Goal: Answer question/provide support: Share knowledge or assist other users

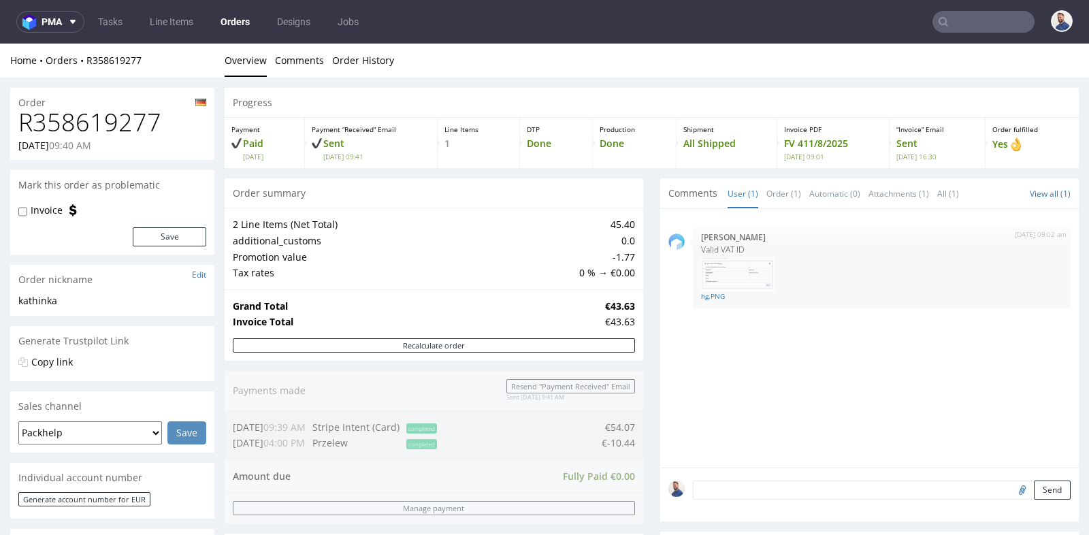
click at [651, 353] on div "Progress Payment Paid Thu 07 Aug Payment “Received” Email Sent Thu 7 Aug 09:41 …" at bounding box center [652, 532] width 854 height 889
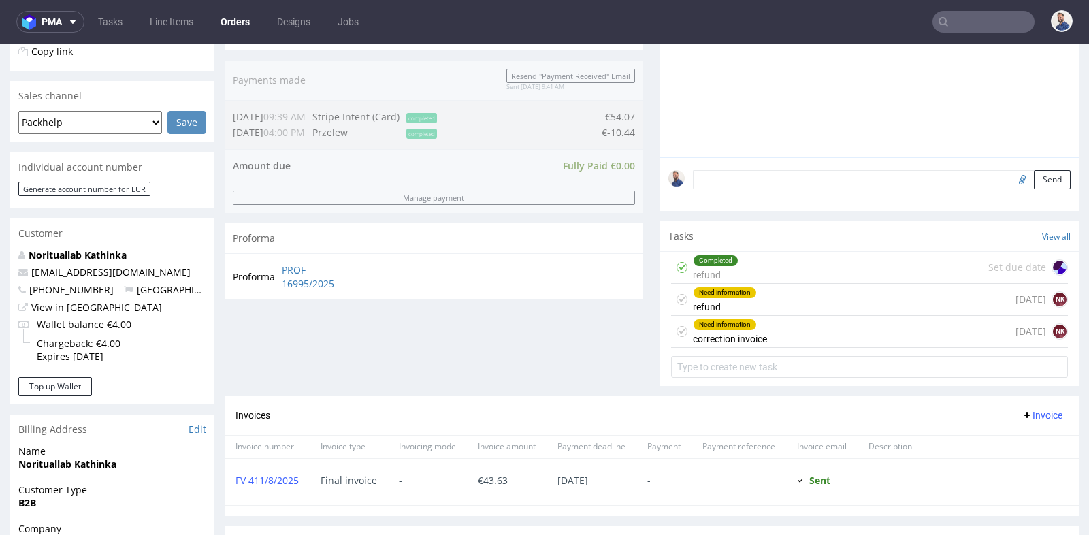
scroll to position [332, 0]
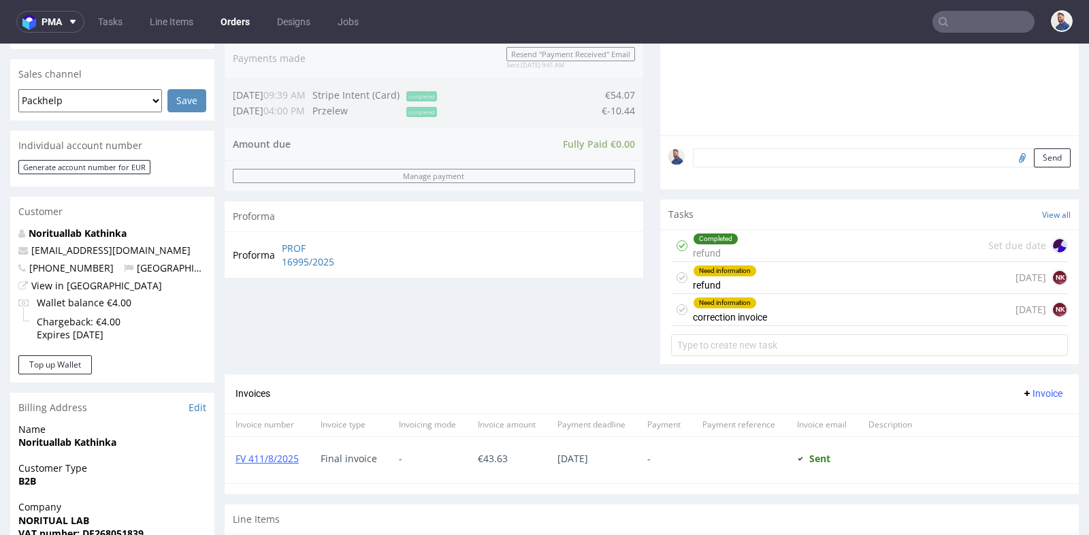
click at [798, 277] on div "Need information refund 3 days ago NK" at bounding box center [869, 278] width 397 height 32
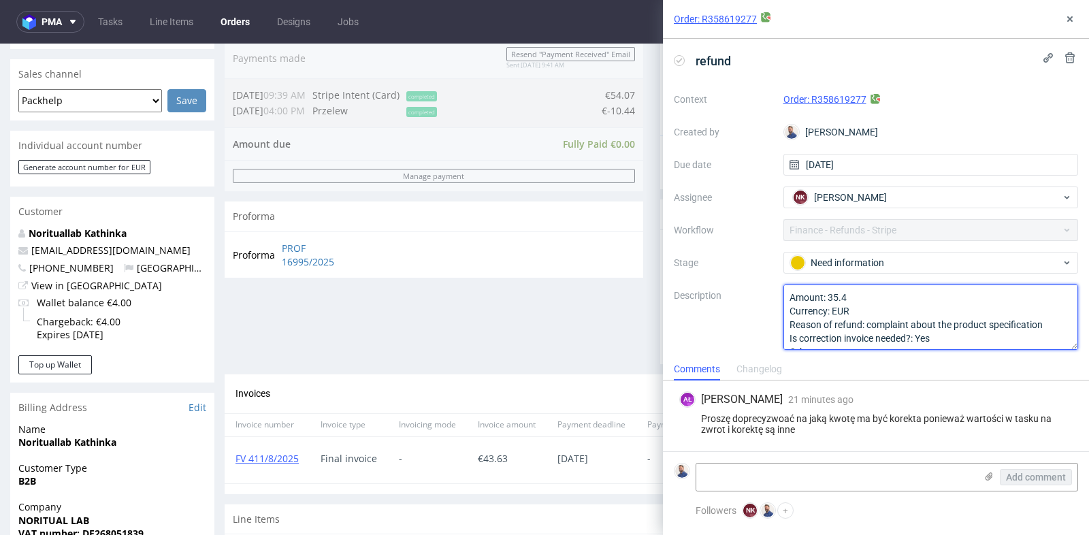
click at [840, 297] on textarea "Amount: 35.4 Currency: EUR Reason of refund: complaint about the product specif…" at bounding box center [931, 317] width 295 height 65
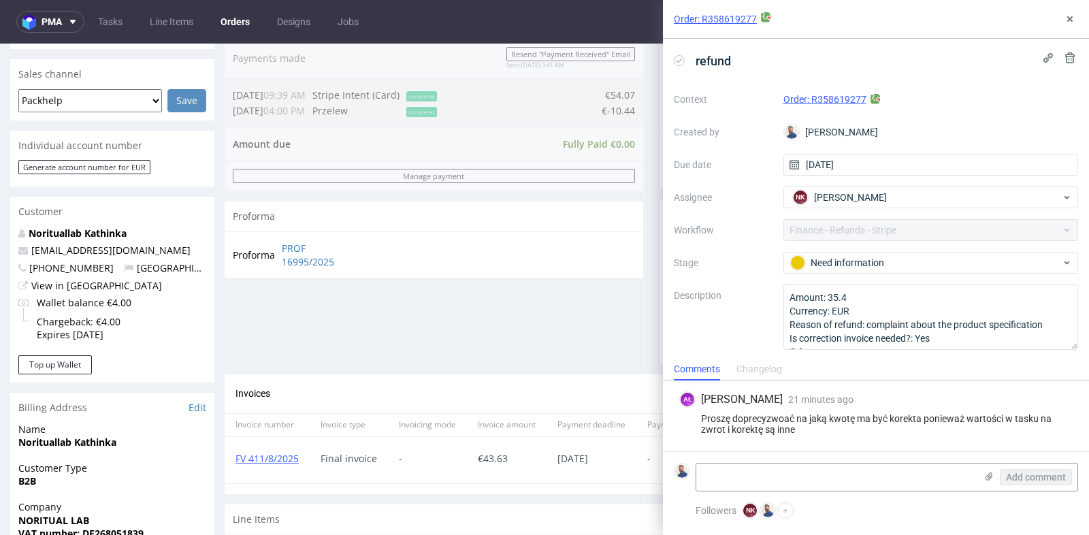
click at [573, 349] on div "Order summary 2 Line Items (Net Total) 45.40 additional_customs 0.0 Promotion v…" at bounding box center [434, 110] width 419 height 528
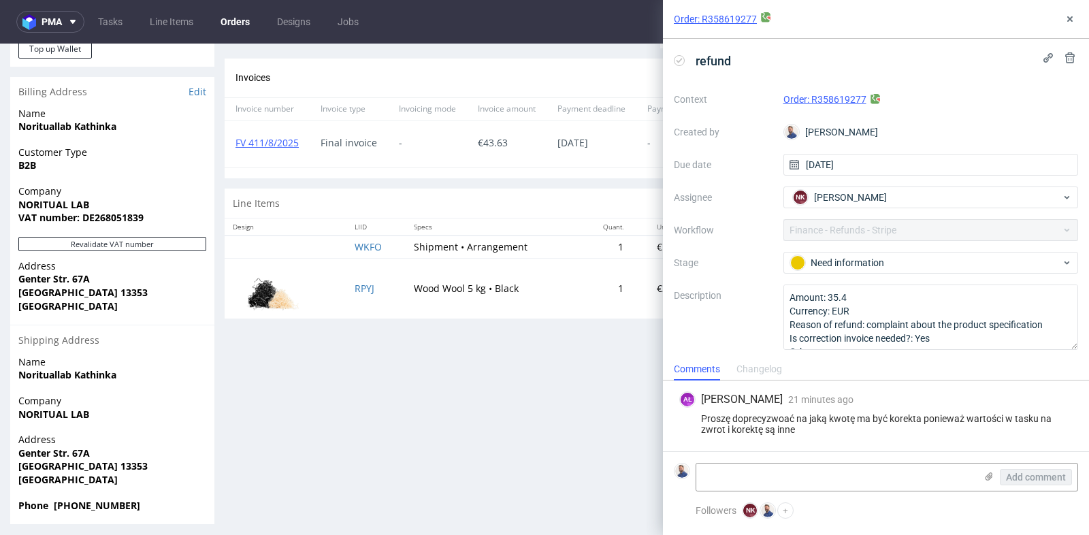
scroll to position [653, 0]
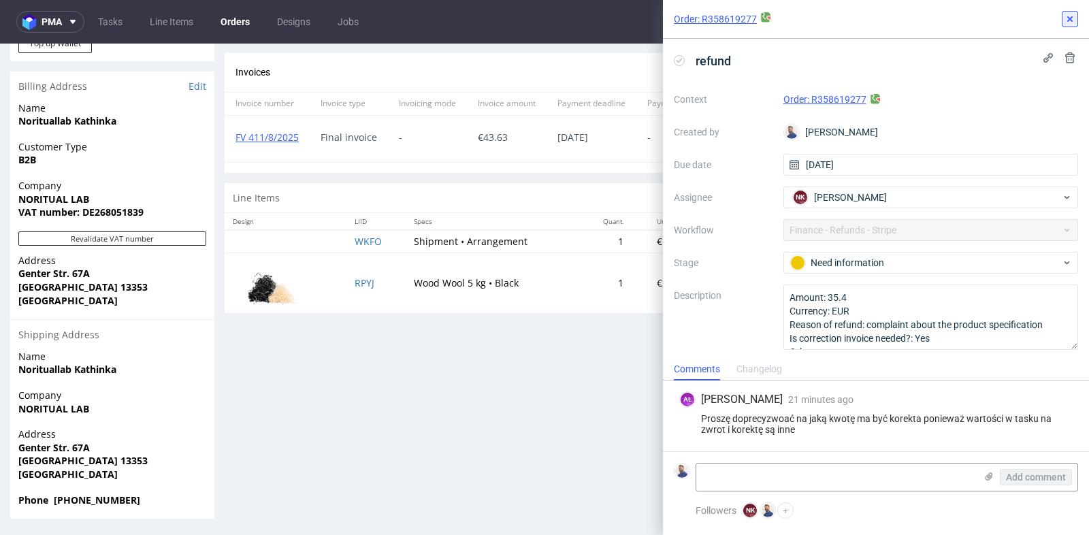
click at [1067, 20] on use at bounding box center [1069, 18] width 5 height 5
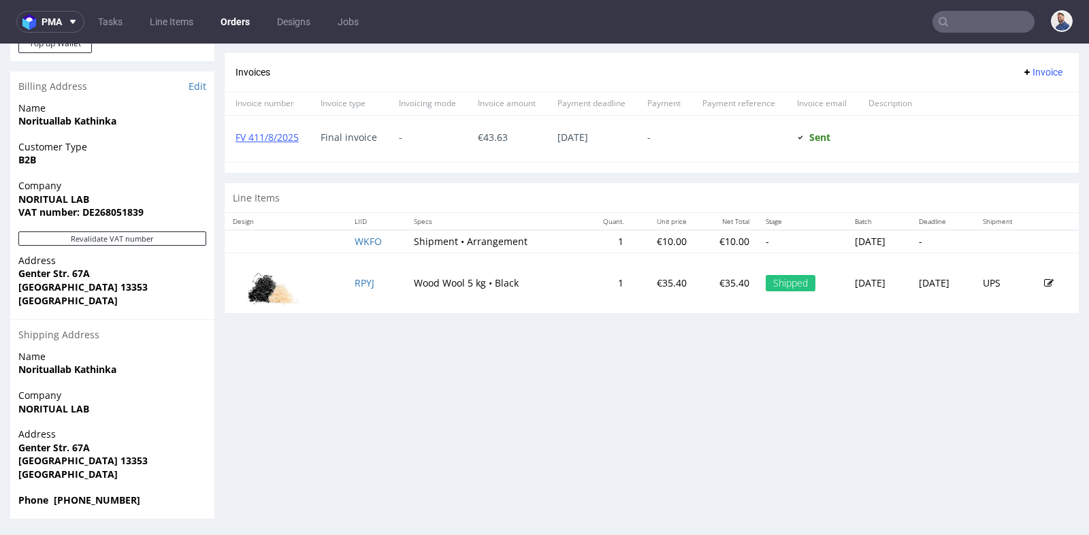
click at [792, 165] on section "Invoices Invoice Invoice number Invoice type Invoicing mode Invoice amount Paym…" at bounding box center [652, 113] width 854 height 120
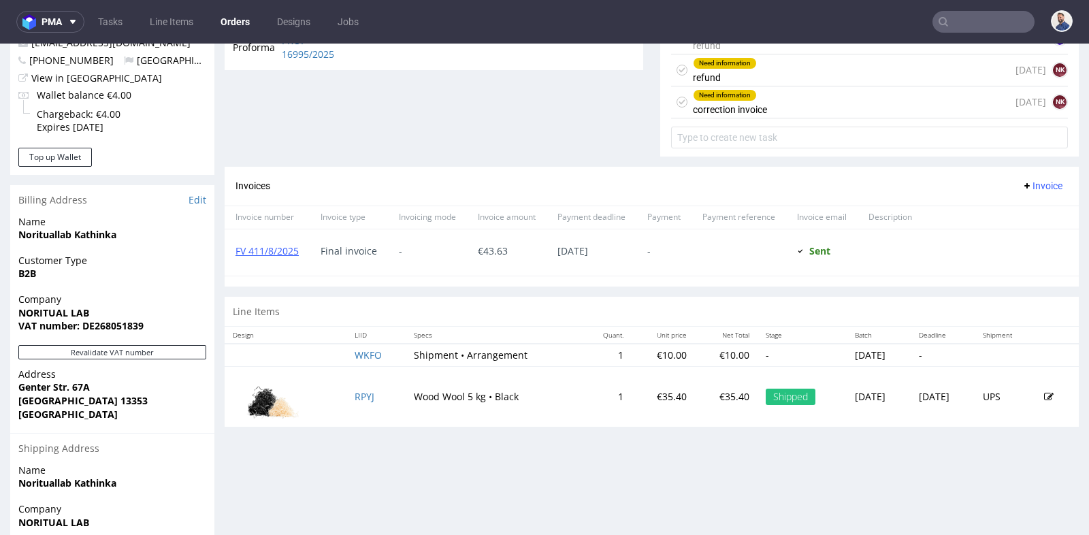
scroll to position [562, 0]
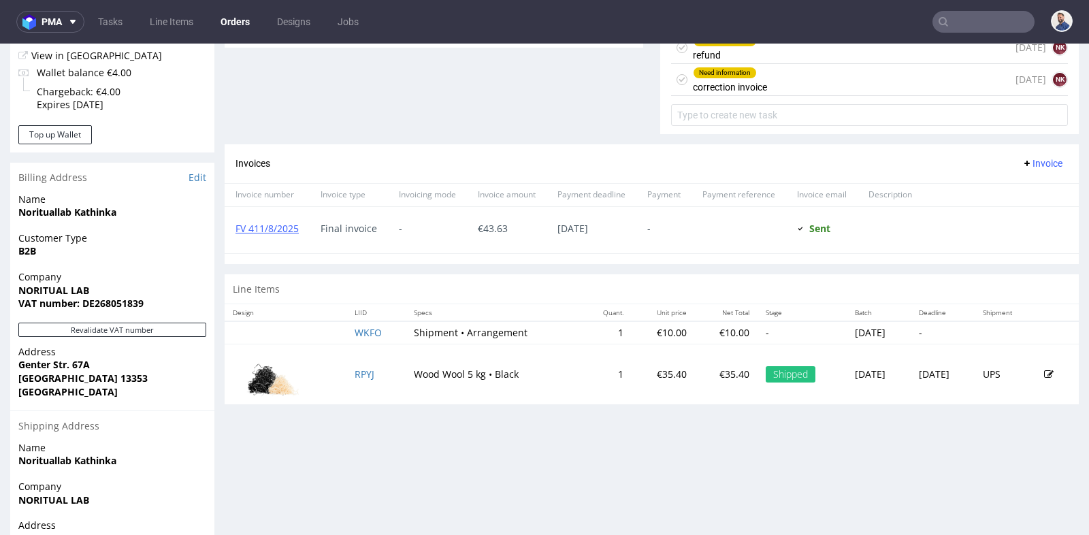
click at [502, 231] on div "€ 43.63" at bounding box center [507, 230] width 80 height 46
click at [850, 53] on div "Need information refund 3 days ago NK" at bounding box center [869, 48] width 397 height 32
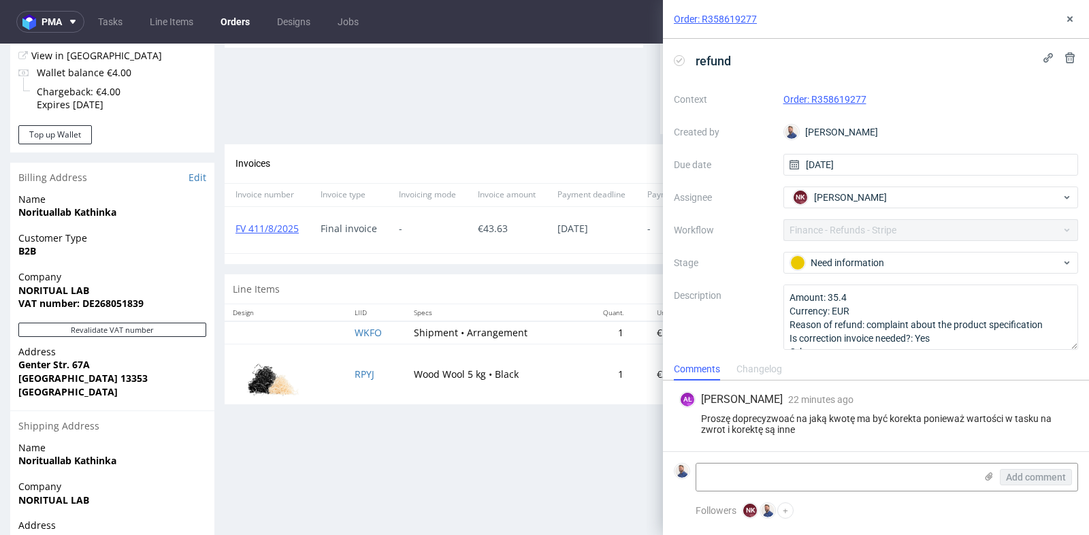
click at [850, 53] on div "refund" at bounding box center [876, 61] width 404 height 22
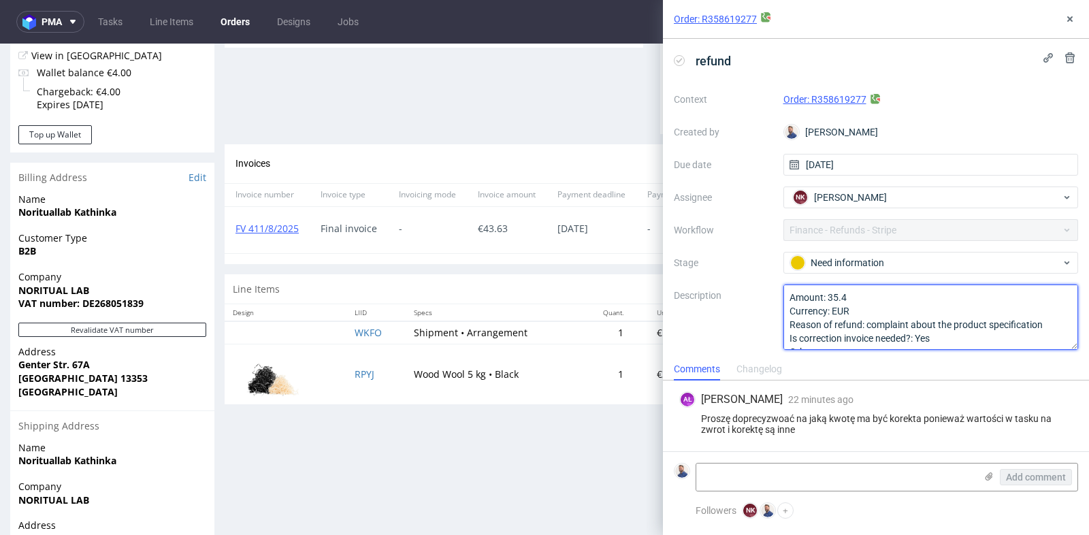
drag, startPoint x: 858, startPoint y: 295, endPoint x: 834, endPoint y: 295, distance: 23.8
click at [858, 295] on textarea "Amount: 35.4 Currency: EUR Reason of refund: complaint about the product specif…" at bounding box center [931, 317] width 295 height 65
click at [850, 297] on textarea "Amount: 35.4 Currency: EUR Reason of refund: complaint about the product specif…" at bounding box center [931, 317] width 295 height 65
click at [849, 297] on textarea "Amount: 35.4 Currency: EUR Reason of refund: complaint about the product specif…" at bounding box center [931, 317] width 295 height 65
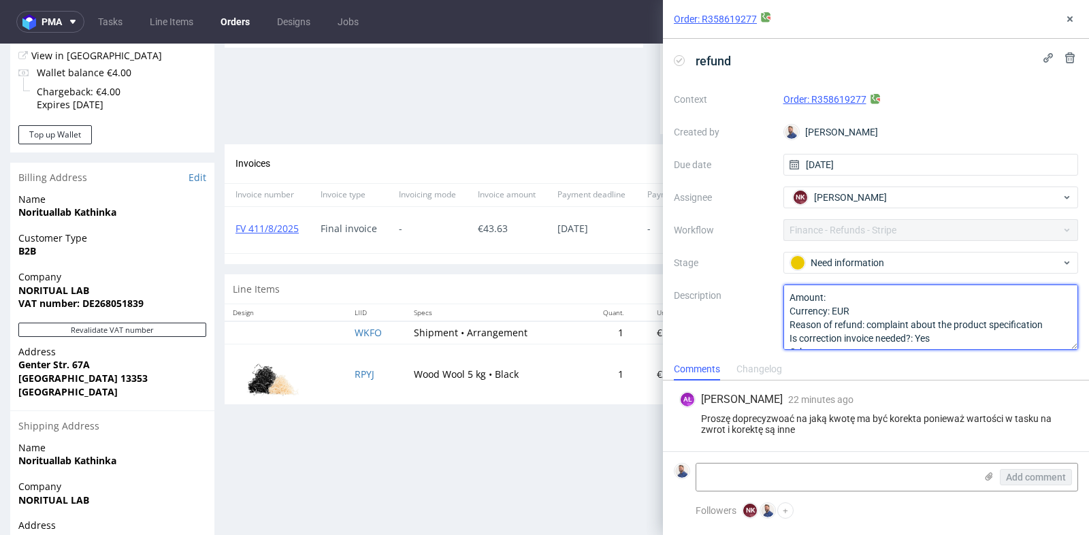
paste textarea "Amount: 35.4"
click at [863, 296] on textarea "Amount: 35.4 Currency: EUR Reason of refund: complaint about the product specif…" at bounding box center [931, 317] width 295 height 65
click at [881, 295] on textarea "Amount: 35.4 Currency: EUR Reason of refund: complaint about the product specif…" at bounding box center [931, 317] width 295 height 65
click at [882, 306] on textarea "Amount: 35.4 Currency: EUR Reason of refund: complaint about the product specif…" at bounding box center [931, 317] width 295 height 65
type textarea "Amount: 43.63 Currency: EUR Reason of refund: complaint about the product speci…"
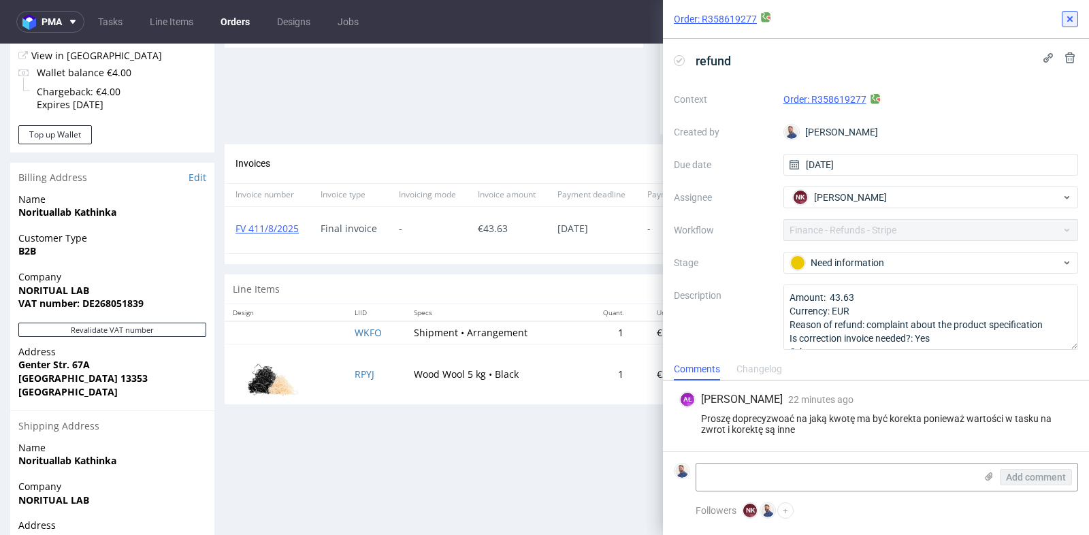
click at [1071, 20] on use at bounding box center [1069, 18] width 5 height 5
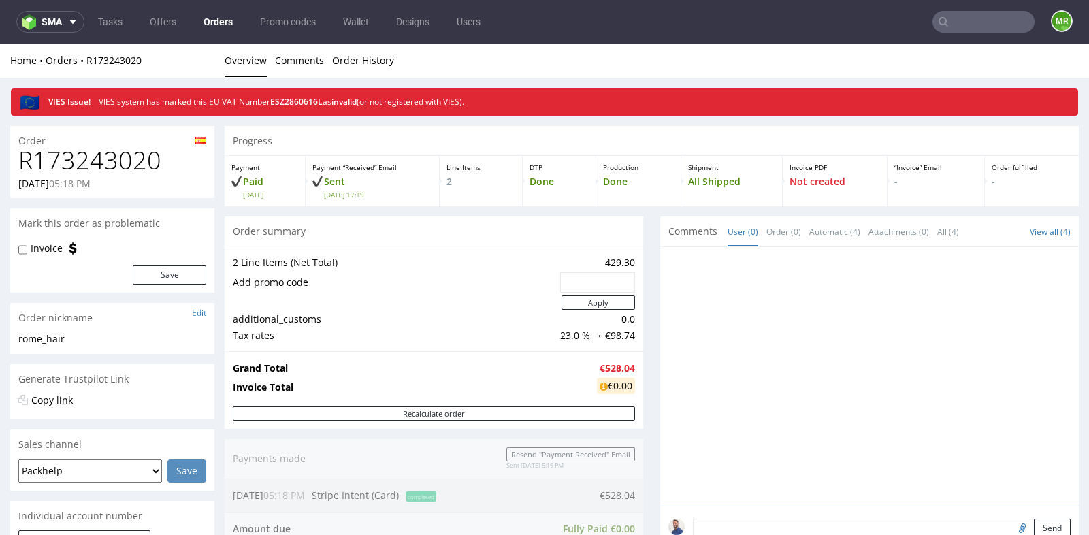
scroll to position [338, 0]
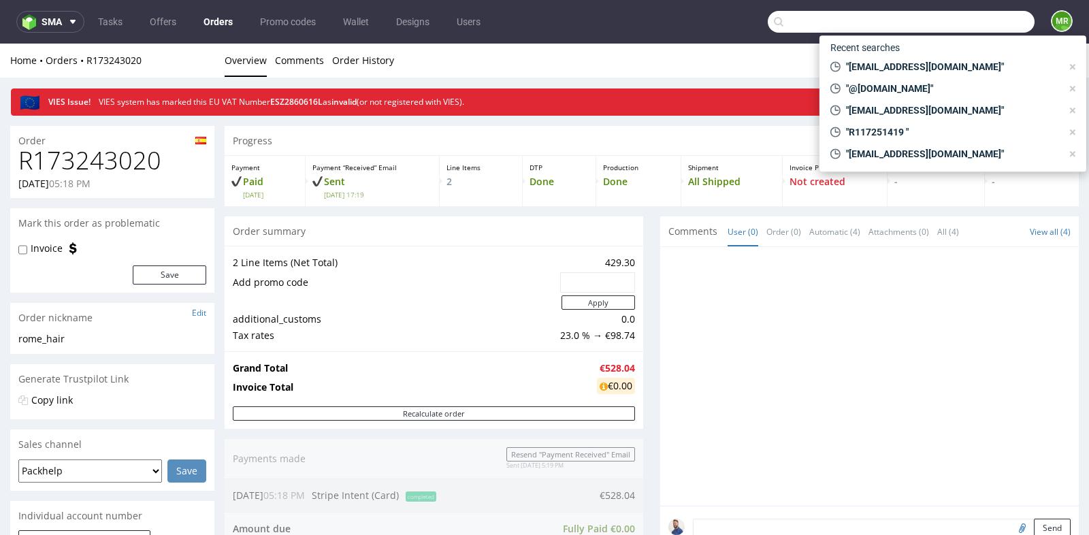
drag, startPoint x: 0, startPoint y: 0, endPoint x: 999, endPoint y: 26, distance: 999.0
click at [999, 26] on input "text" at bounding box center [901, 22] width 267 height 22
paste input "R858501938"
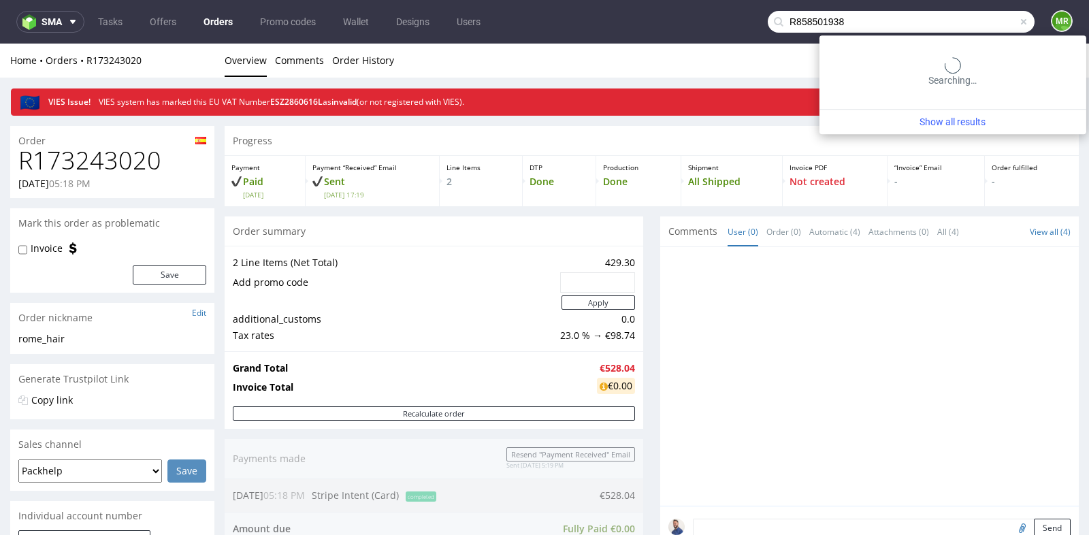
type input "R858501938"
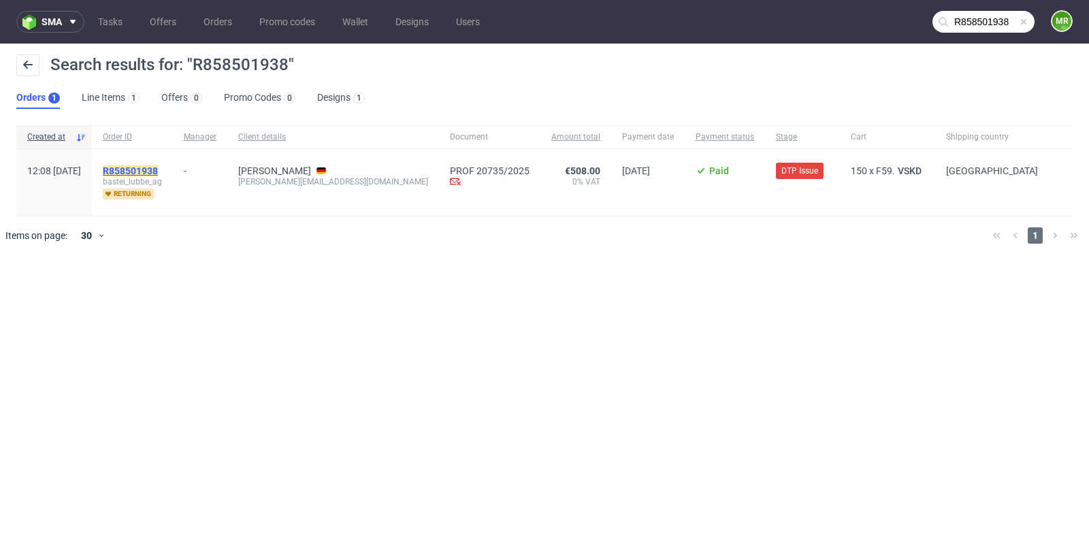
click at [158, 170] on mark "R858501938" at bounding box center [130, 170] width 55 height 11
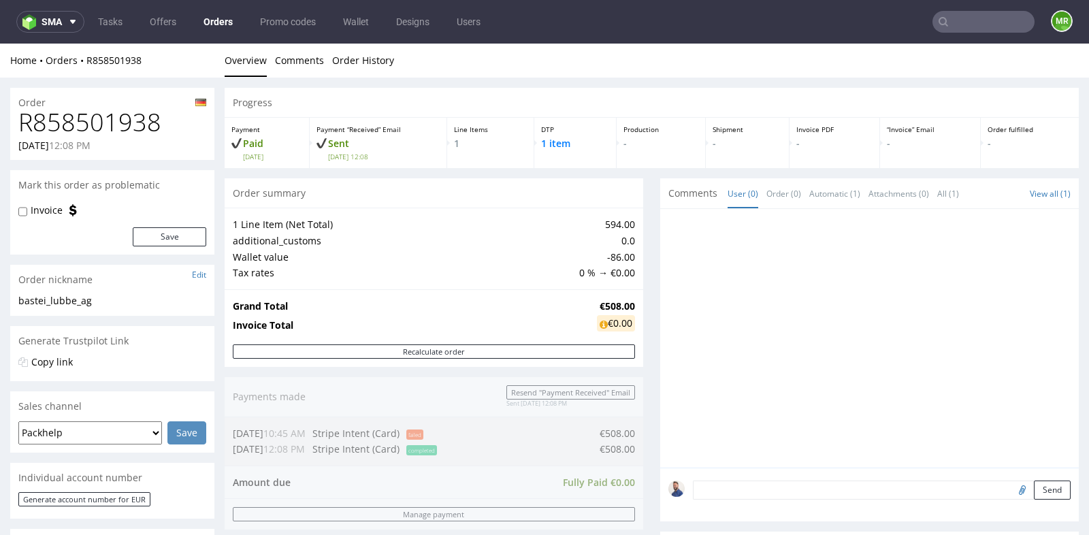
click at [642, 212] on div "Progress Payment Paid Fri 26 Sep Payment “Received” Email Sent Fri 26 Sep 12:08…" at bounding box center [652, 464] width 854 height 752
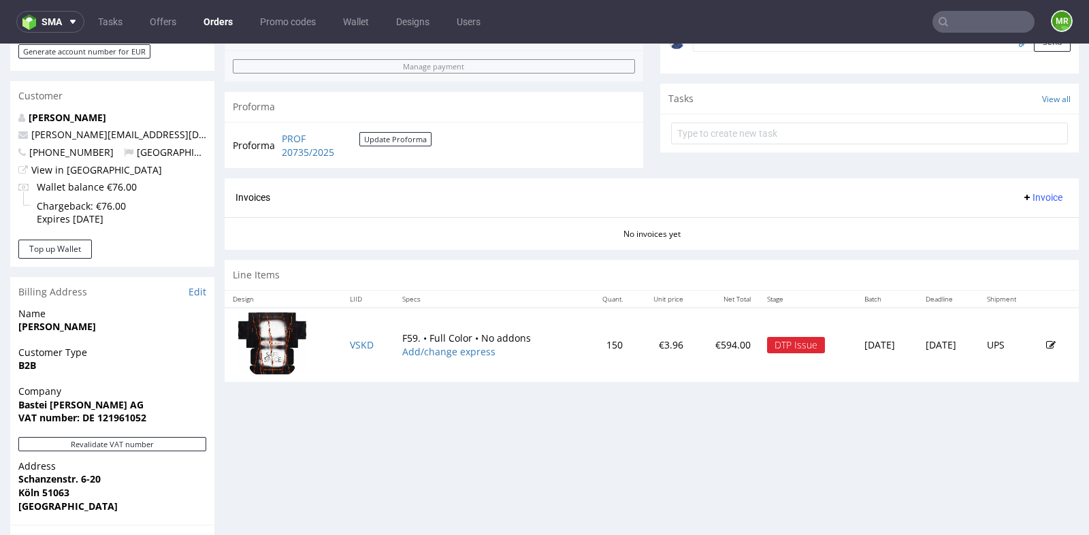
scroll to position [453, 0]
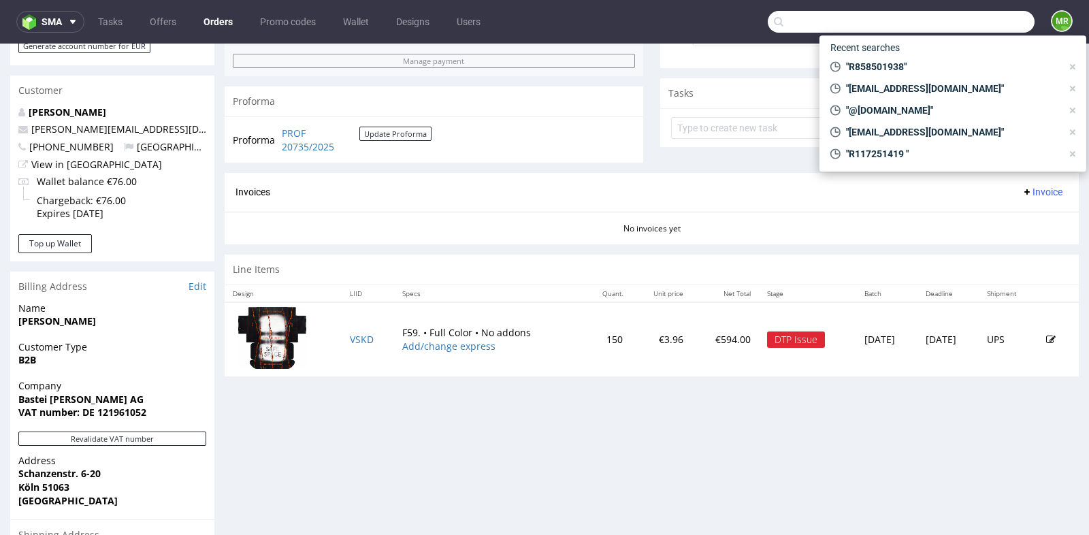
click at [967, 18] on input "text" at bounding box center [901, 22] width 267 height 22
paste input "R987577392"
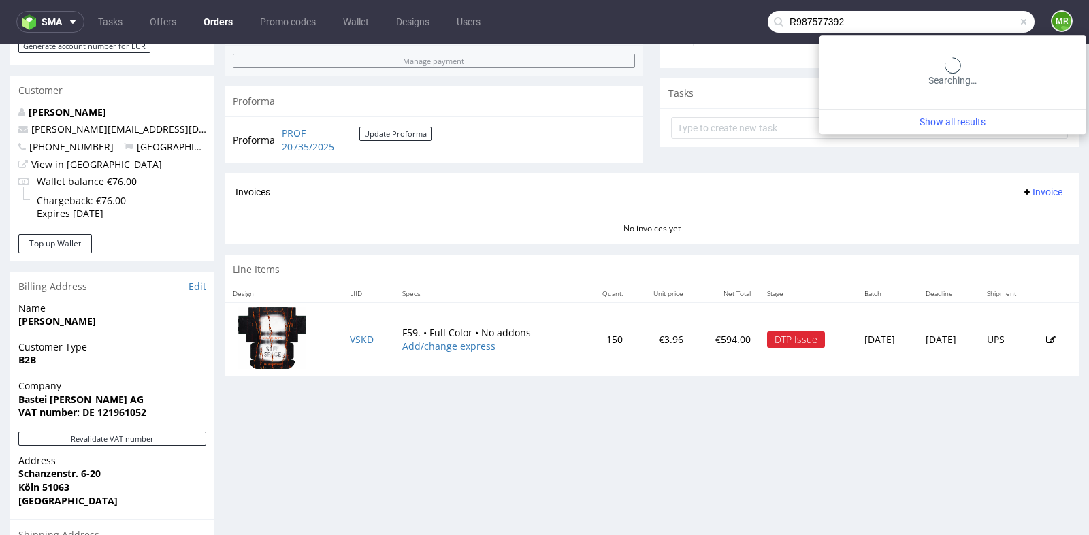
type input "R987577392"
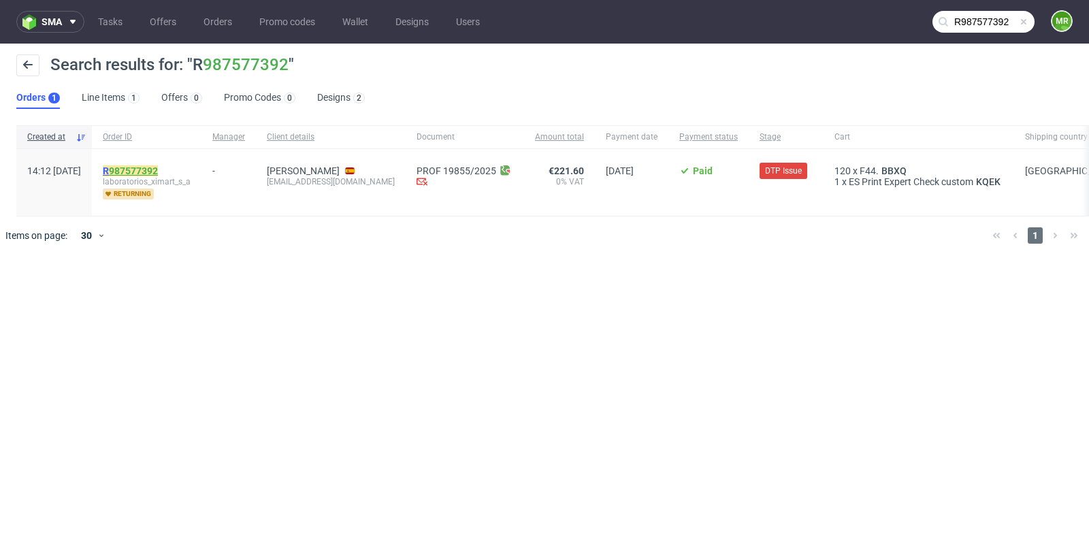
click at [158, 173] on link "987577392" at bounding box center [133, 170] width 49 height 11
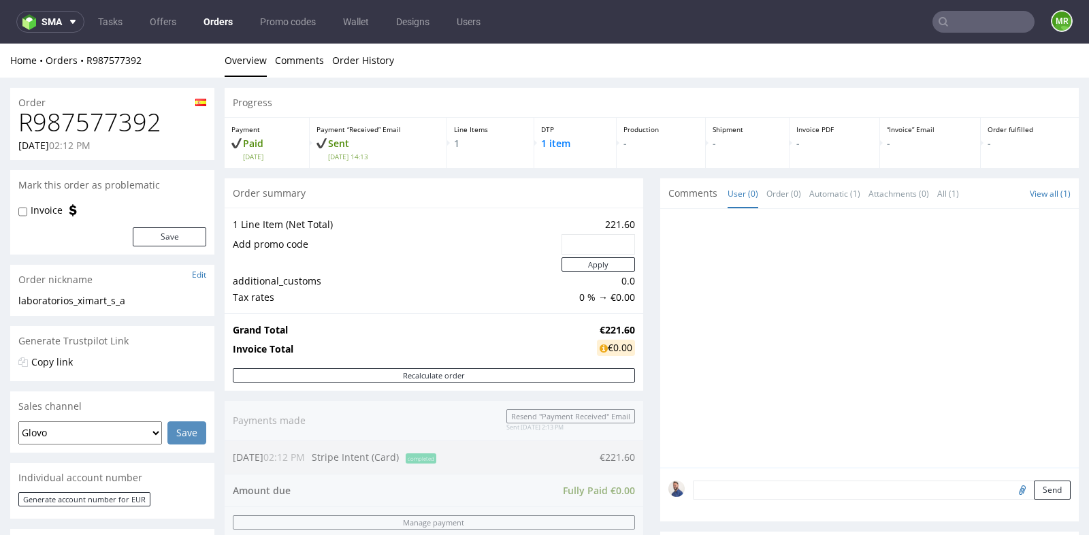
click at [634, 197] on div "Order summary" at bounding box center [434, 193] width 419 height 30
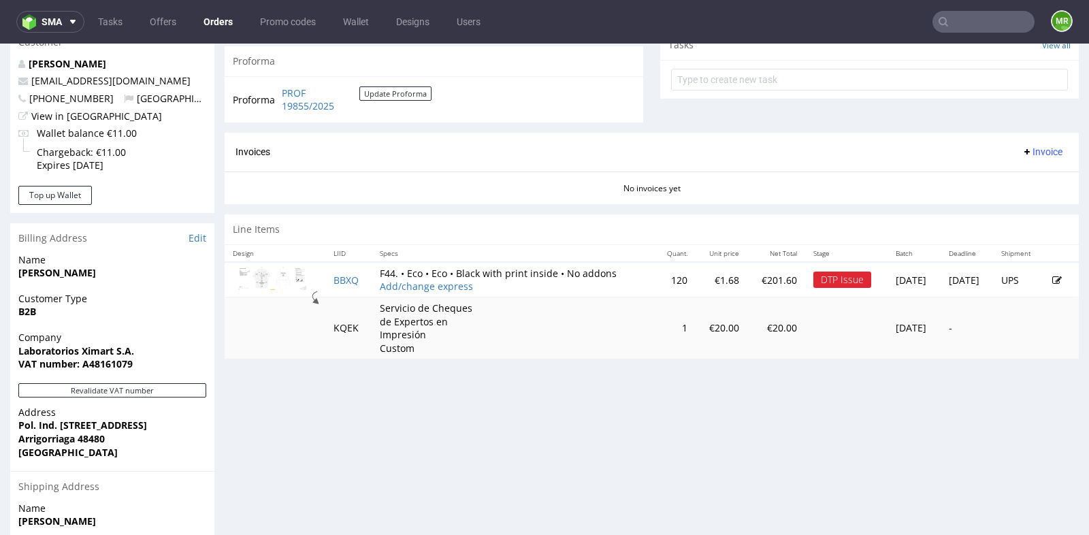
scroll to position [514, 0]
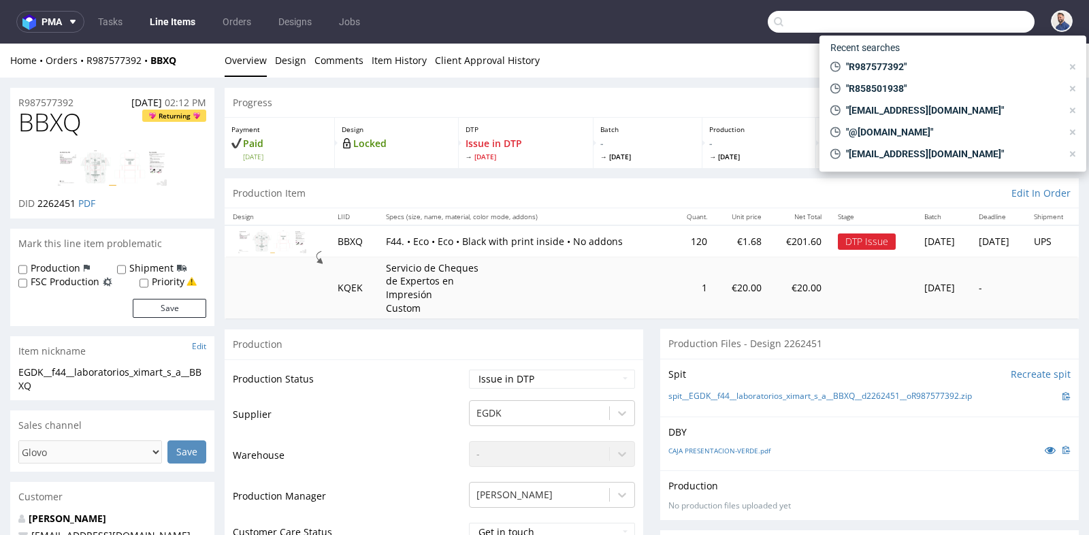
click at [978, 27] on input "text" at bounding box center [901, 22] width 267 height 22
paste input "318879573"
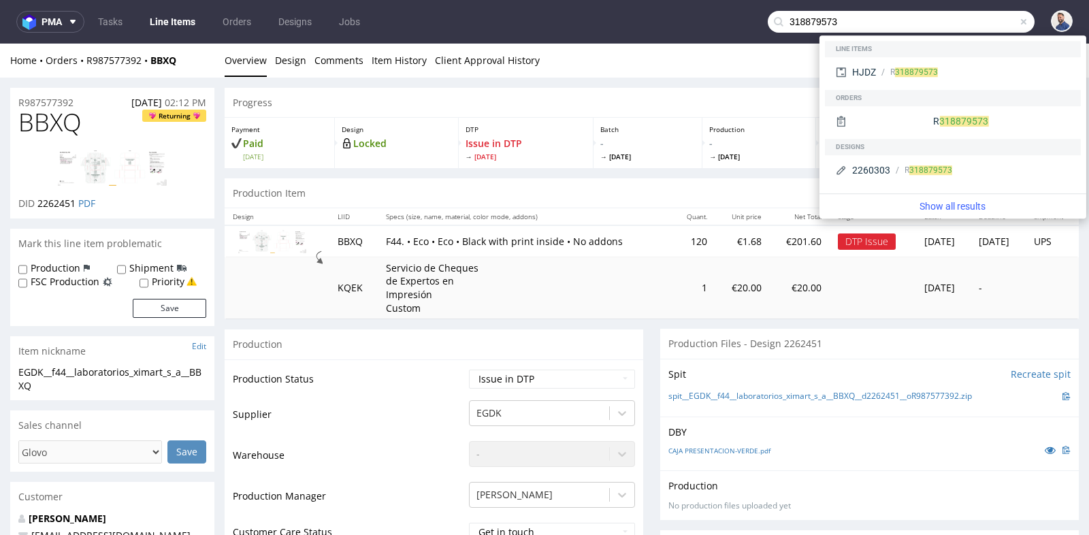
click at [779, 22] on input "318879573" at bounding box center [901, 22] width 267 height 22
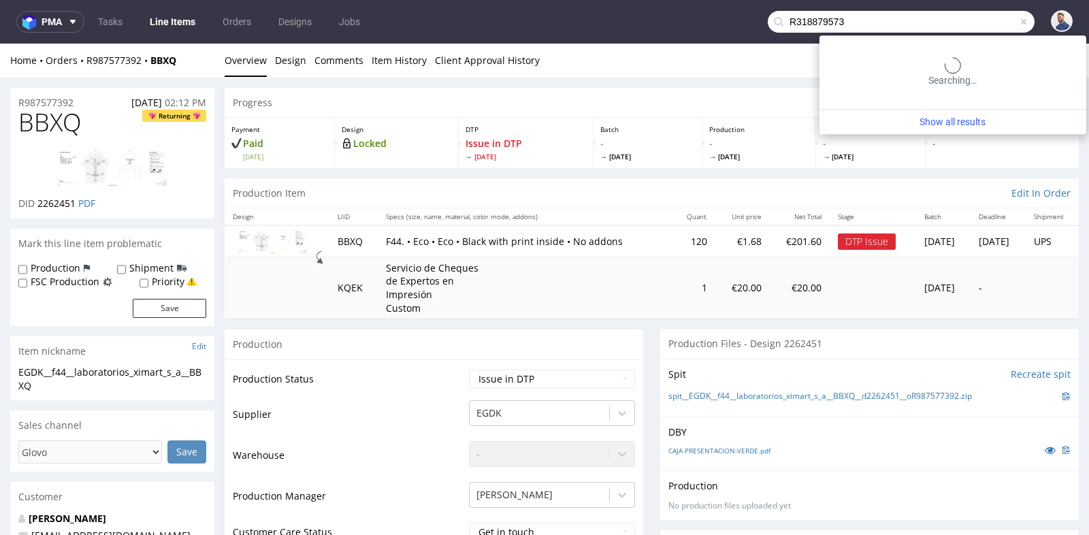
type input "R318879573"
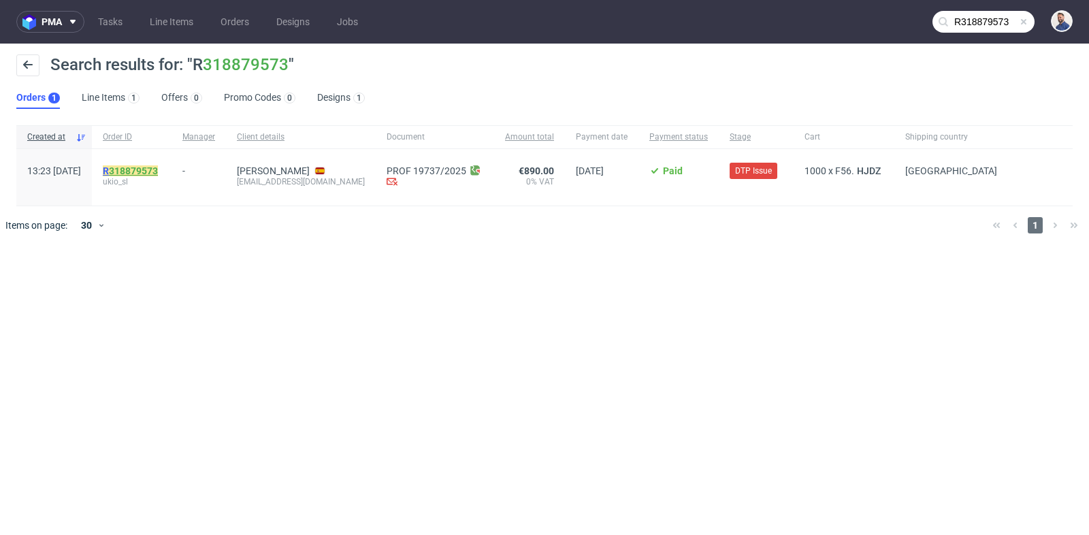
click at [158, 167] on link "318879573" at bounding box center [133, 170] width 49 height 11
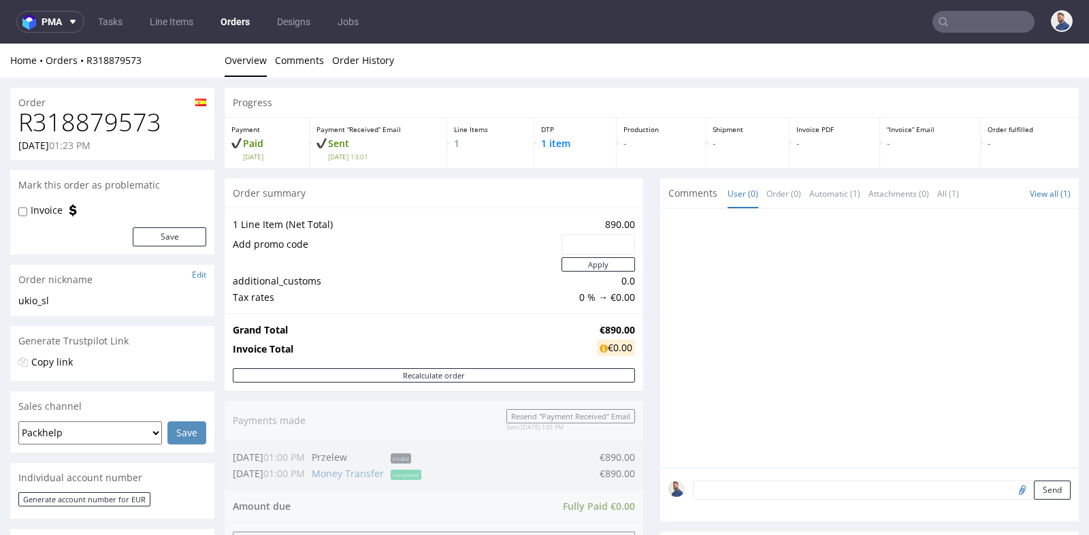
click at [647, 256] on div "Progress Payment Paid Tue 16 Sep Payment “Received” Email Sent Tue 16 Sep 13:01…" at bounding box center [652, 464] width 854 height 753
click at [660, 242] on div at bounding box center [869, 338] width 419 height 259
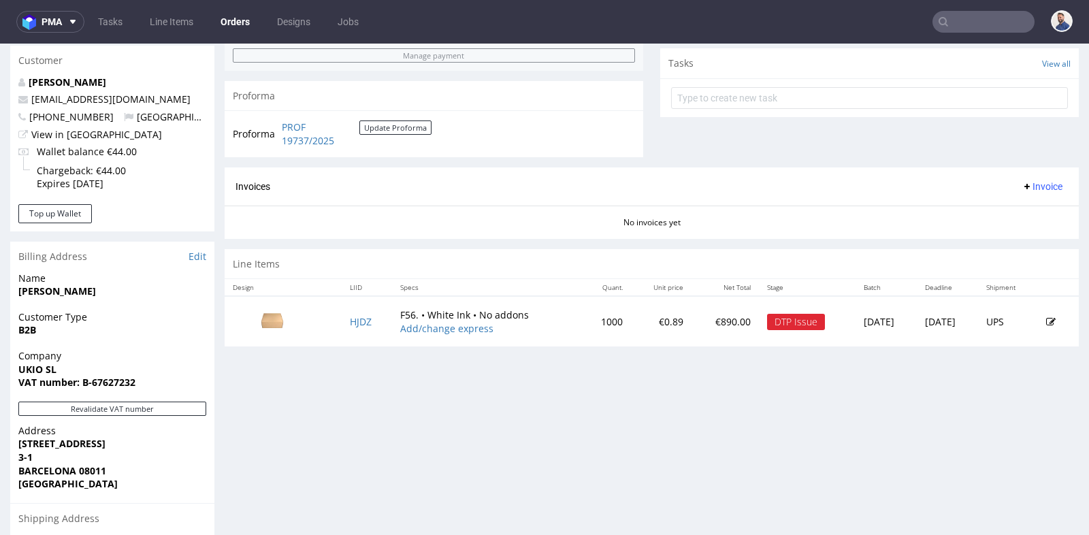
scroll to position [484, 0]
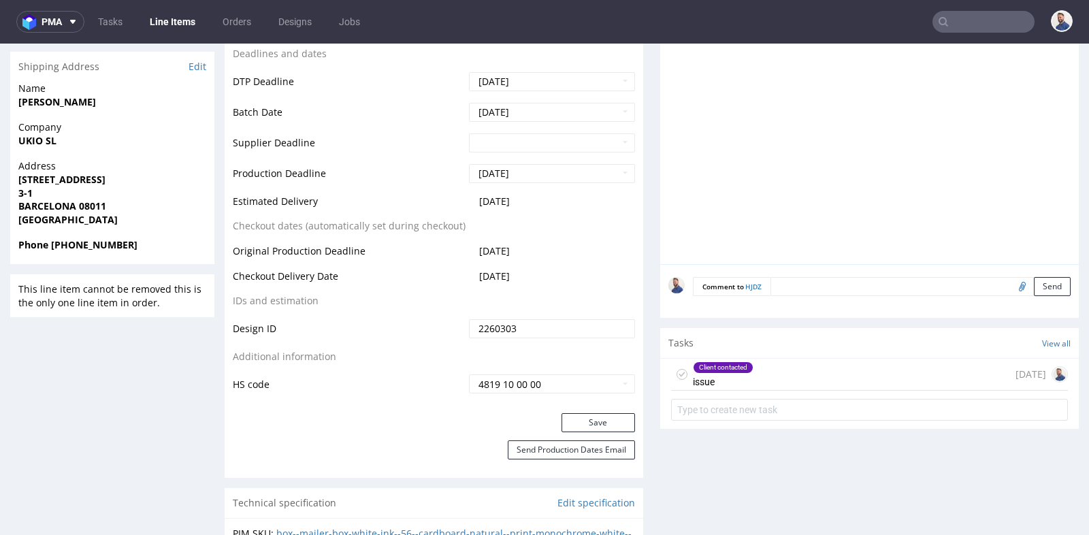
scroll to position [545, 0]
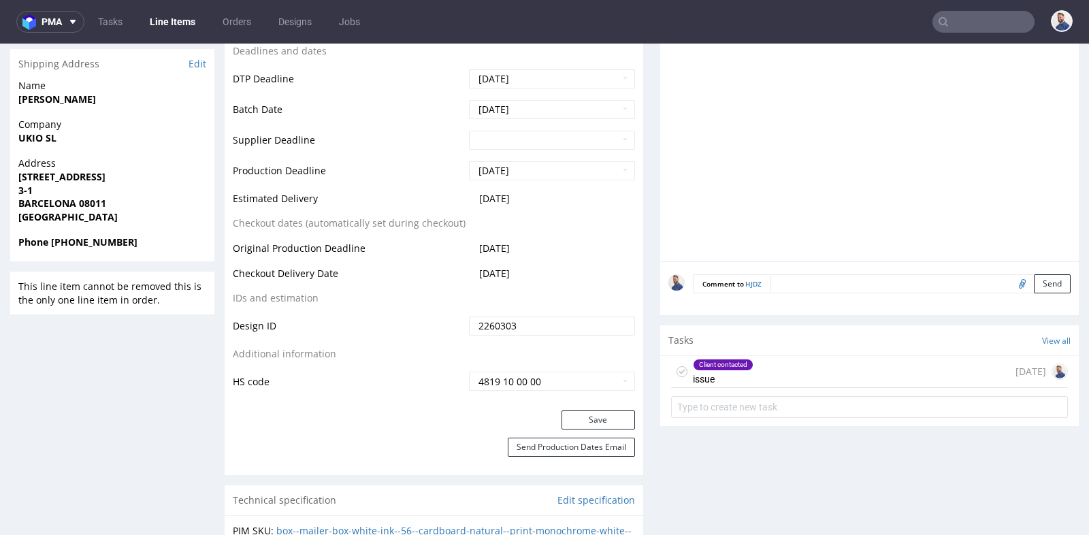
click at [807, 374] on div "Client contacted issue 11 days ago" at bounding box center [869, 372] width 397 height 32
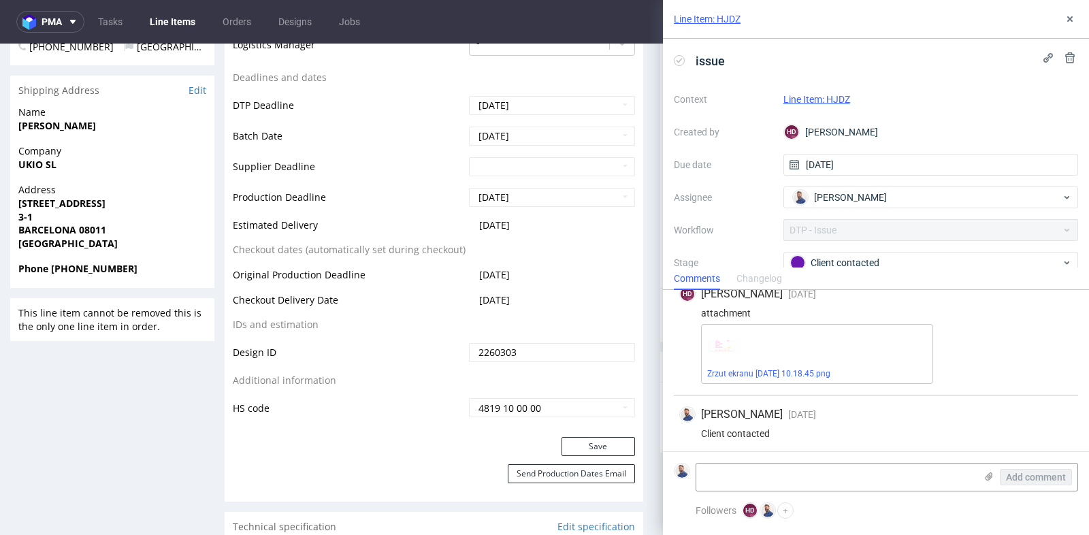
scroll to position [514, 0]
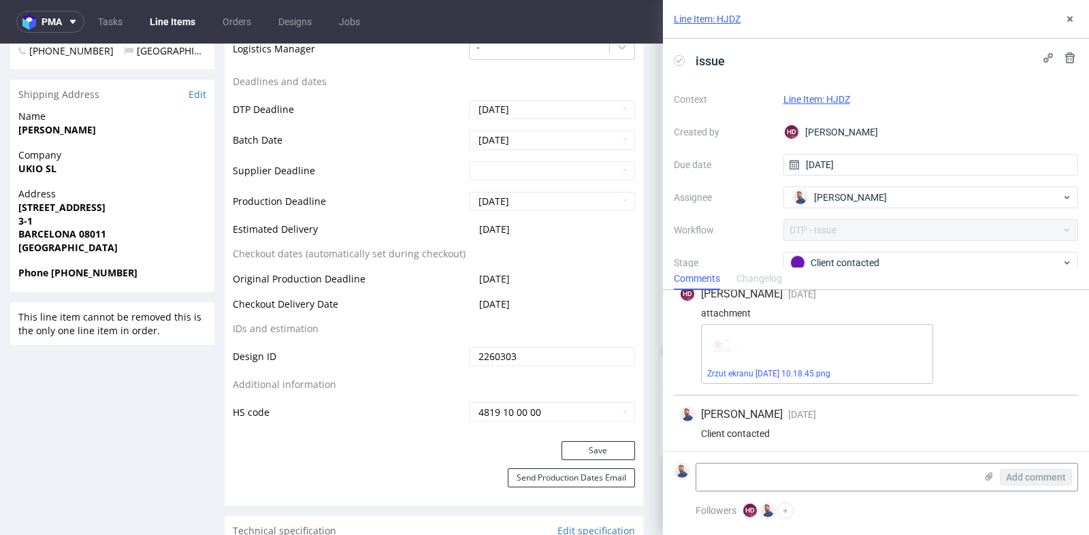
click at [1048, 417] on div "Michał Rachański 3 days ago 3rd Oct 2025, 11:03" at bounding box center [875, 414] width 393 height 16
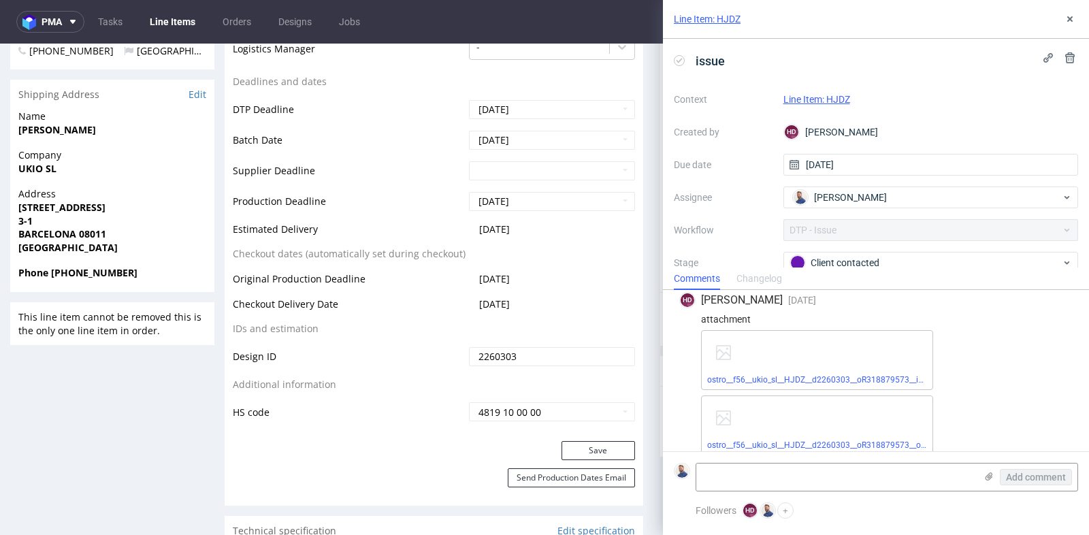
scroll to position [0, 0]
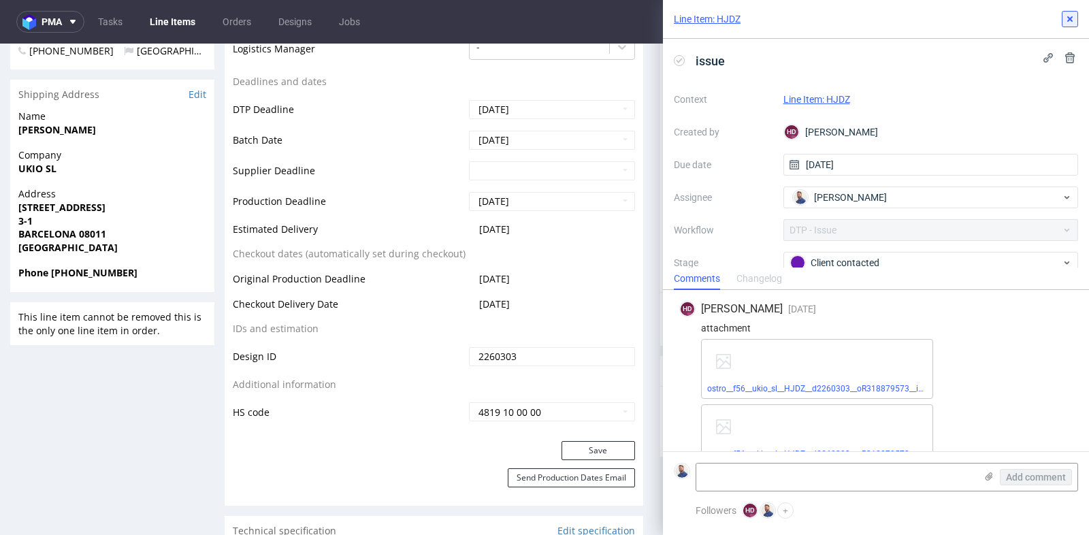
click at [1069, 22] on icon at bounding box center [1070, 19] width 11 height 11
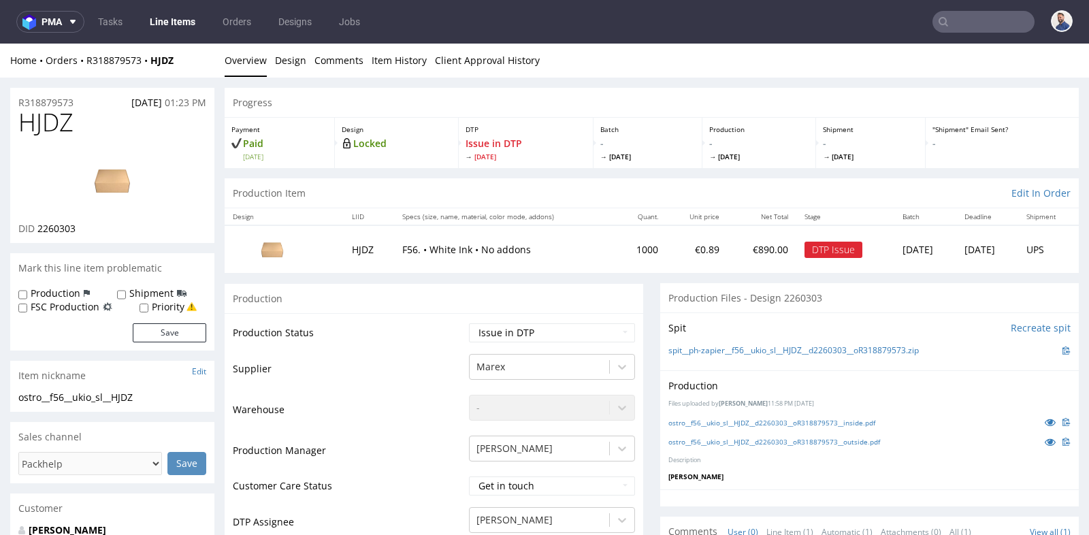
click at [406, 251] on p "F56. • White Ink • No addons" at bounding box center [505, 250] width 206 height 14
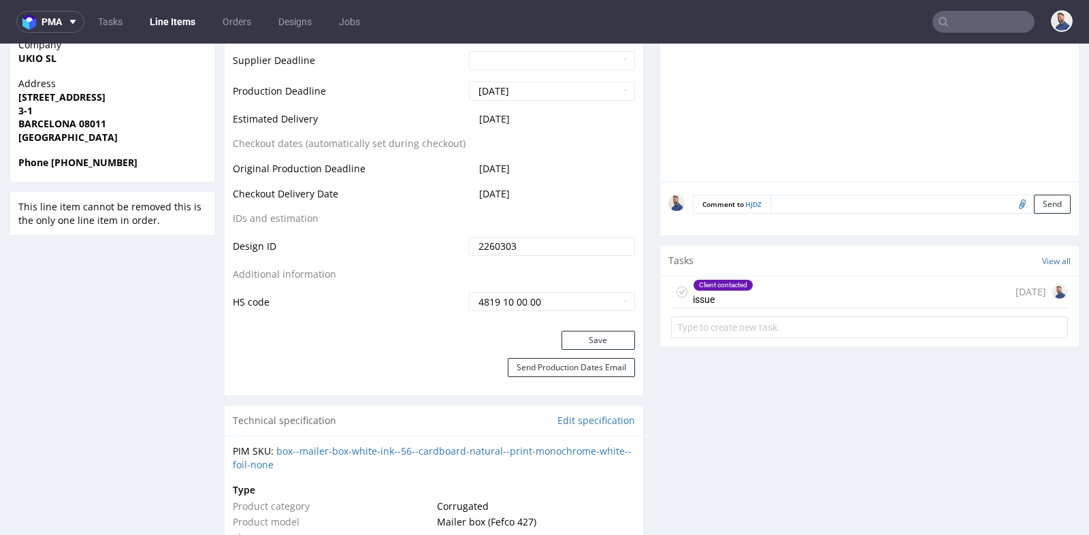
scroll to position [635, 0]
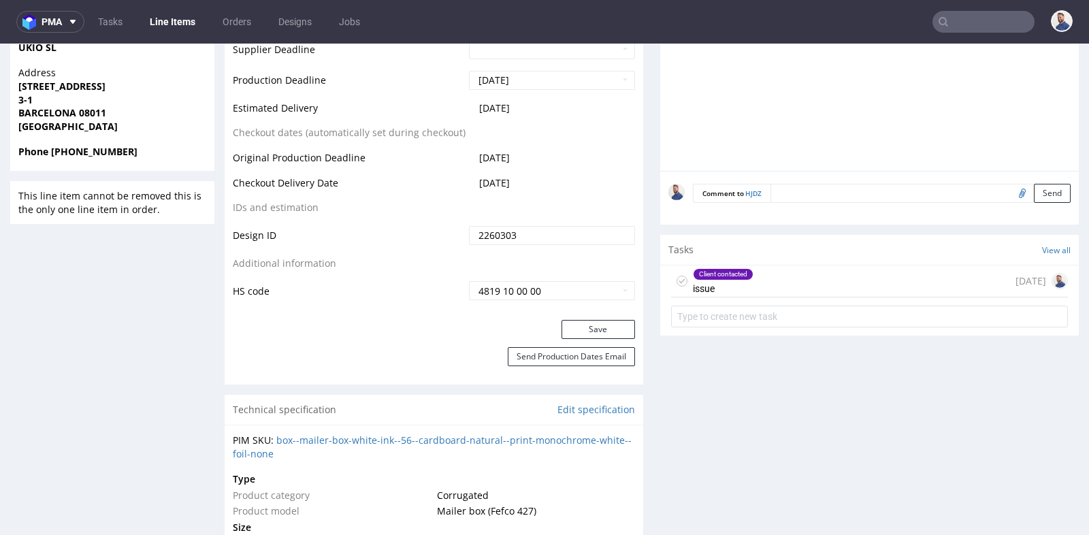
click at [771, 285] on div "Client contacted issue [DATE]" at bounding box center [869, 281] width 397 height 32
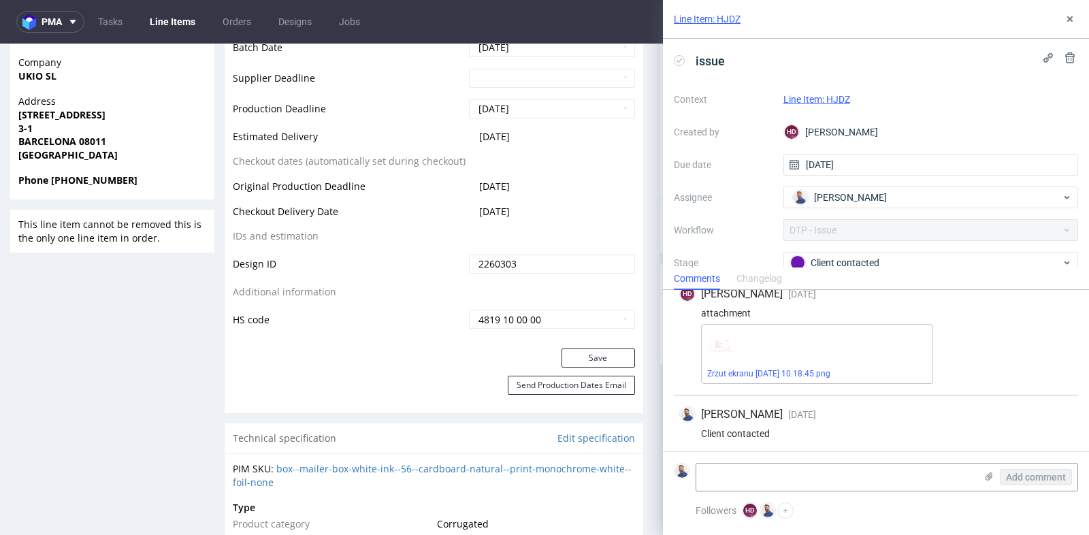
scroll to position [604, 0]
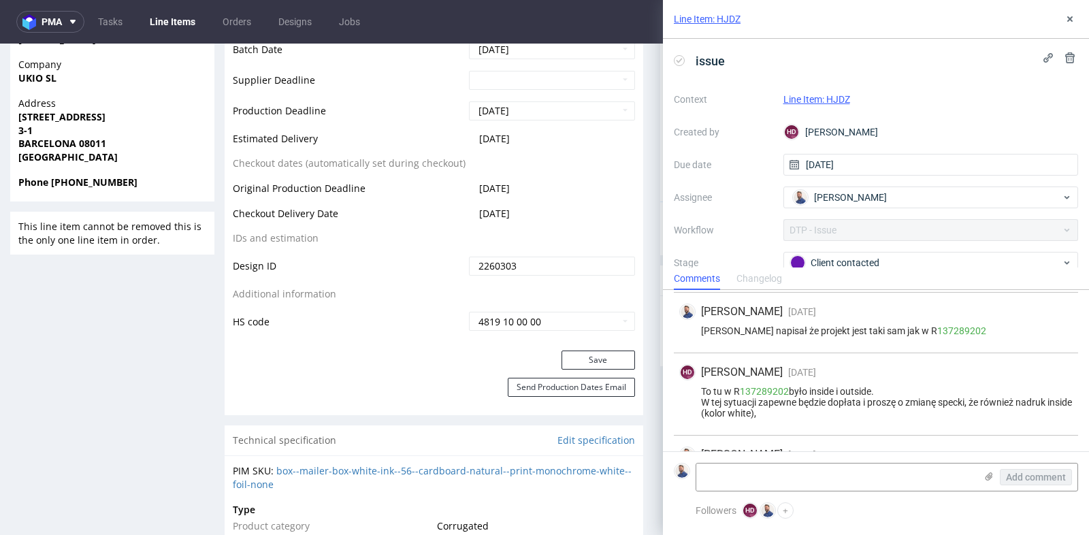
scroll to position [221, 0]
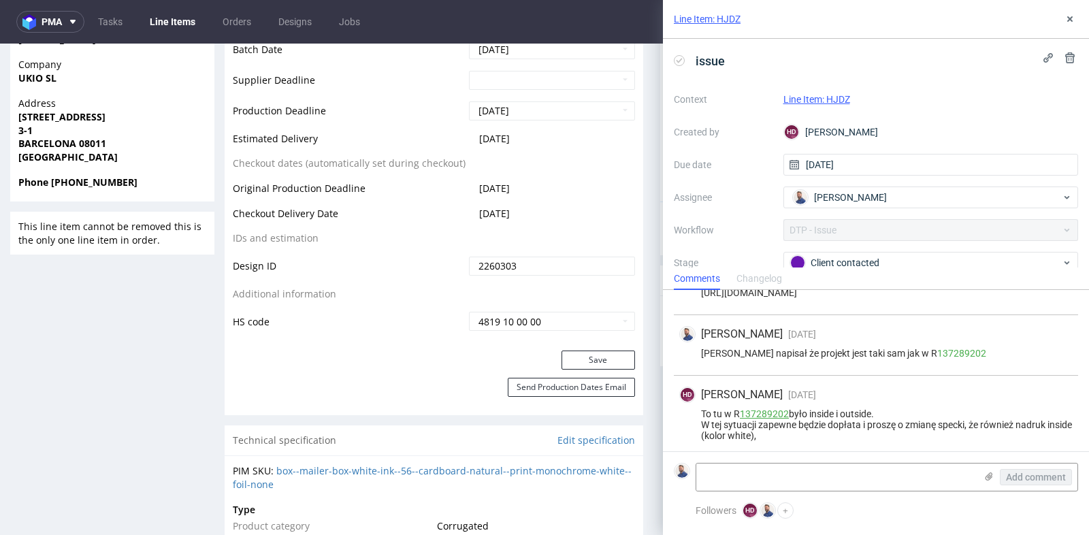
click at [766, 408] on link "137289202" at bounding box center [764, 413] width 49 height 11
drag, startPoint x: 790, startPoint y: 414, endPoint x: 737, endPoint y: 412, distance: 53.8
click at [737, 412] on div "To tu w R 137289202 było inside i outside. W tej sytuacji zapewne będzie dopłat…" at bounding box center [875, 424] width 393 height 33
copy div "R 137289202"
click at [1071, 17] on use at bounding box center [1069, 18] width 5 height 5
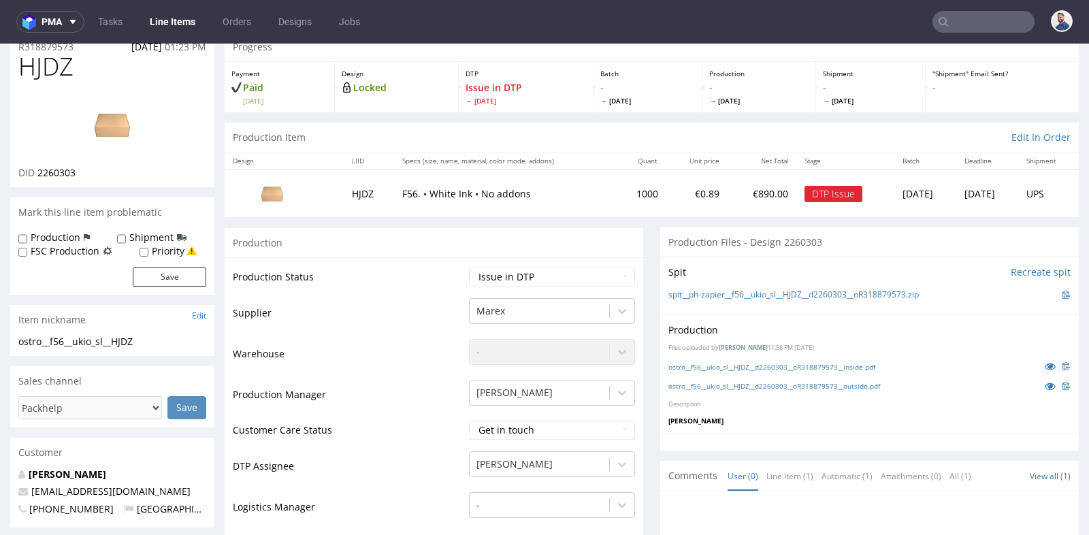
scroll to position [60, 0]
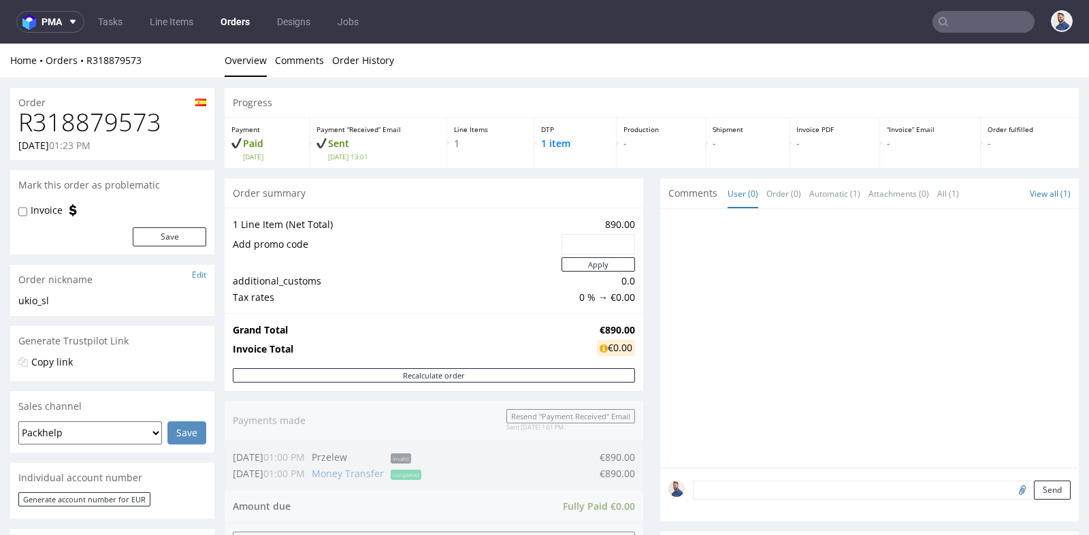
click at [651, 302] on div "Progress Payment Paid Tue 16 Sep Payment “Received” Email Sent Tue 16 Sep 13:01…" at bounding box center [652, 464] width 854 height 753
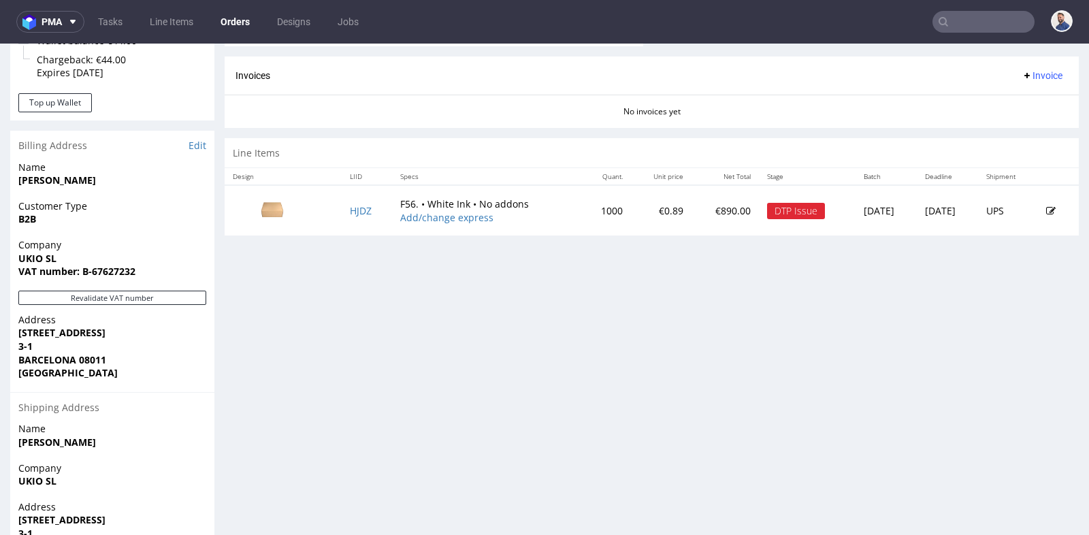
scroll to position [604, 0]
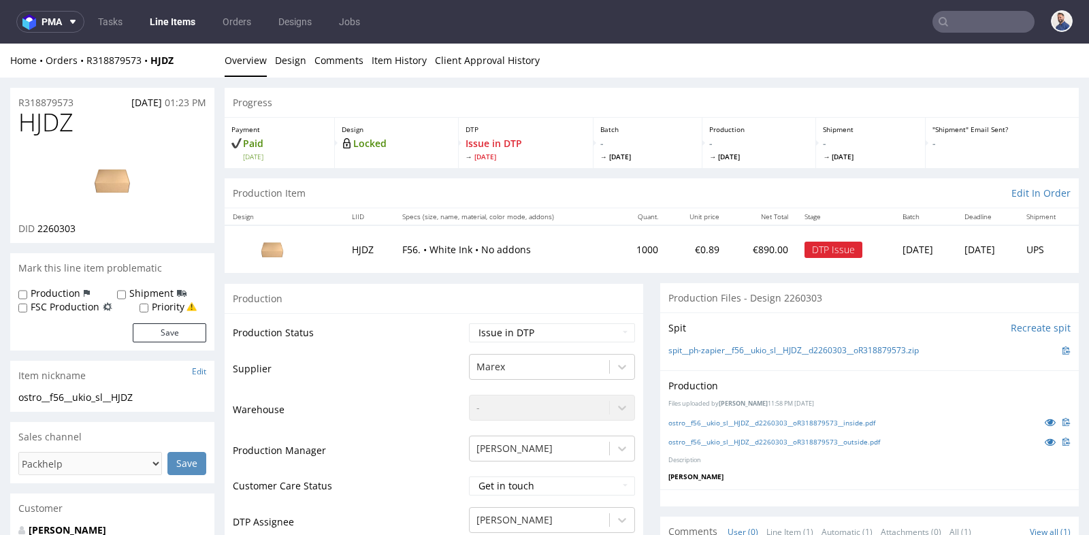
click at [639, 269] on td "1000" at bounding box center [641, 248] width 50 height 47
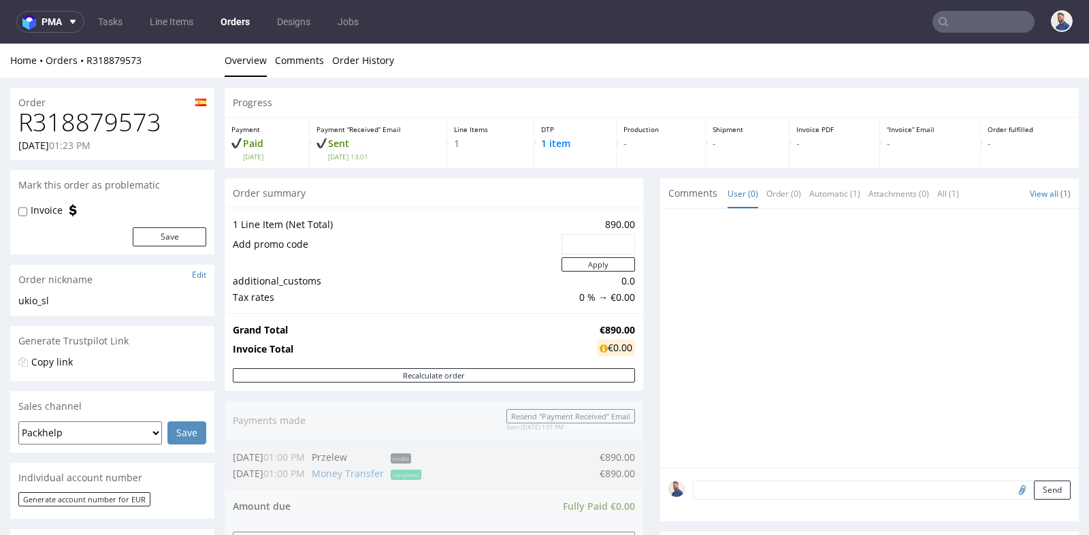
click at [651, 255] on div "Progress Payment Paid Tue 16 Sep Payment “Received” Email Sent Tue 16 Sep 13:01…" at bounding box center [652, 464] width 854 height 753
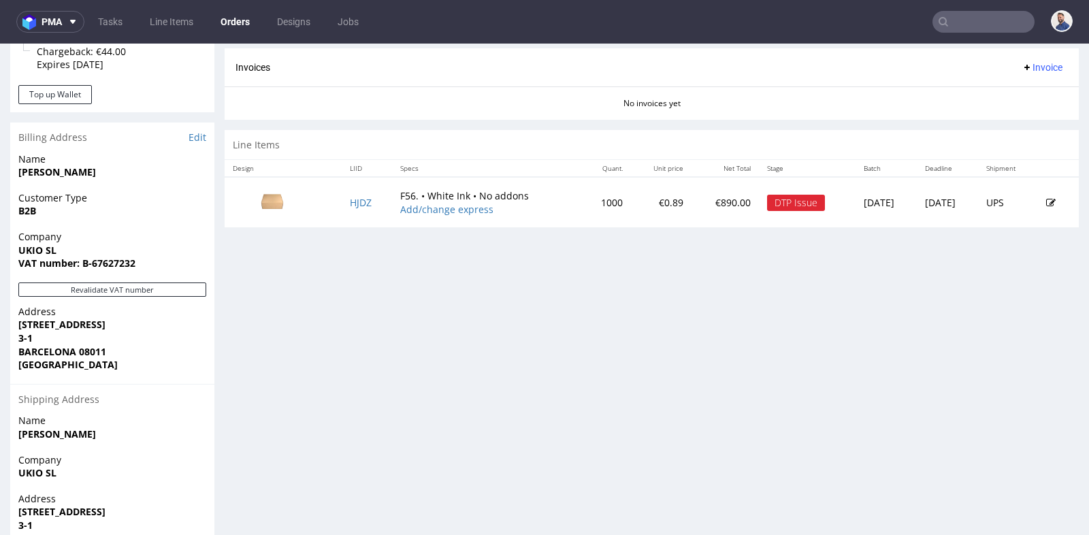
scroll to position [604, 0]
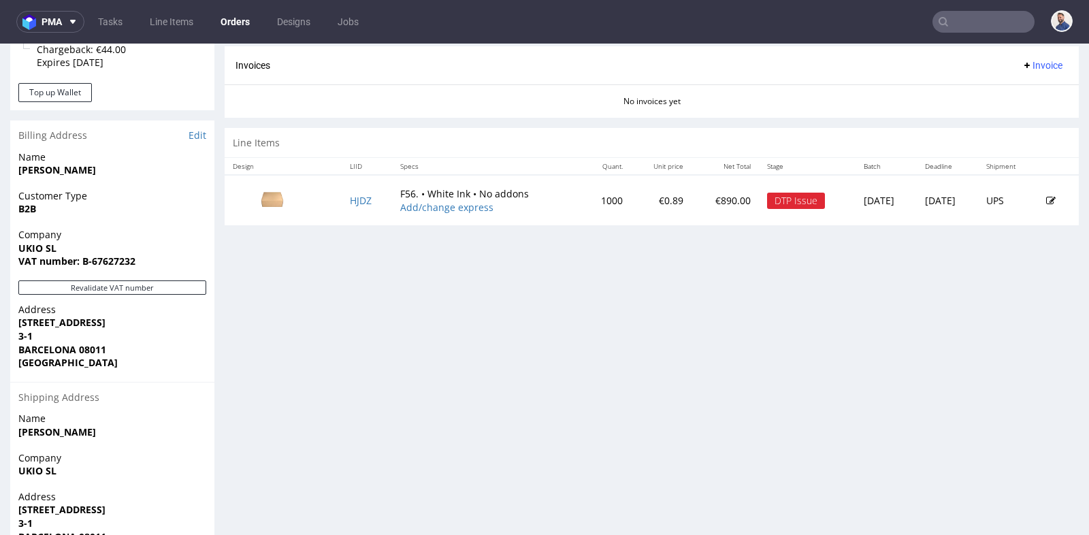
click at [1046, 196] on icon at bounding box center [1051, 201] width 10 height 10
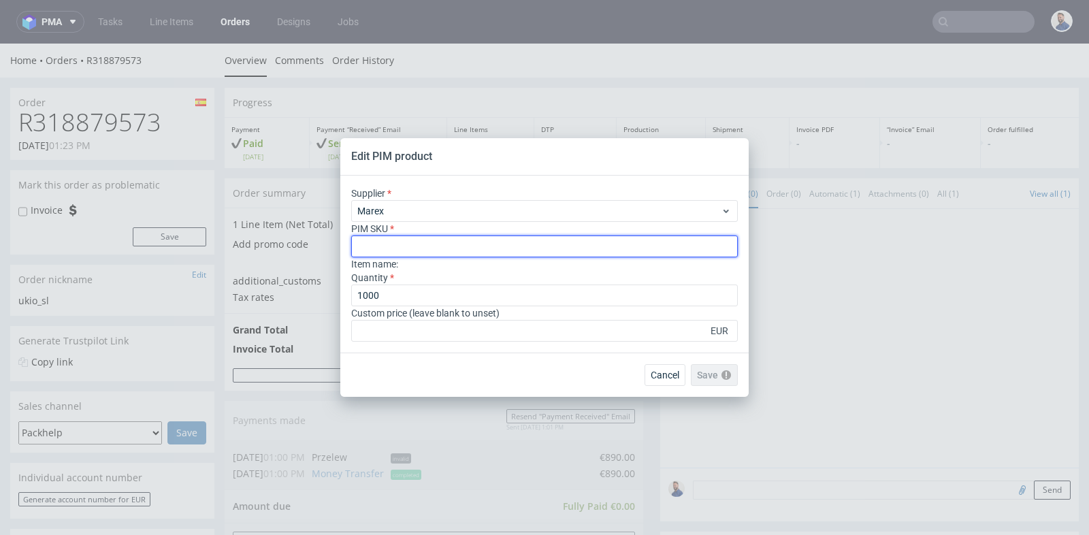
click at [579, 246] on input "text" at bounding box center [544, 247] width 387 height 22
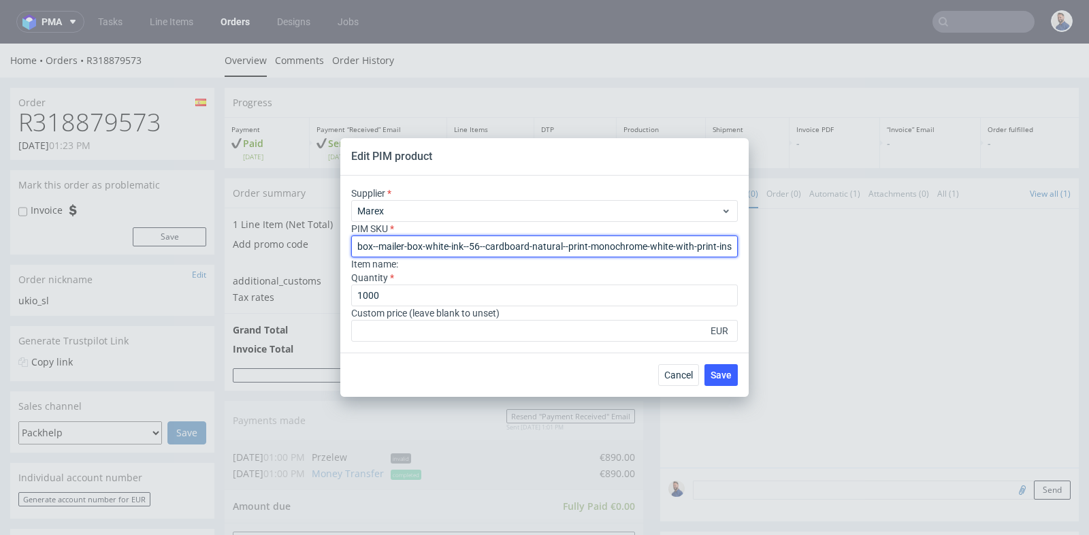
scroll to position [0, 49]
type input "box--mailer-box-white-ink--56--cardboard-natural--print-monochrome-white-with-p…"
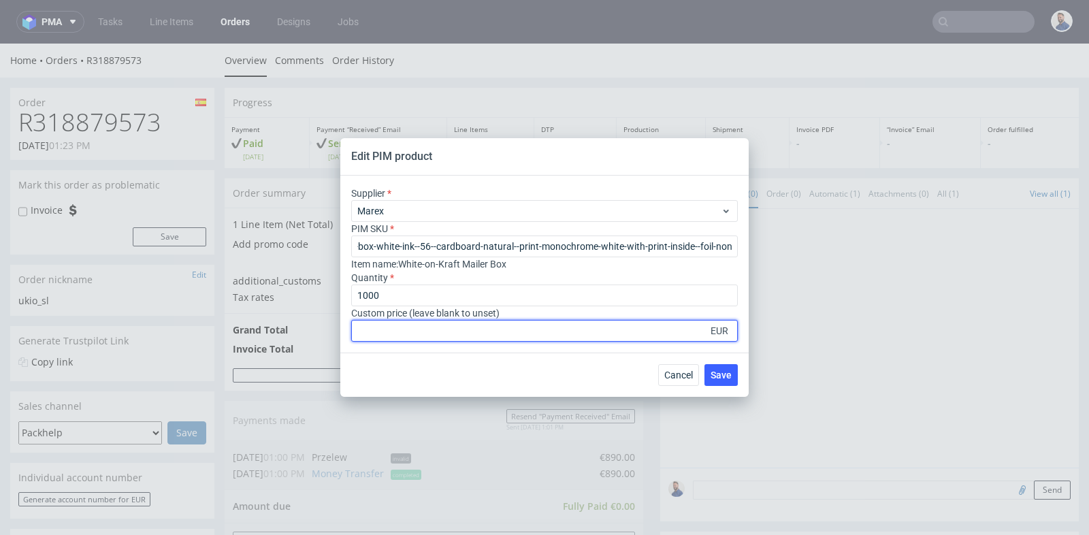
scroll to position [0, 0]
click at [559, 327] on input "number" at bounding box center [544, 331] width 387 height 22
type input "1"
type input "1.3"
type input "1.13"
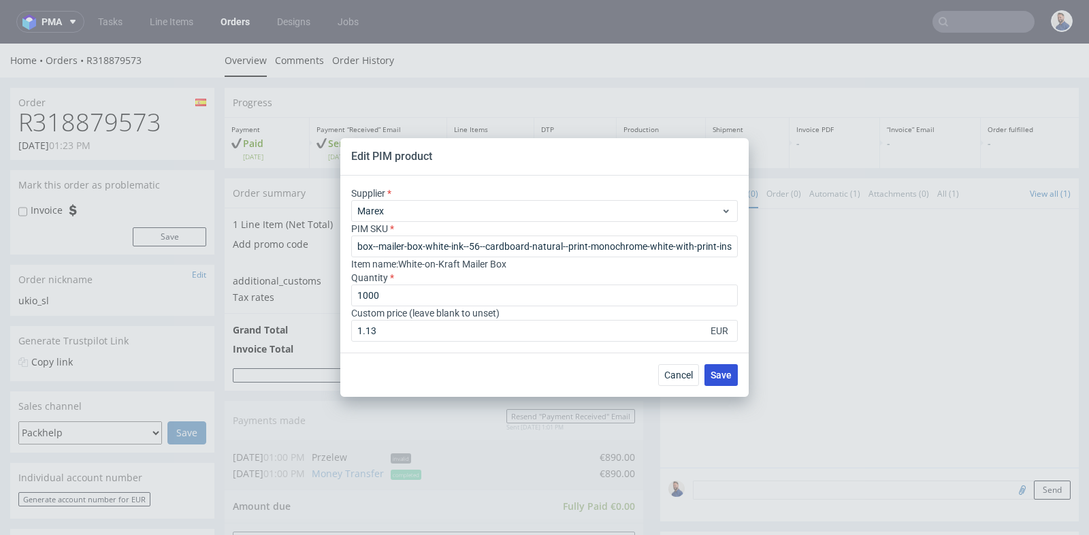
click at [720, 376] on span "Save" at bounding box center [721, 375] width 21 height 10
click at [1059, 502] on div "Edit PIM product Supplier Marex PIM SKU box--mailer-box-white-ink--56--cardboar…" at bounding box center [544, 267] width 1089 height 535
click at [672, 375] on span "Cancel" at bounding box center [678, 375] width 29 height 10
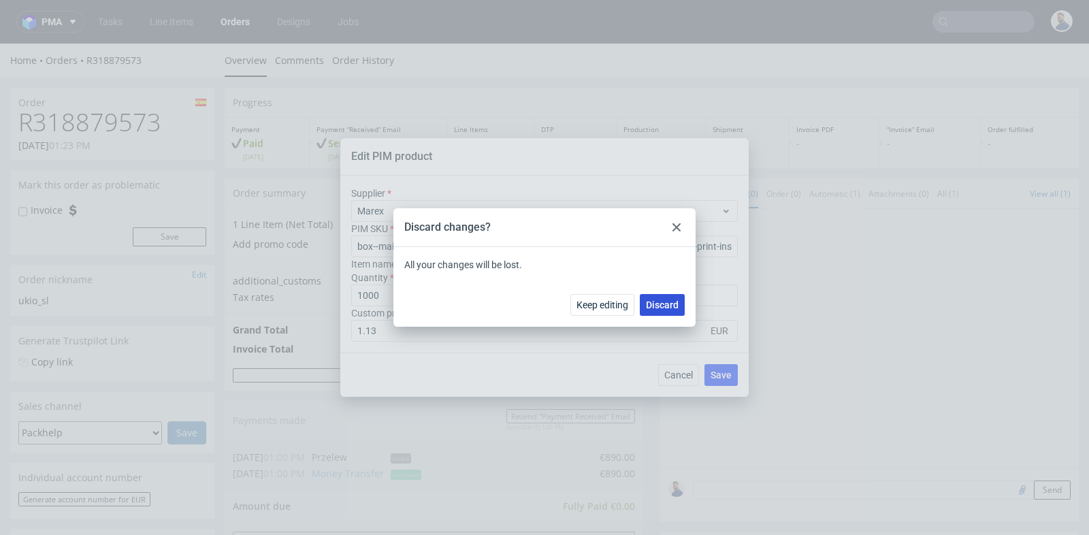
click at [654, 304] on span "Discard" at bounding box center [662, 305] width 33 height 10
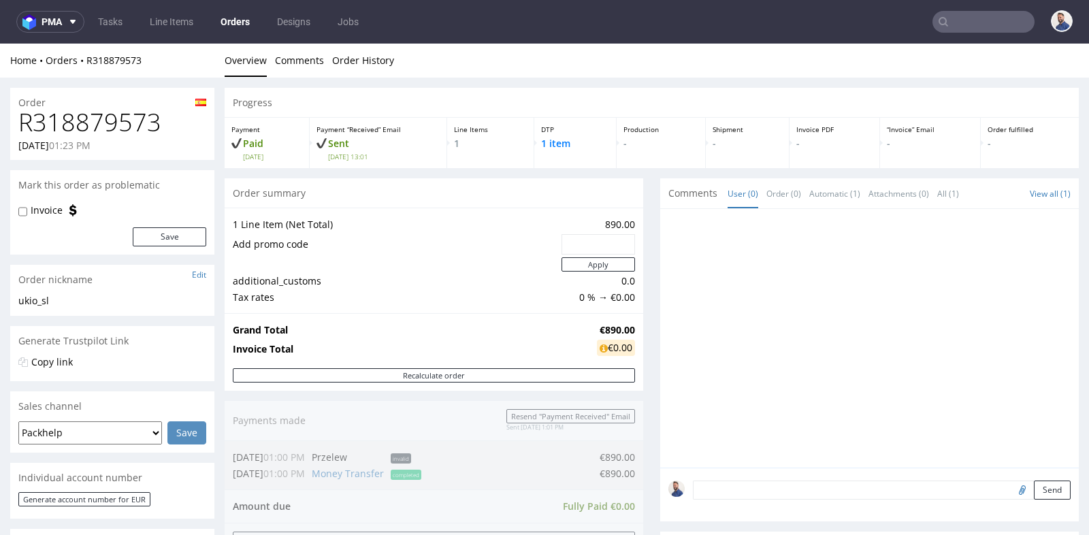
click at [640, 313] on div "Progress Payment Paid Tue 16 Sep Payment “Received” Email Sent Tue 16 Sep 13:01…" at bounding box center [652, 464] width 854 height 753
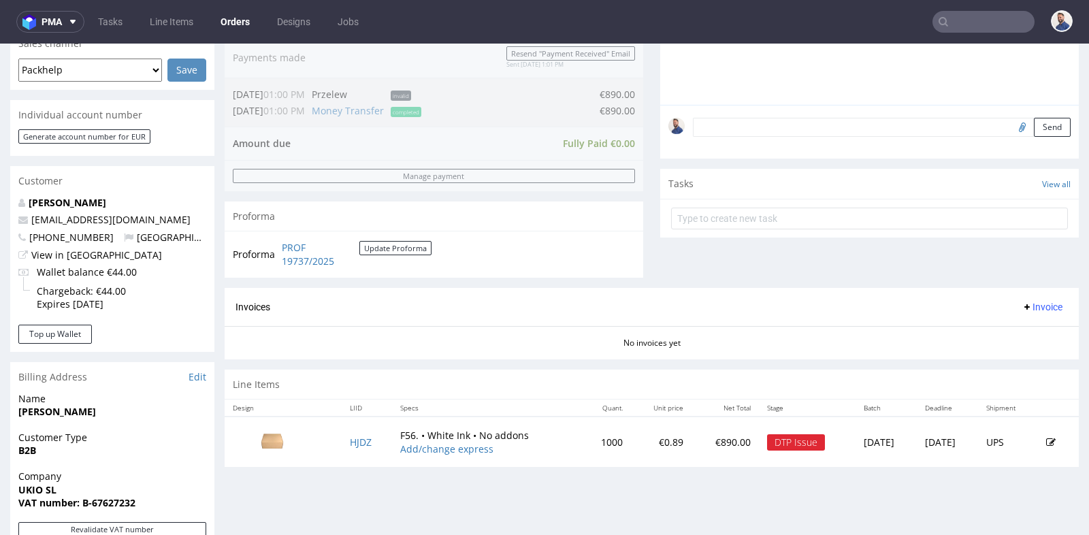
scroll to position [393, 0]
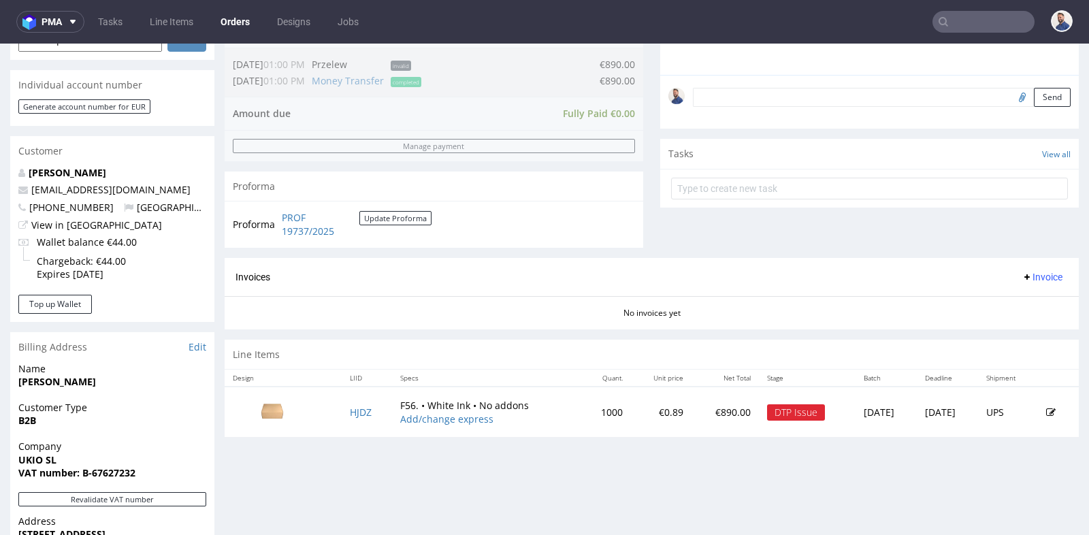
click at [1046, 408] on icon at bounding box center [1051, 413] width 10 height 10
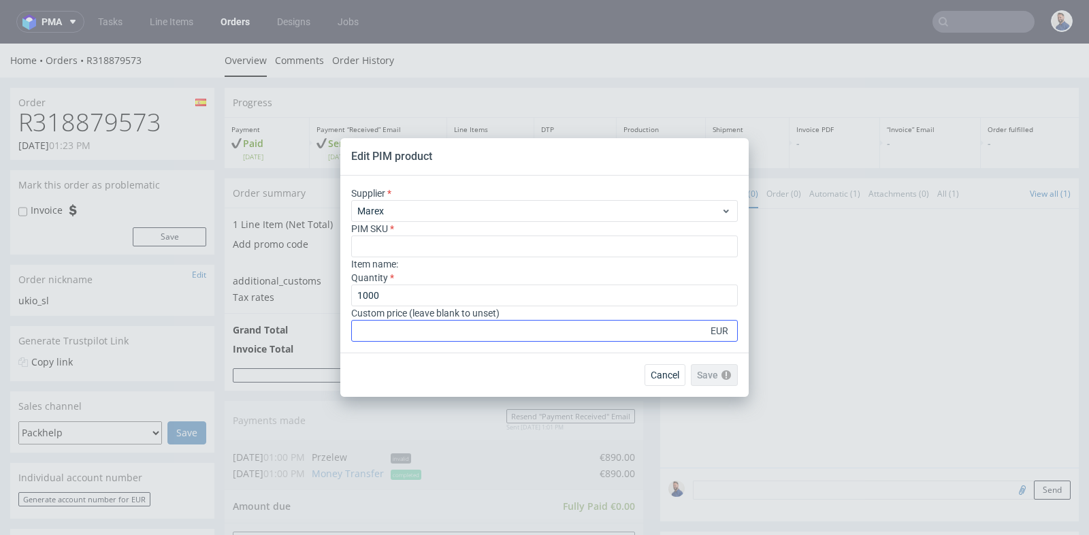
click at [541, 329] on input "number" at bounding box center [544, 331] width 387 height 22
click at [545, 257] on div "Item name :" at bounding box center [544, 264] width 387 height 14
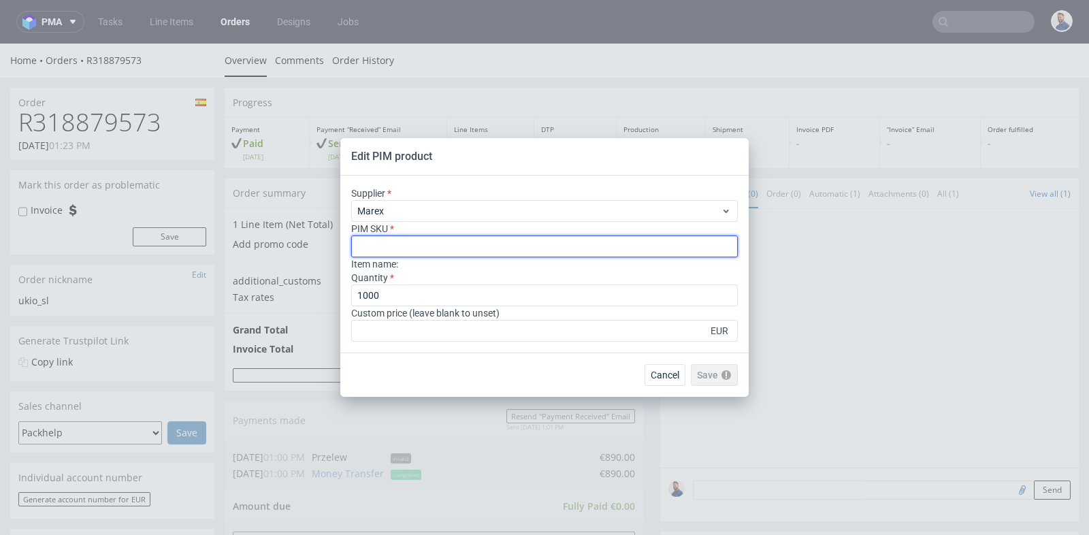
click at [546, 251] on input "text" at bounding box center [544, 247] width 387 height 22
paste input "box--mailer-box-white-ink--56--cardboard-natural--print-monochrome-white-with-p…"
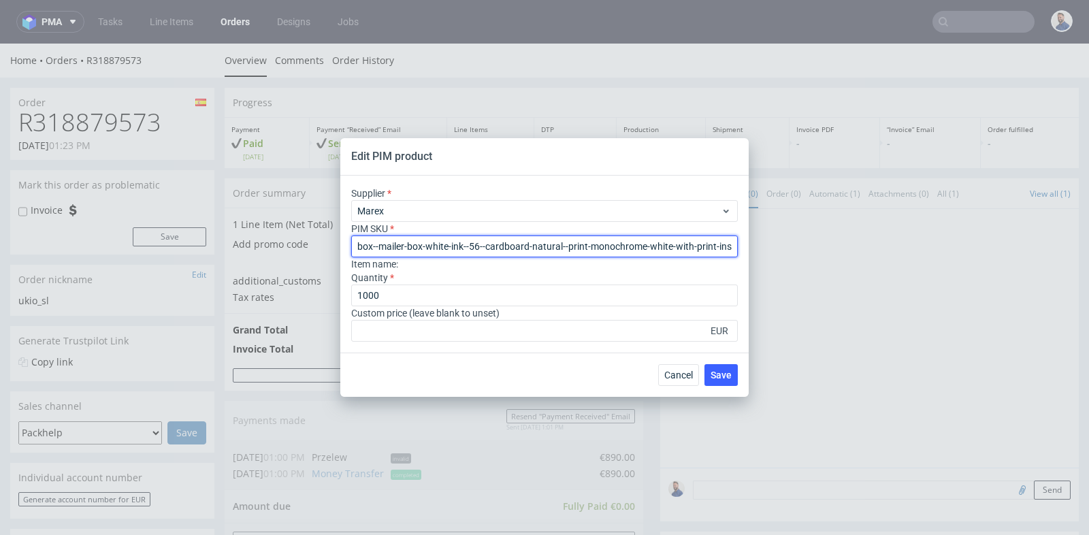
scroll to position [0, 49]
type input "box--mailer-box-white-ink--56--cardboard-natural--print-monochrome-white-with-p…"
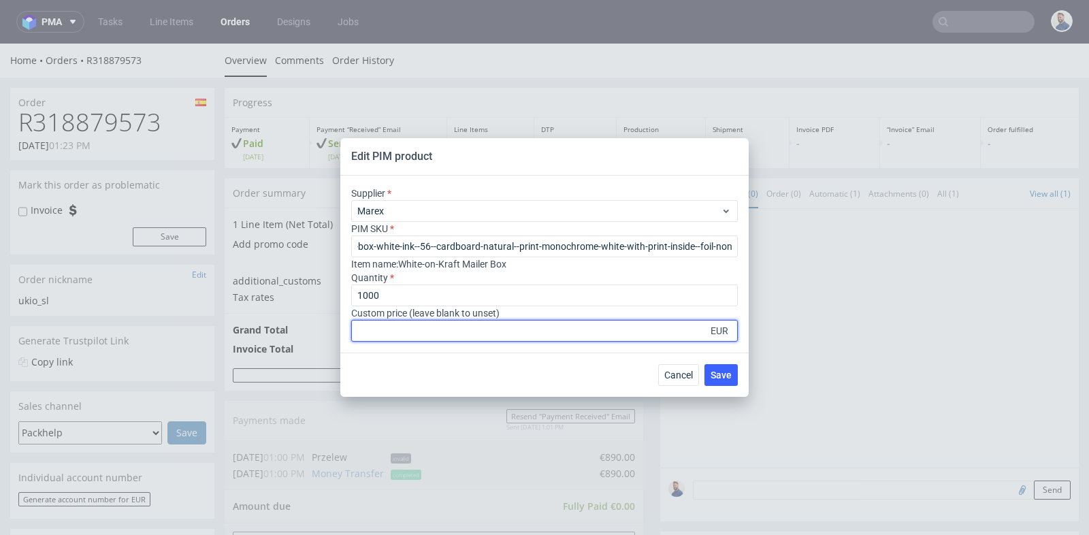
scroll to position [0, 0]
click at [524, 338] on input "number" at bounding box center [544, 331] width 387 height 22
type input "1"
type input "1.13"
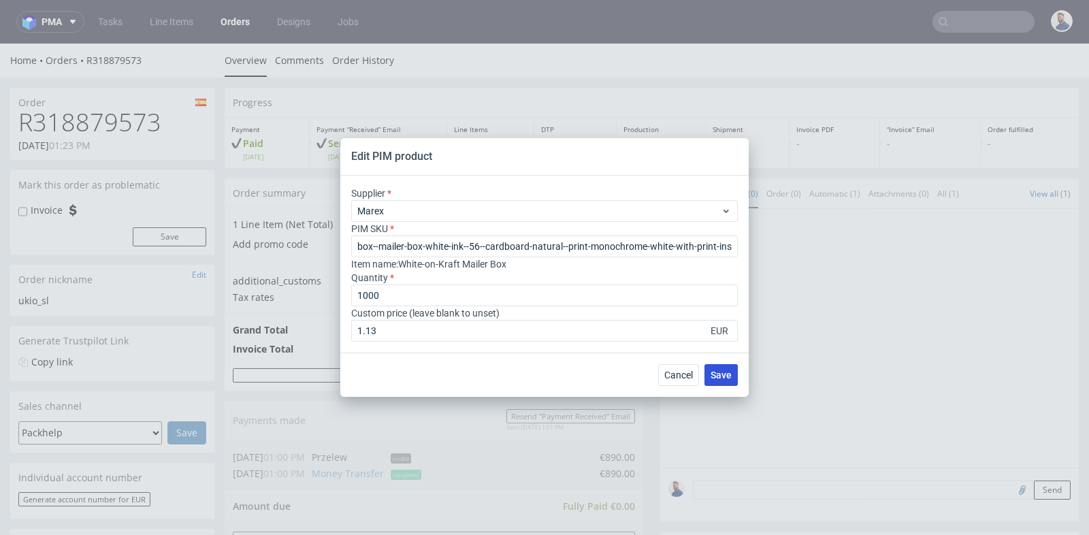
click at [725, 374] on span "Save" at bounding box center [721, 375] width 21 height 10
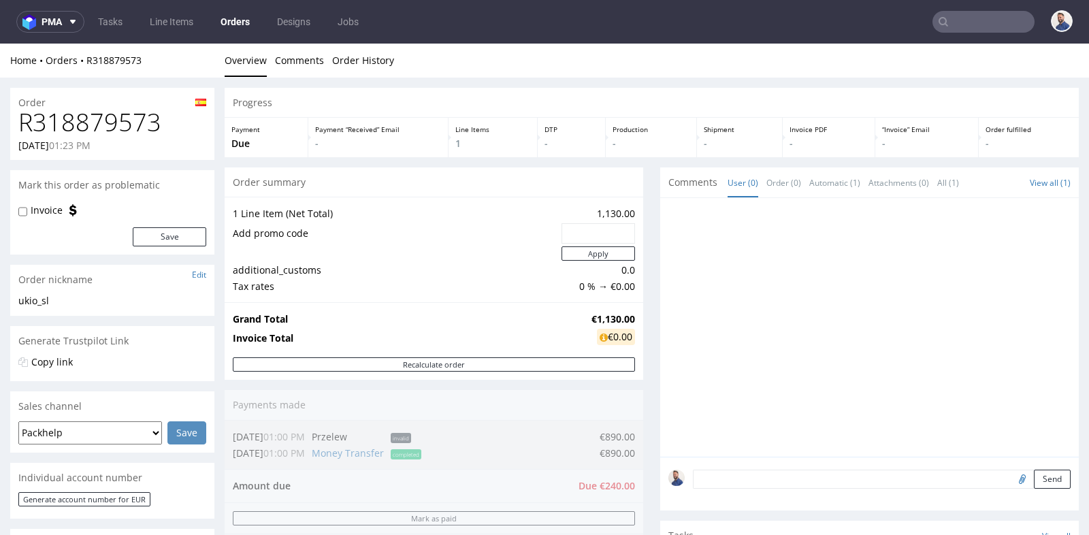
click at [649, 184] on div "Progress Payment Due Payment “Received” Email - Line Items 1 DTP - Production -…" at bounding box center [652, 481] width 854 height 787
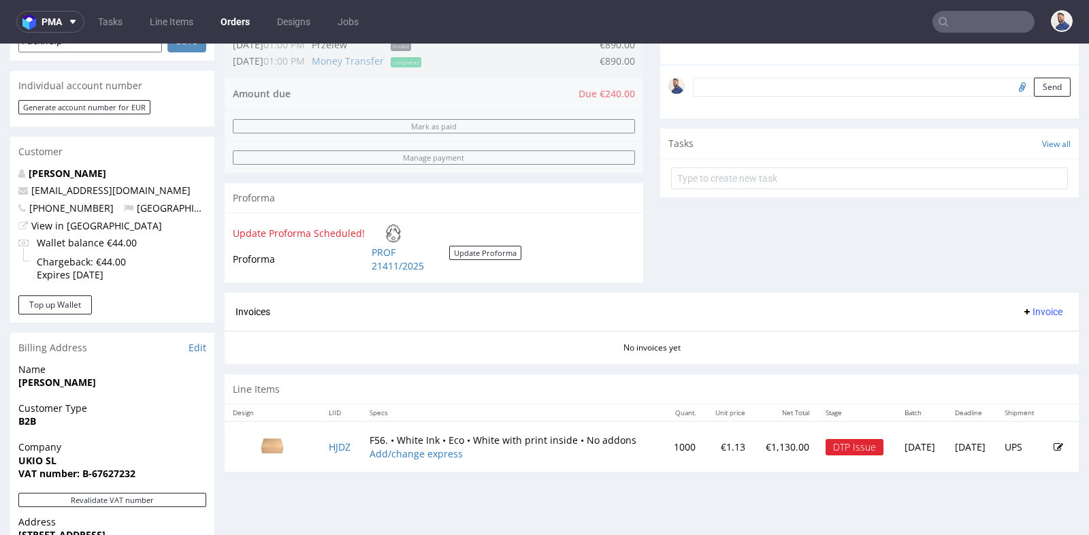
scroll to position [363, 0]
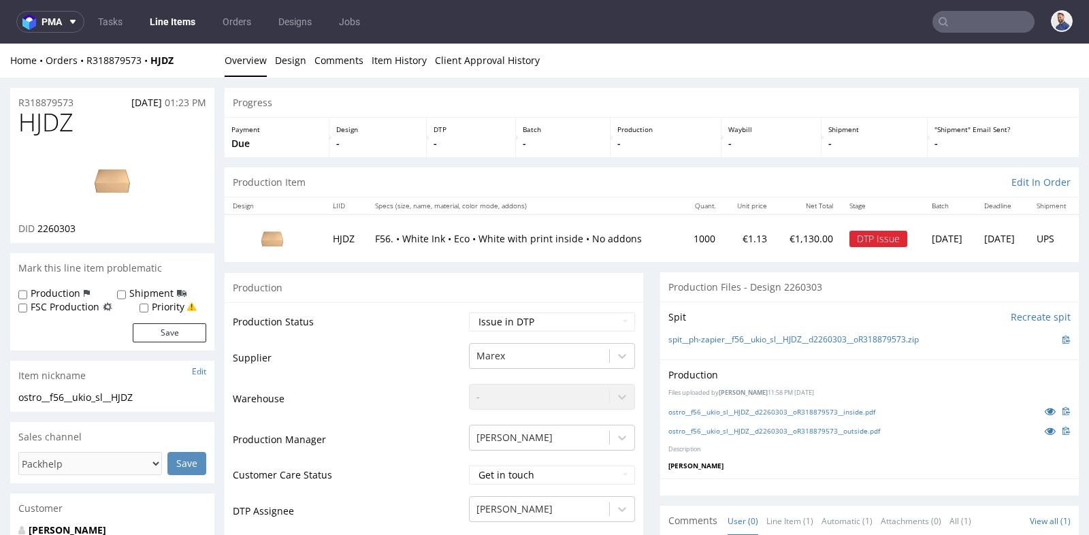
click at [545, 293] on div "Production" at bounding box center [434, 287] width 419 height 31
click at [545, 312] on select "Waiting for Artwork Waiting for Diecut Waiting for Mockup Waiting for DTP Waiti…" at bounding box center [552, 321] width 166 height 19
select select "back_for_dtp"
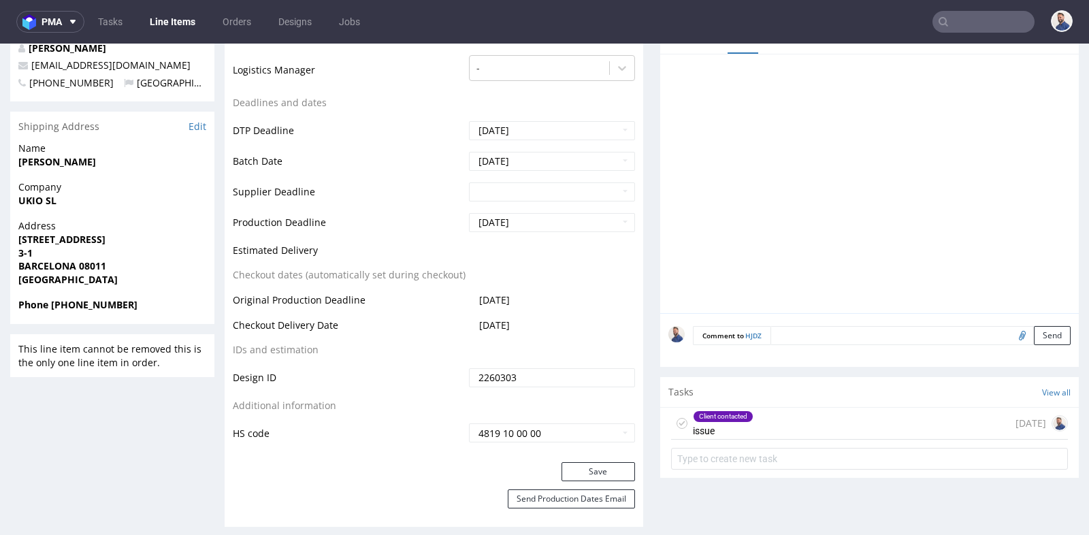
scroll to position [484, 0]
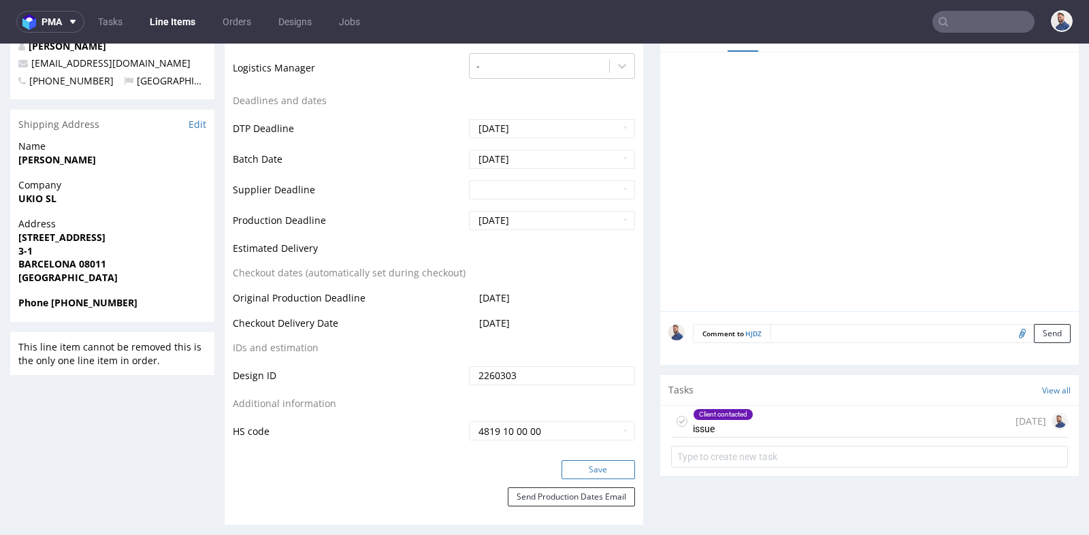
click at [598, 470] on button "Save" at bounding box center [599, 469] width 74 height 19
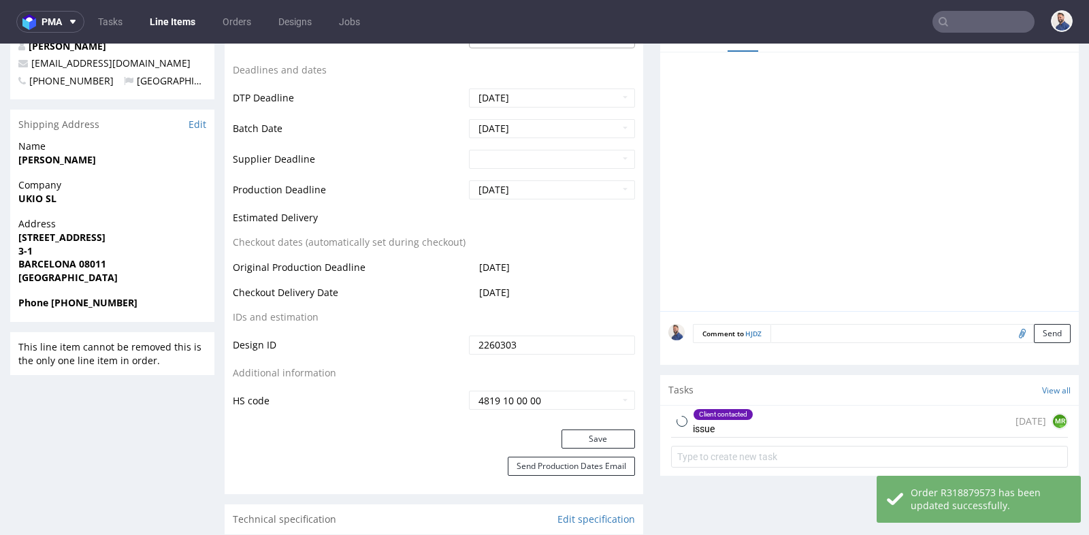
click at [782, 415] on div "Client contacted issue 11 days ago MR" at bounding box center [869, 439] width 419 height 68
click at [784, 415] on div "Client contacted issue 11 days ago MR" at bounding box center [869, 422] width 397 height 32
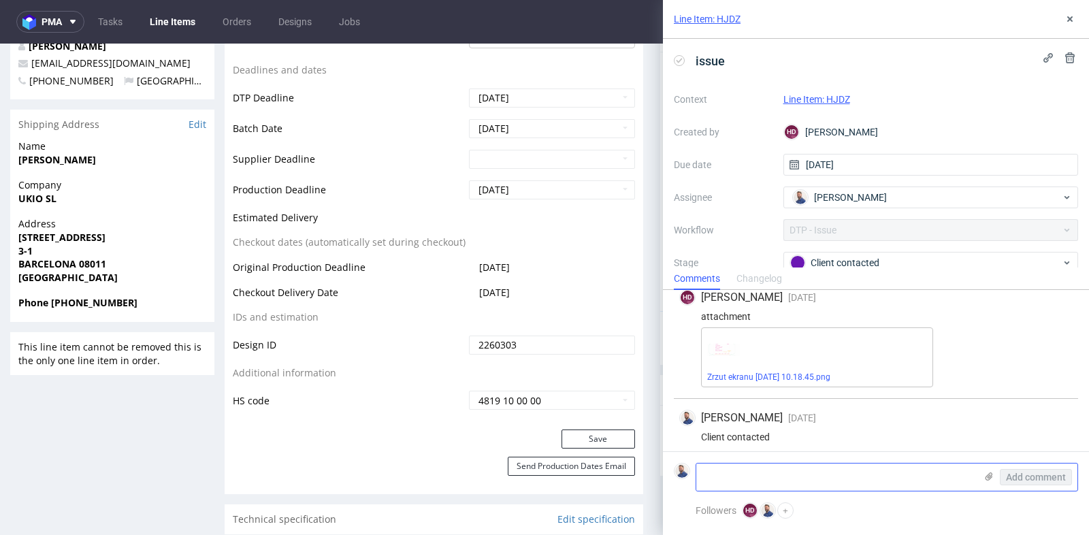
scroll to position [766, 0]
click at [782, 481] on textarea at bounding box center [835, 477] width 279 height 27
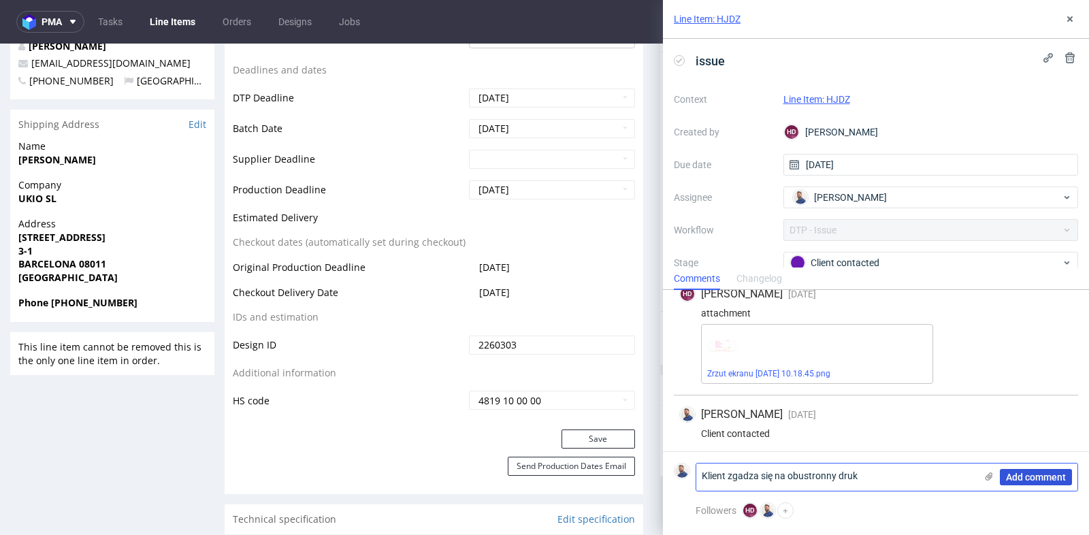
type textarea "Klient zgadza się na obustronny druk"
click at [1042, 481] on span "Add comment" at bounding box center [1036, 477] width 60 height 10
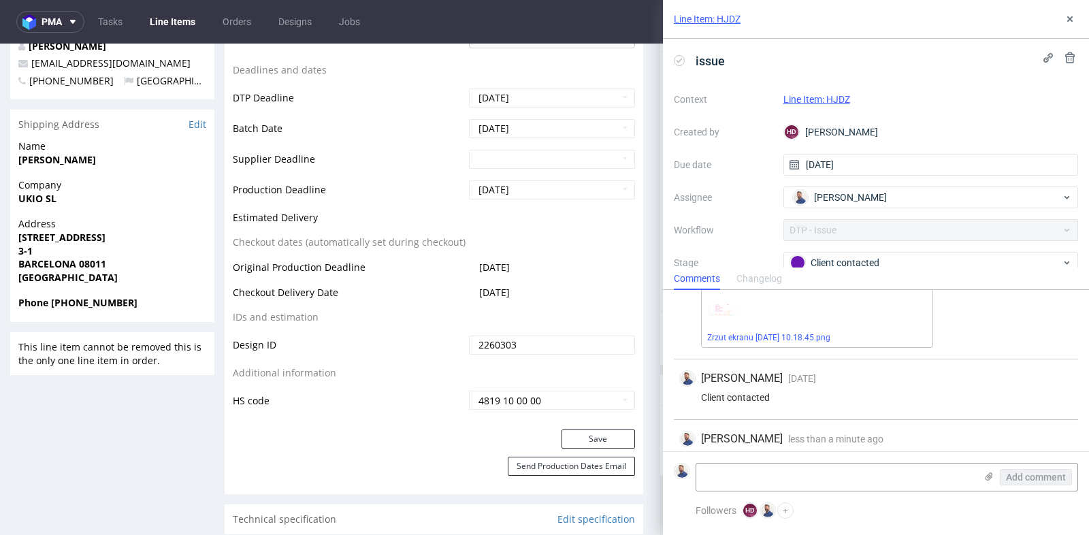
scroll to position [826, 0]
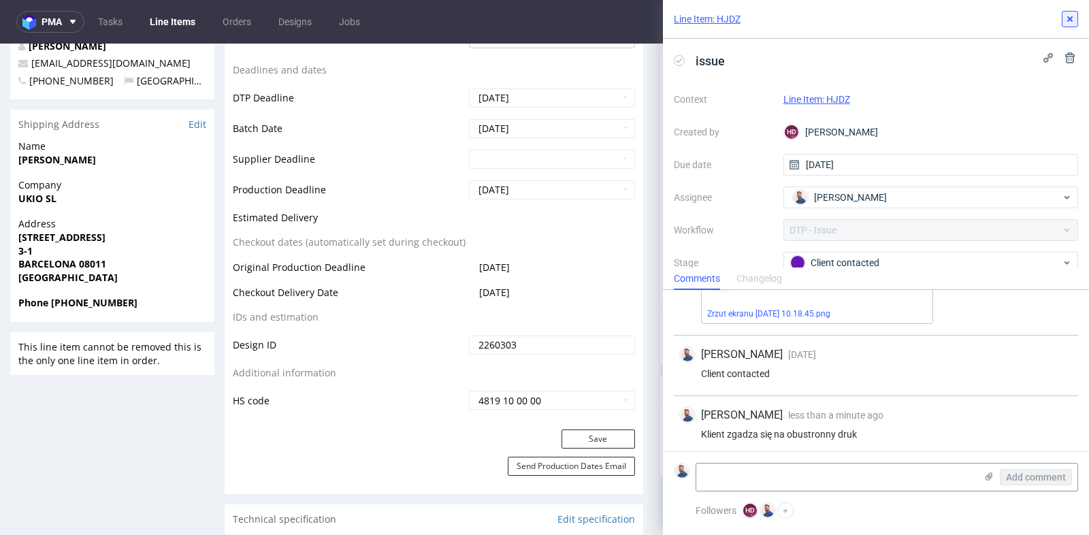
click at [1072, 22] on icon at bounding box center [1070, 19] width 11 height 11
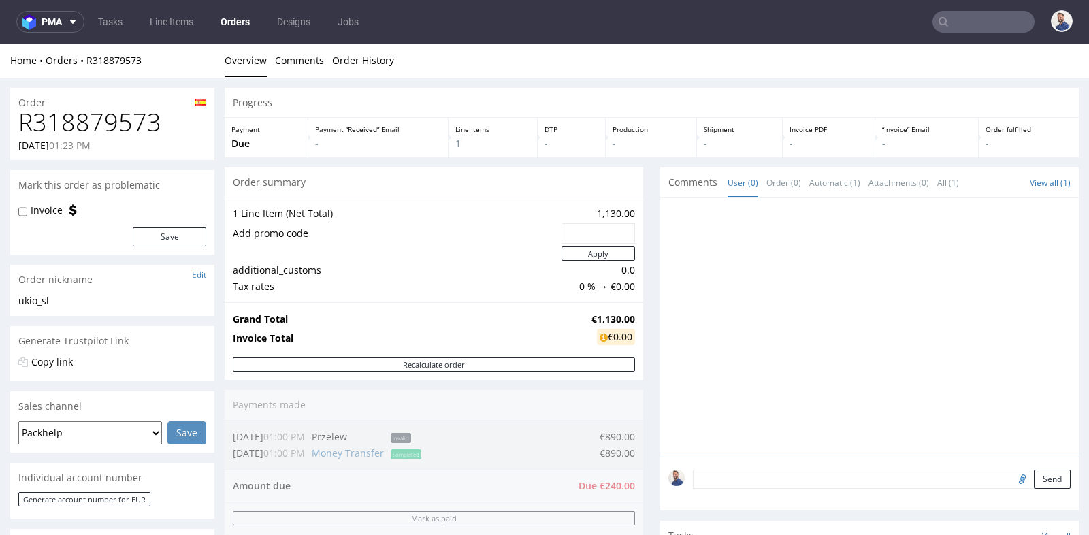
click at [642, 232] on div "Progress Payment Due Payment “Received” Email - Line Items 1 DTP - Production -…" at bounding box center [652, 470] width 854 height 764
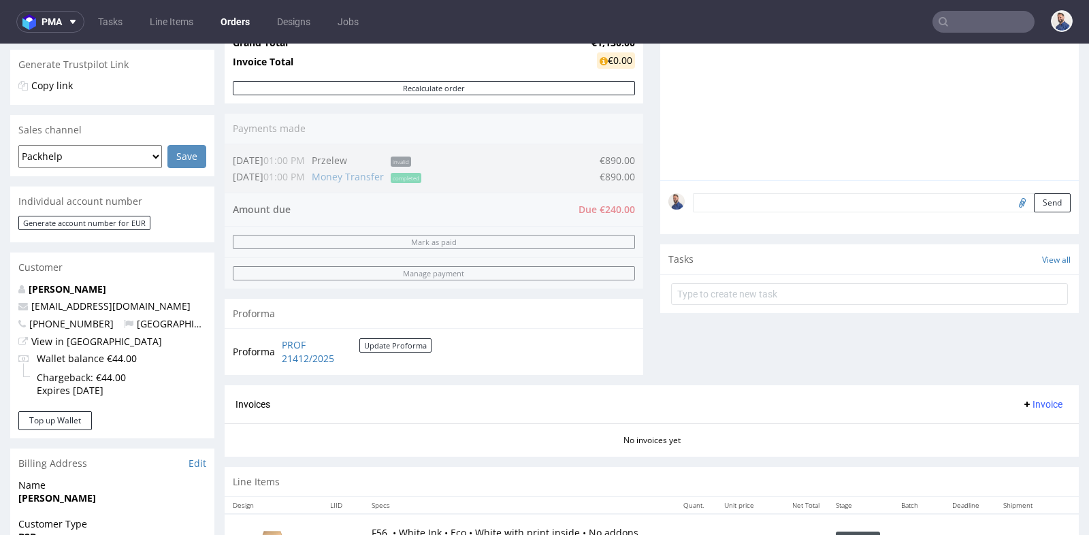
scroll to position [272, 0]
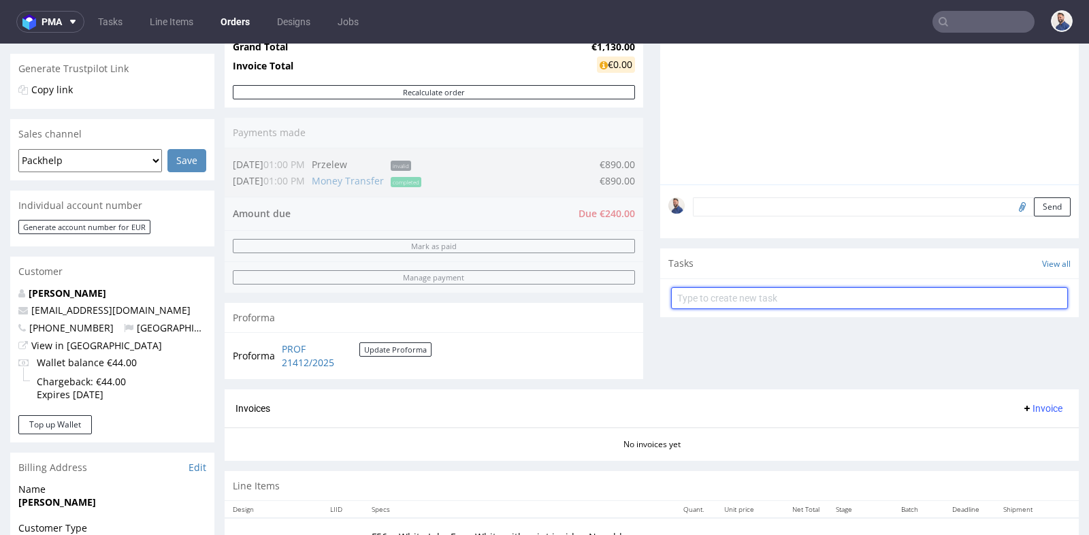
click at [820, 293] on input "text" at bounding box center [869, 298] width 397 height 22
type input "link do płatności"
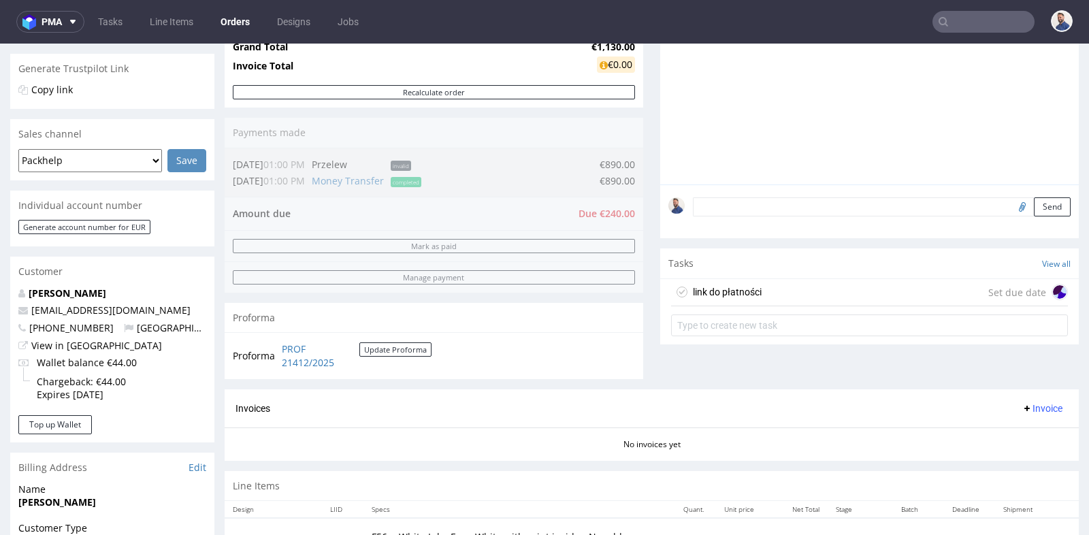
click at [843, 285] on div "link do płatności Set due date" at bounding box center [869, 292] width 397 height 27
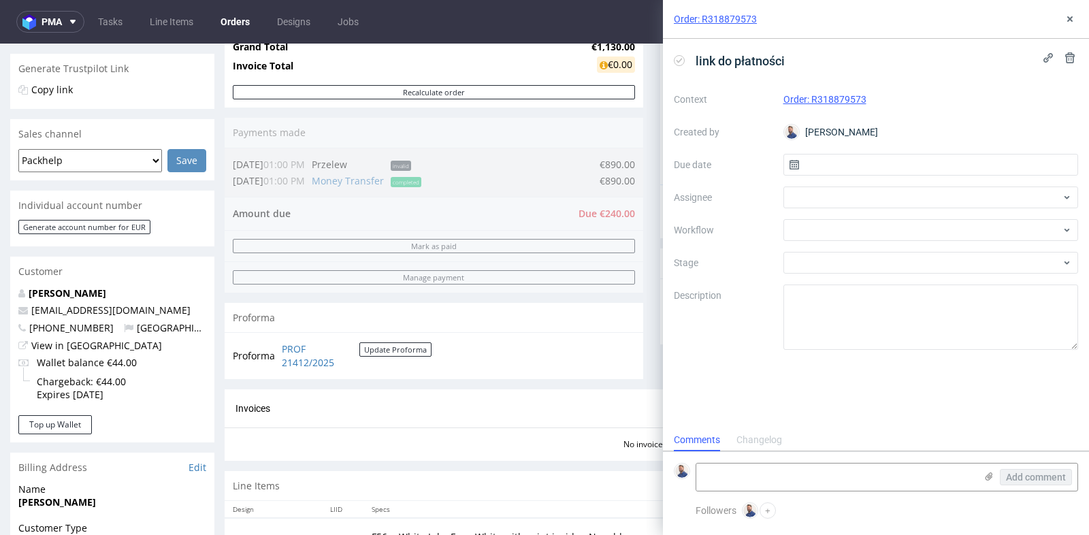
scroll to position [10, 0]
click at [862, 160] on input "text" at bounding box center [931, 165] width 295 height 22
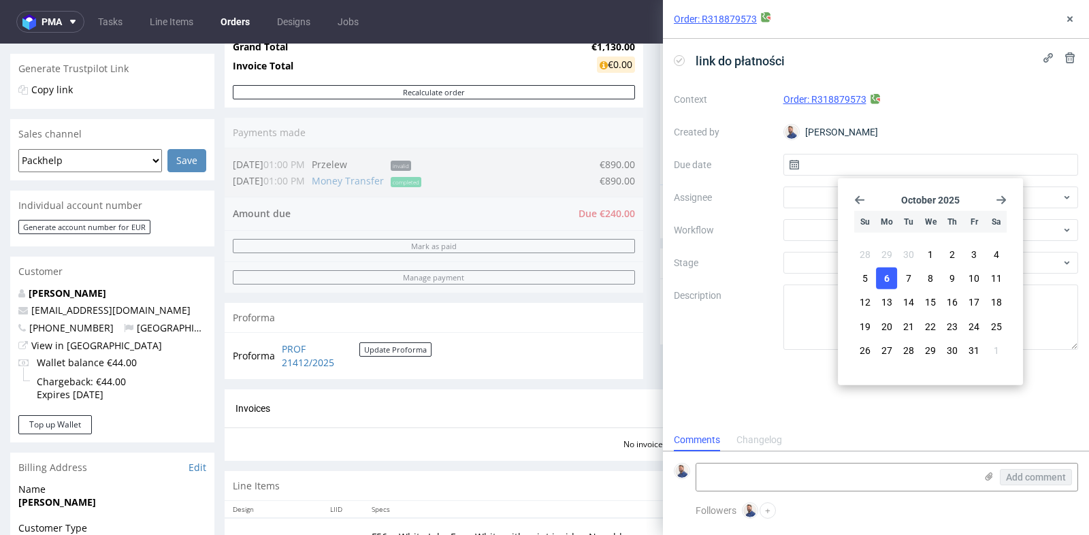
click at [886, 278] on span "6" at bounding box center [886, 279] width 5 height 14
type input "06/10/2025"
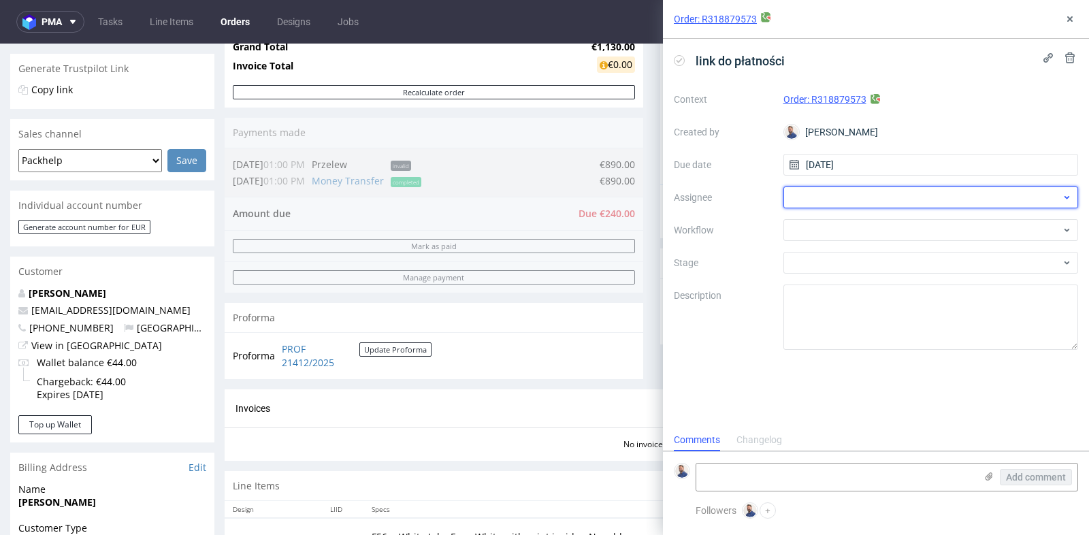
click at [907, 195] on div at bounding box center [931, 198] width 295 height 22
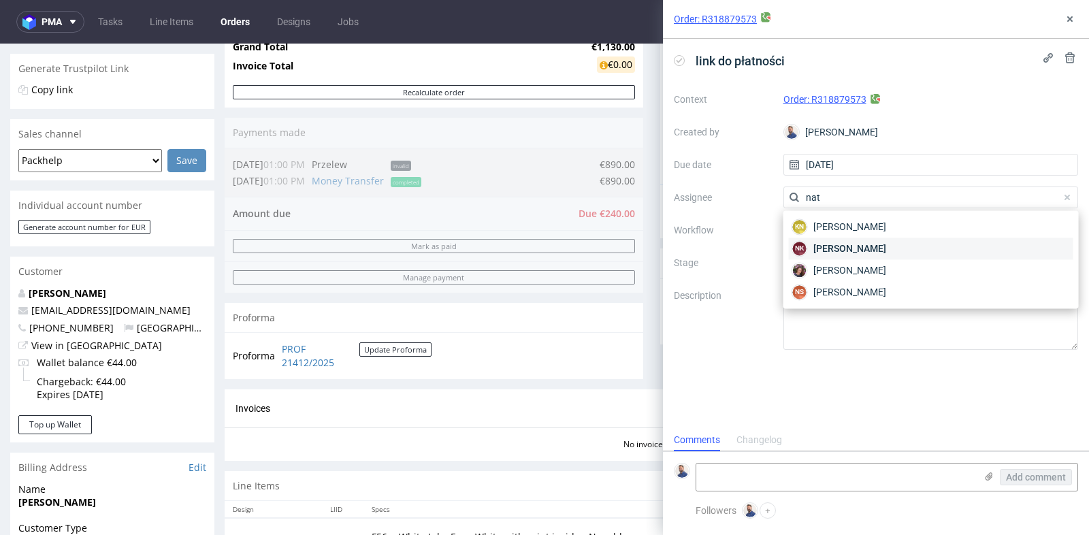
type input "nat"
click at [887, 238] on div "NK Natalia Kaczorowska" at bounding box center [931, 249] width 285 height 22
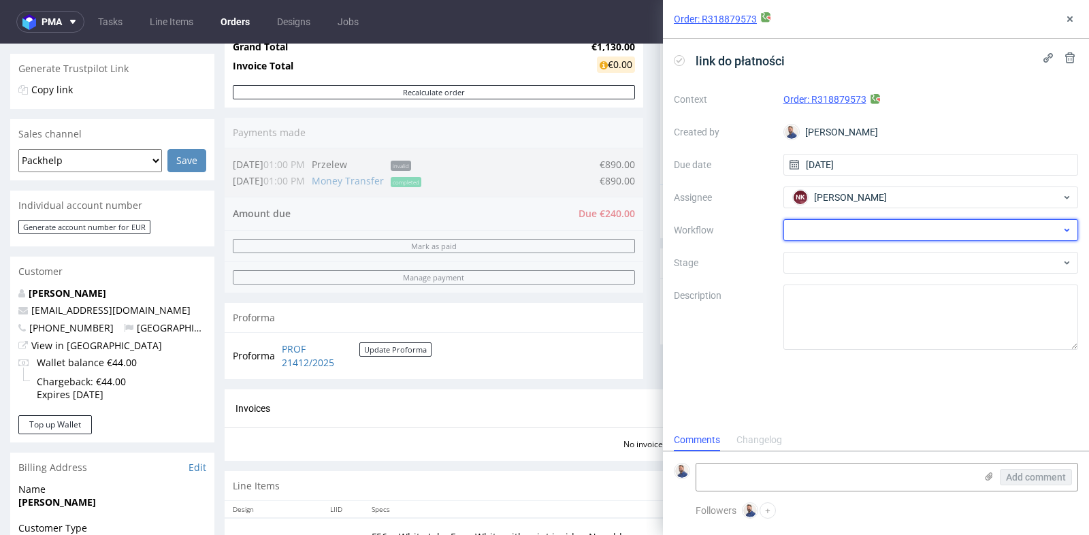
click at [890, 234] on div at bounding box center [931, 230] width 295 height 22
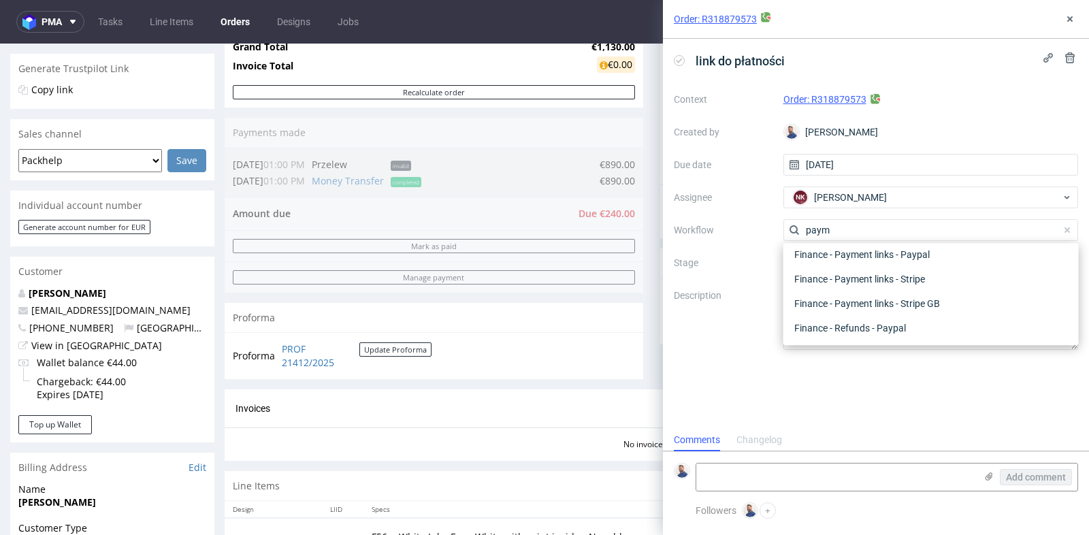
scroll to position [25, 0]
type input "paym"
click at [1070, 17] on icon at bounding box center [1070, 19] width 11 height 11
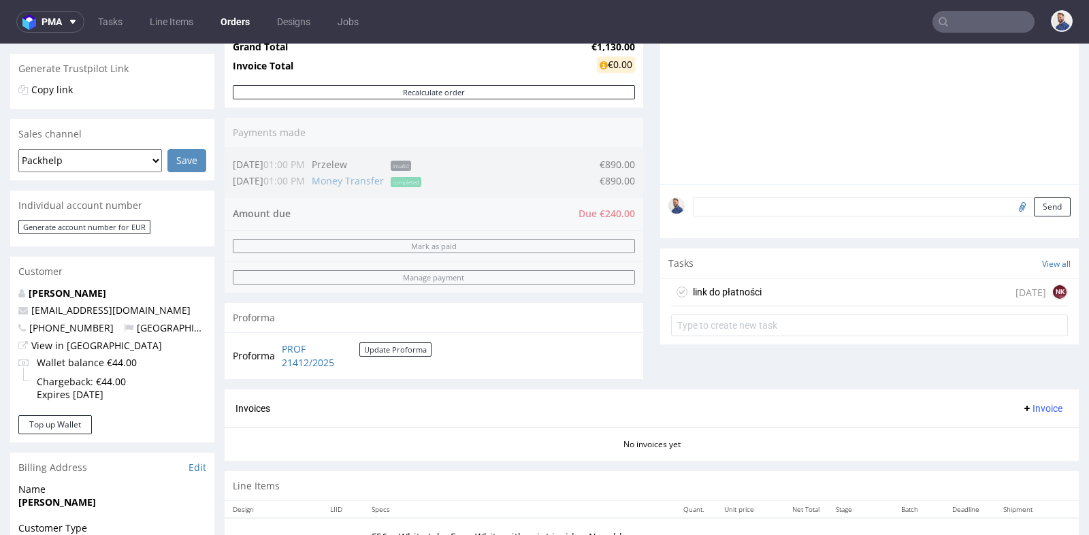
click at [957, 301] on div "link do płatności today NK" at bounding box center [869, 292] width 397 height 27
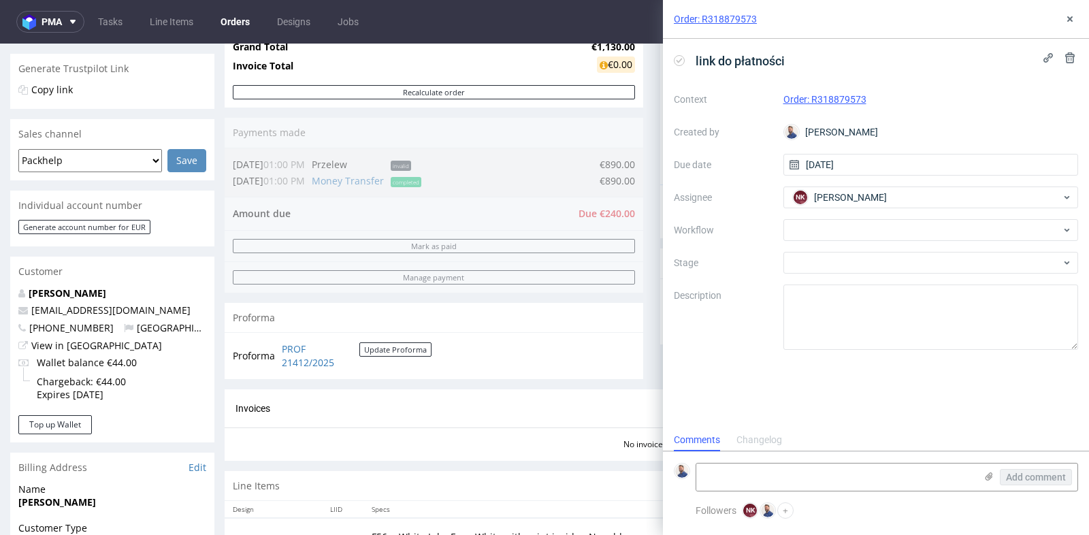
scroll to position [10, 0]
click at [1067, 59] on use at bounding box center [1070, 57] width 10 height 11
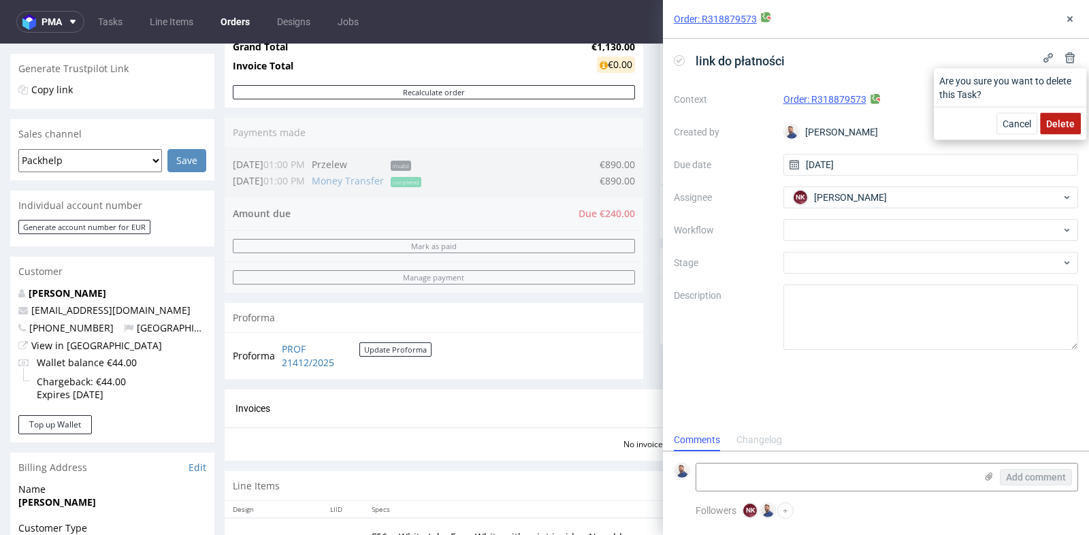
click at [1058, 126] on span "Delete" at bounding box center [1060, 124] width 29 height 10
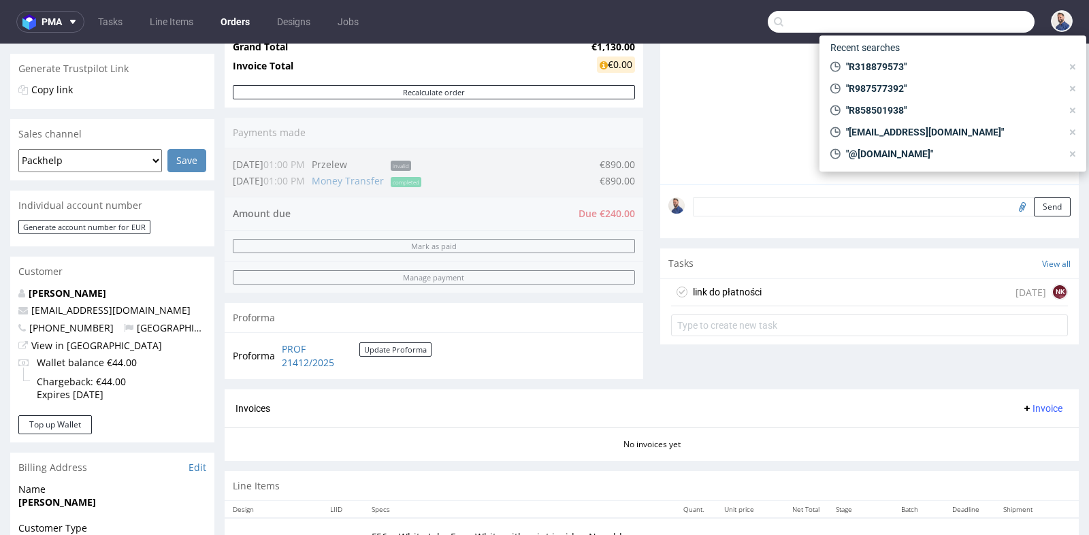
click at [943, 13] on input "text" at bounding box center [901, 22] width 267 height 22
paste input "GSES270069"
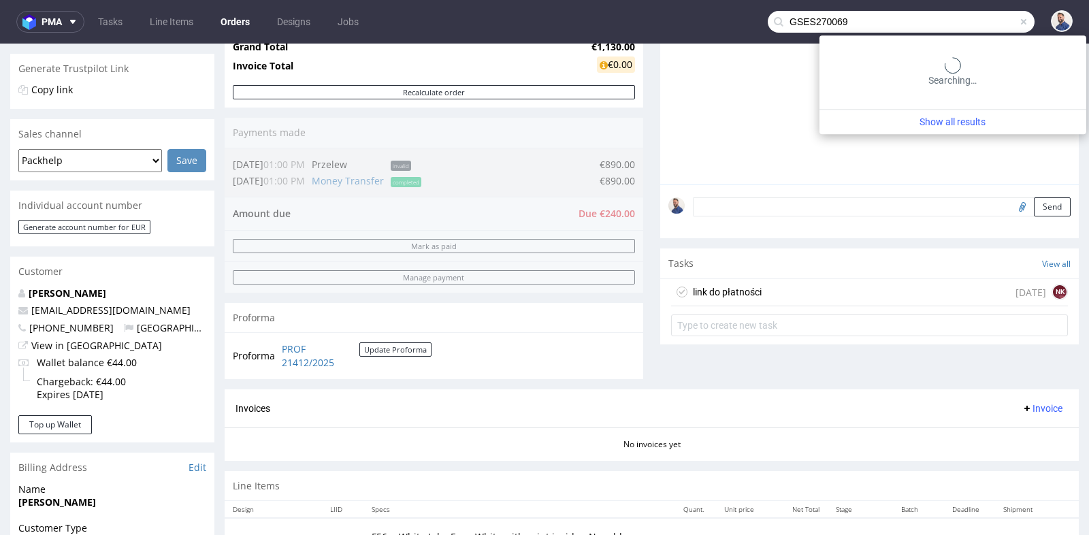
type input "GSES270069"
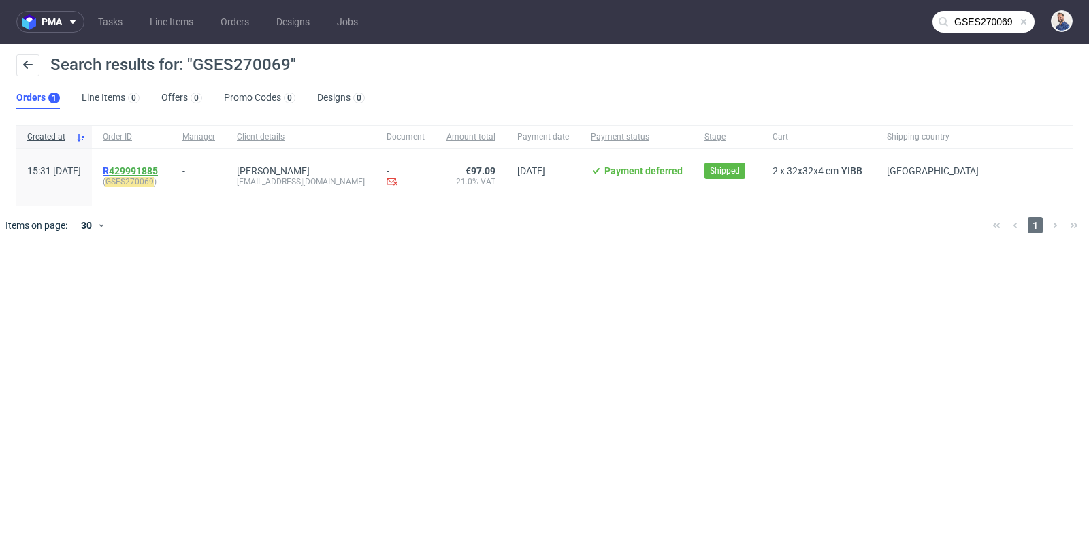
click at [158, 168] on link "429991885" at bounding box center [133, 170] width 49 height 11
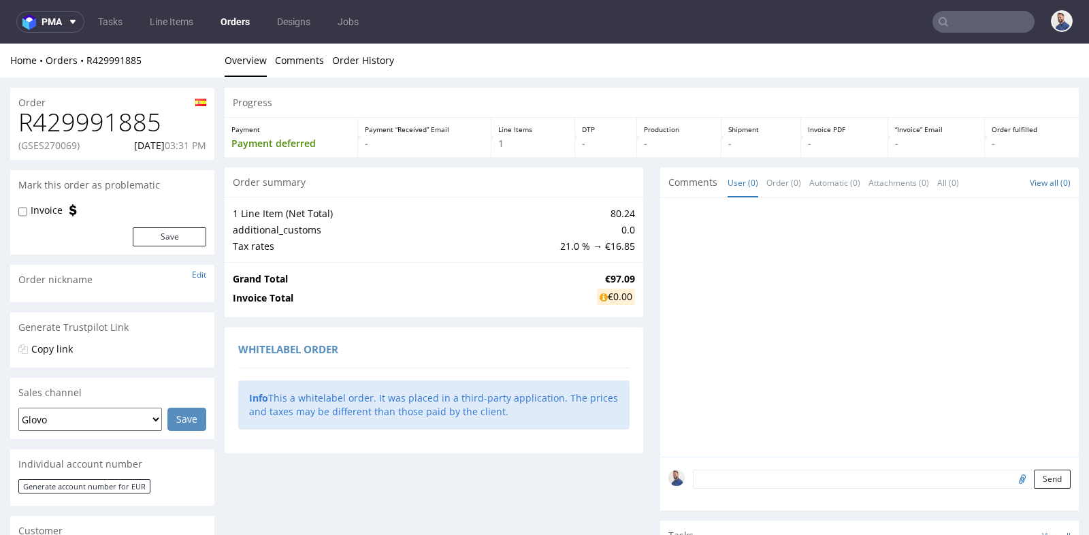
click at [524, 349] on div "Whitelabel order" at bounding box center [433, 352] width 391 height 33
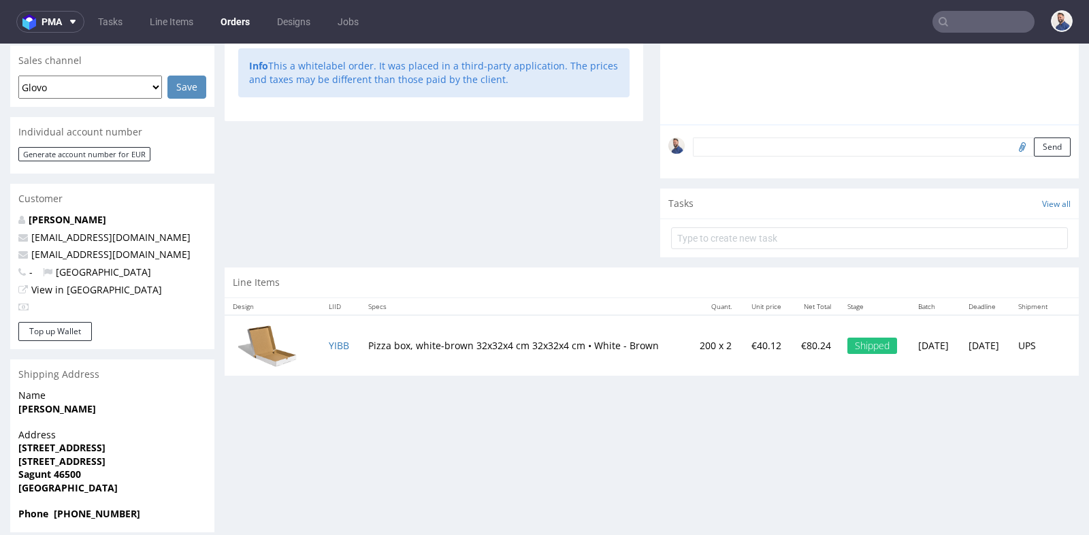
scroll to position [346, 0]
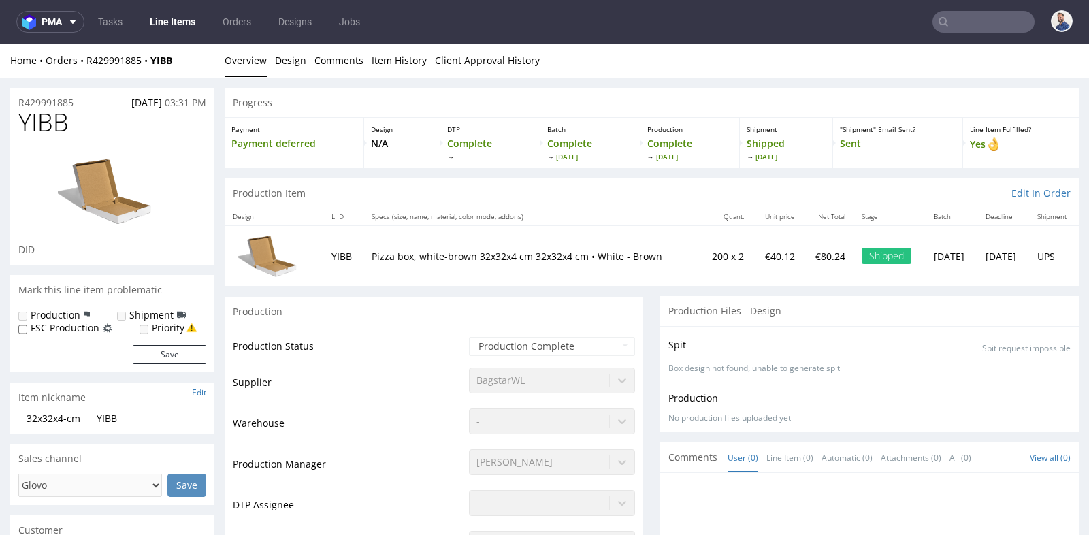
click at [466, 366] on td "BagstarWL" at bounding box center [550, 386] width 169 height 41
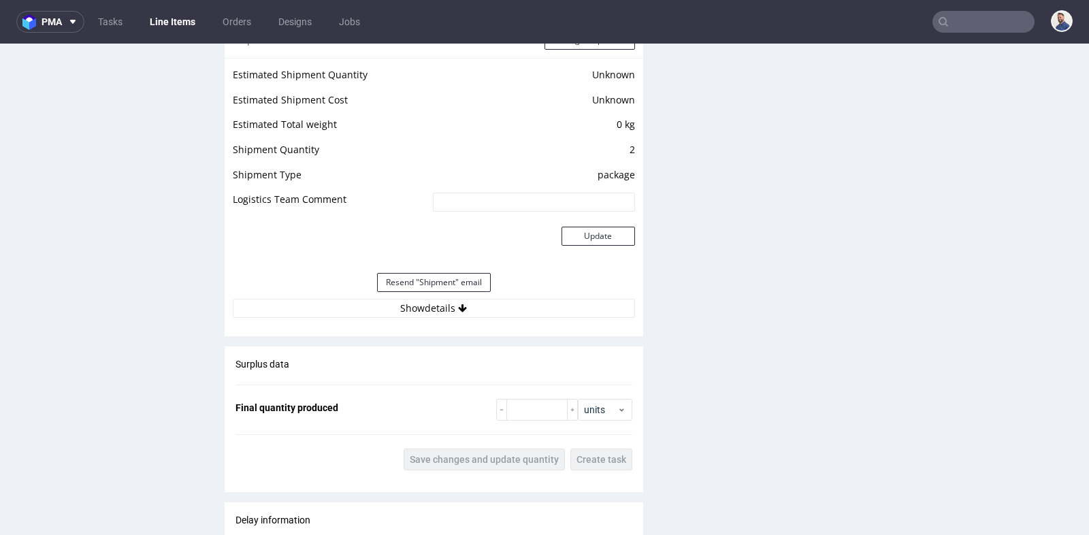
scroll to position [1149, 0]
click at [452, 313] on button "Show details" at bounding box center [434, 307] width 402 height 19
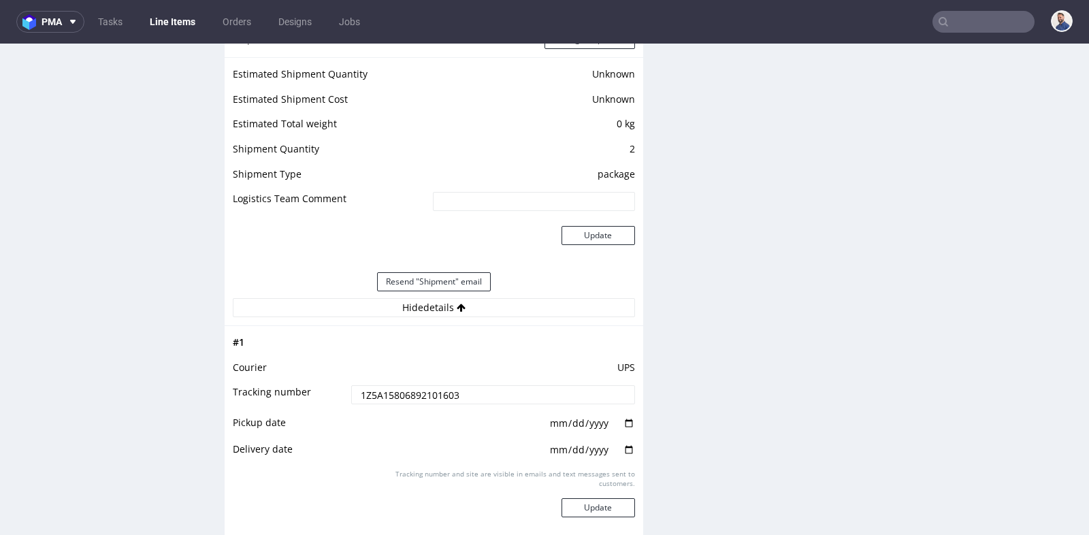
click at [445, 395] on input "1Z5A15806892101603" at bounding box center [493, 394] width 284 height 19
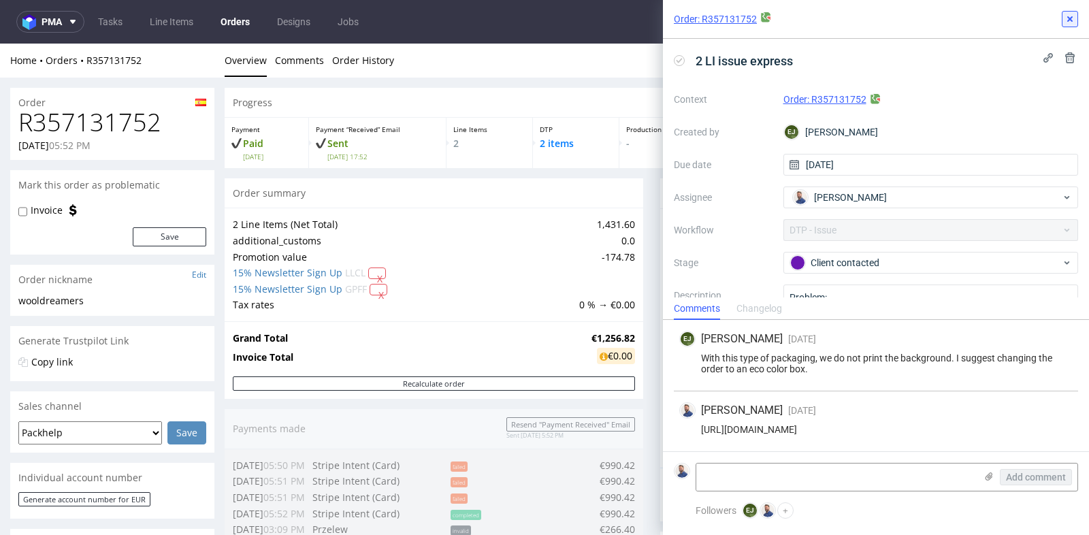
click at [1072, 18] on icon at bounding box center [1070, 19] width 11 height 11
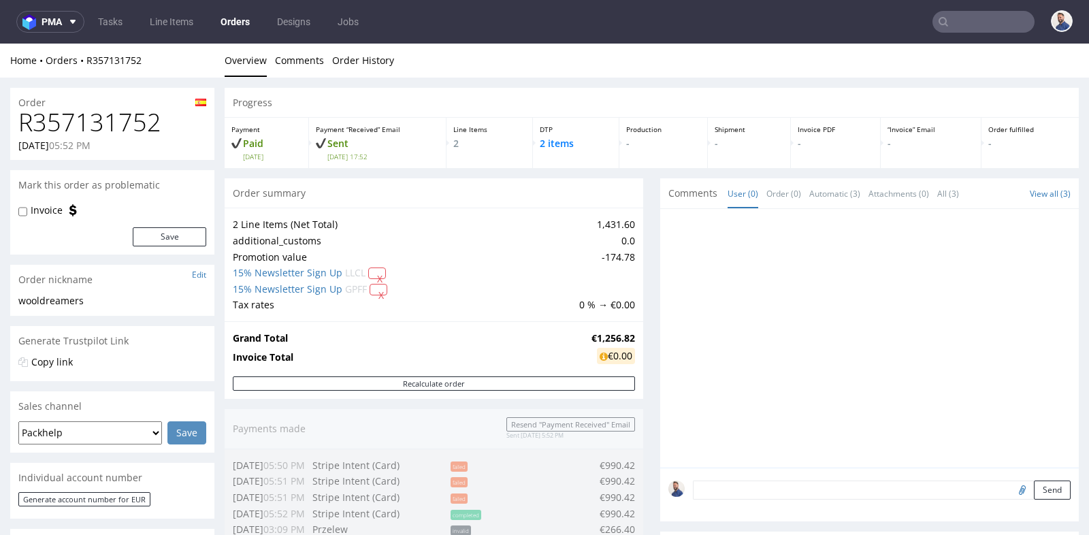
click at [648, 241] on div "Progress Payment Paid Tue 16 Sep Payment “Received” Email Sent Tue 16 Sep 17:52…" at bounding box center [652, 524] width 854 height 872
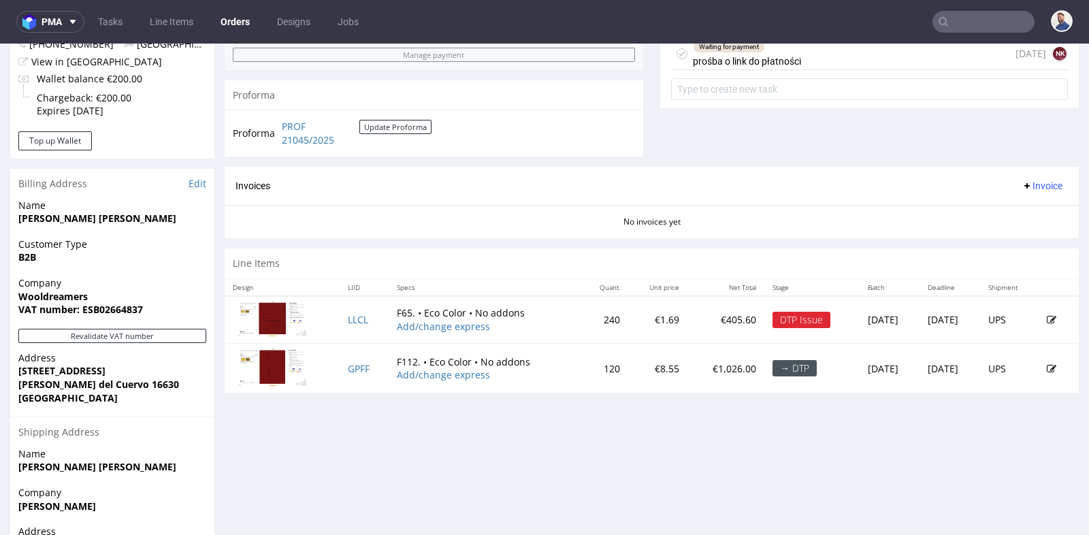
scroll to position [575, 0]
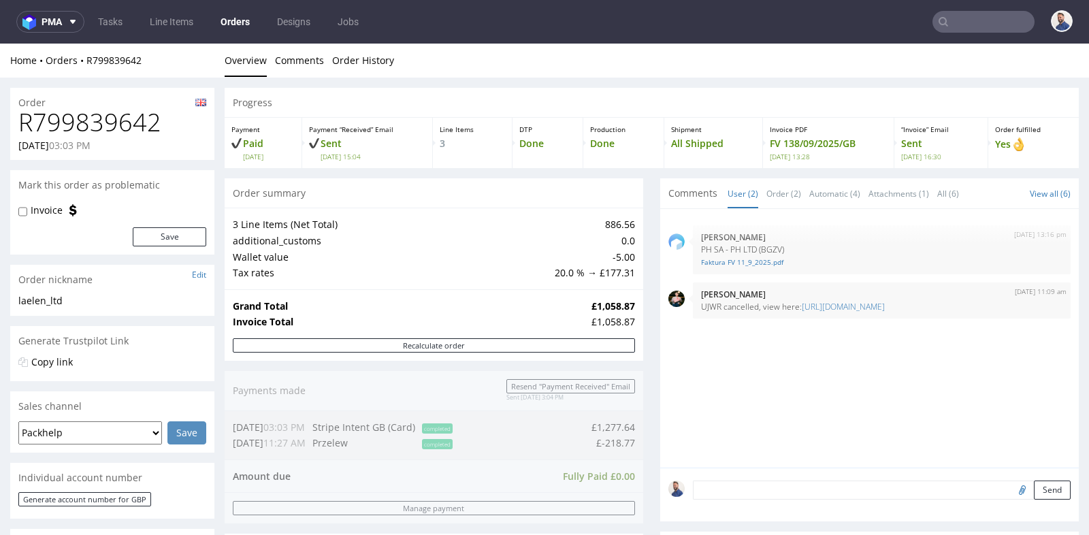
scroll to position [393, 0]
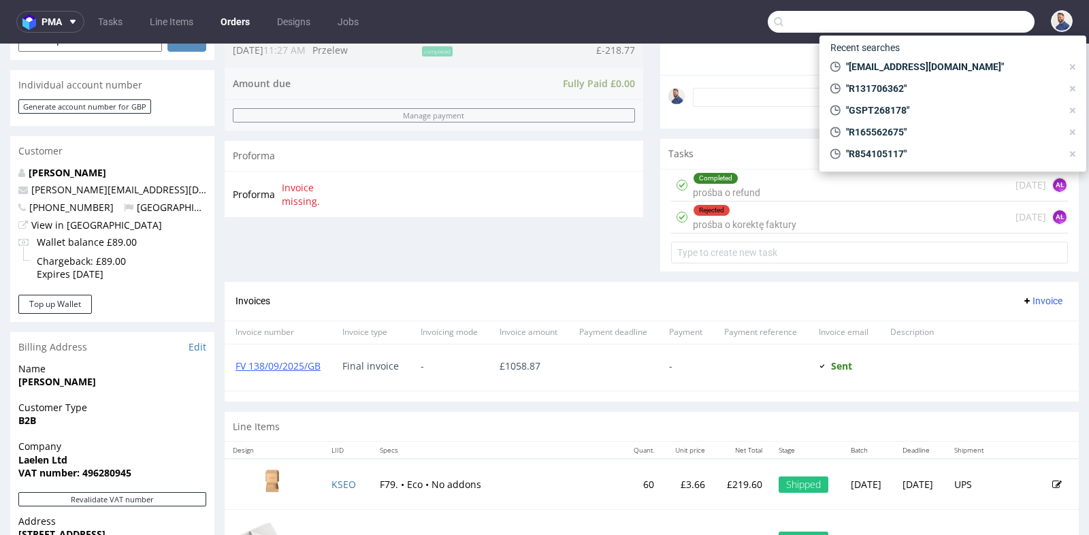
click at [943, 29] on input "text" at bounding box center [901, 22] width 267 height 22
paste input "R137289202"
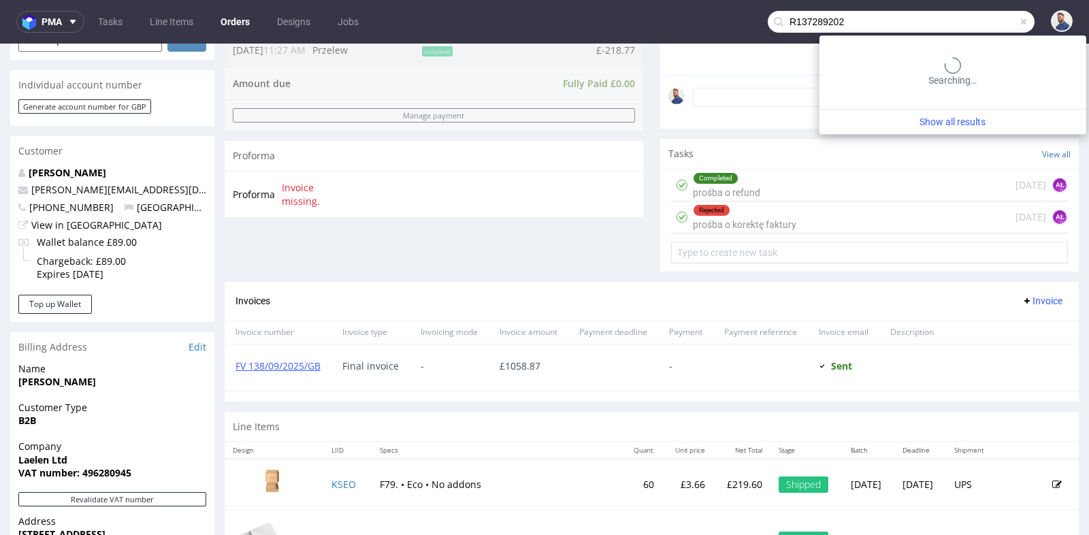
type input "R137289202"
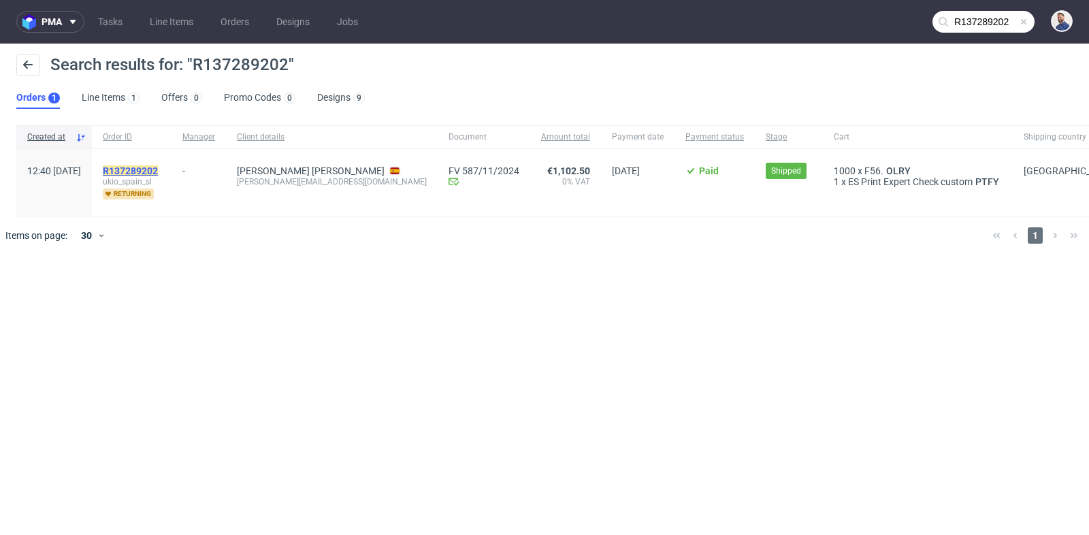
click at [158, 172] on mark "R137289202" at bounding box center [130, 170] width 55 height 11
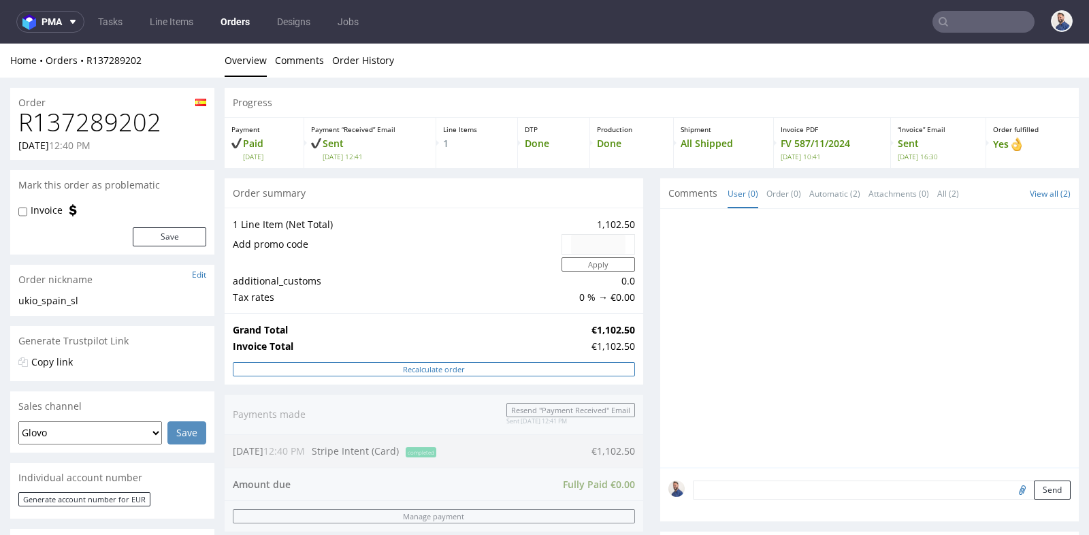
click at [586, 368] on button "Recalculate order" at bounding box center [434, 369] width 402 height 14
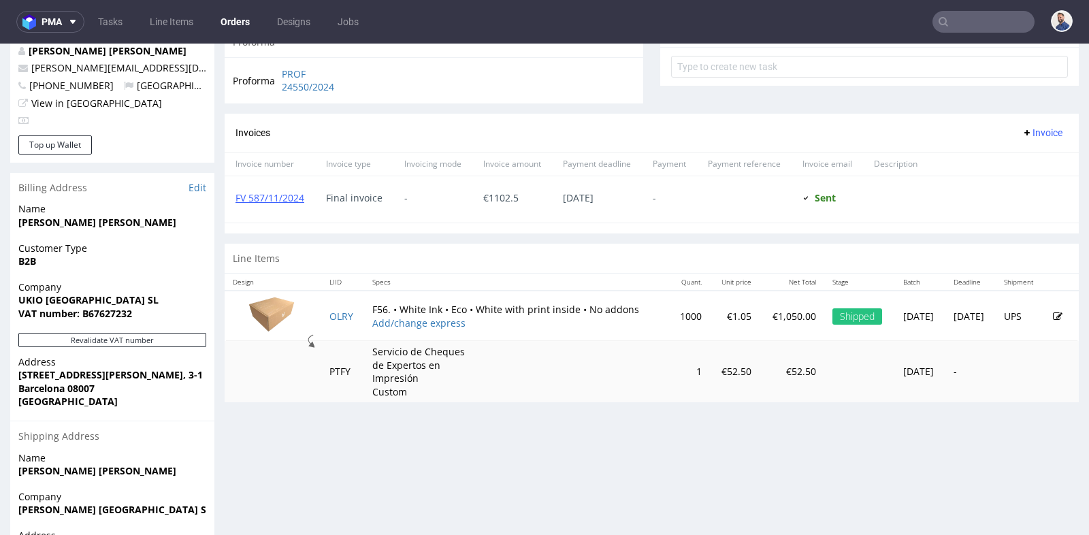
scroll to position [542, 0]
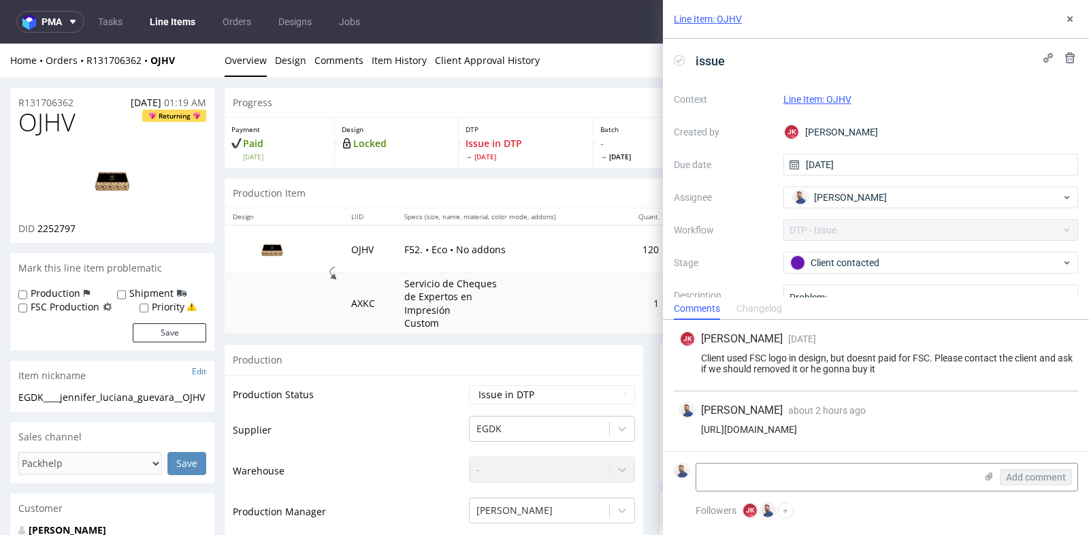
scroll to position [604, 0]
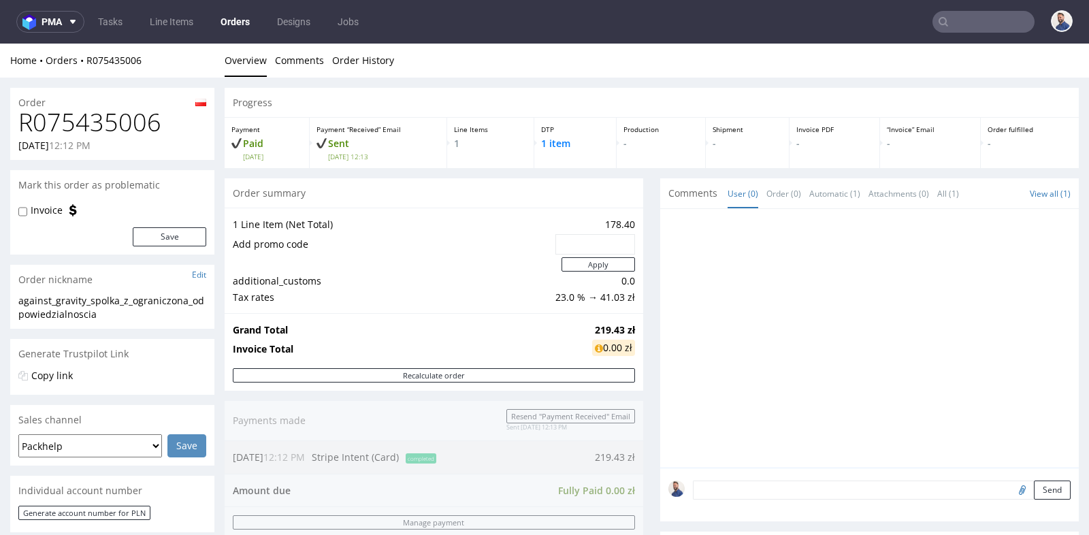
click at [651, 313] on div "Progress Payment Paid Mon 06 Oct Payment “Received” Email Sent Mon 6 Oct 12:13 …" at bounding box center [652, 480] width 854 height 785
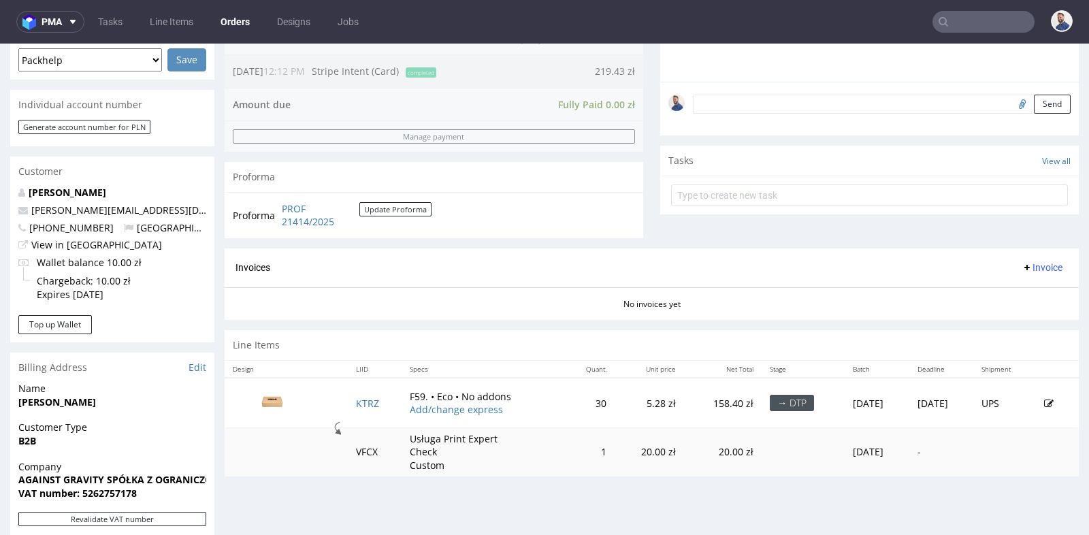
scroll to position [363, 0]
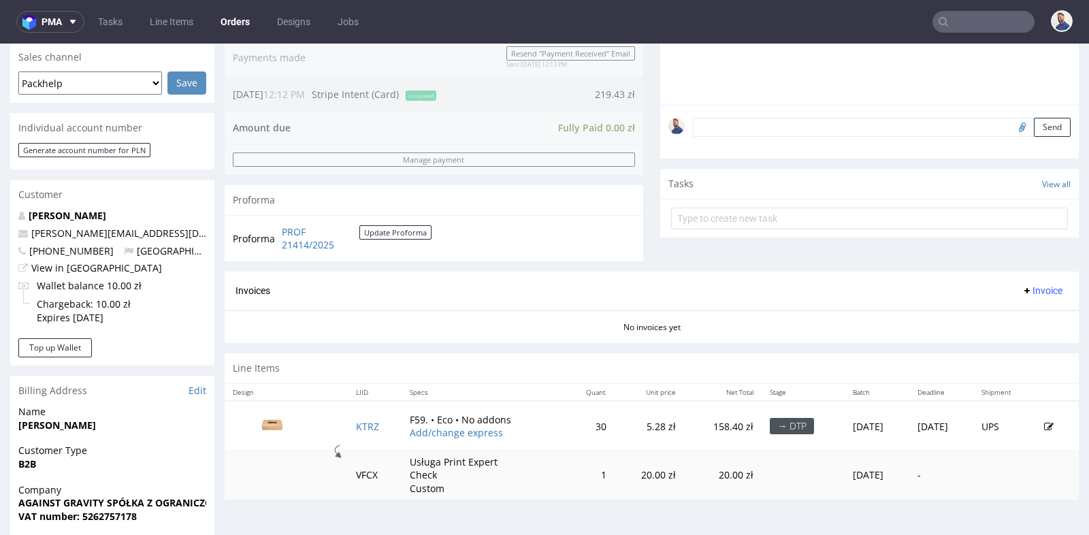
click at [1011, 131] on input "file" at bounding box center [1020, 127] width 19 height 18
type input "C:\fakepath\SZKODA ZE_tytul i data na pudelko_turkus (1).ai"
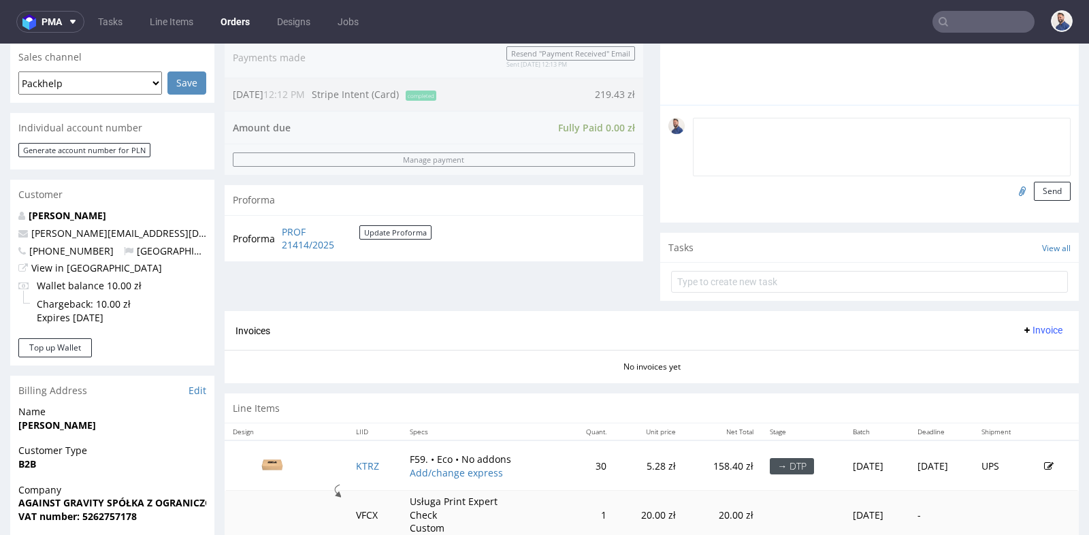
click at [959, 127] on textarea at bounding box center [882, 147] width 378 height 59
type textarea "Plik od klienta"
click at [1040, 189] on button "Send" at bounding box center [1052, 191] width 37 height 19
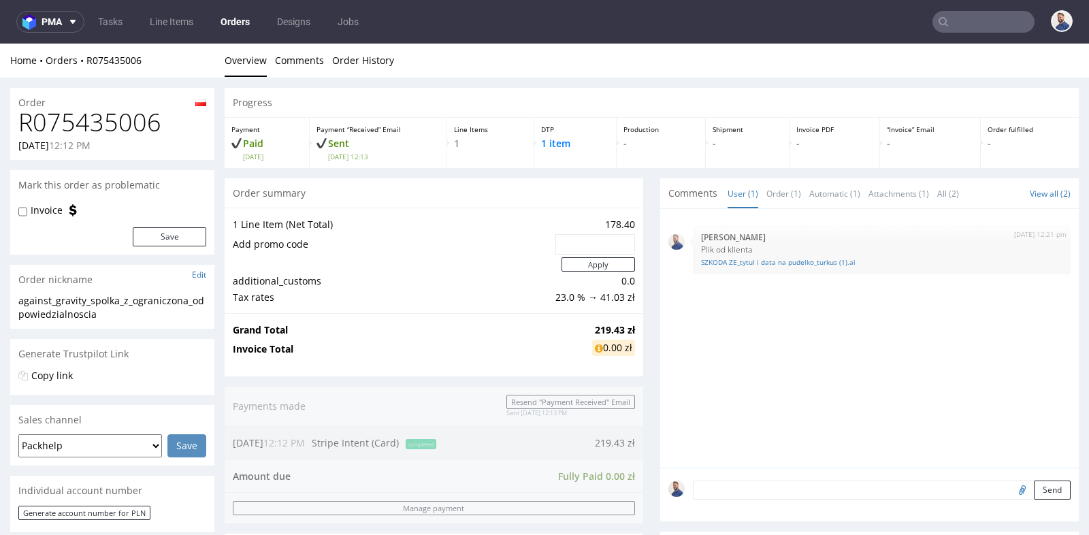
scroll to position [0, 0]
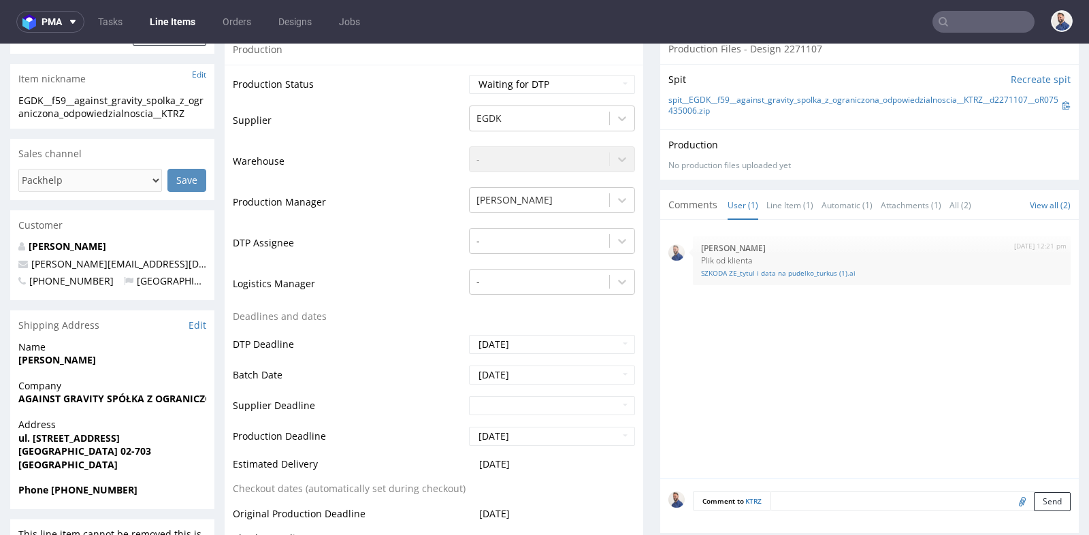
scroll to position [302, 0]
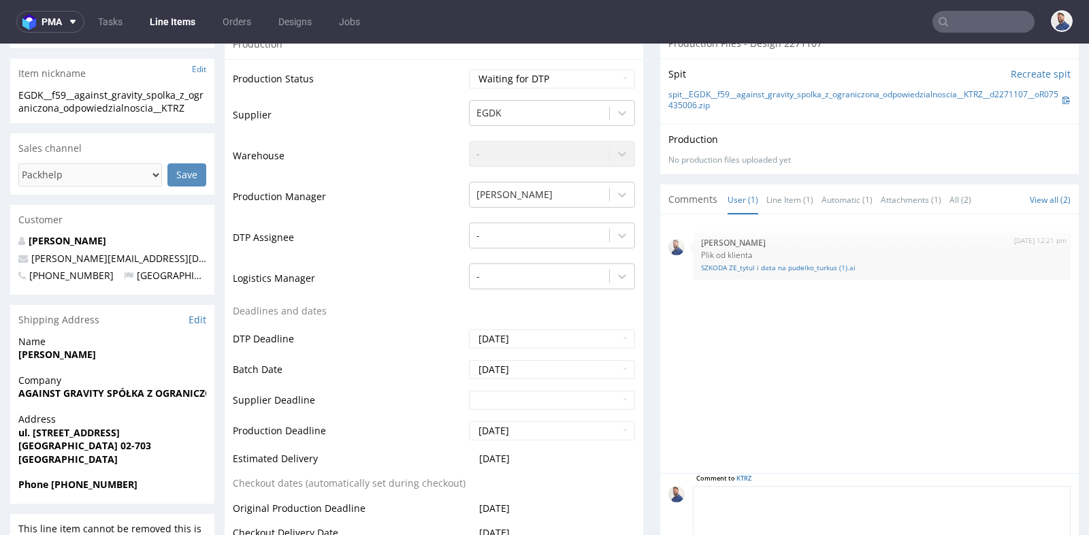
click at [827, 494] on textarea at bounding box center [882, 515] width 378 height 59
type textarea "WAŻNE: Nadruk w kolorze turkusowym"
click at [962, 468] on div "[DATE] 12:21 pm [PERSON_NAME] Plik od klienta SZKODA ZE_tytul i data na pudelko…" at bounding box center [873, 348] width 410 height 251
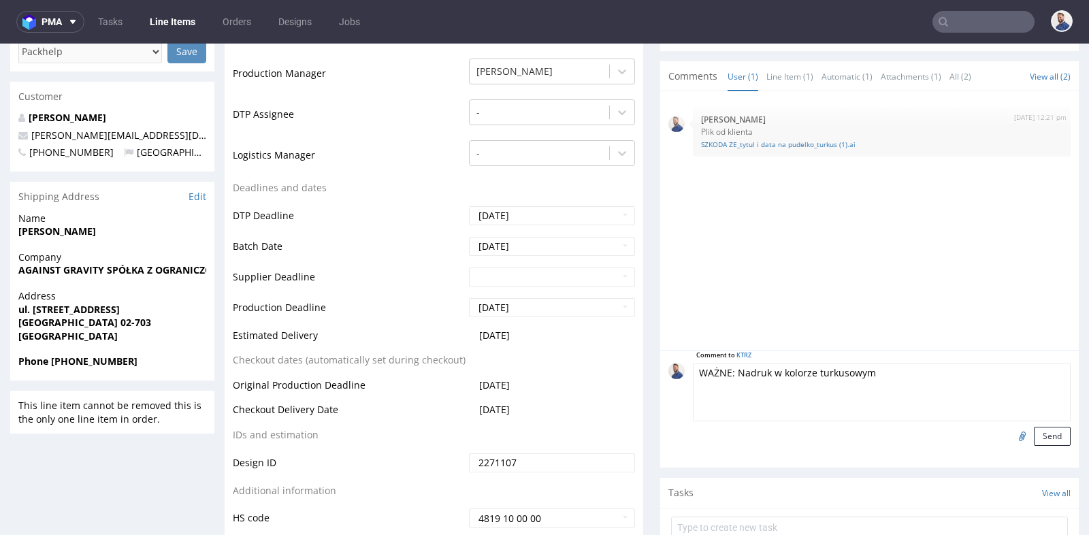
scroll to position [453, 0]
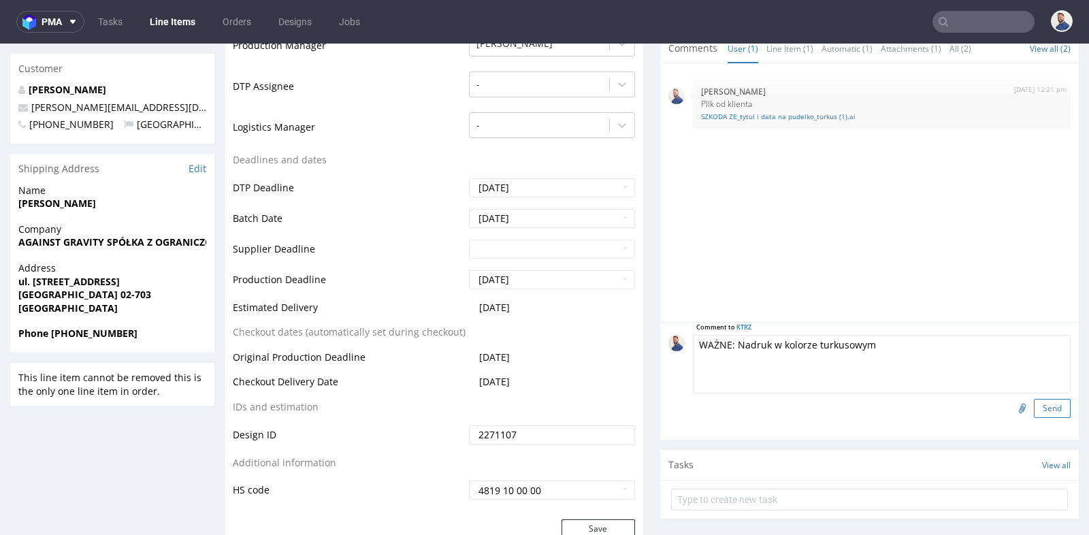
click at [1040, 410] on button "Send" at bounding box center [1052, 408] width 37 height 19
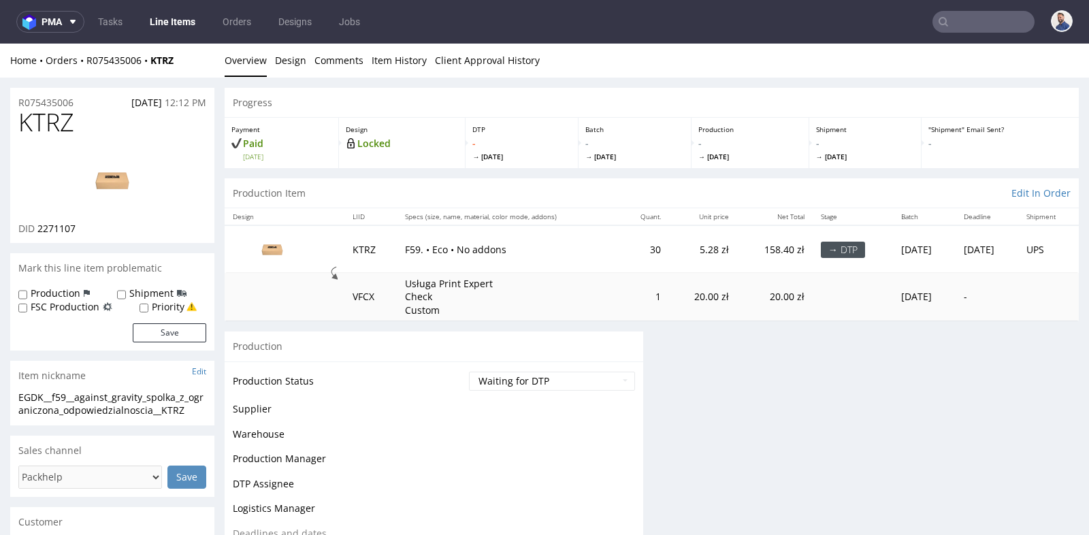
scroll to position [0, 0]
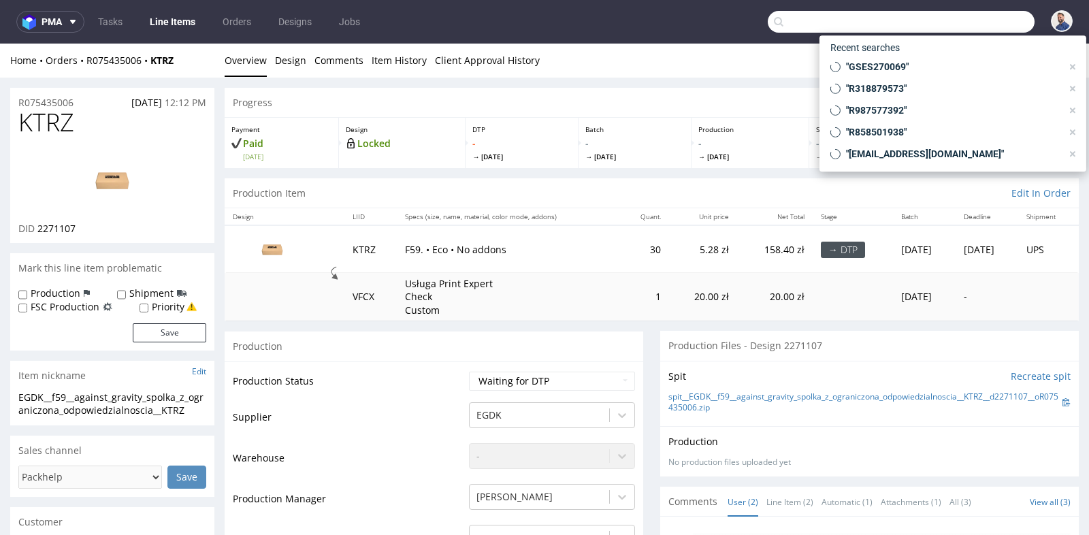
click at [1000, 27] on input "text" at bounding box center [901, 22] width 267 height 22
paste input "[EMAIL_ADDRESS][DOMAIN_NAME]"
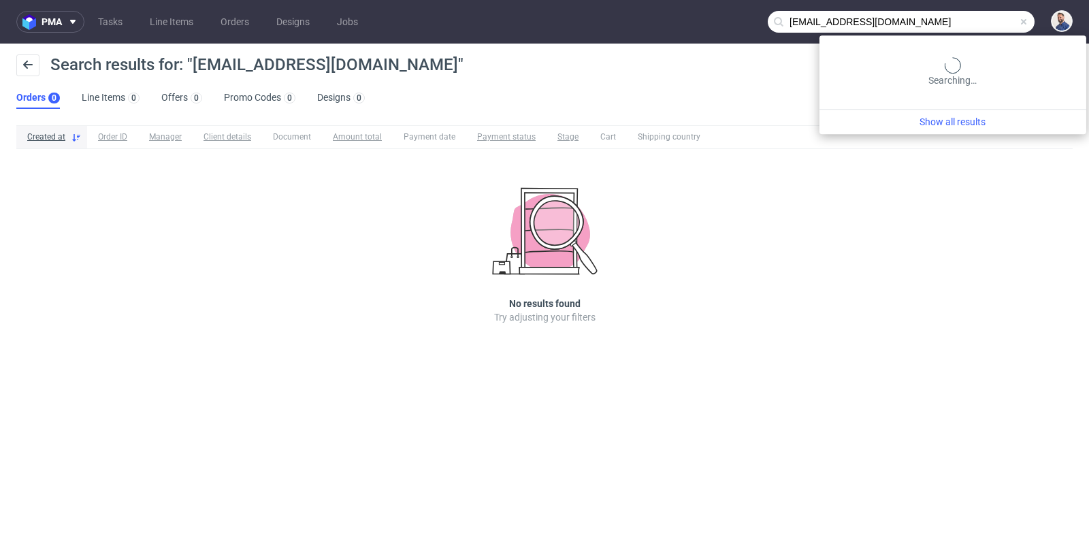
click at [980, 25] on input "[EMAIL_ADDRESS][DOMAIN_NAME]" at bounding box center [901, 22] width 267 height 22
click at [984, 26] on input "@[DOMAIN_NAME]" at bounding box center [901, 22] width 267 height 22
click at [984, 26] on input "@aticodeloslibros.com" at bounding box center [901, 22] width 267 height 22
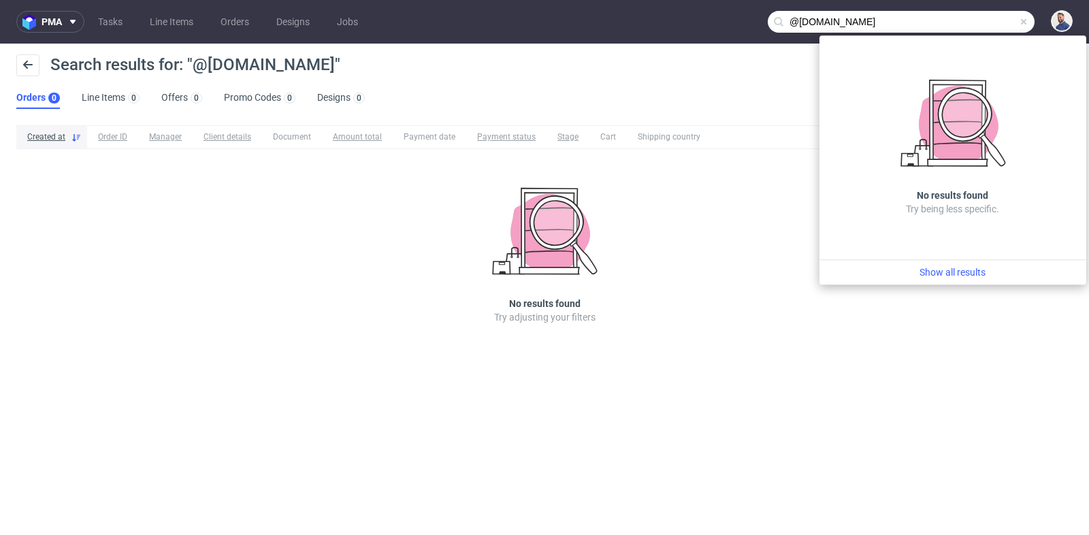
click at [984, 26] on input "@aticodeloslibros.com" at bounding box center [901, 22] width 267 height 22
paste input "R839748400"
type input "R839748400"
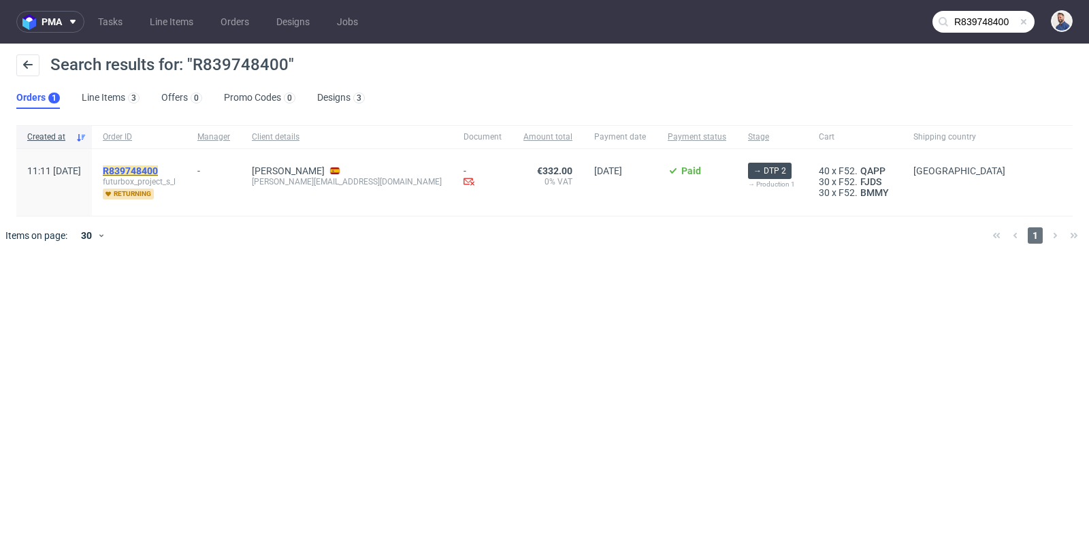
click at [158, 172] on mark "R839748400" at bounding box center [130, 170] width 55 height 11
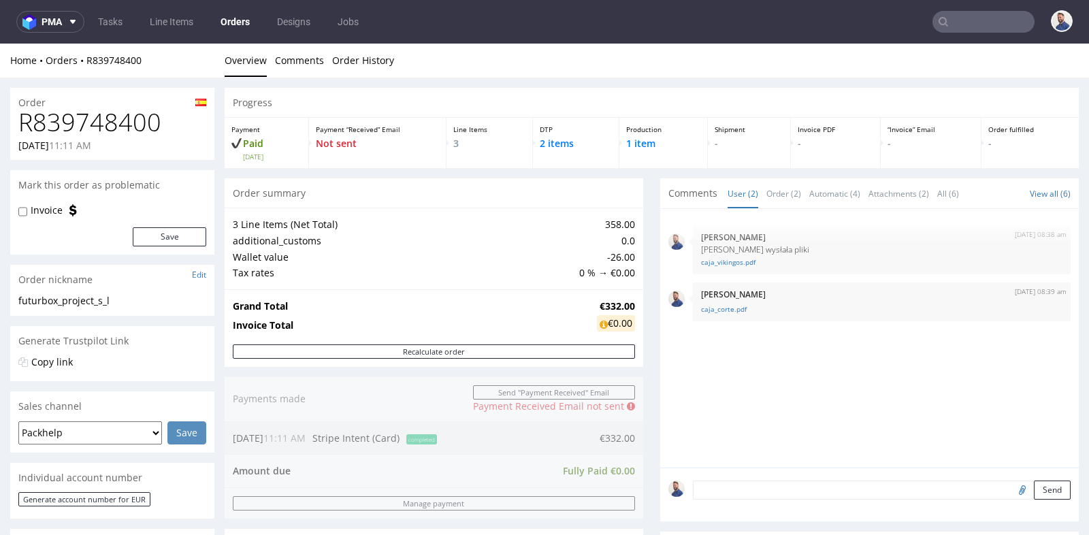
click at [648, 303] on div "Progress Payment Paid Fri 19 Sep Payment “Received” Email Not sent Line Items 3…" at bounding box center [652, 525] width 854 height 874
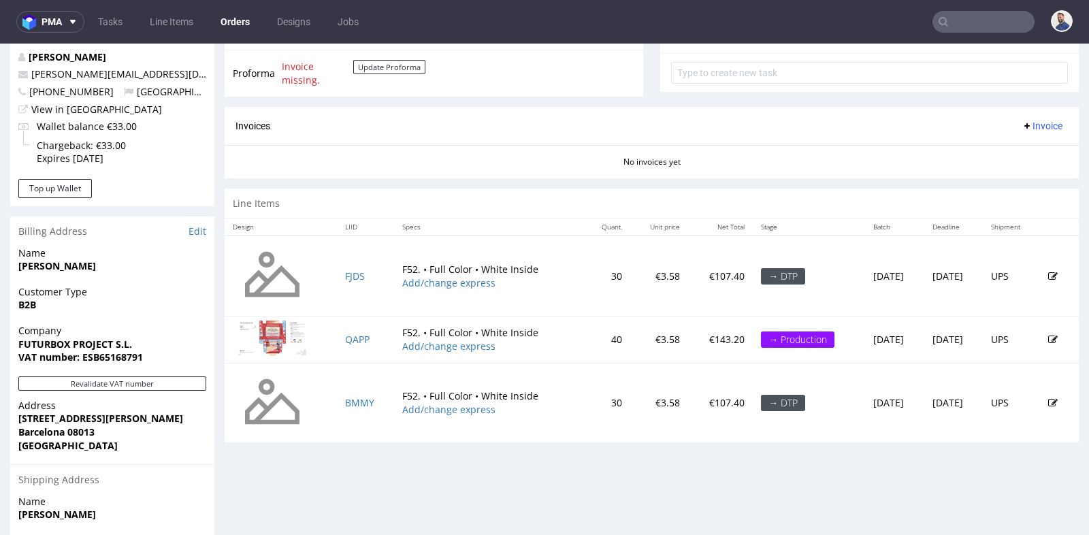
scroll to position [514, 0]
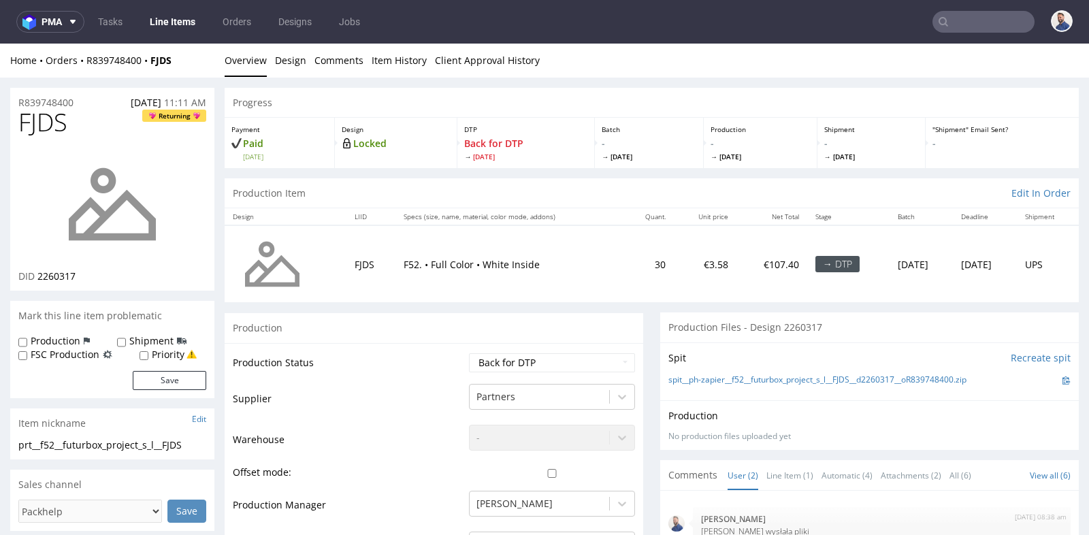
click at [583, 313] on div "Production" at bounding box center [434, 327] width 419 height 31
click at [601, 322] on div "Production" at bounding box center [434, 327] width 419 height 31
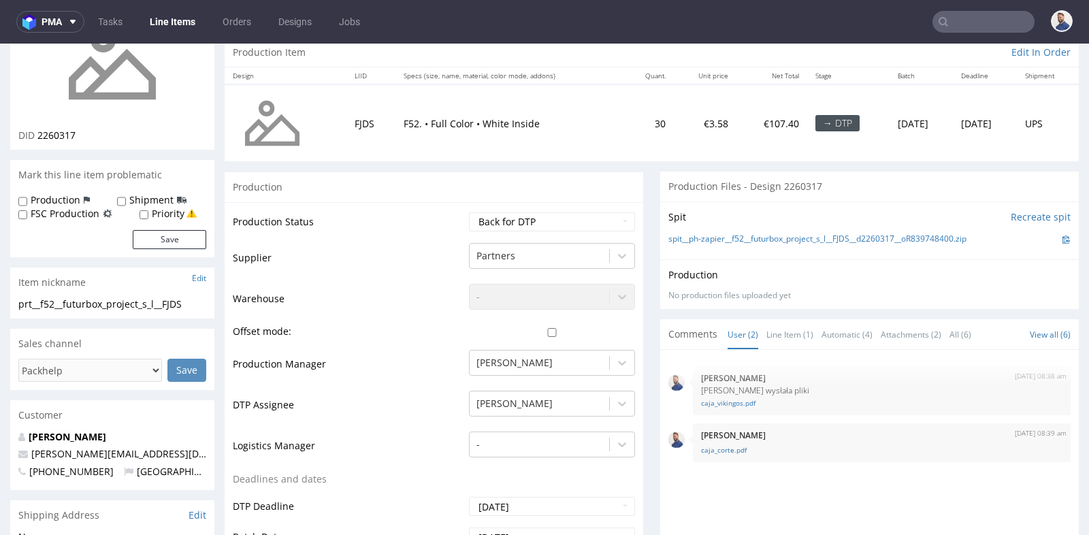
scroll to position [151, 0]
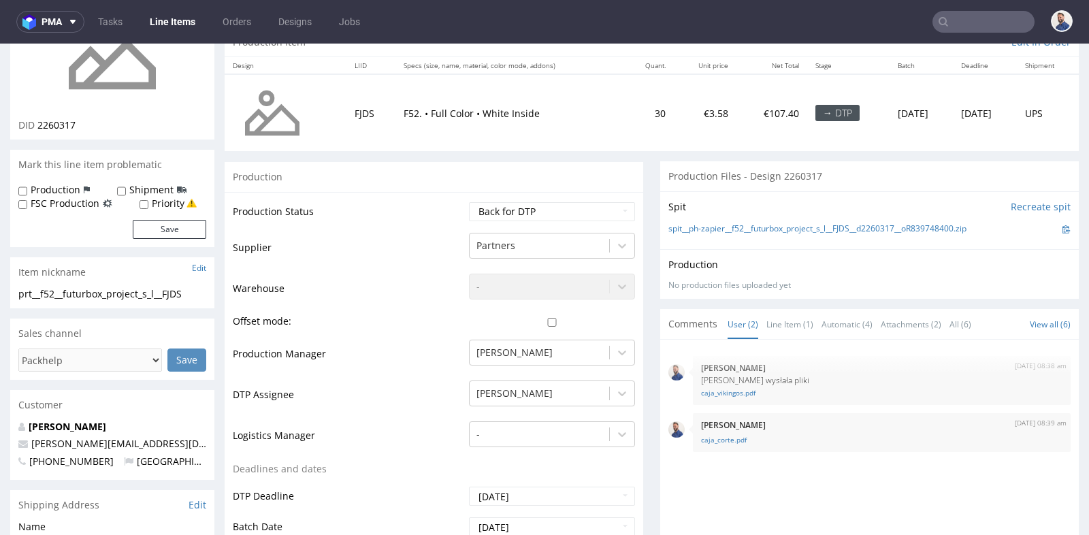
click at [989, 12] on input "text" at bounding box center [984, 22] width 102 height 22
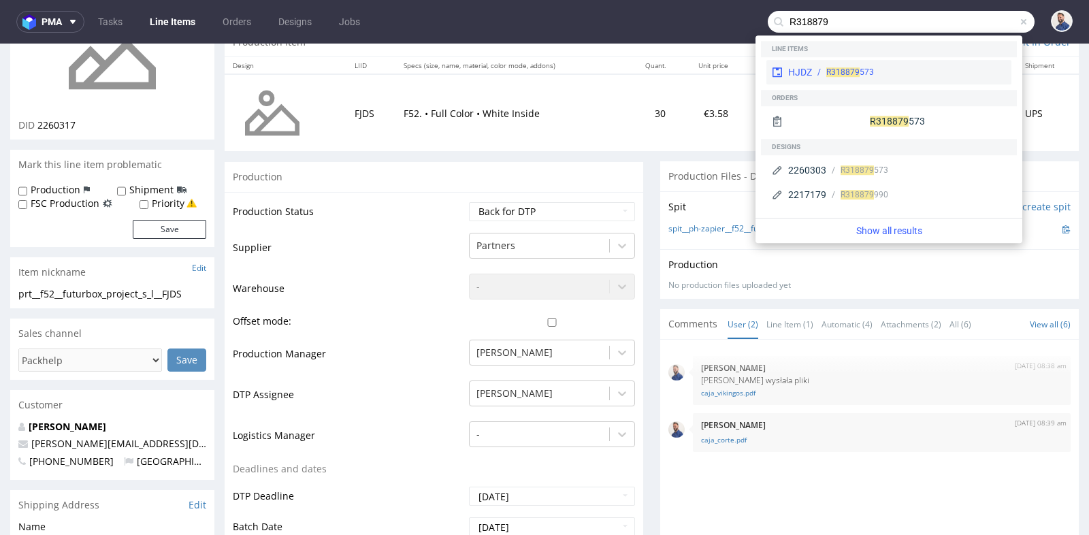
type input "R318879"
click at [912, 68] on div "R318879 573" at bounding box center [909, 72] width 194 height 12
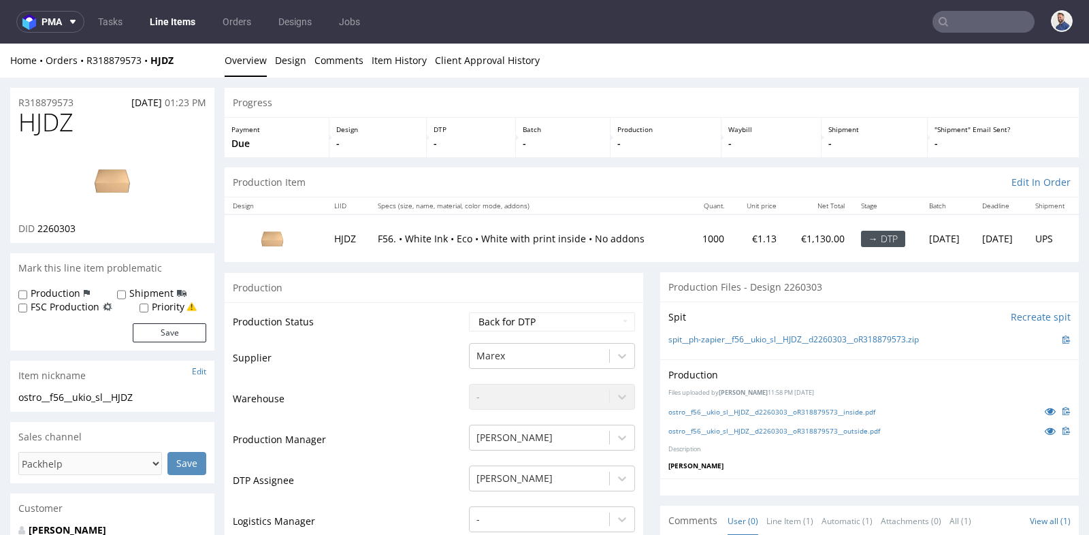
click at [639, 242] on p "F56. • White Ink • Eco • White with print inside • No addons" at bounding box center [530, 239] width 304 height 14
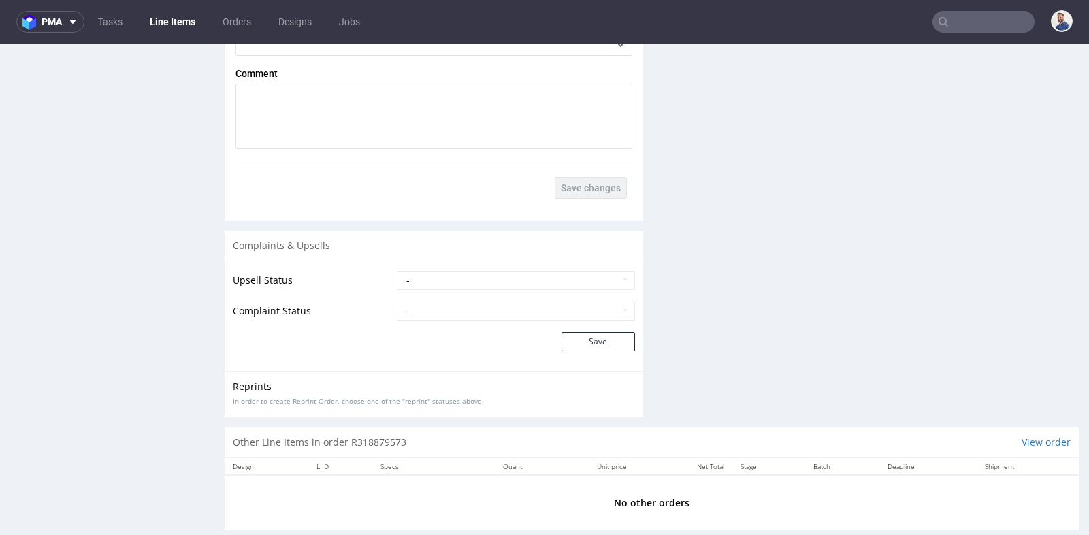
scroll to position [3, 0]
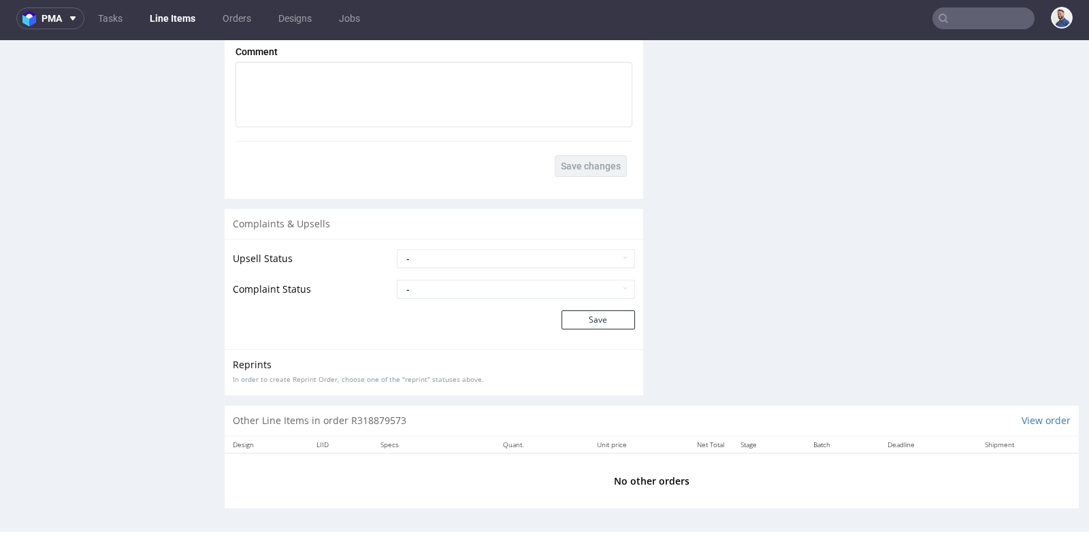
click at [985, 33] on nav "pma Tasks Line Items Orders Designs Jobs" at bounding box center [544, 19] width 1089 height 44
click at [986, 21] on input "text" at bounding box center [984, 18] width 102 height 22
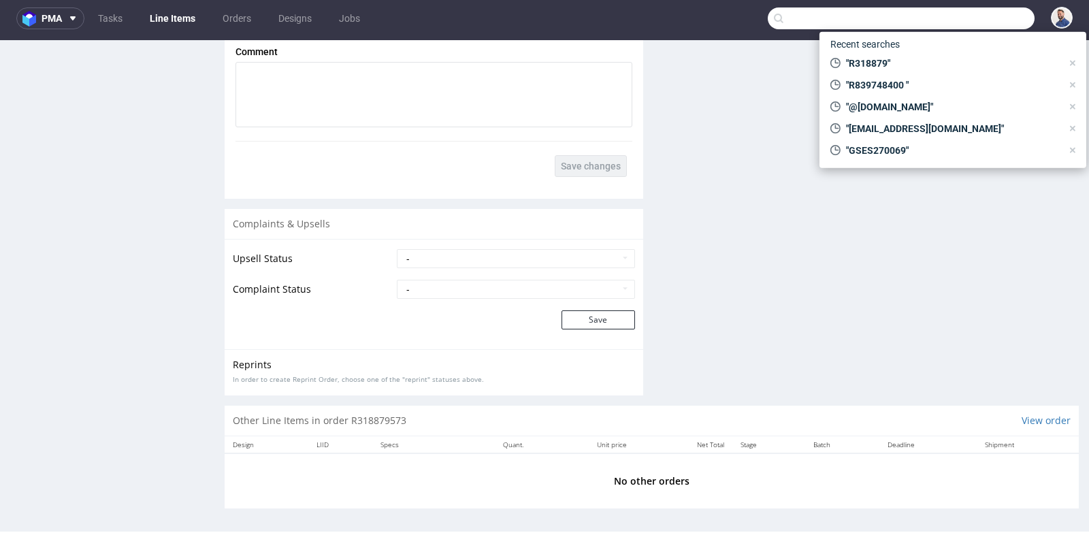
paste input "306990898 Open 6 days"
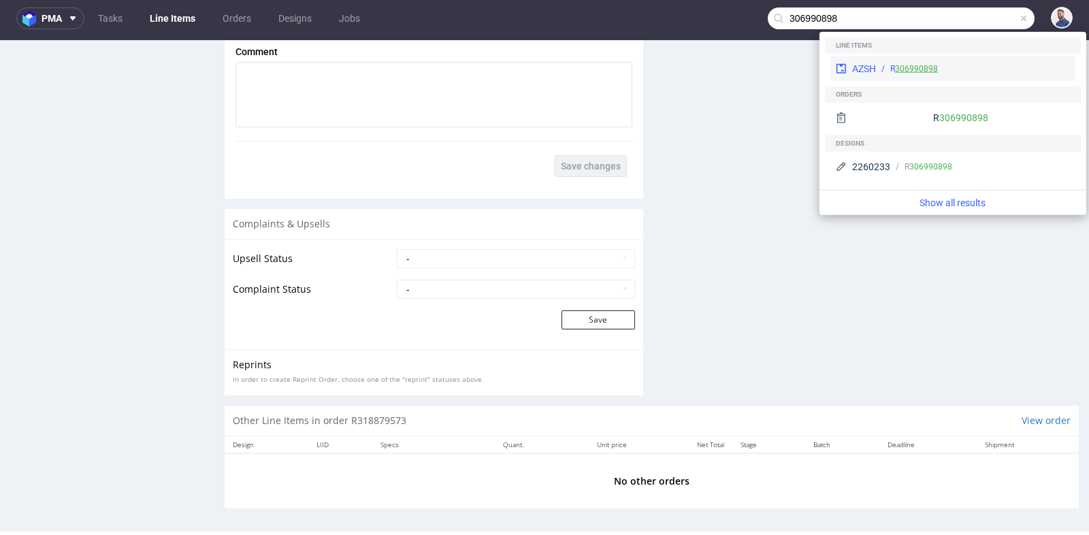
type input "306990898"
click at [897, 65] on link "306990898" at bounding box center [916, 69] width 43 height 10
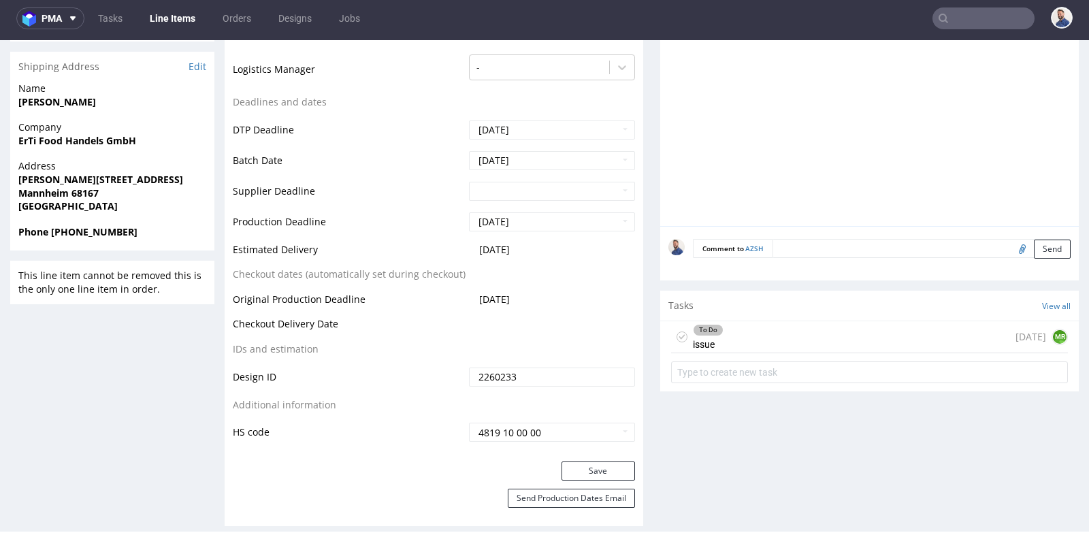
scroll to position [545, 0]
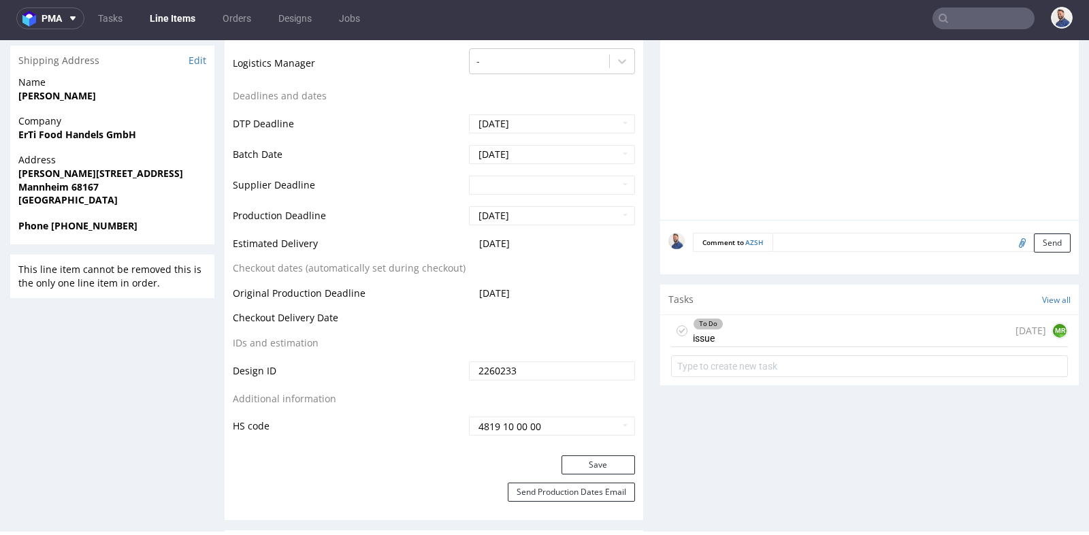
click at [851, 325] on div "To Do issue [DATE] MR" at bounding box center [869, 331] width 397 height 32
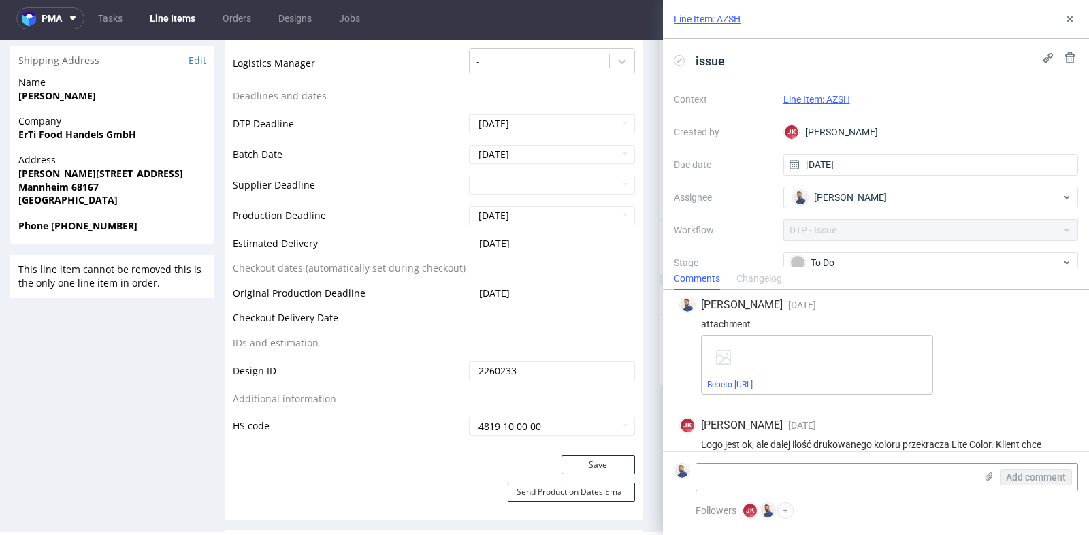
scroll to position [263, 0]
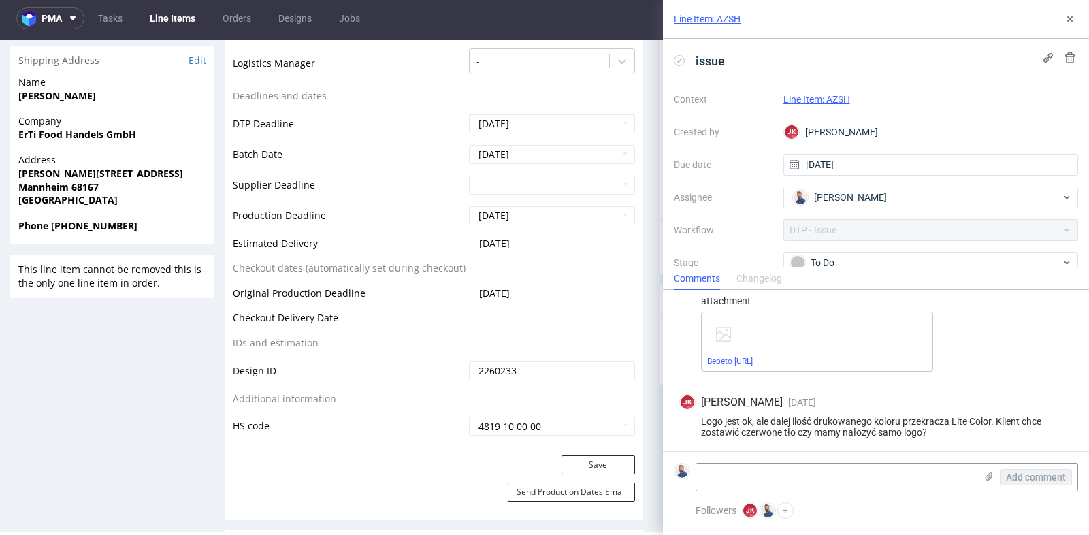
click at [911, 425] on div "Logo jest ok, ale dalej ilość drukowanego koloru przekracza Lite Color. Klient …" at bounding box center [875, 427] width 393 height 22
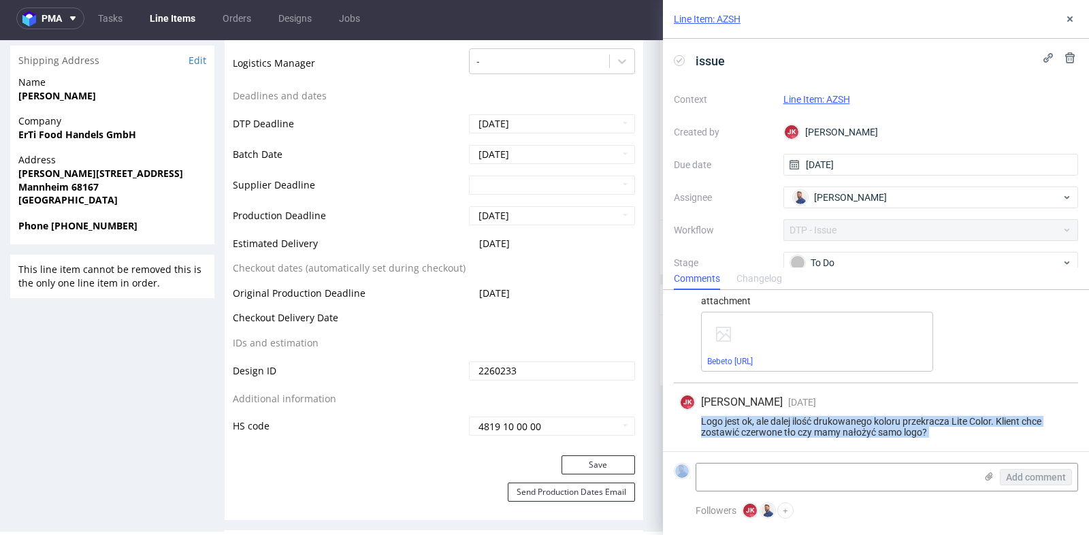
click at [911, 425] on div "Logo jest ok, ale dalej ilość drukowanego koloru przekracza Lite Color. Klient …" at bounding box center [875, 427] width 393 height 22
copy div "Logo jest ok, ale dalej ilość drukowanego koloru przekracza Lite Color. Klient …"
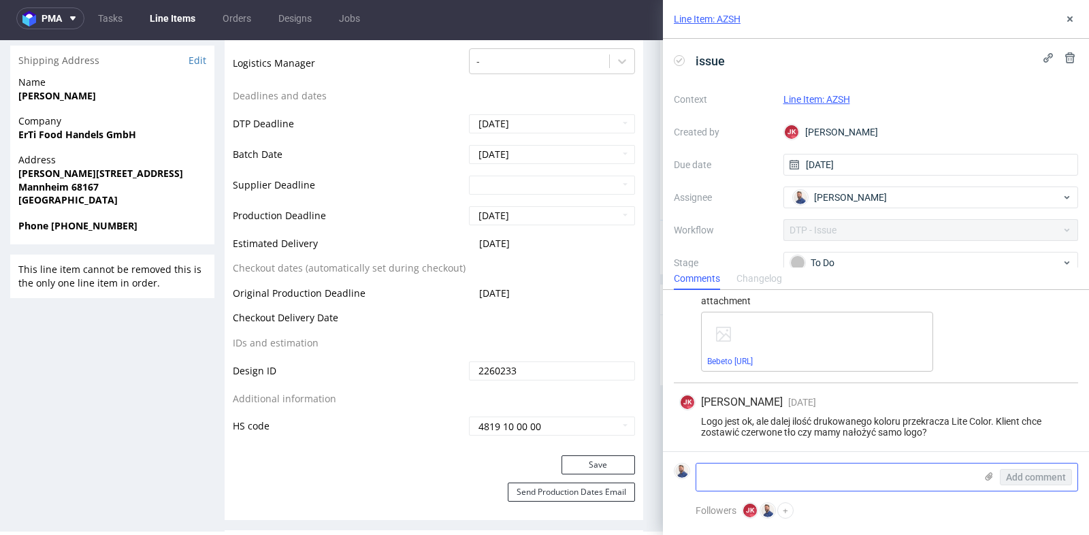
click at [890, 473] on textarea at bounding box center [835, 477] width 279 height 27
type textarea "Client contacted"
click at [1057, 477] on span "Add comment" at bounding box center [1036, 477] width 60 height 10
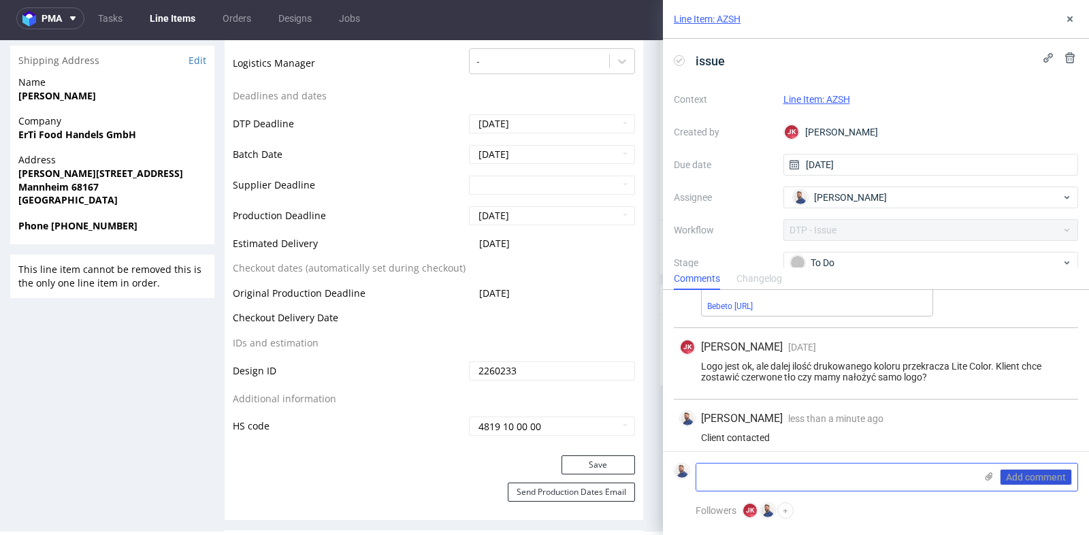
scroll to position [323, 0]
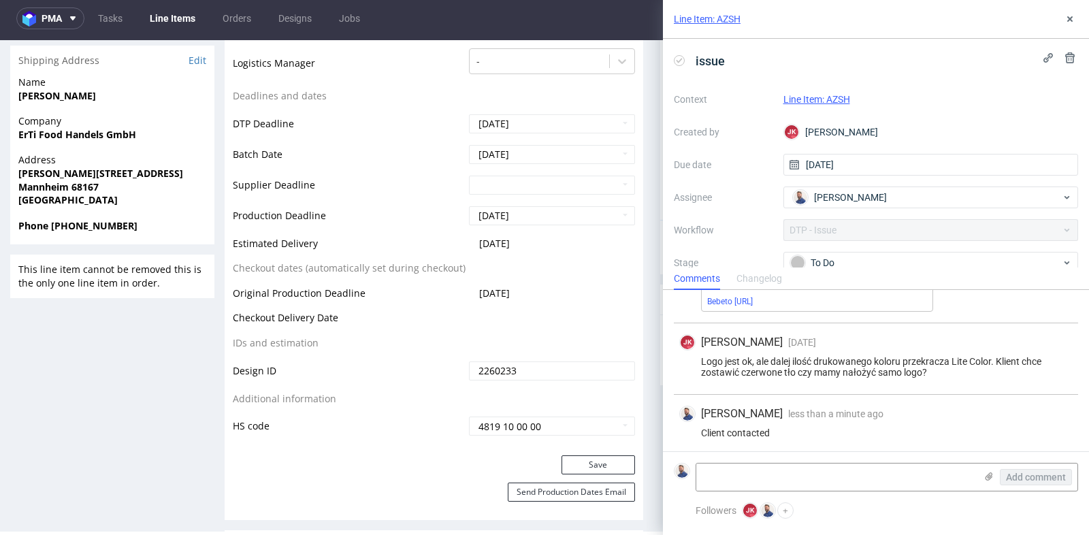
click at [1078, 18] on div "Line Item: AZSH" at bounding box center [876, 19] width 426 height 39
click at [1071, 17] on use at bounding box center [1069, 18] width 5 height 5
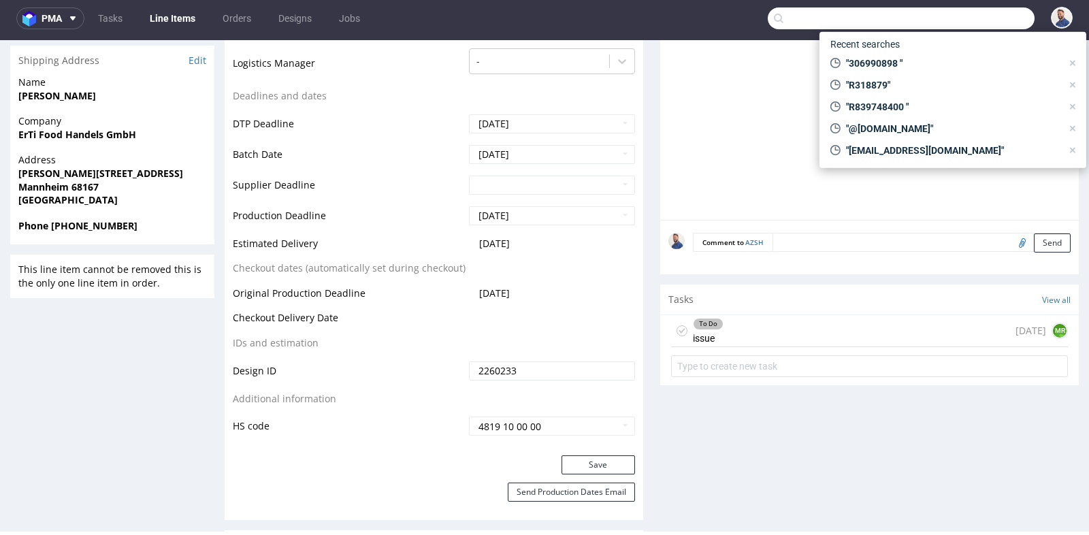
click at [969, 27] on input "text" at bounding box center [901, 18] width 267 height 22
paste input "daviddelablanca@gmail.com"
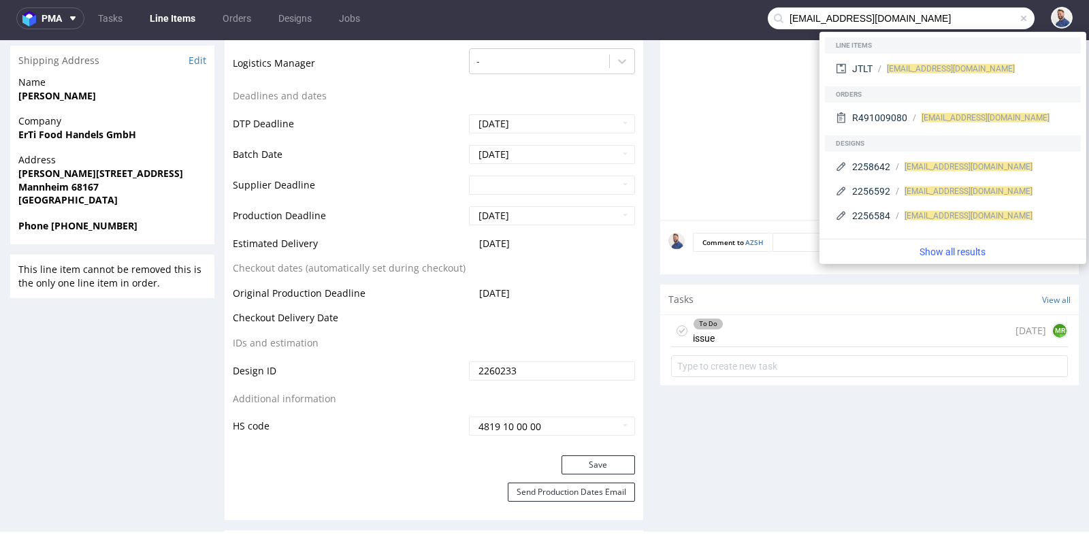
type input "daviddelablanca@gmail.com"
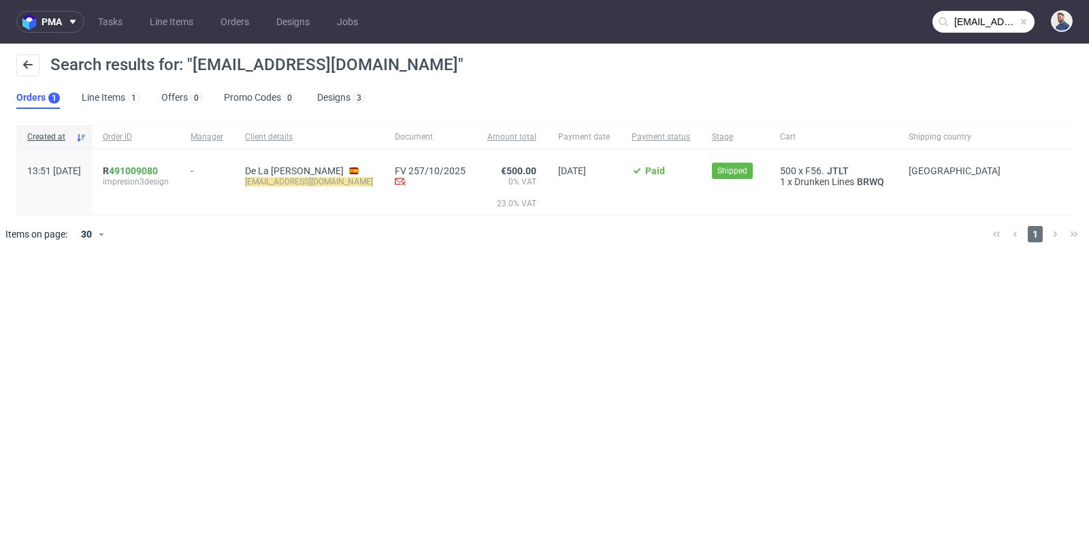
click at [169, 178] on span "impresion3design" at bounding box center [136, 181] width 66 height 11
click at [158, 172] on link "491009080" at bounding box center [133, 170] width 49 height 11
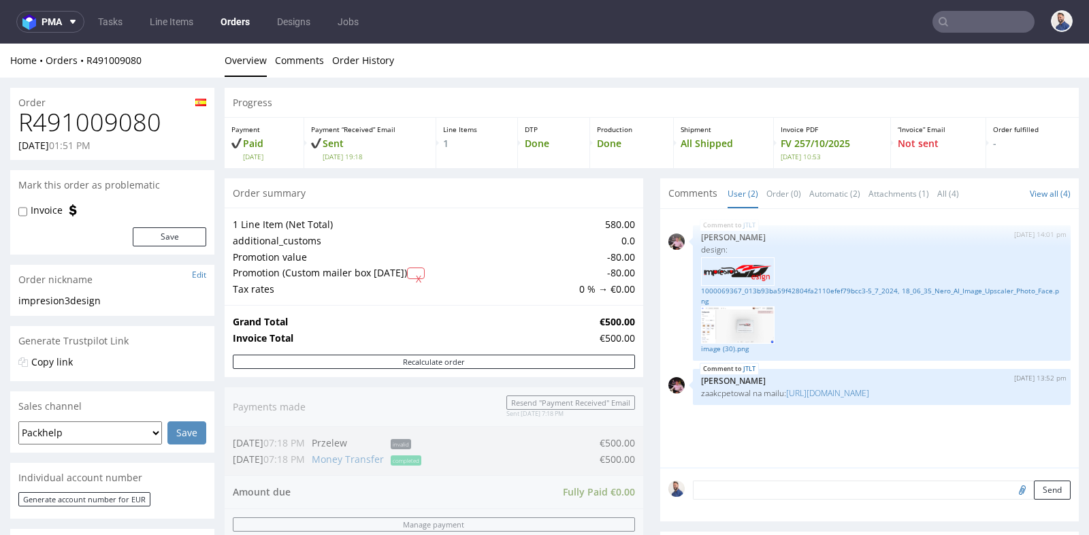
click at [592, 302] on div "1 Line Item (Net Total) 580.00 additional_customs 0.0 Promotion value -80.00 Pr…" at bounding box center [434, 256] width 419 height 97
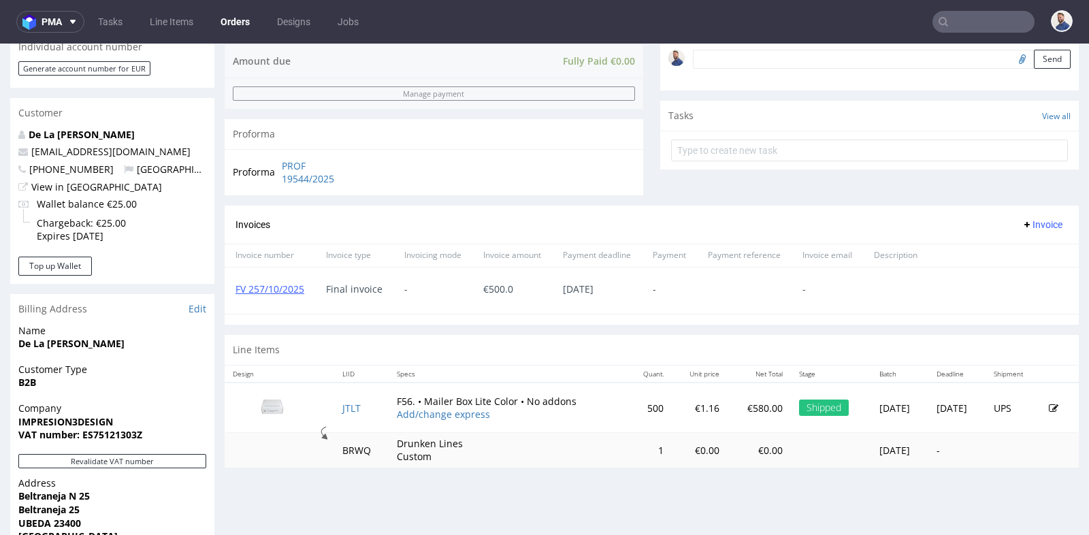
scroll to position [453, 0]
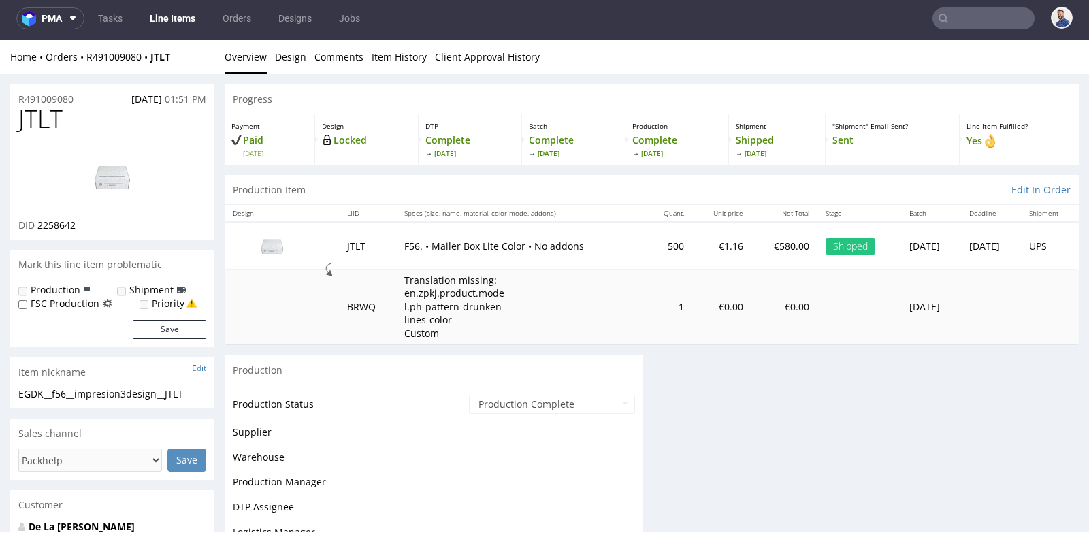
scroll to position [3, 0]
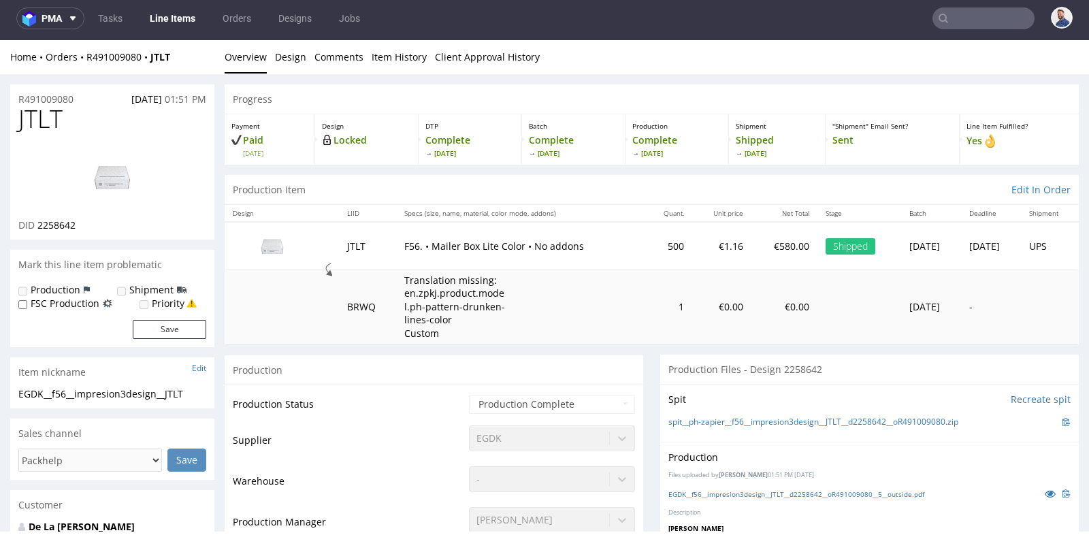
click at [569, 332] on td "Translation missing: en.zpkj.product.model.ph-pattern-drunken-lines-color Custom" at bounding box center [521, 307] width 250 height 75
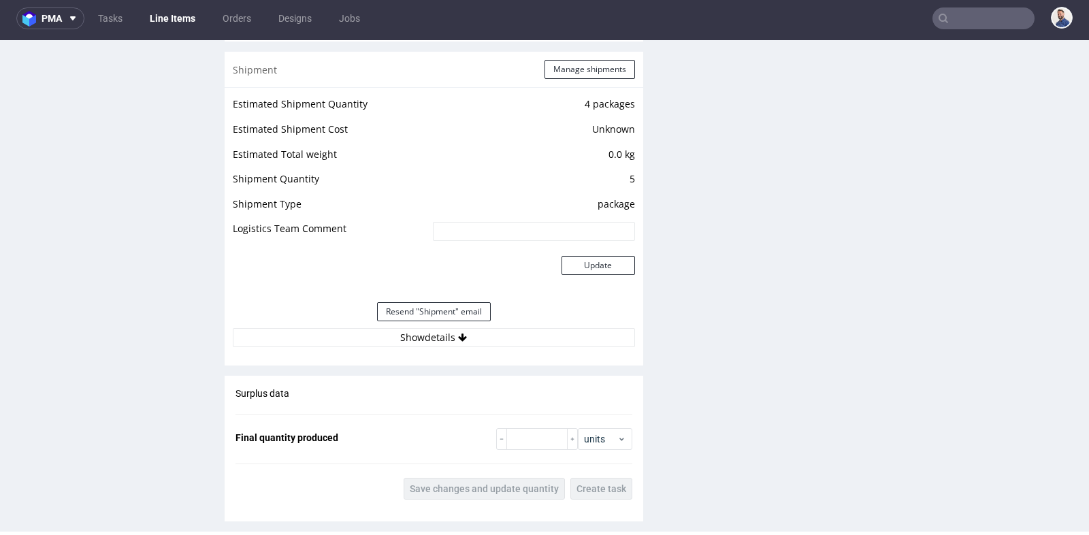
scroll to position [1362, 0]
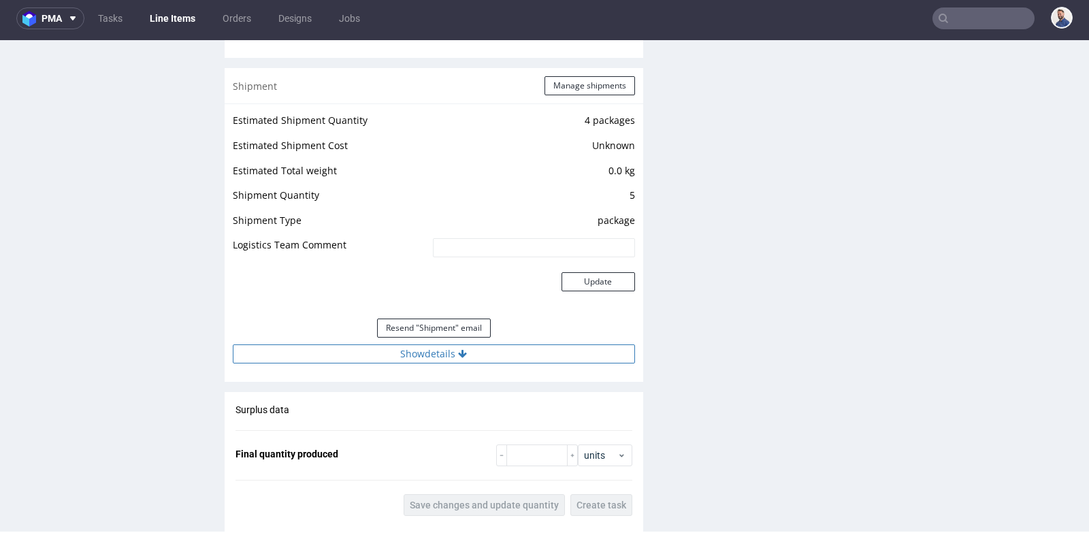
click at [441, 353] on button "Show details" at bounding box center [434, 353] width 402 height 19
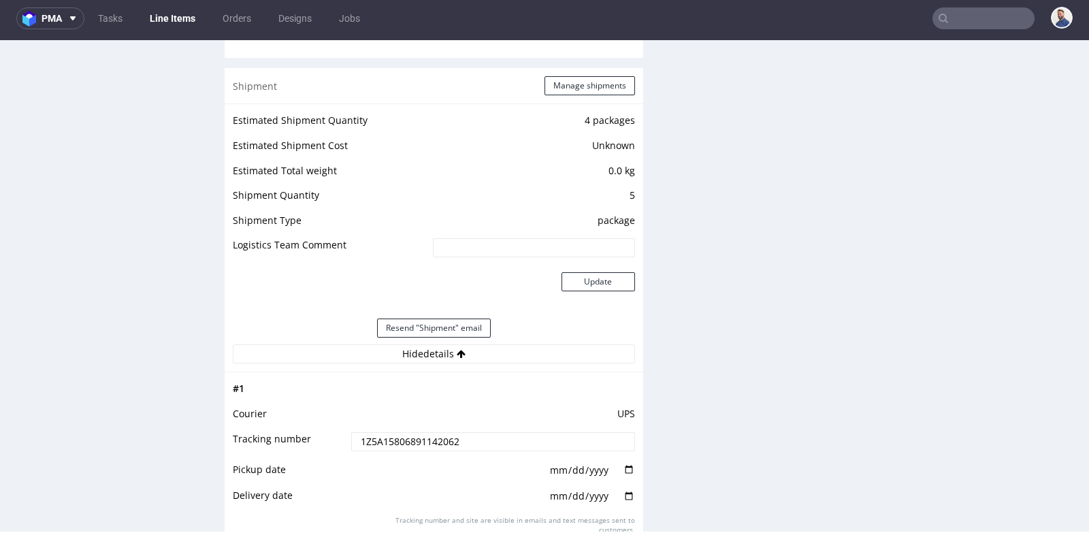
click at [425, 433] on input "1Z5A15806891142062" at bounding box center [493, 441] width 284 height 19
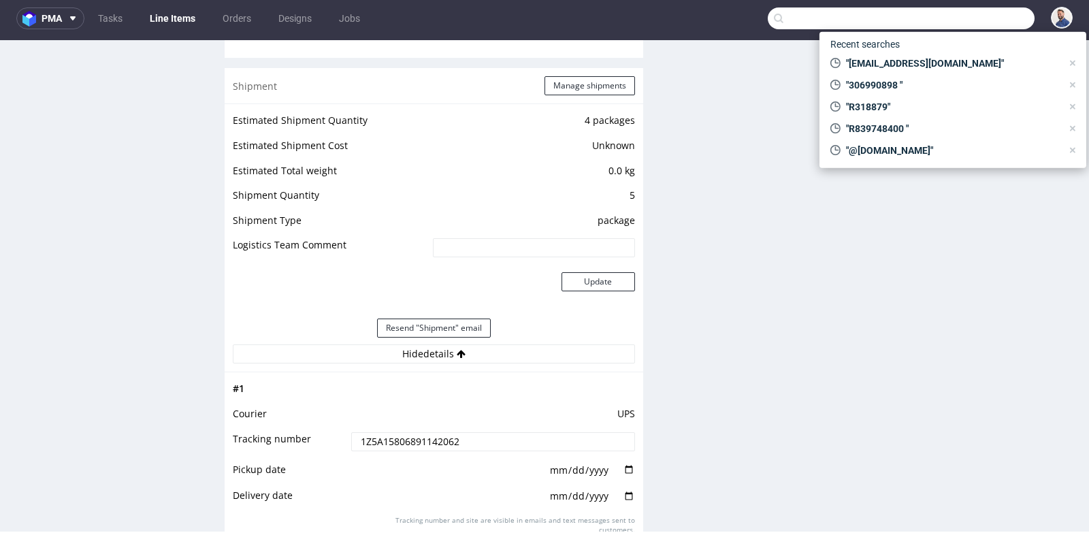
click at [969, 16] on input "text" at bounding box center [901, 18] width 267 height 22
paste input "R480892369"
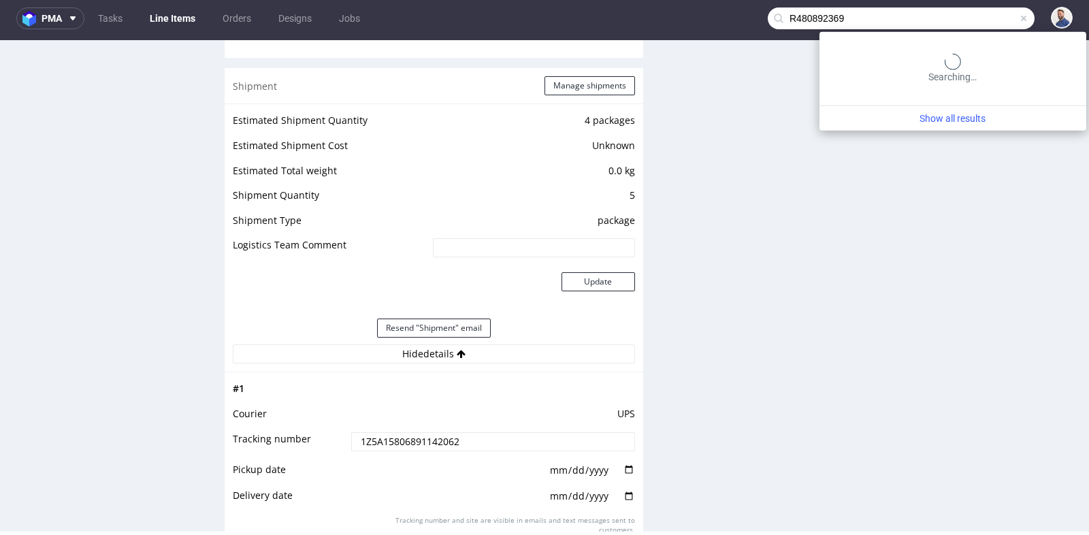
type input "R480892369"
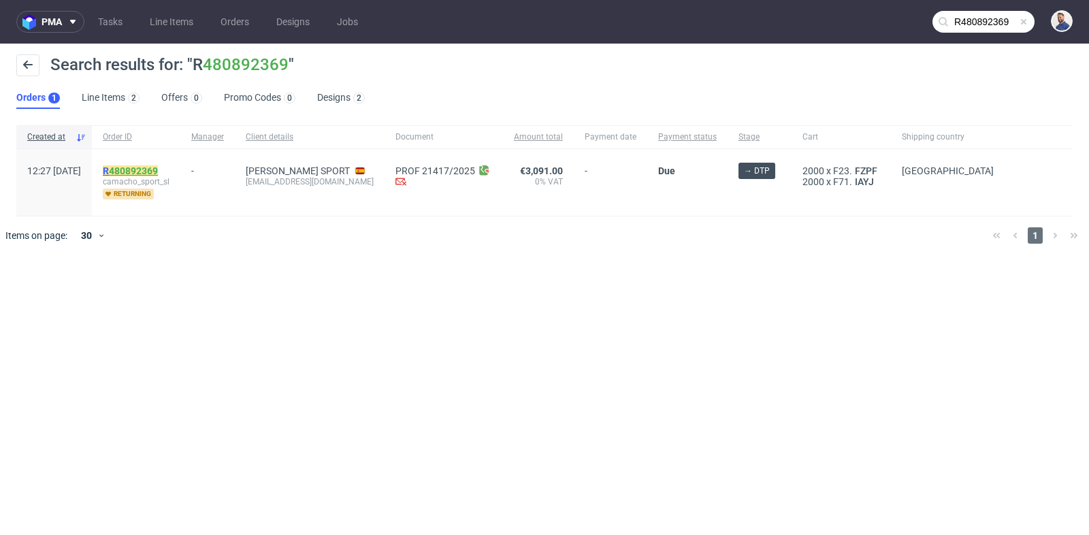
click at [158, 169] on link "480892369" at bounding box center [133, 170] width 49 height 11
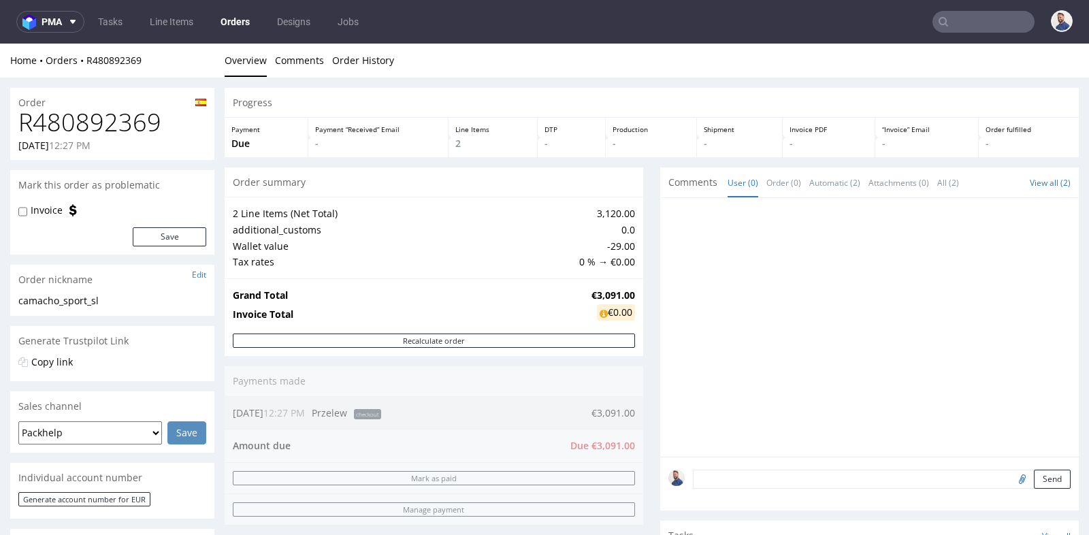
click at [647, 352] on div "Progress Payment Due Payment “Received” Email - Line Items 2 DTP - Production -…" at bounding box center [652, 471] width 854 height 766
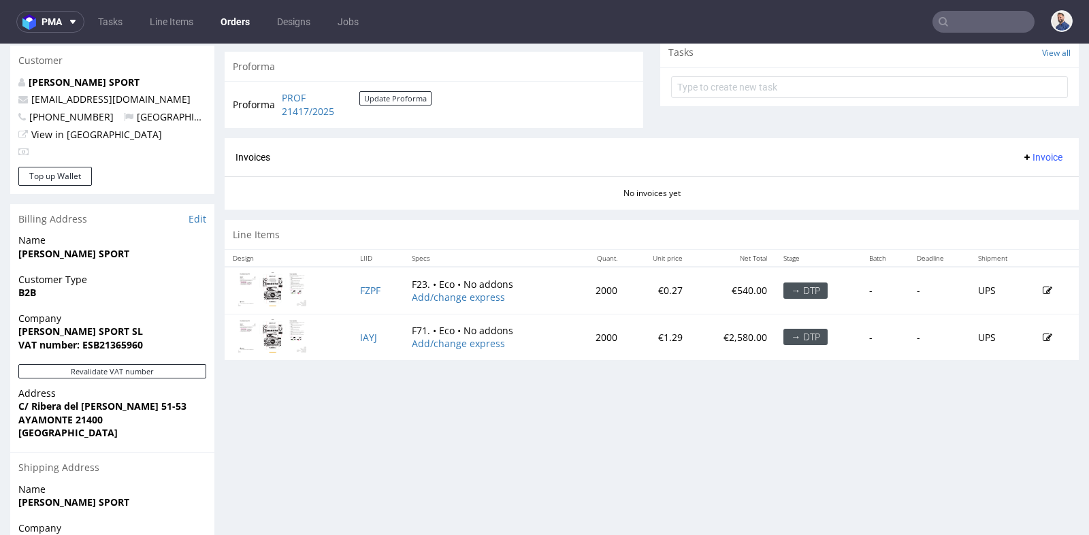
scroll to position [484, 0]
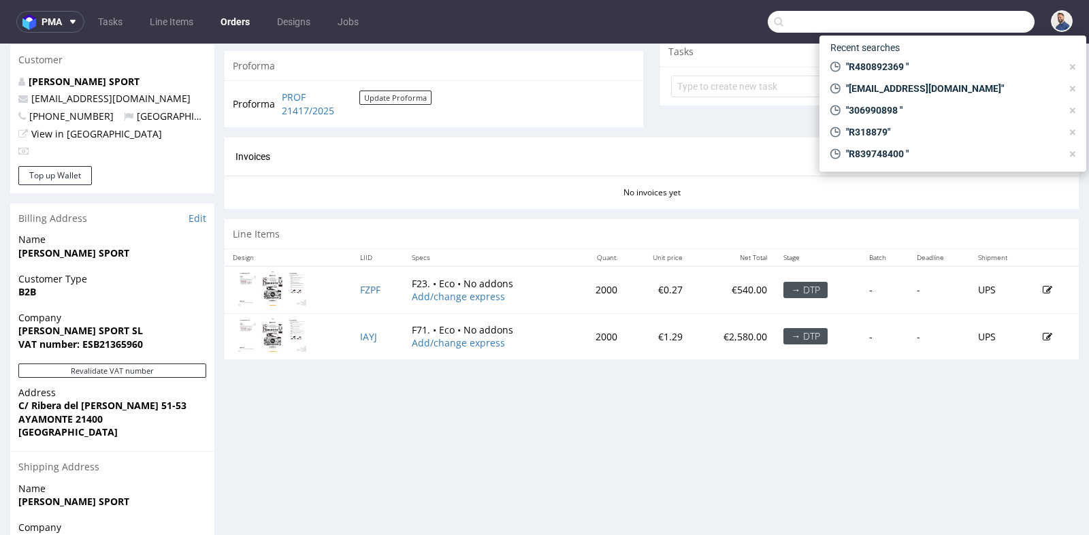
click at [980, 18] on input "text" at bounding box center [901, 22] width 267 height 22
paste input "gesa.netter@new-flag.com"
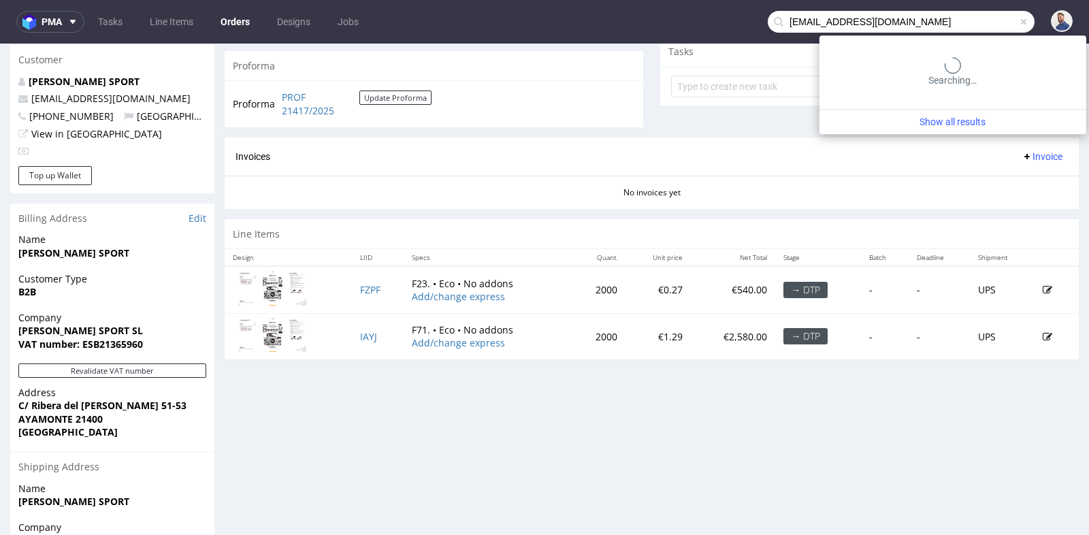
type input "gesa.netter@new-flag.com"
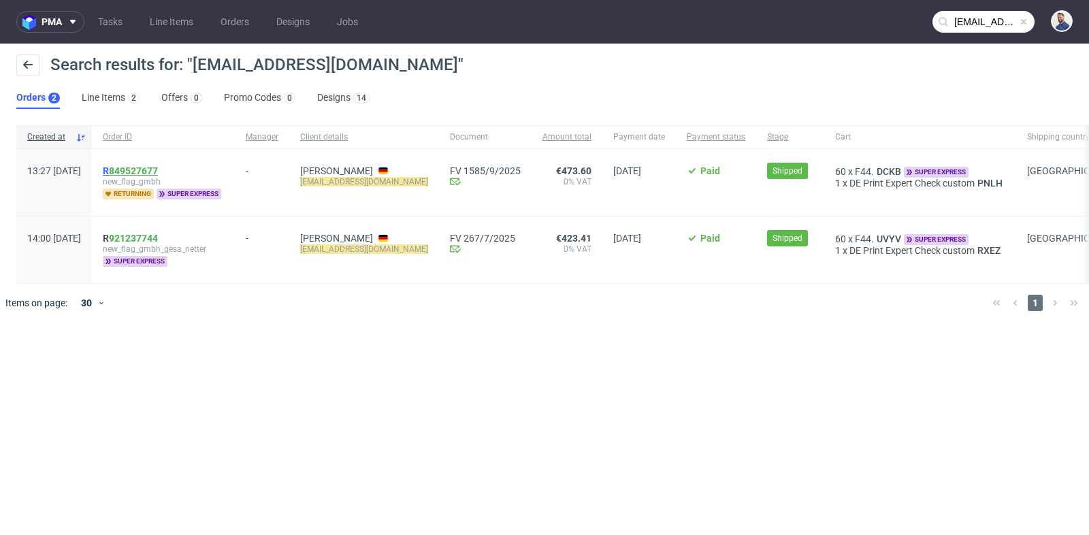
click at [158, 166] on link "849527677" at bounding box center [133, 170] width 49 height 11
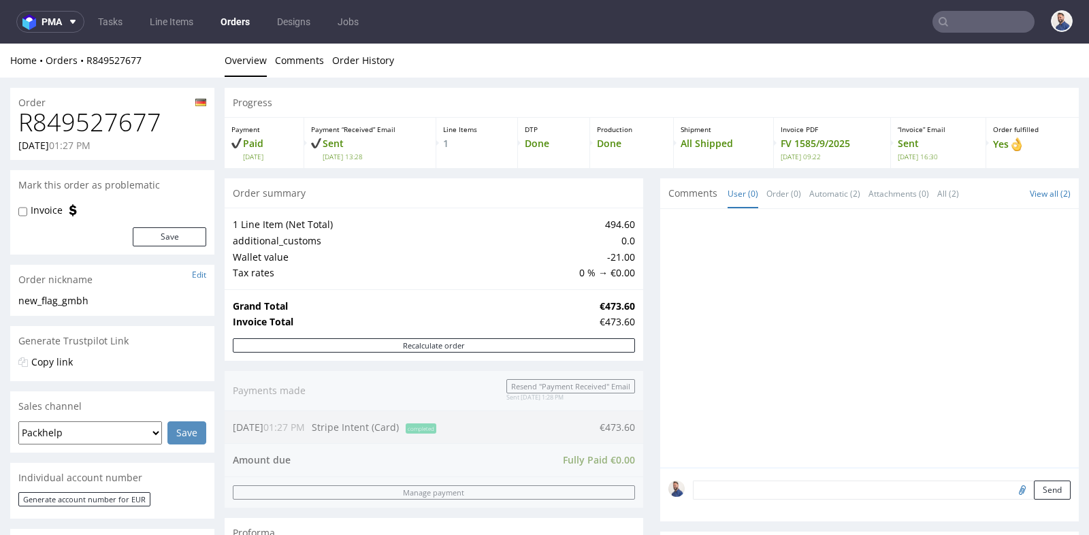
click at [649, 321] on div "Progress Payment Paid Mon 22 Sep Payment “Received” Email Sent Mon 22 Sep 13:28…" at bounding box center [652, 492] width 854 height 809
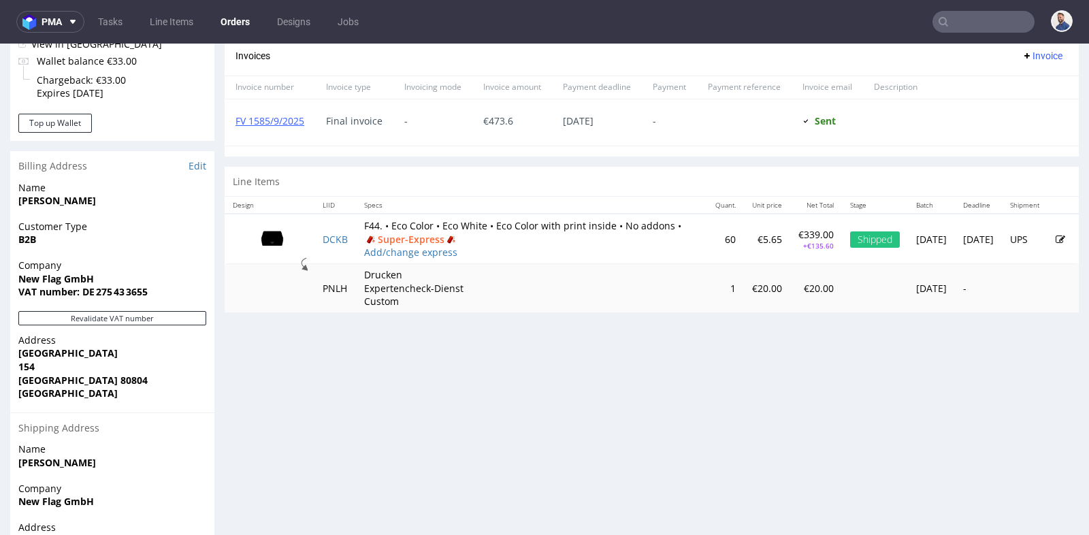
scroll to position [575, 0]
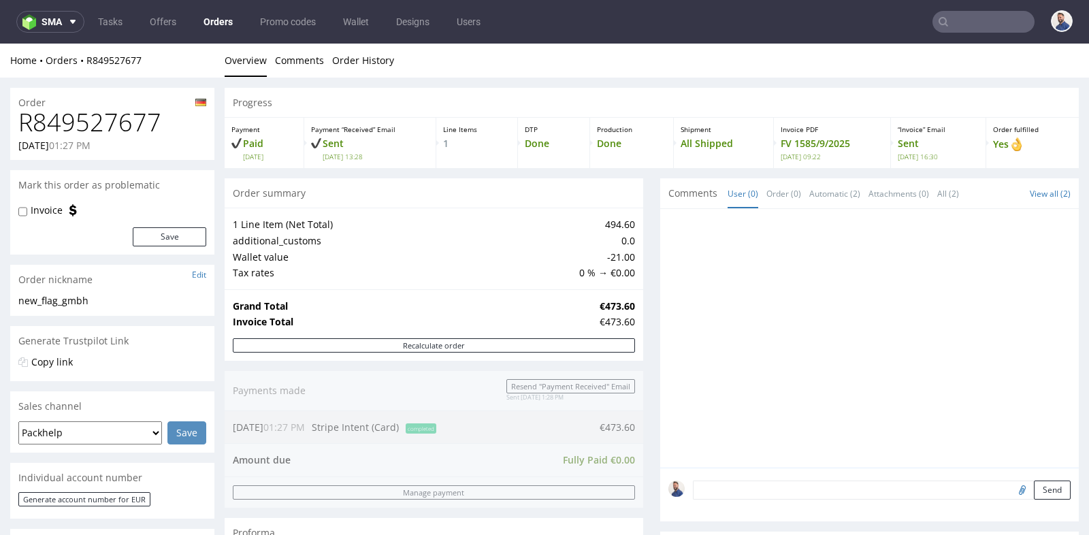
click at [978, 33] on nav "sma Tasks Offers Orders Promo codes Wallet Designs Users" at bounding box center [544, 22] width 1089 height 44
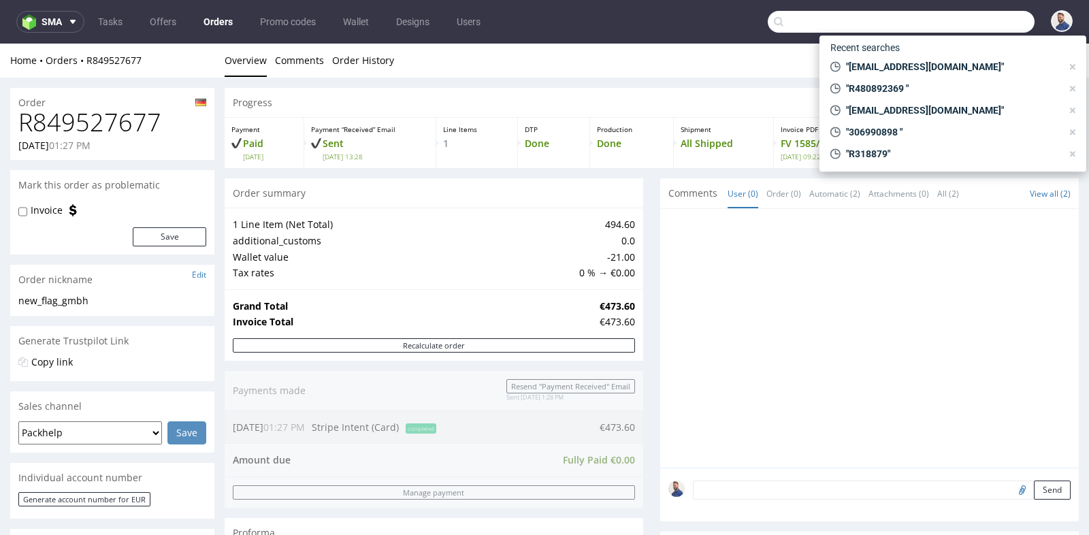
click at [978, 27] on input "text" at bounding box center [901, 22] width 267 height 22
paste input "R872905180"
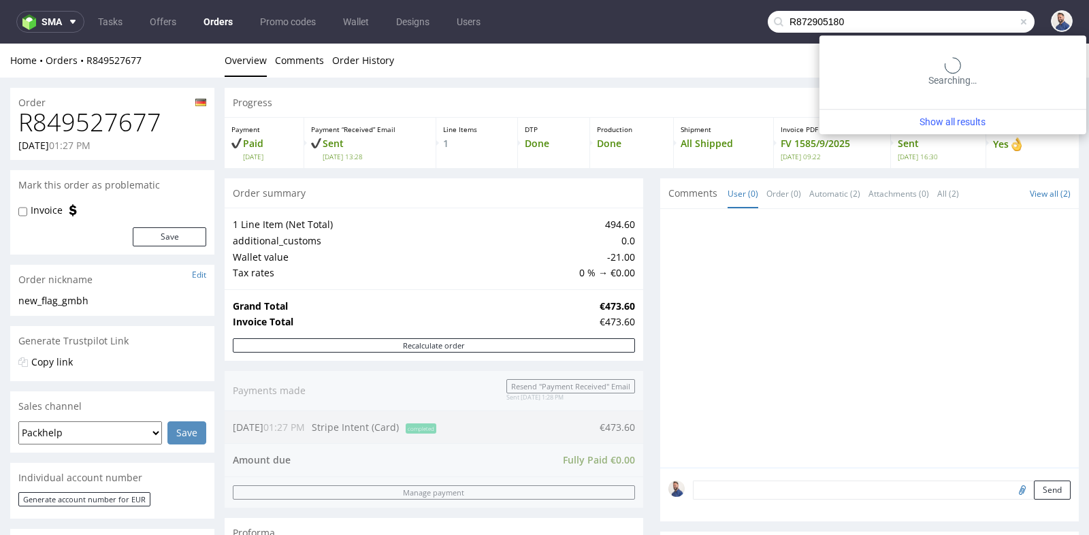
type input "R872905180"
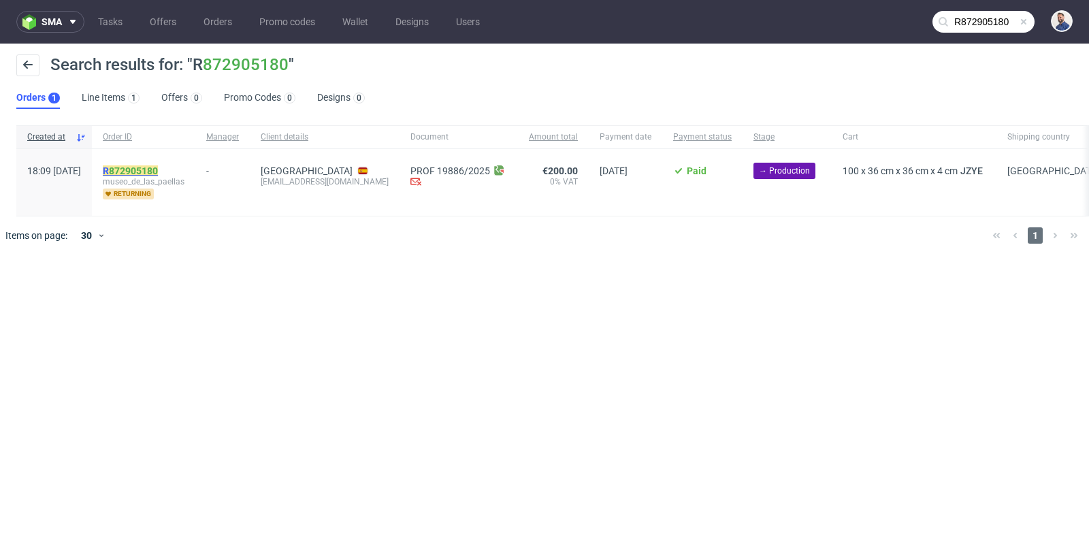
click at [158, 175] on link "872905180" at bounding box center [133, 170] width 49 height 11
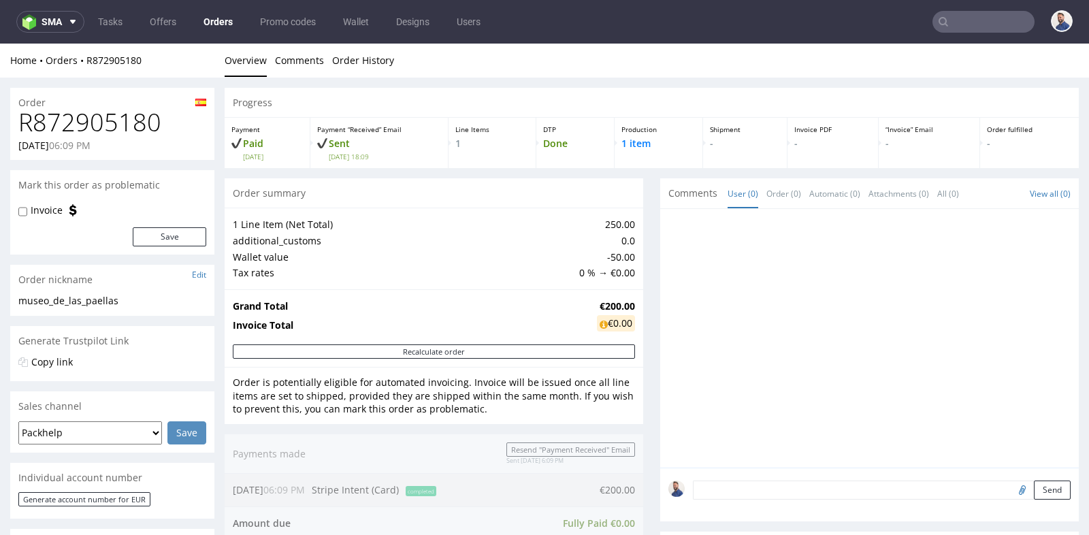
click at [562, 306] on td "Grand Total" at bounding box center [413, 306] width 361 height 16
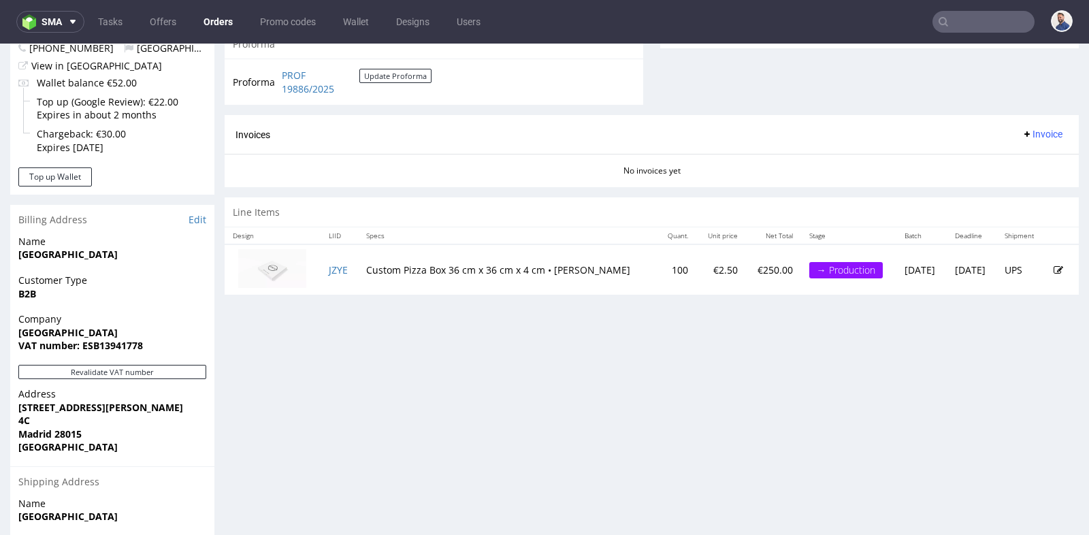
scroll to position [575, 0]
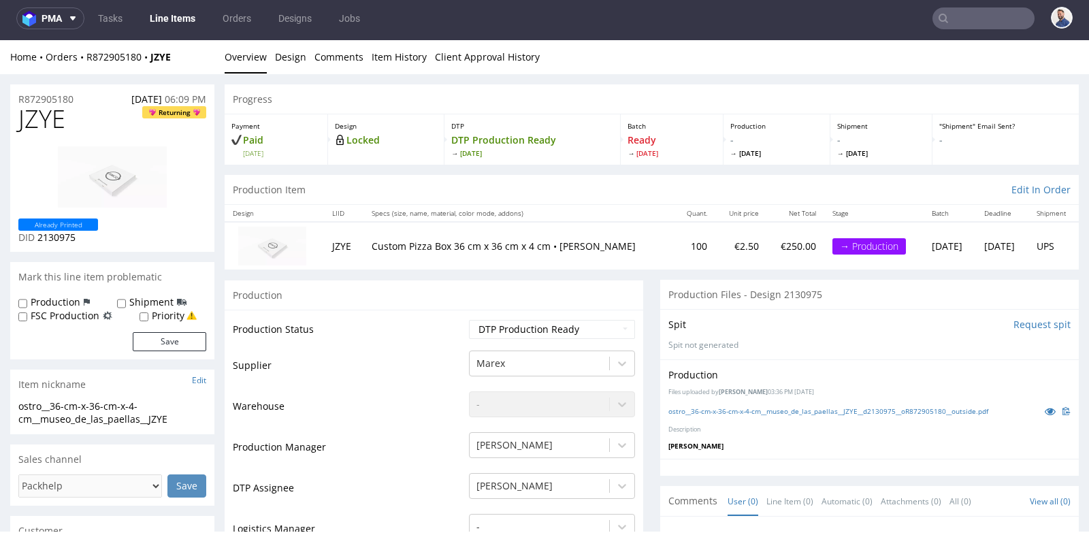
scroll to position [3, 0]
click at [425, 334] on td "Production Status" at bounding box center [349, 334] width 233 height 31
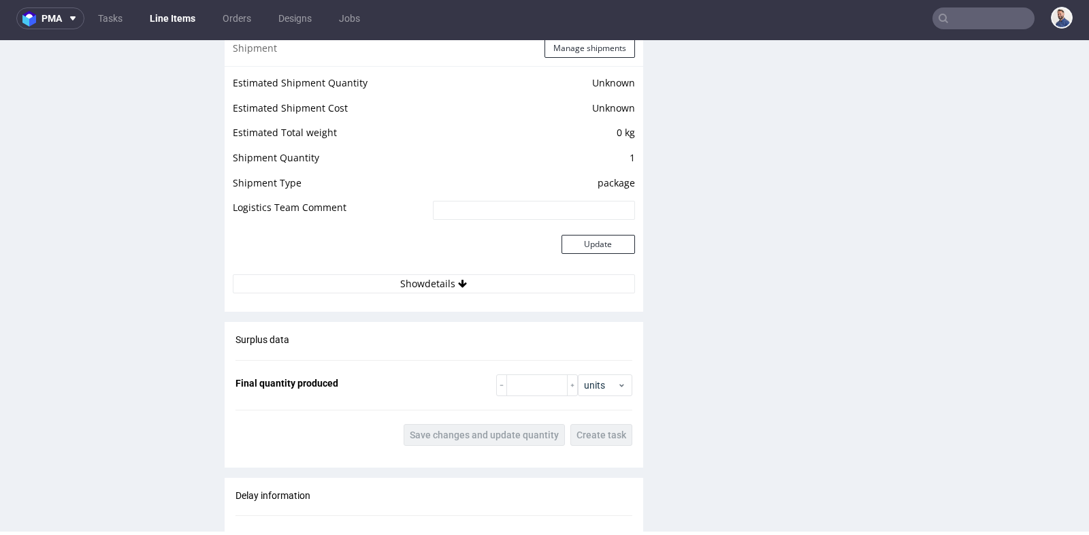
scroll to position [1240, 0]
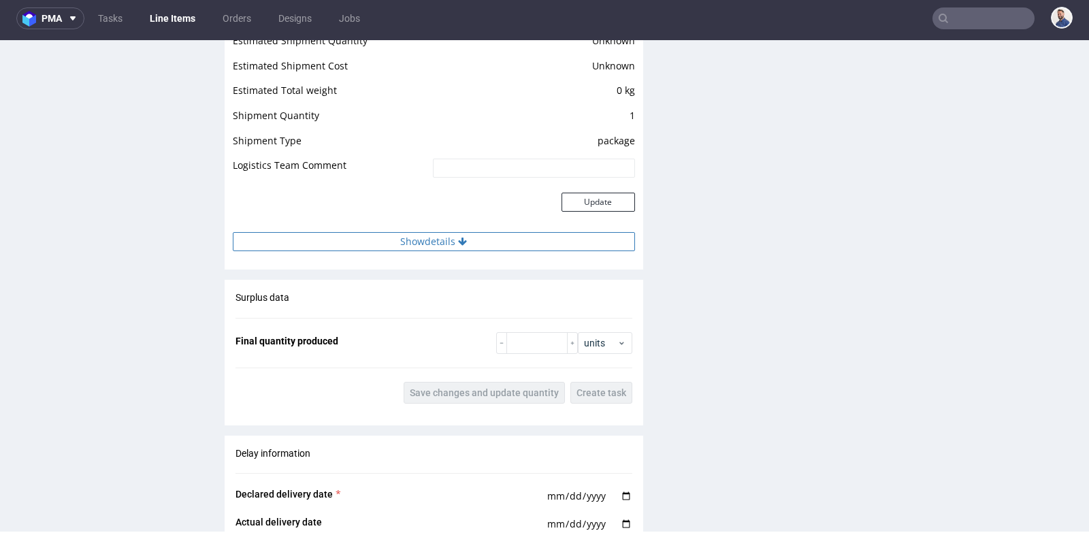
click at [442, 237] on button "Show details" at bounding box center [434, 241] width 402 height 19
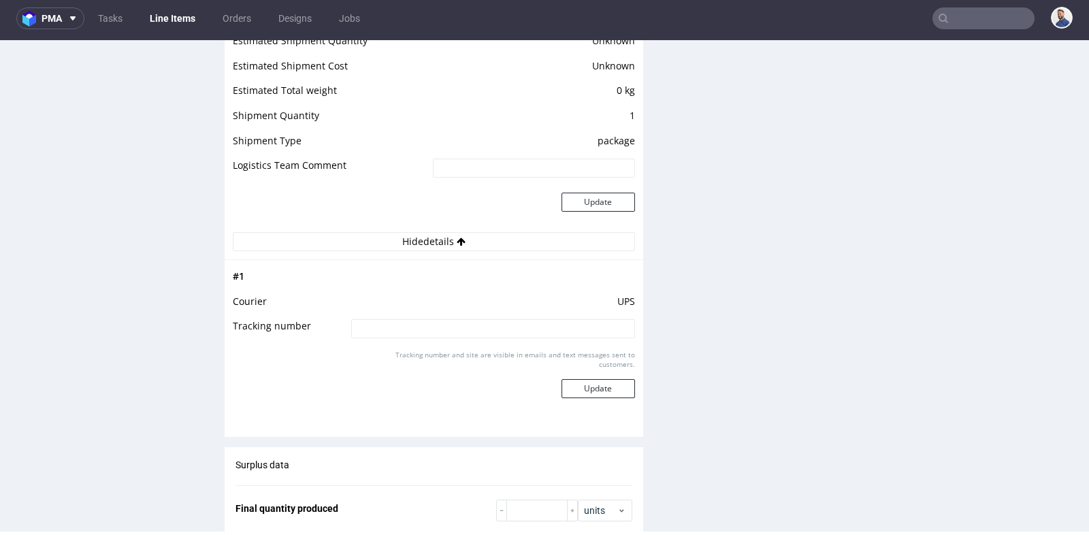
click at [685, 257] on div "Production Files - Design 2130975 Spit Request spit Spit not generated Producti…" at bounding box center [869, 86] width 419 height 2093
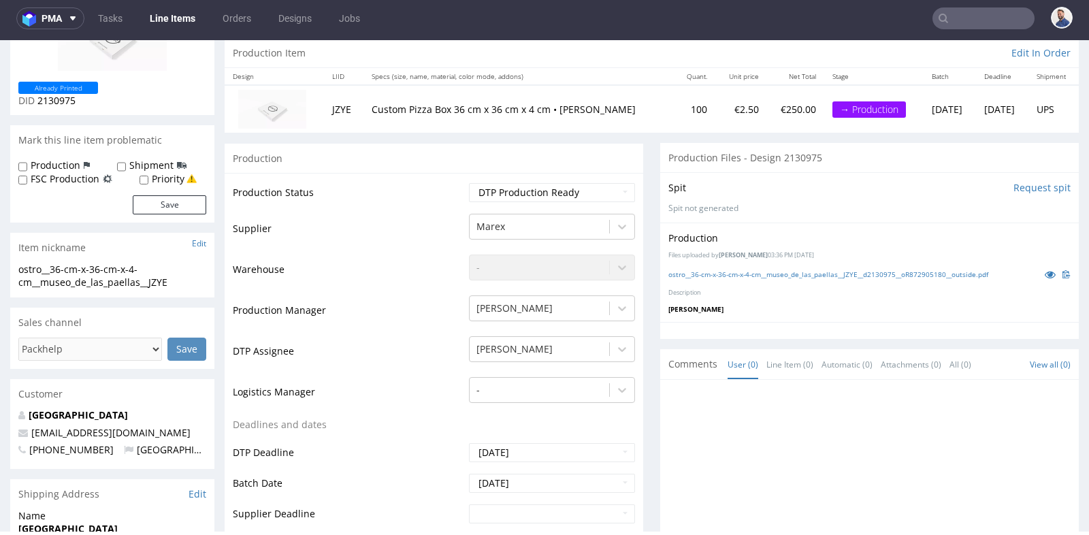
scroll to position [120, 0]
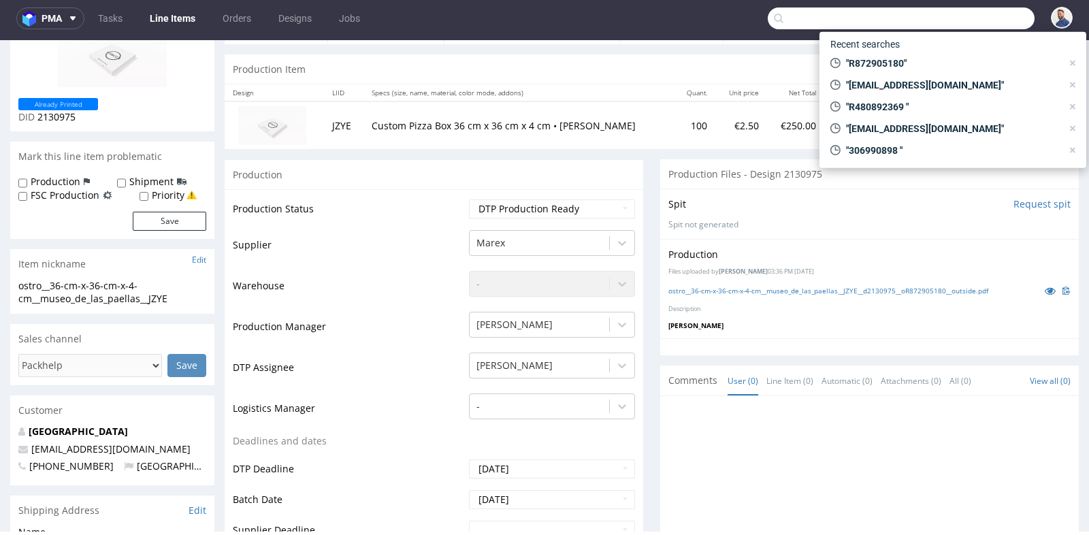
click at [950, 16] on input "text" at bounding box center [901, 18] width 267 height 22
paste input "R783330122"
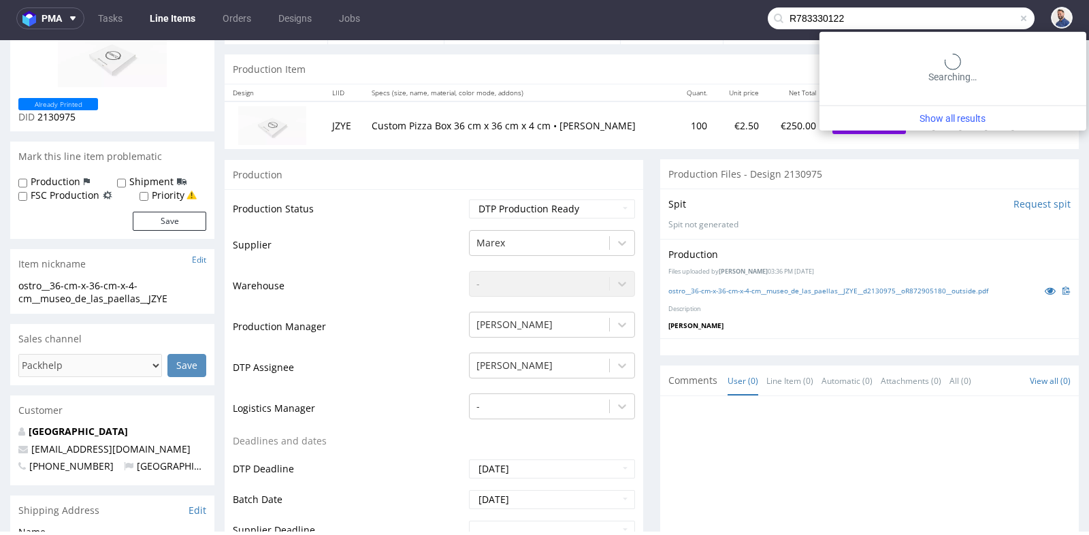
type input "R783330122"
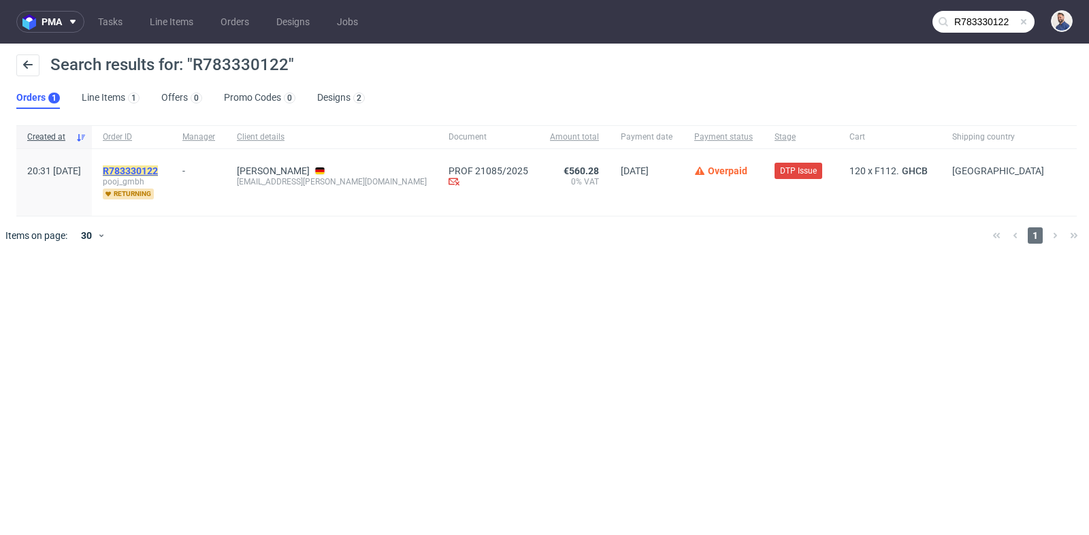
click at [158, 166] on mark "R783330122" at bounding box center [130, 170] width 55 height 11
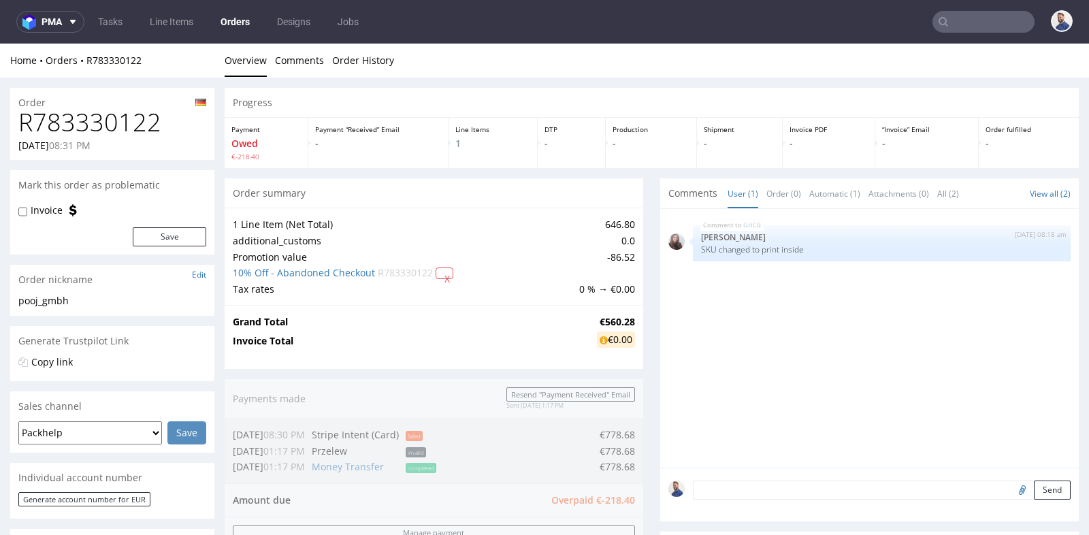
click at [435, 293] on td "Tax rates" at bounding box center [404, 289] width 343 height 16
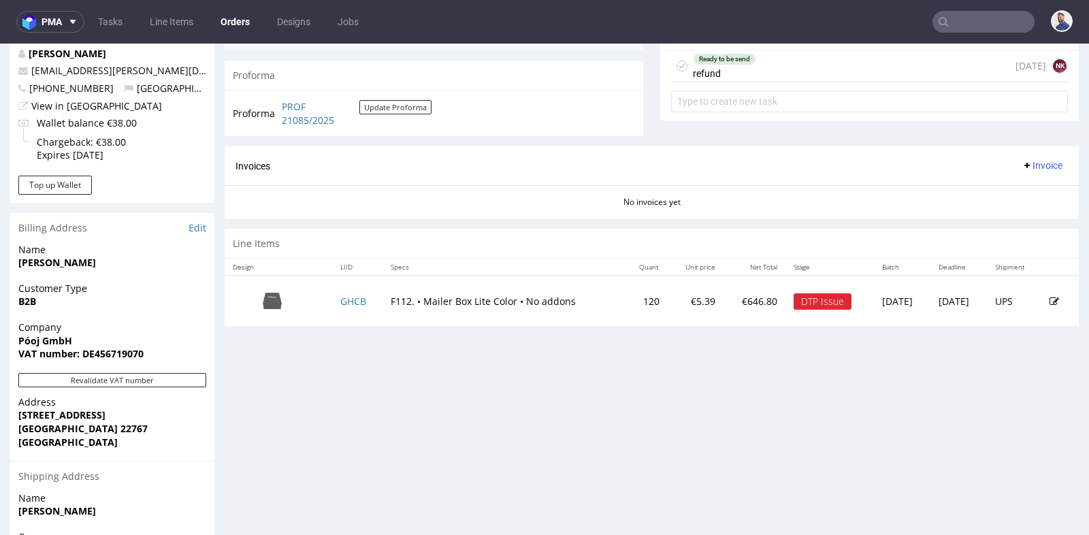
scroll to position [514, 0]
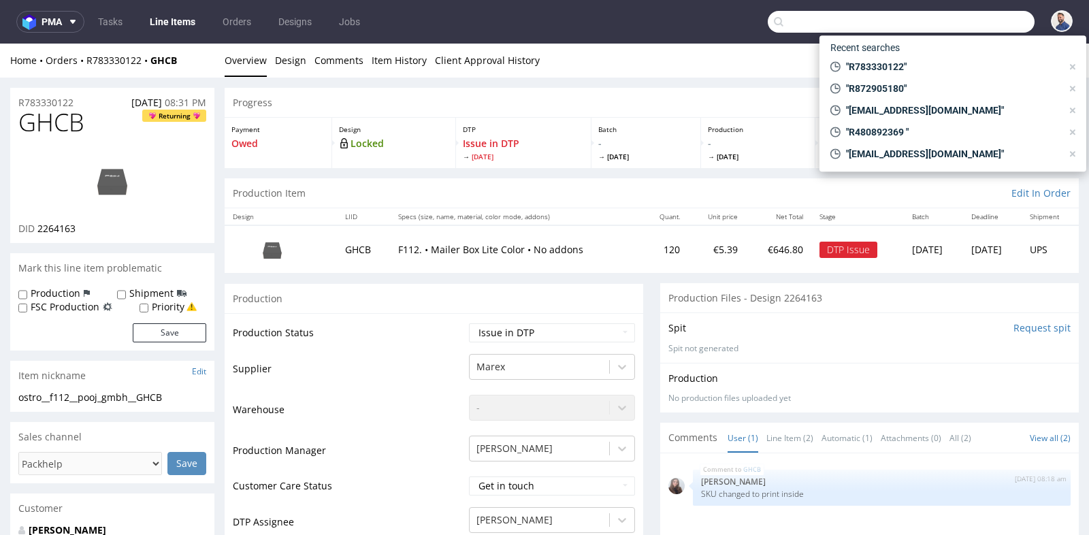
click at [969, 25] on input "text" at bounding box center [901, 22] width 267 height 22
paste input "R721019922"
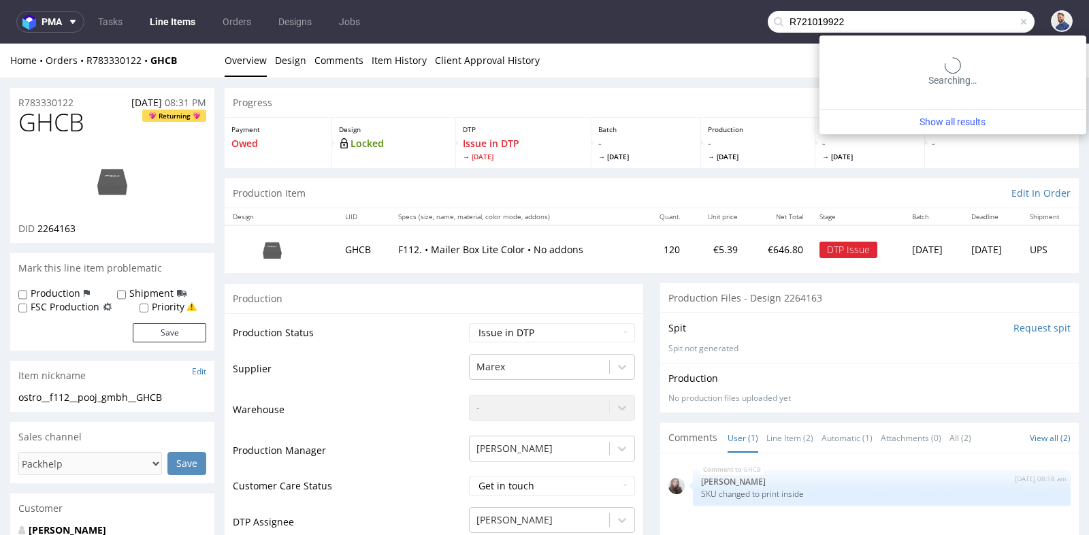
type input "R721019922"
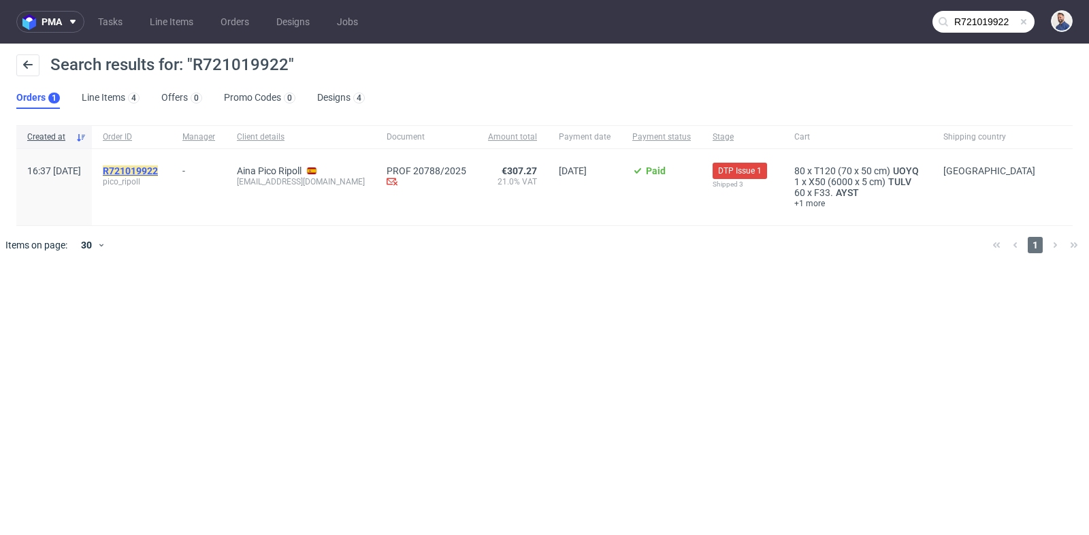
click at [158, 169] on mark "R721019922" at bounding box center [130, 170] width 55 height 11
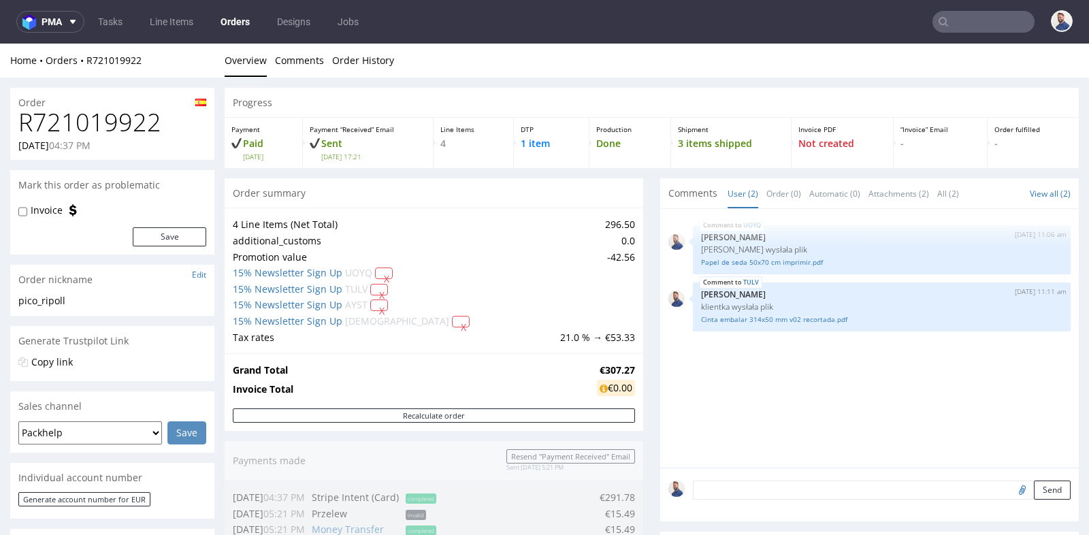
click at [660, 365] on div "UOYQ 25th Sep 25 | 11:06 am Michał Rachański Klientka wysłała plik Papel de sed…" at bounding box center [869, 338] width 419 height 259
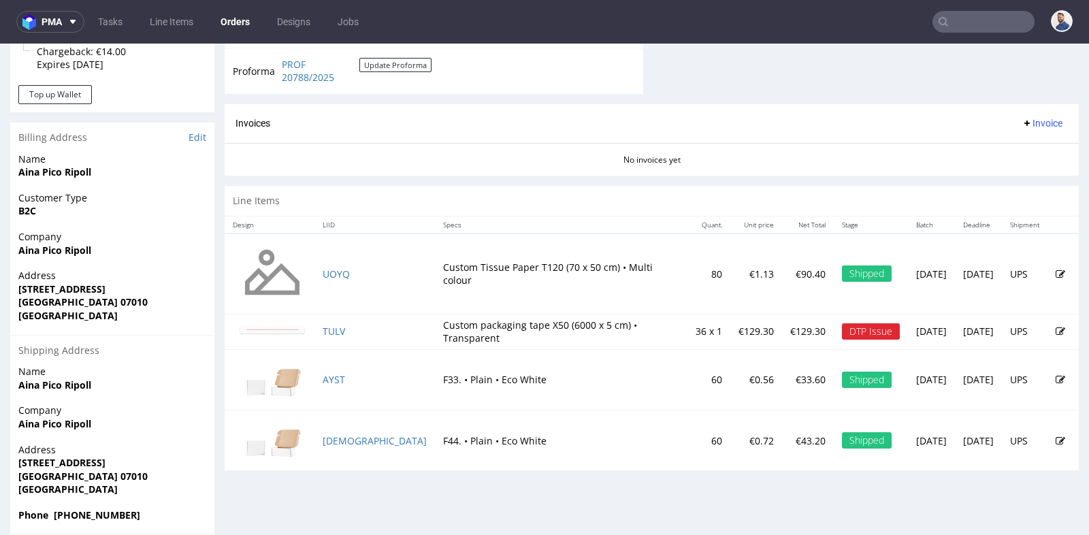
scroll to position [604, 0]
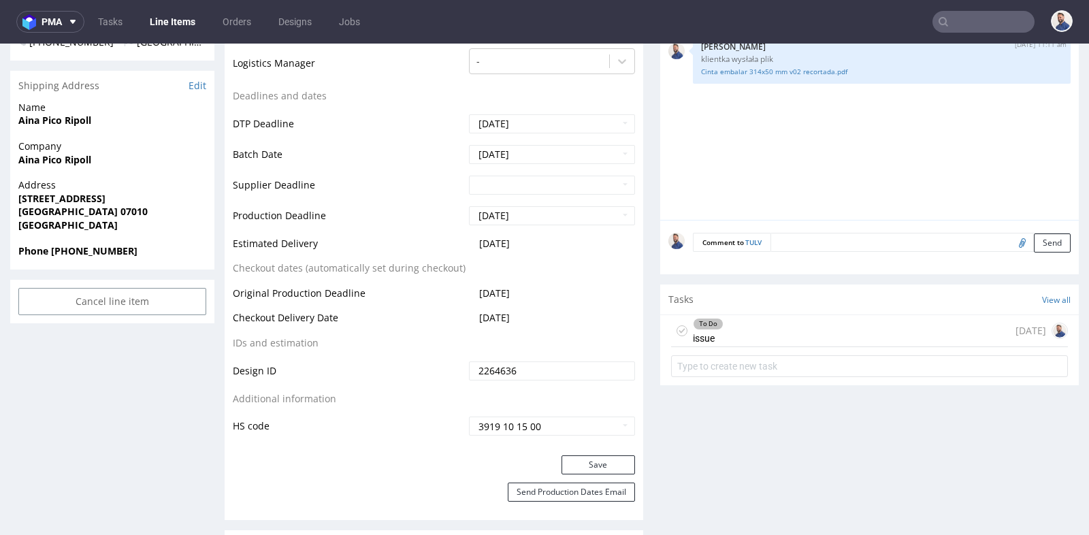
scroll to position [484, 0]
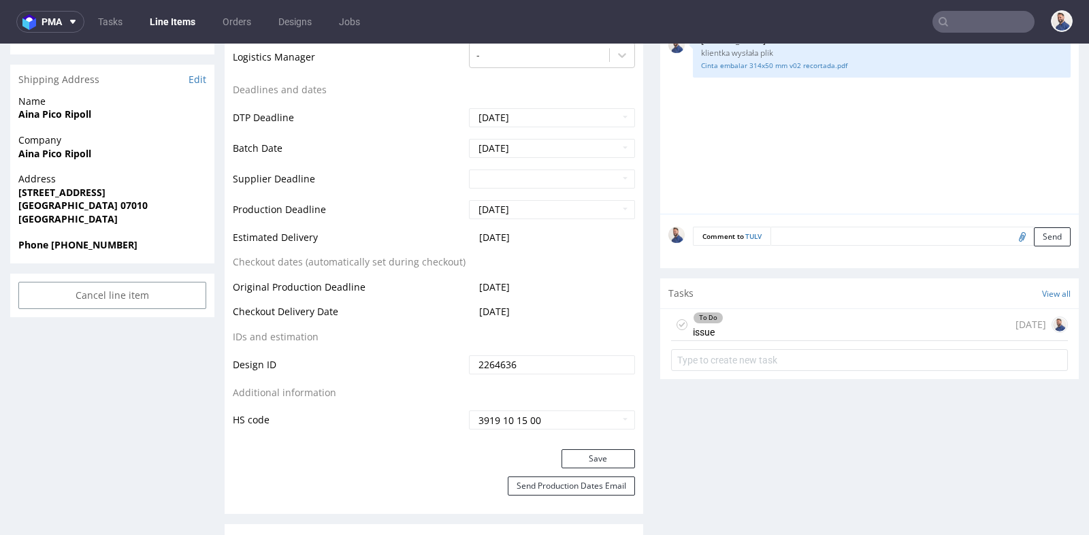
click at [756, 314] on div "To Do issue [DATE]" at bounding box center [869, 325] width 397 height 32
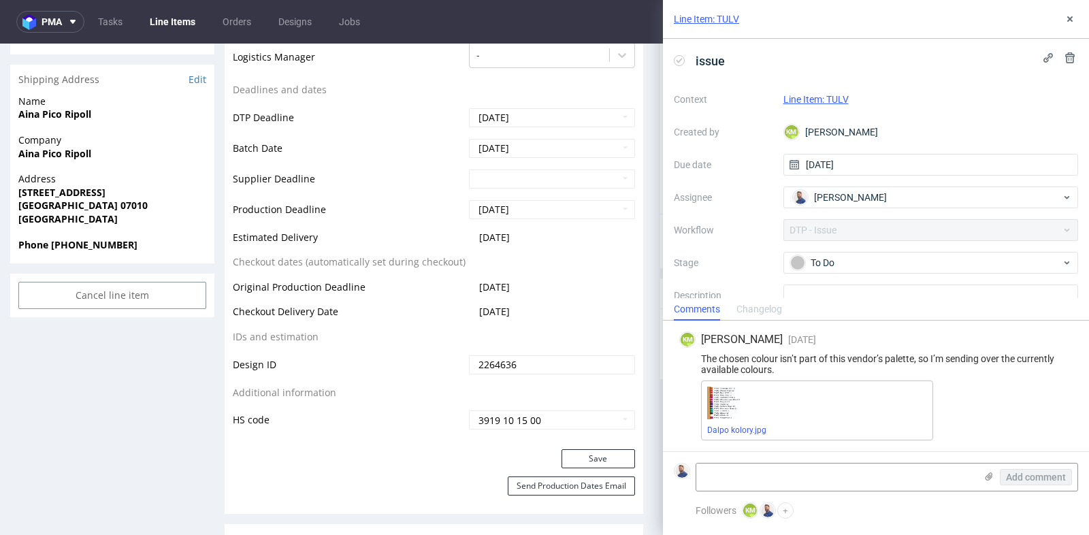
click at [737, 413] on img at bounding box center [723, 403] width 33 height 33
click at [891, 406] on div "Dalpo kolory.jpg" at bounding box center [817, 411] width 232 height 60
click at [746, 426] on link "Dalpo kolory.jpg" at bounding box center [736, 430] width 59 height 10
click at [804, 366] on div "The chosen colour isn’t part of this vendor’s palette, so I’m sending over the …" at bounding box center [875, 364] width 393 height 22
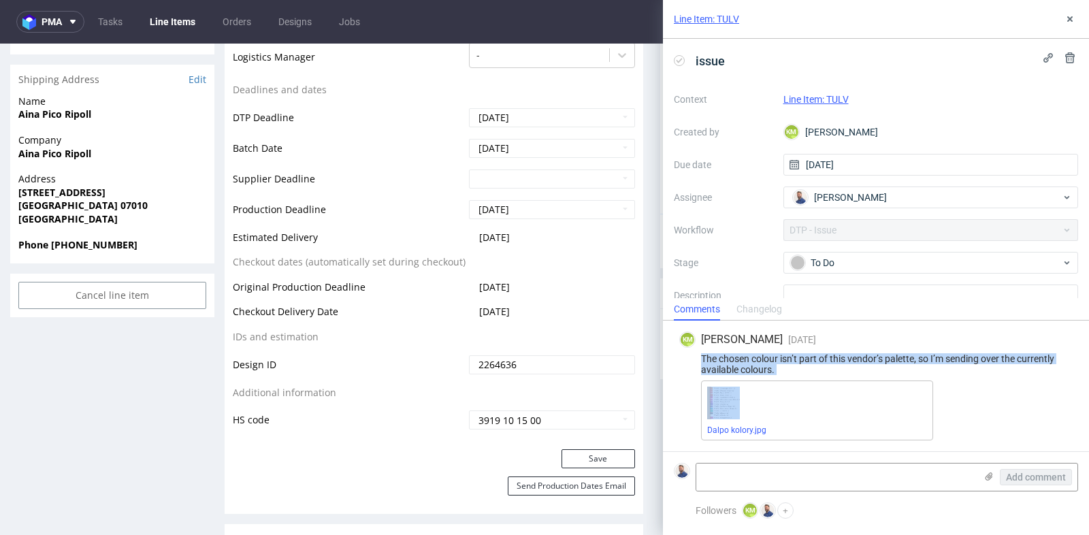
click at [804, 366] on div "The chosen colour isn’t part of this vendor’s palette, so I’m sending over the …" at bounding box center [875, 364] width 393 height 22
copy div "The chosen colour isn’t part of this vendor’s palette, so I’m sending over the …"
click at [1073, 14] on icon at bounding box center [1070, 19] width 11 height 11
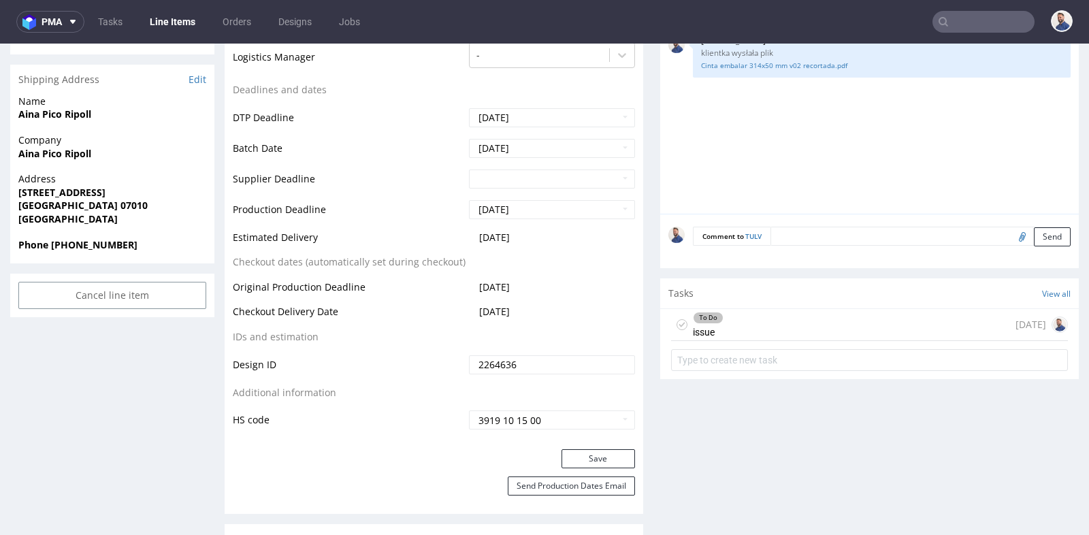
drag, startPoint x: 862, startPoint y: 325, endPoint x: 843, endPoint y: 430, distance: 107.3
click at [862, 325] on div "To Do issue [DATE]" at bounding box center [869, 325] width 397 height 32
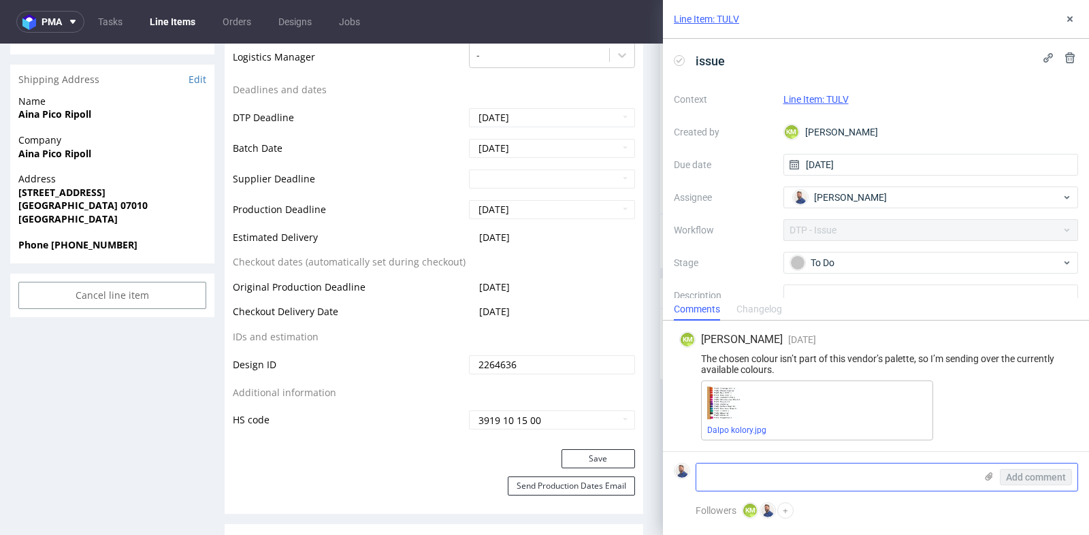
click at [841, 485] on textarea at bounding box center [835, 477] width 279 height 27
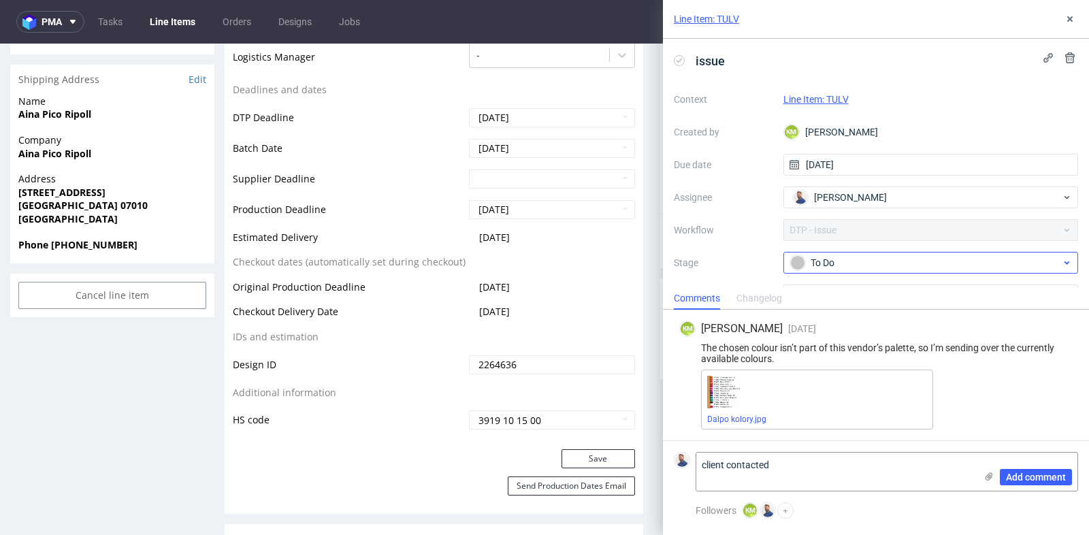
type textarea "client contacted"
click at [958, 263] on div "To Do" at bounding box center [925, 262] width 271 height 15
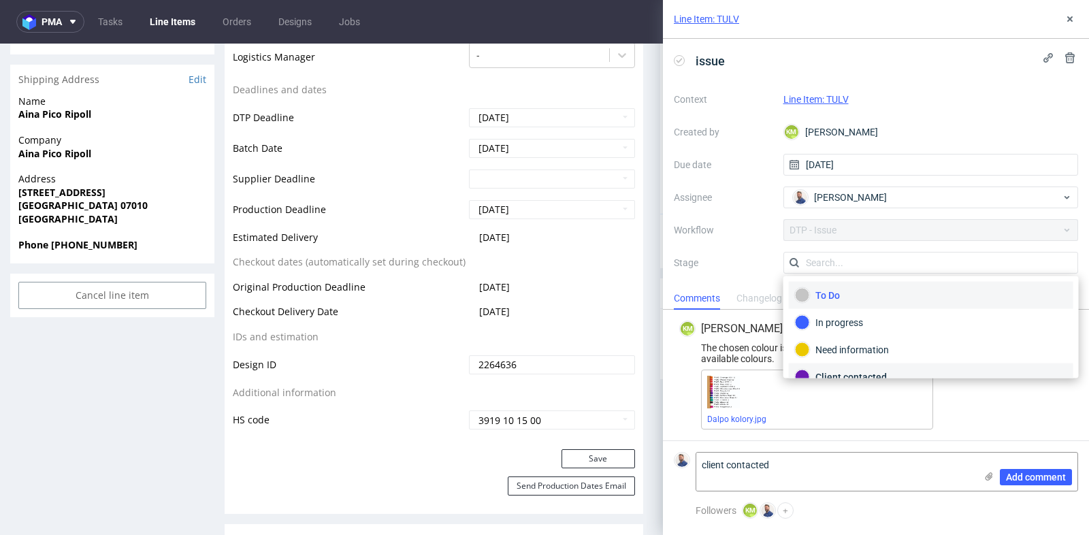
click at [926, 376] on div "Client contacted" at bounding box center [931, 377] width 272 height 15
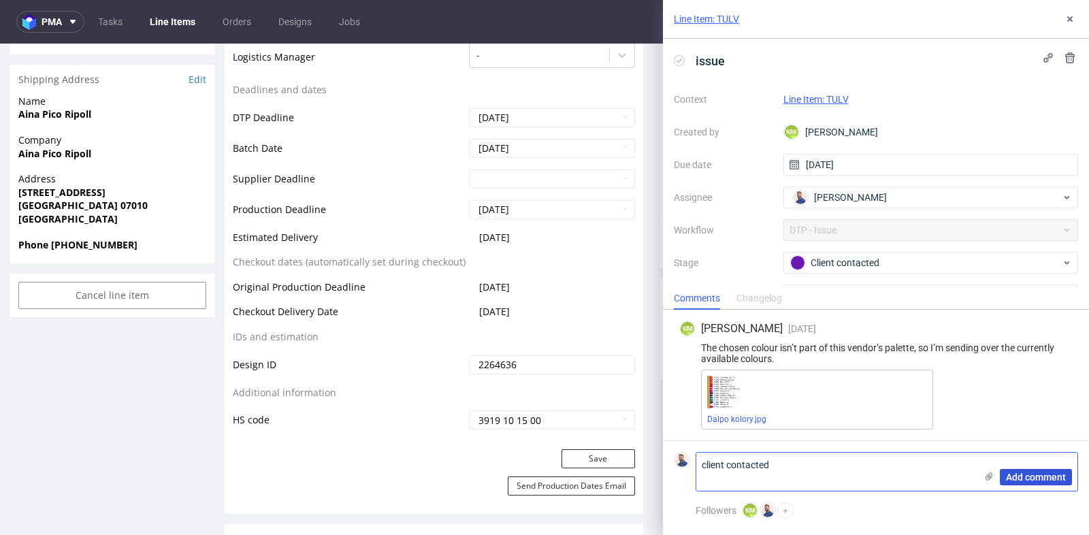
click at [1040, 477] on span "Add comment" at bounding box center [1036, 477] width 60 height 10
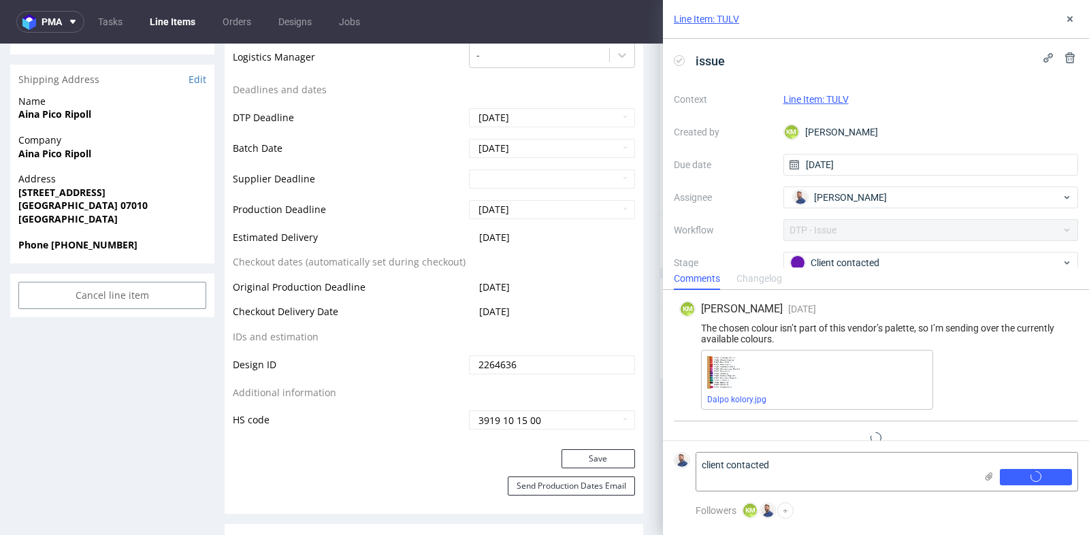
scroll to position [28, 0]
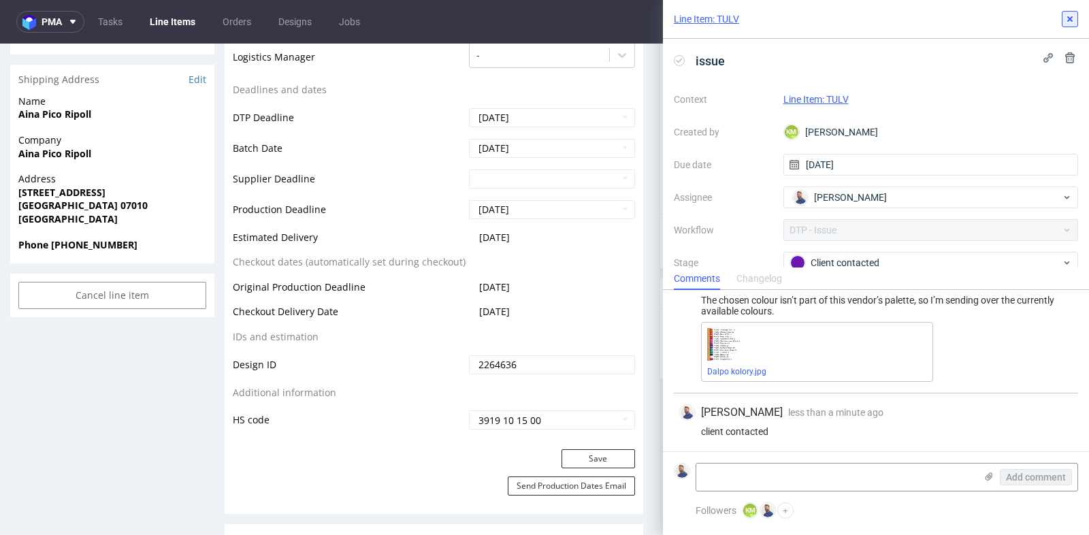
click at [1071, 18] on use at bounding box center [1069, 18] width 5 height 5
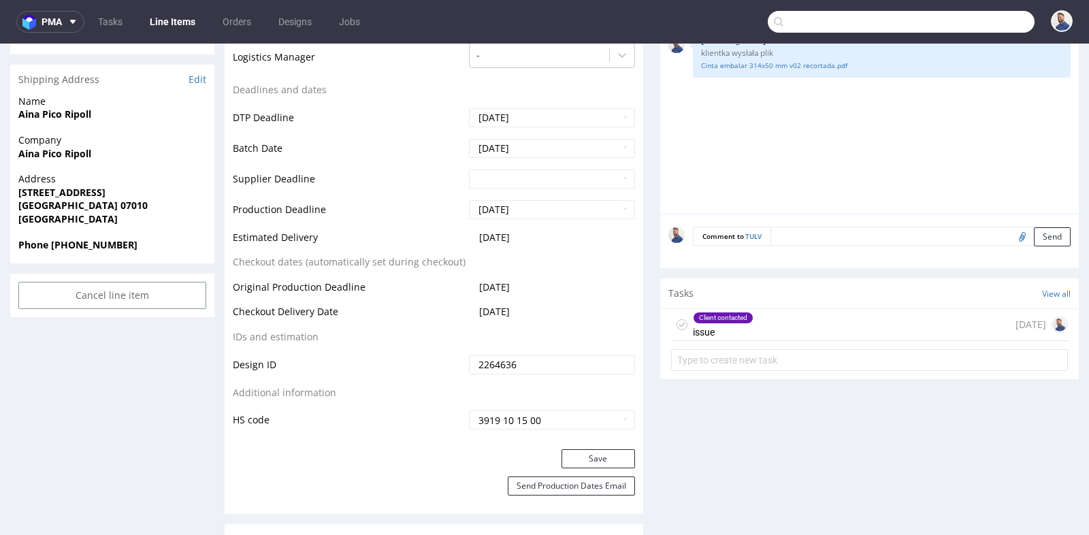
click at [961, 18] on input "text" at bounding box center [901, 22] width 267 height 22
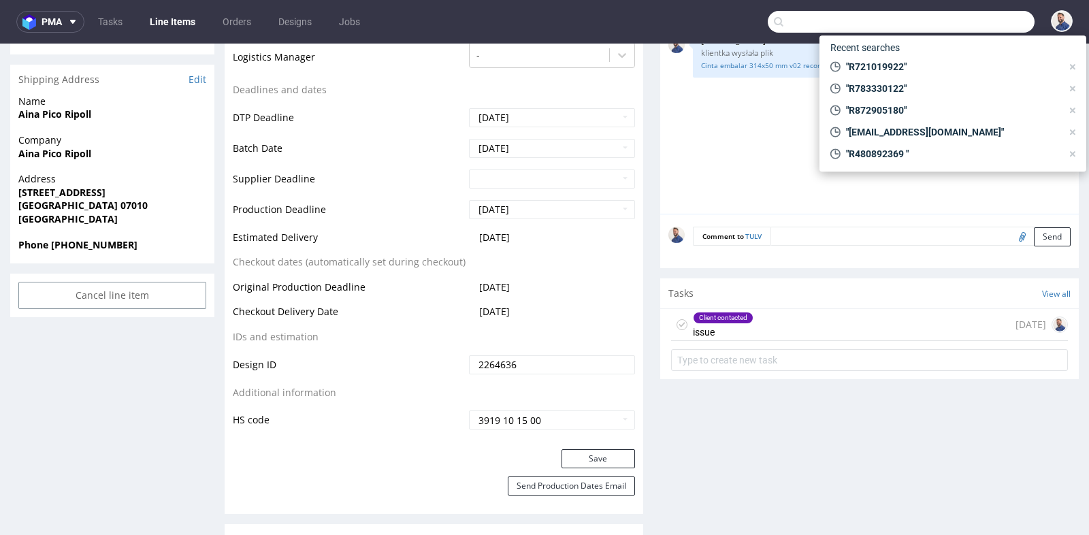
paste input "R986062550"
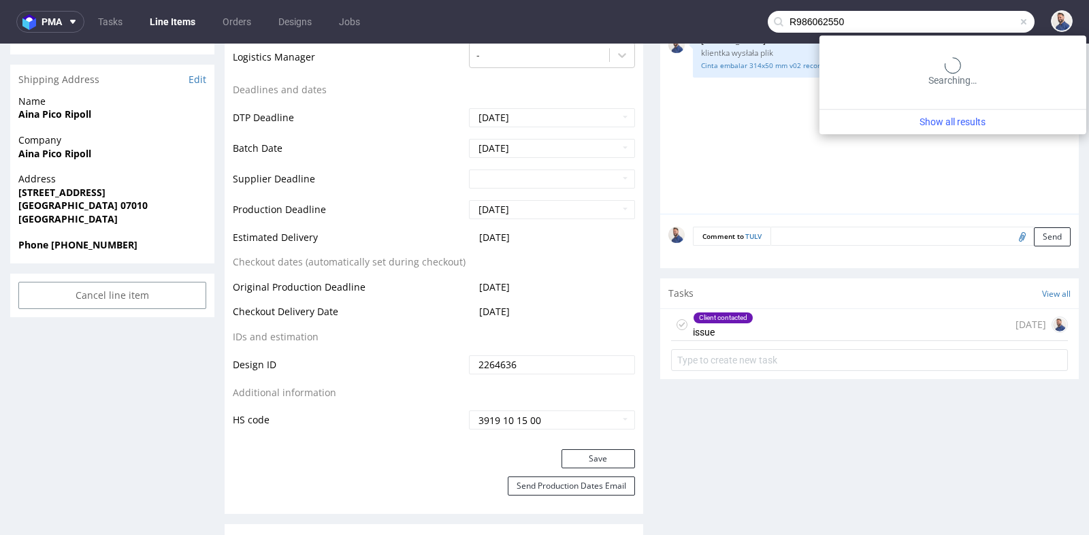
type input "R986062550"
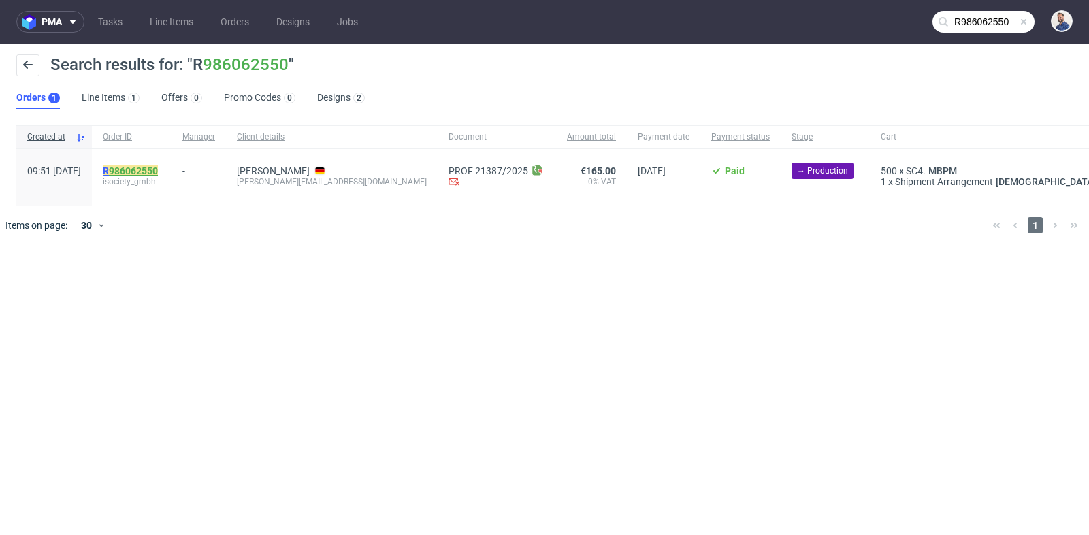
click at [158, 173] on link "986062550" at bounding box center [133, 170] width 49 height 11
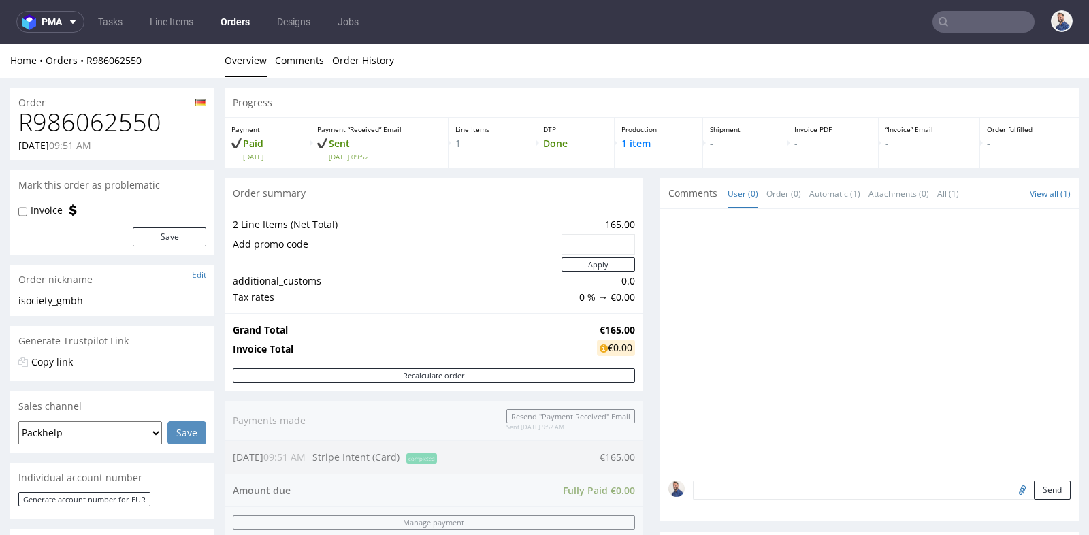
click at [630, 184] on div "Order summary" at bounding box center [434, 193] width 419 height 30
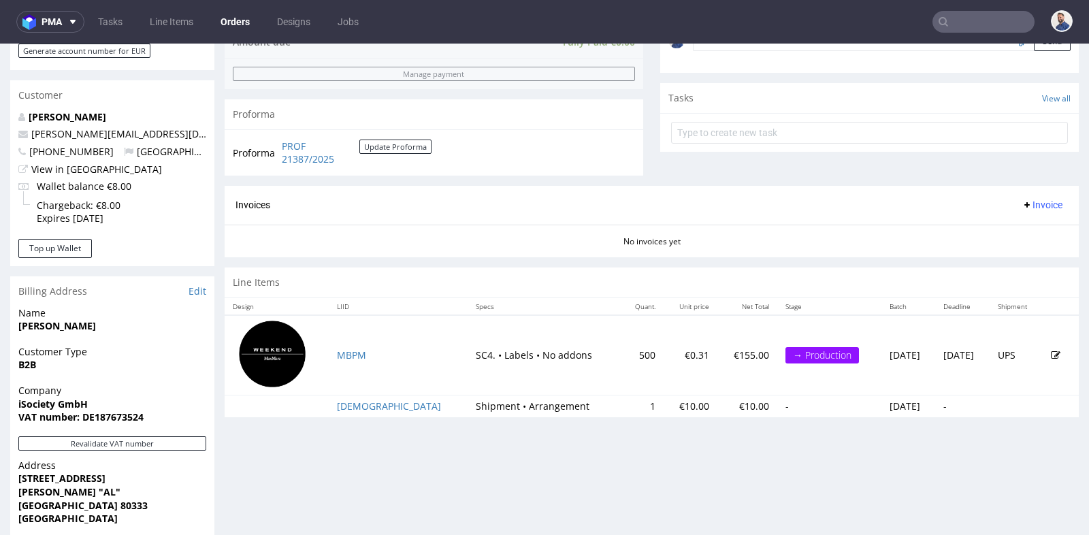
scroll to position [514, 0]
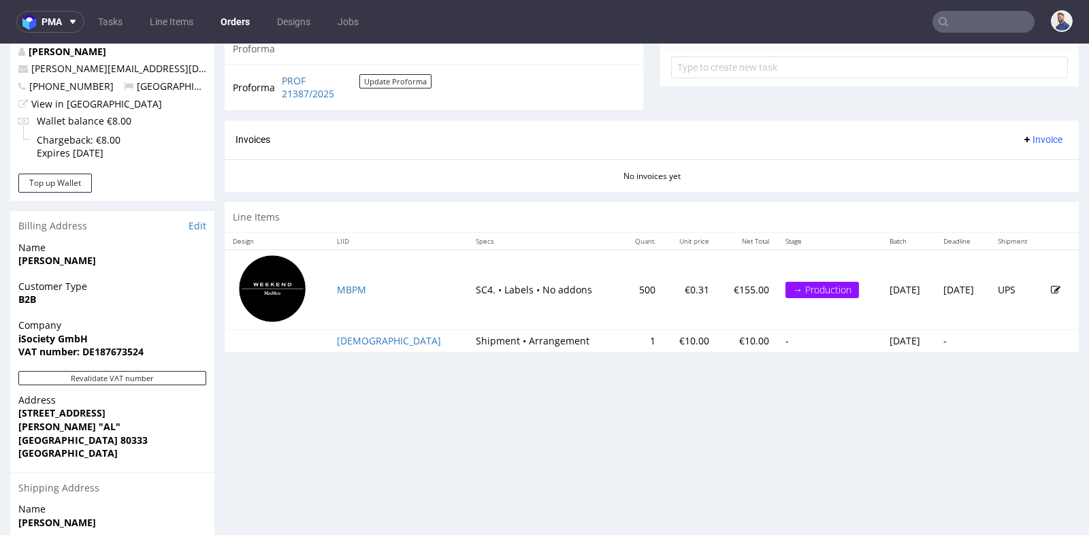
click at [551, 223] on div "Line Items" at bounding box center [652, 217] width 854 height 30
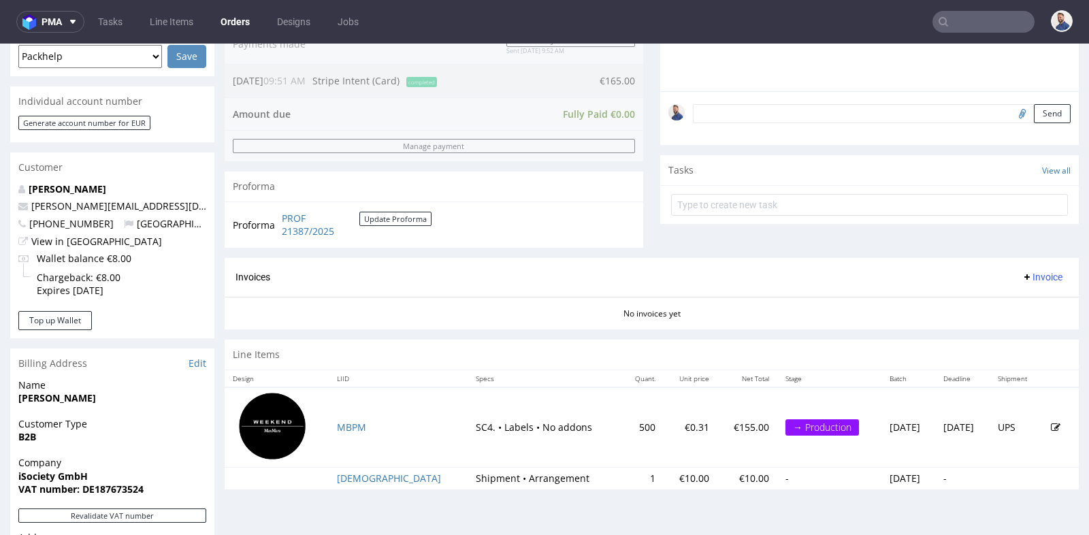
scroll to position [393, 0]
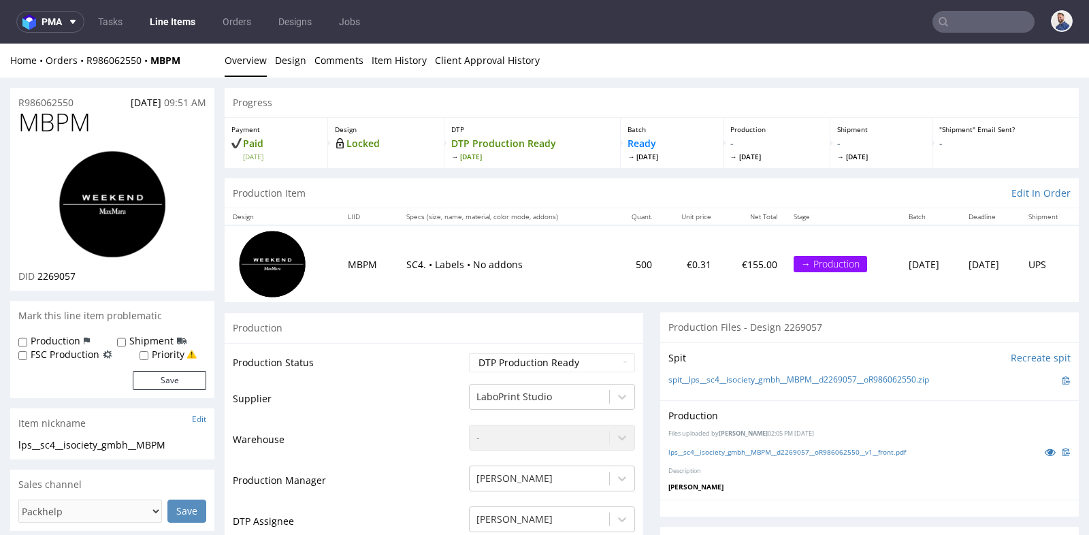
click at [393, 402] on td "Supplier" at bounding box center [349, 403] width 233 height 41
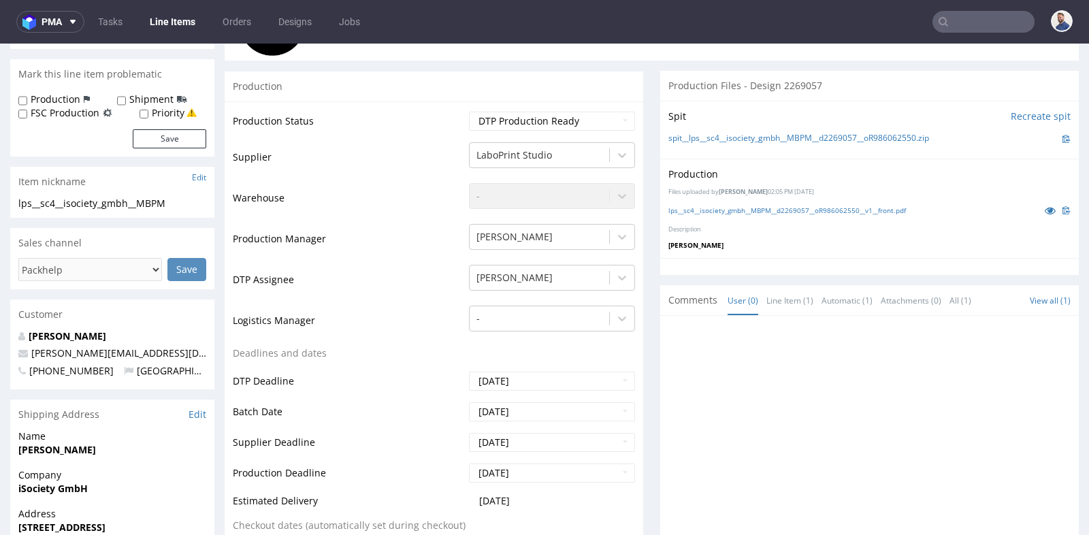
scroll to position [272, 0]
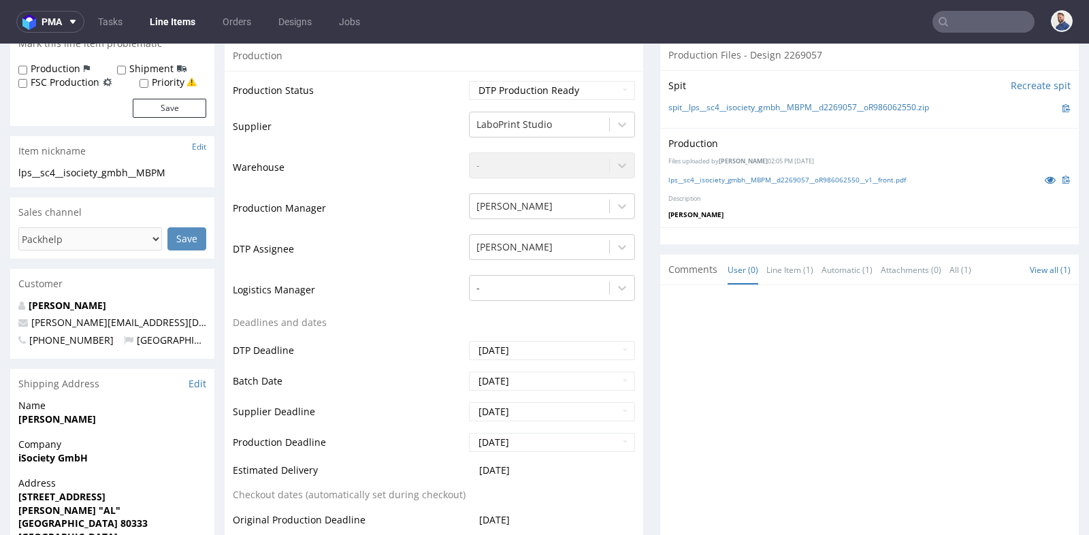
click at [971, 17] on input "text" at bounding box center [984, 22] width 102 height 22
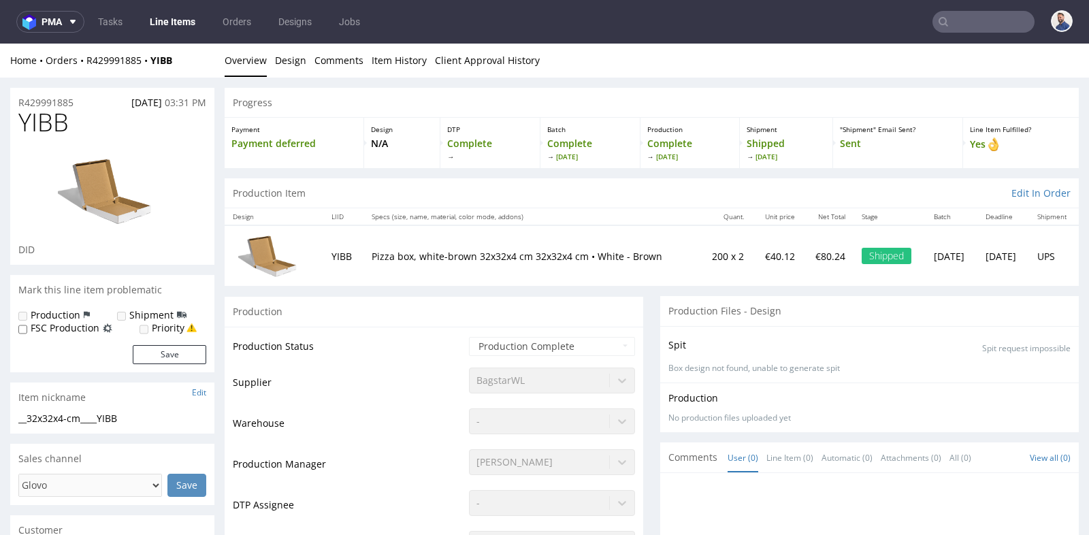
scroll to position [1149, 0]
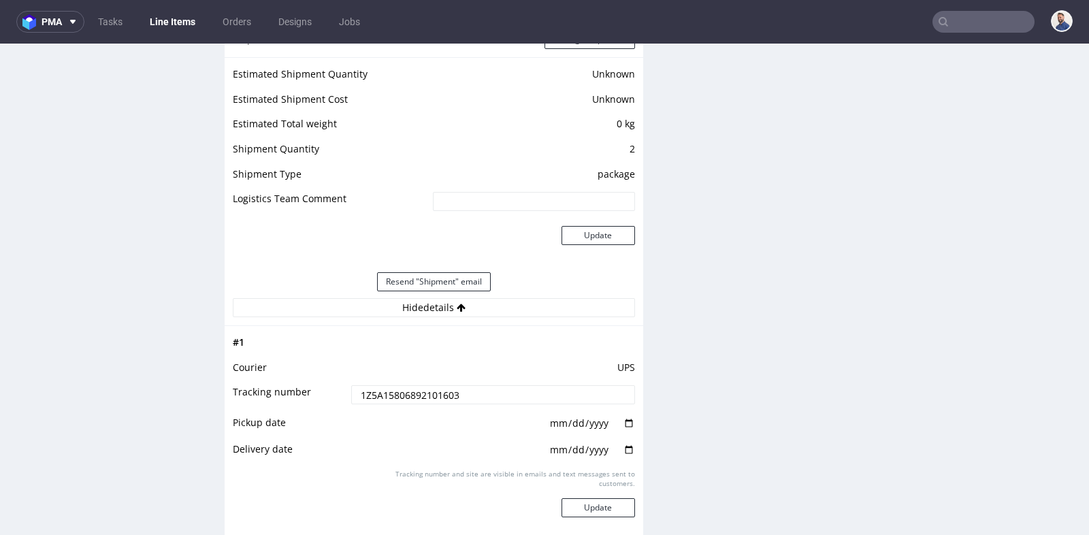
click at [957, 24] on input "text" at bounding box center [984, 22] width 102 height 22
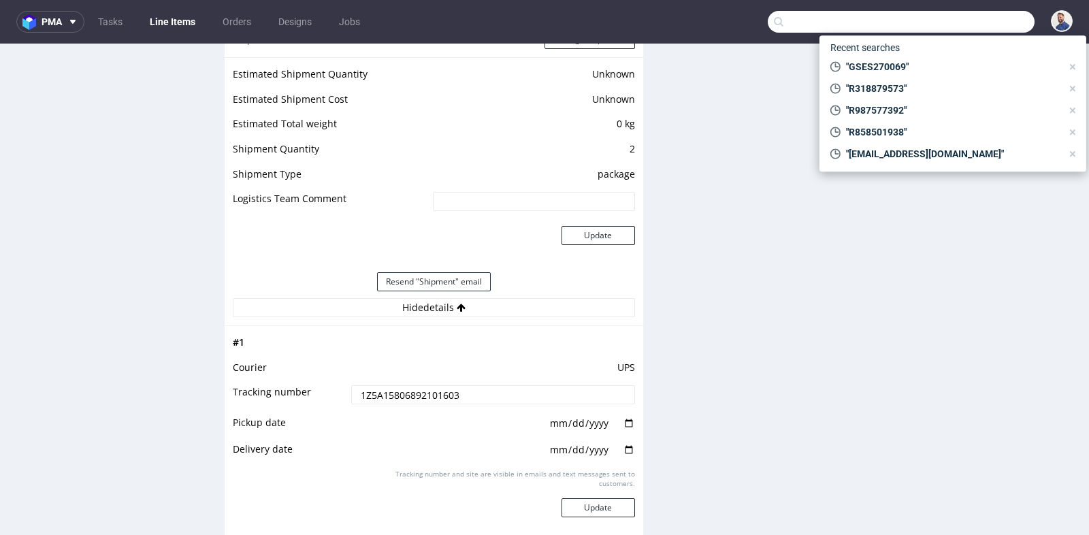
paste input "R028370273"
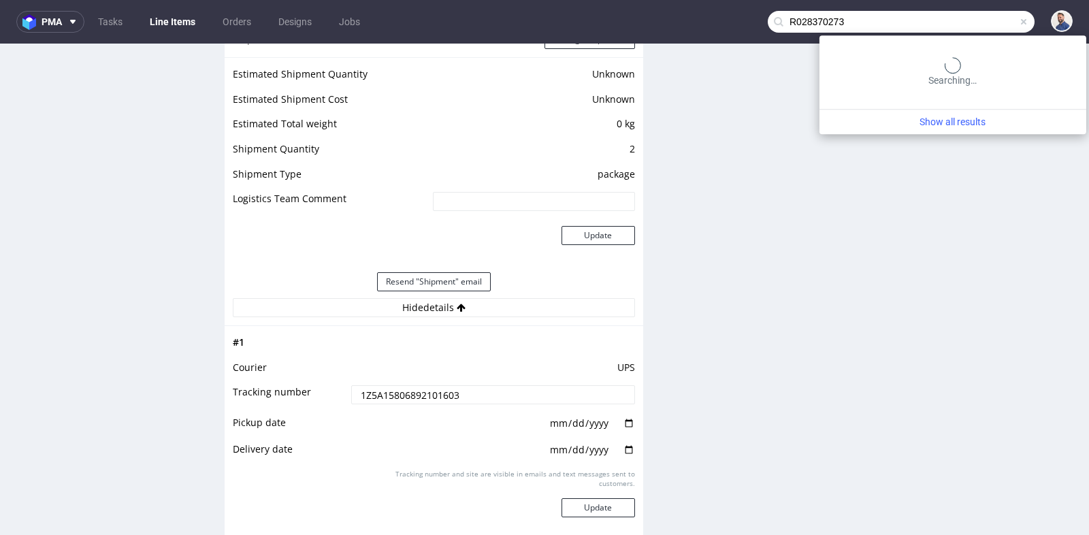
type input "R028370273"
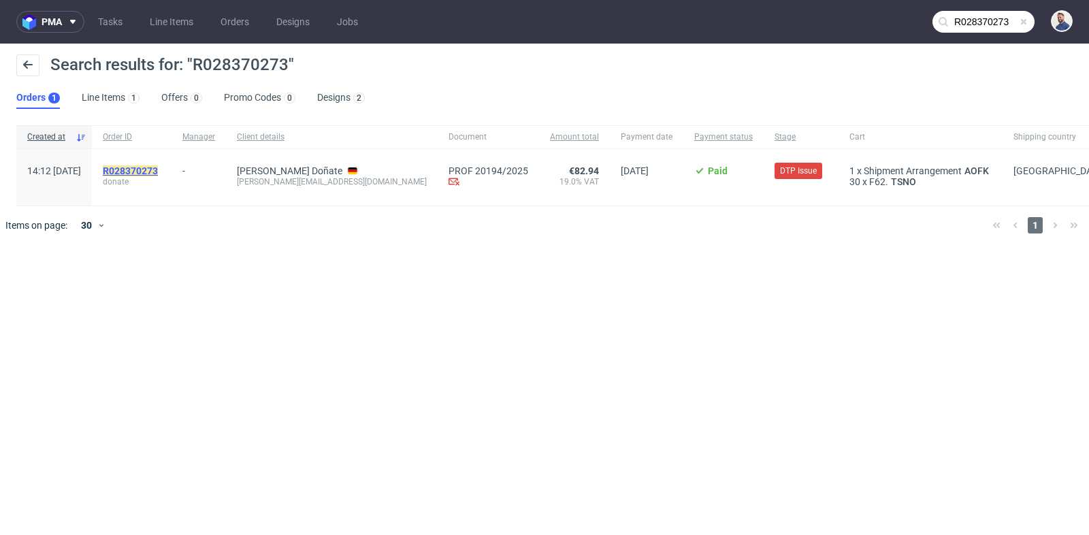
click at [158, 172] on mark "R028370273" at bounding box center [130, 170] width 55 height 11
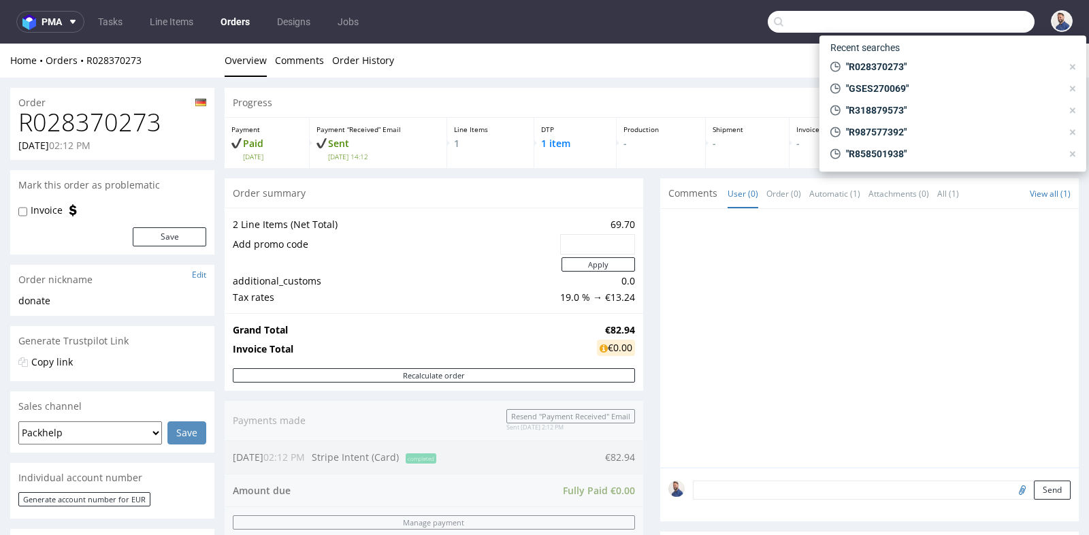
click at [952, 13] on input "text" at bounding box center [901, 22] width 267 height 22
paste input "R558579907"
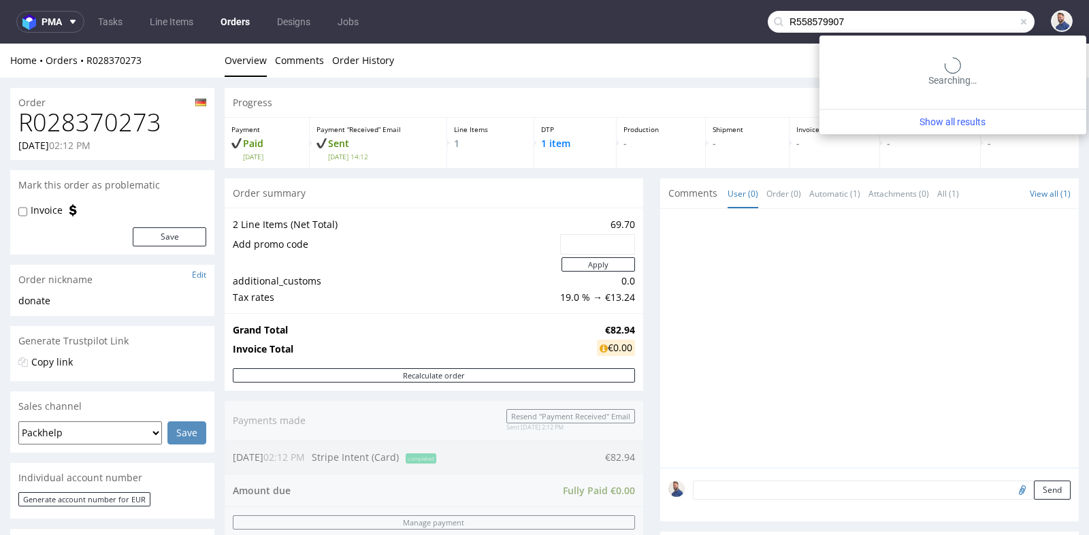
type input "R558579907"
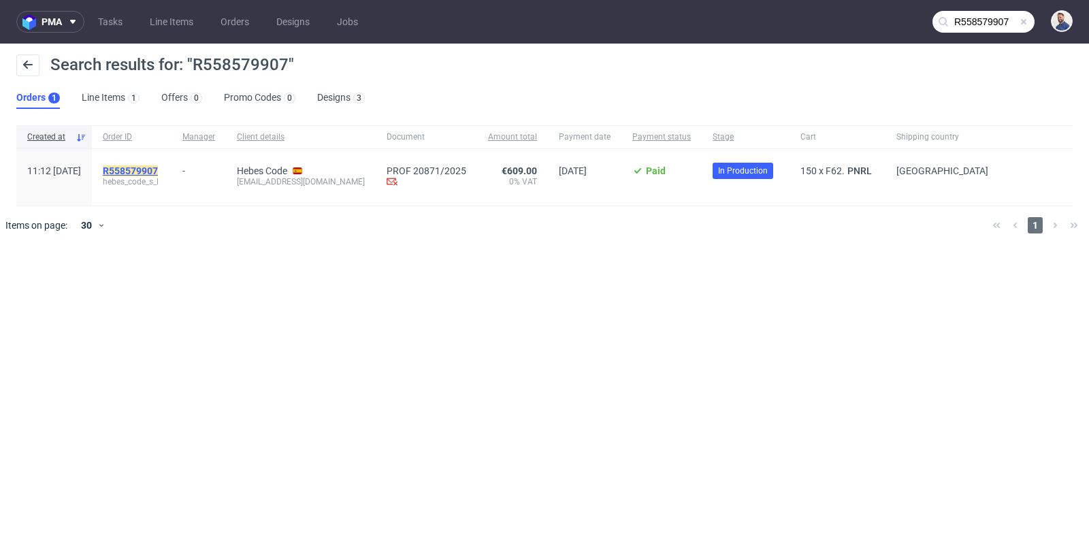
click at [158, 169] on mark "R558579907" at bounding box center [130, 170] width 55 height 11
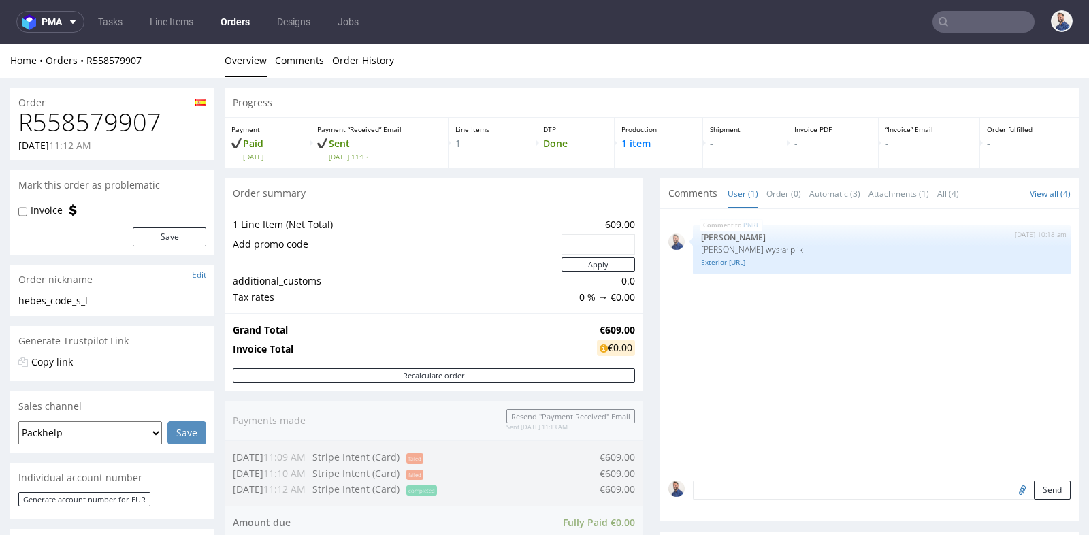
click at [647, 264] on div "Progress Payment Paid [DATE] Payment “Received” Email Sent [DATE] 11:13 Line It…" at bounding box center [652, 465] width 854 height 755
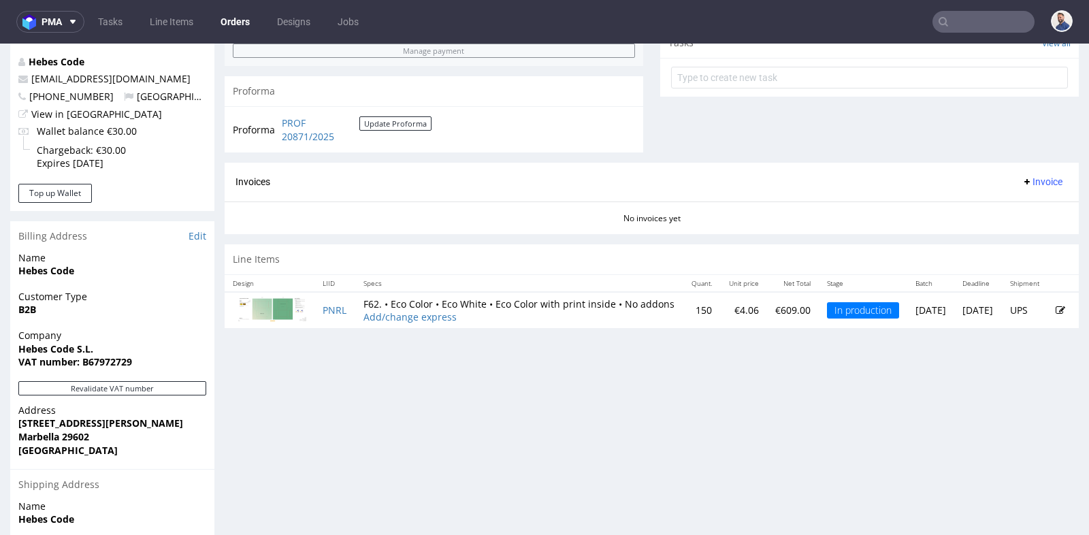
scroll to position [514, 0]
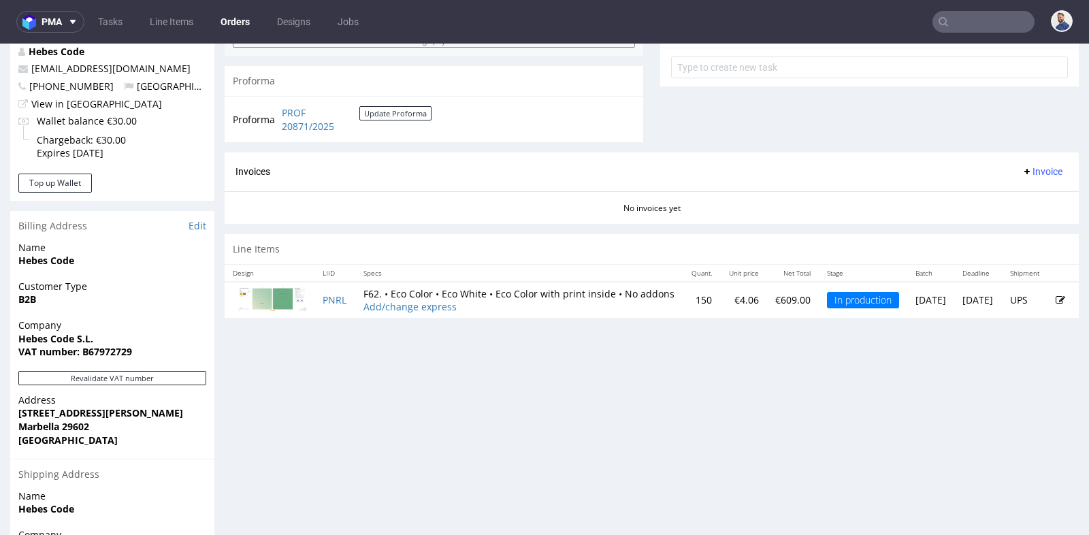
click at [964, 34] on nav "pma Tasks Line Items Orders Designs Jobs" at bounding box center [544, 22] width 1089 height 44
click at [966, 28] on input "text" at bounding box center [984, 22] width 102 height 22
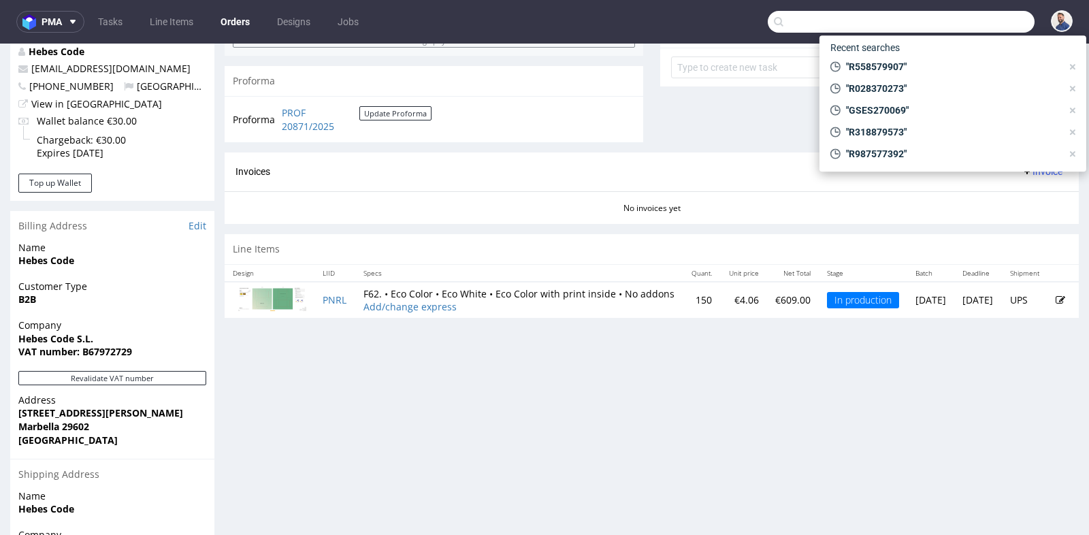
paste input "R839748400"
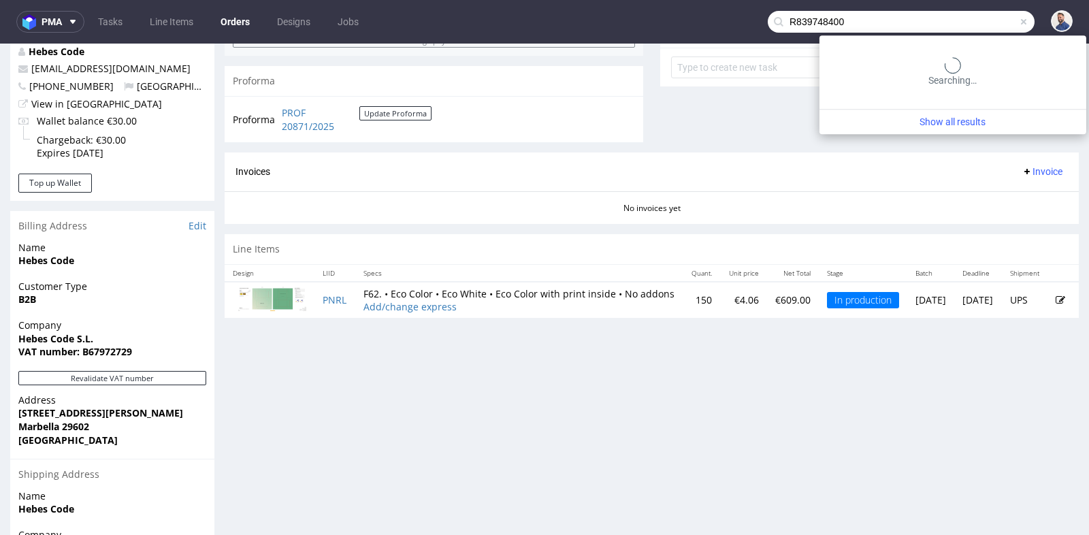
type input "R839748400"
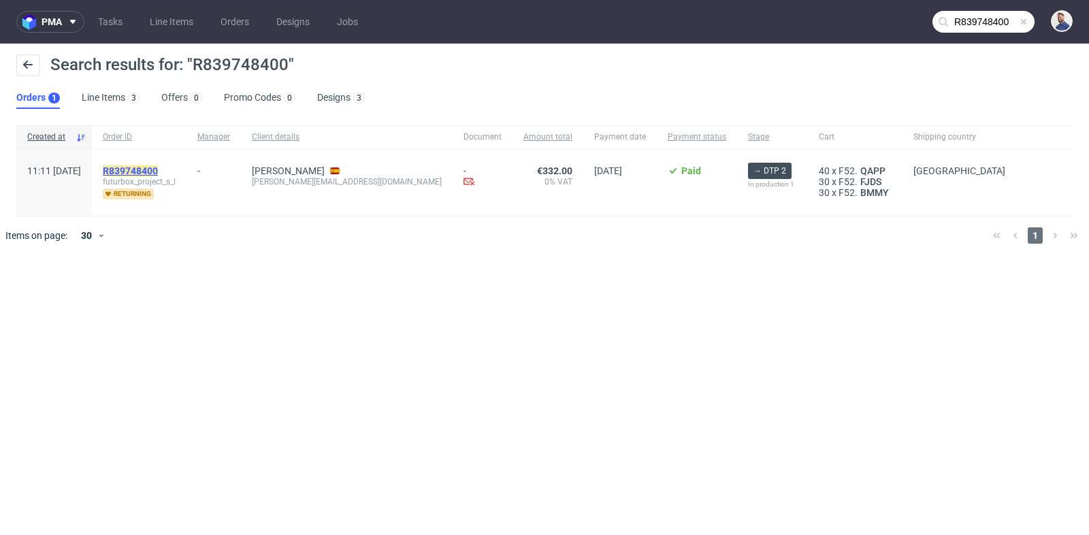
click at [158, 167] on mark "R839748400" at bounding box center [130, 170] width 55 height 11
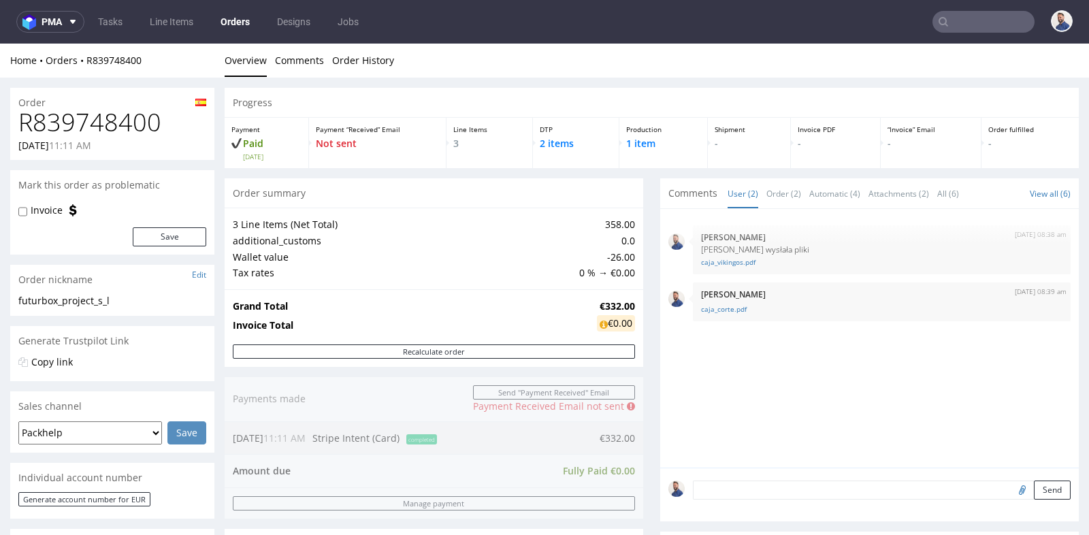
click at [651, 300] on div "Progress Payment Paid [DATE] Payment “Received” Email Not sent Line Items 3 DTP…" at bounding box center [652, 525] width 854 height 874
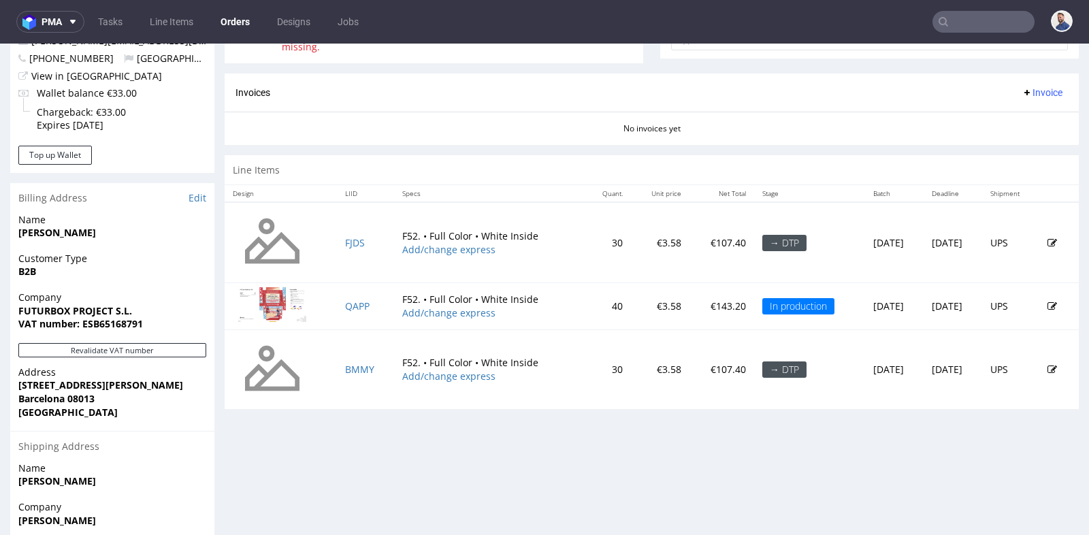
scroll to position [545, 0]
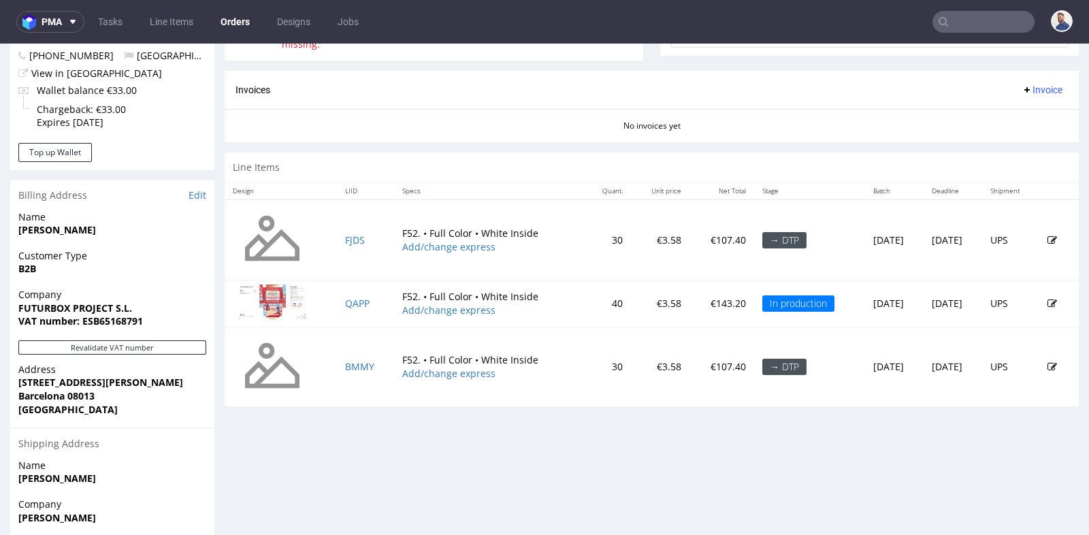
click at [278, 295] on img at bounding box center [272, 302] width 68 height 35
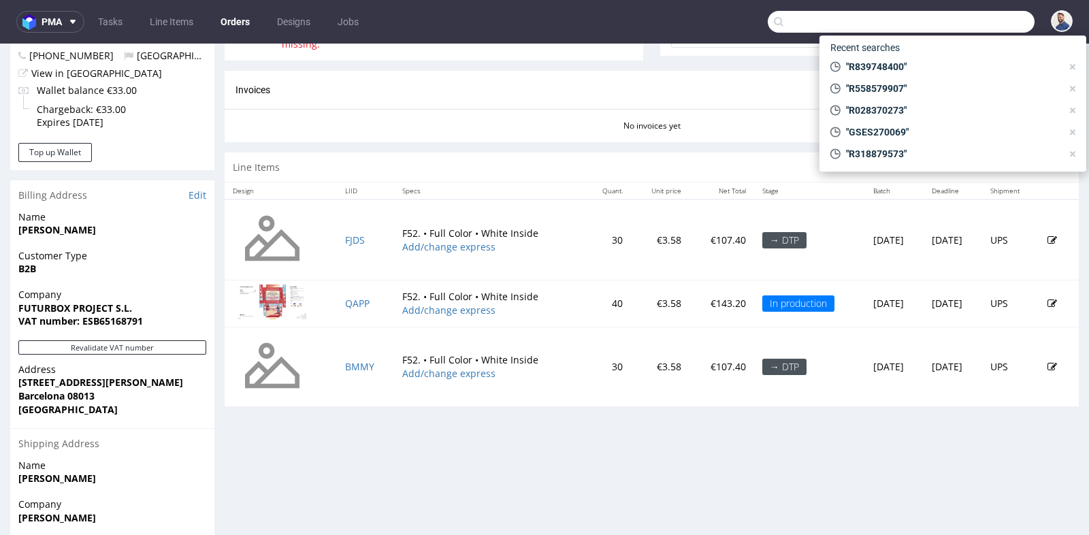
click at [954, 23] on input "text" at bounding box center [901, 22] width 267 height 22
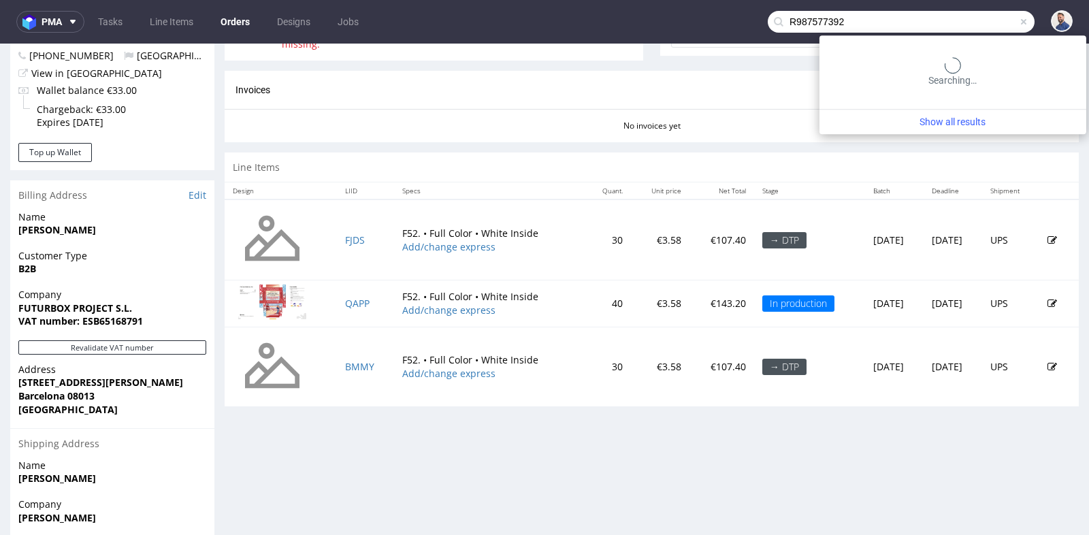
type input "R987577392"
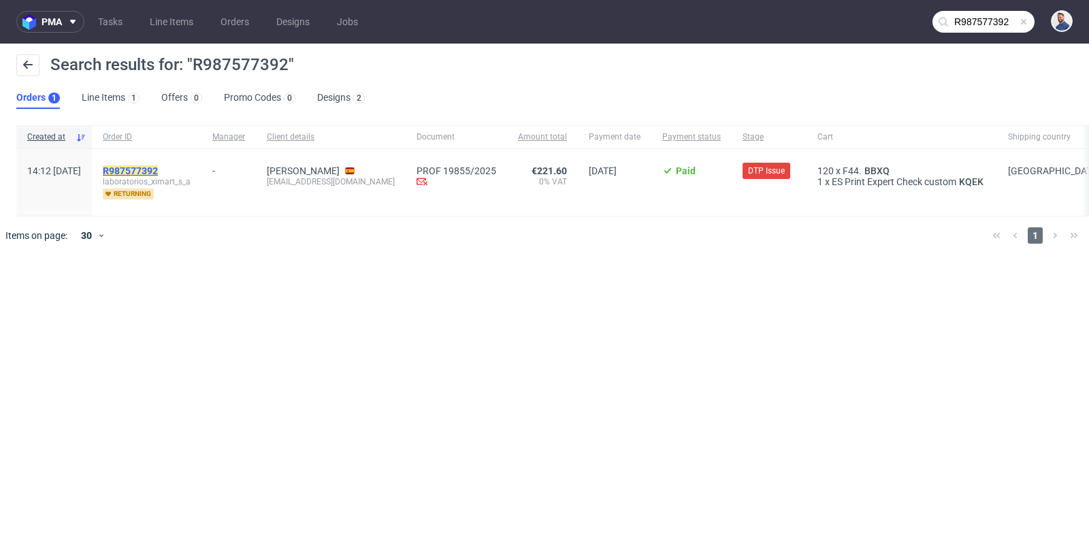
click at [158, 175] on mark "R987577392" at bounding box center [130, 170] width 55 height 11
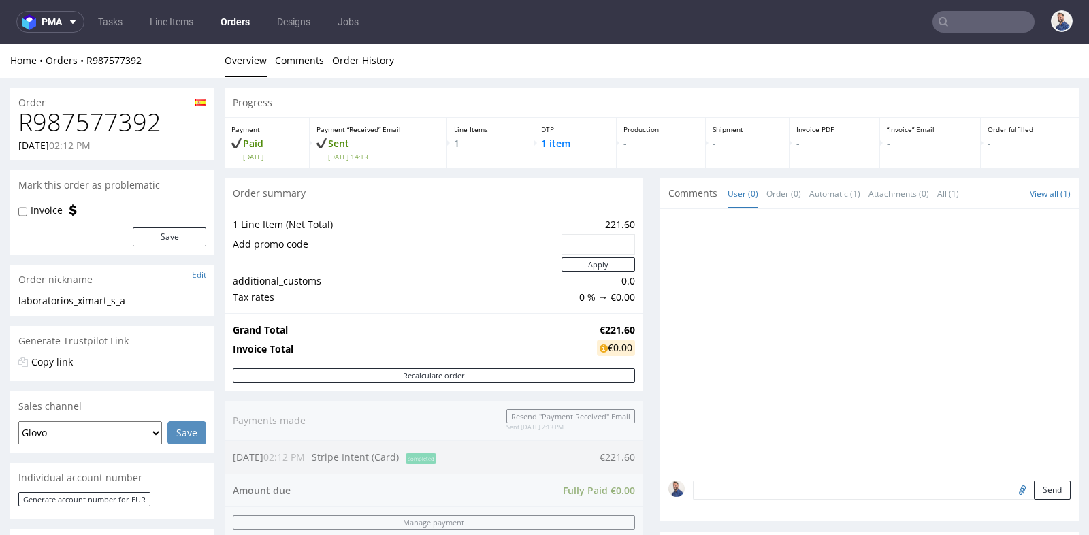
click at [640, 223] on div "Progress Payment Paid [DATE] Payment “Received” Email Sent [DATE] 14:13 Line It…" at bounding box center [652, 480] width 854 height 784
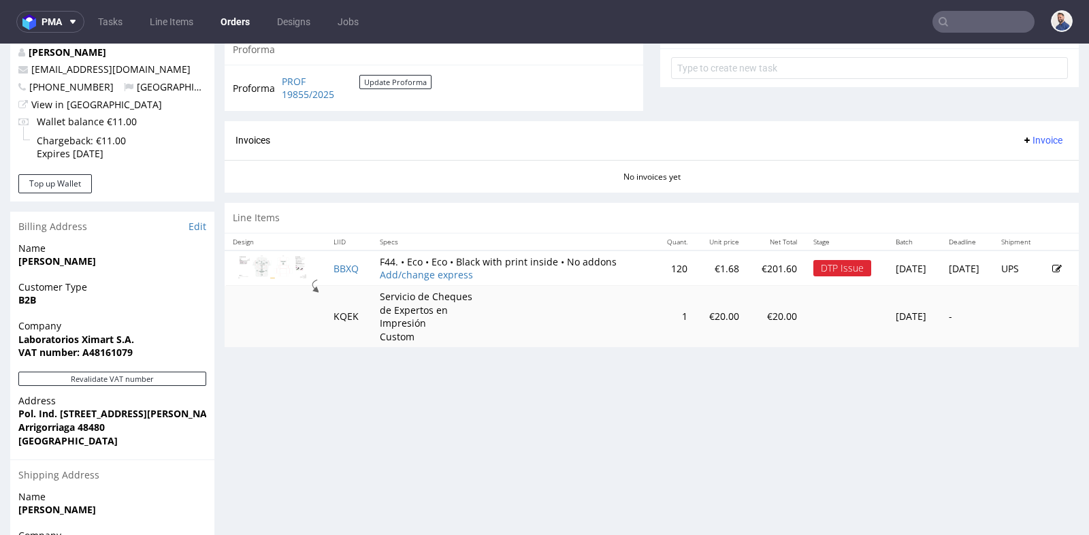
scroll to position [514, 0]
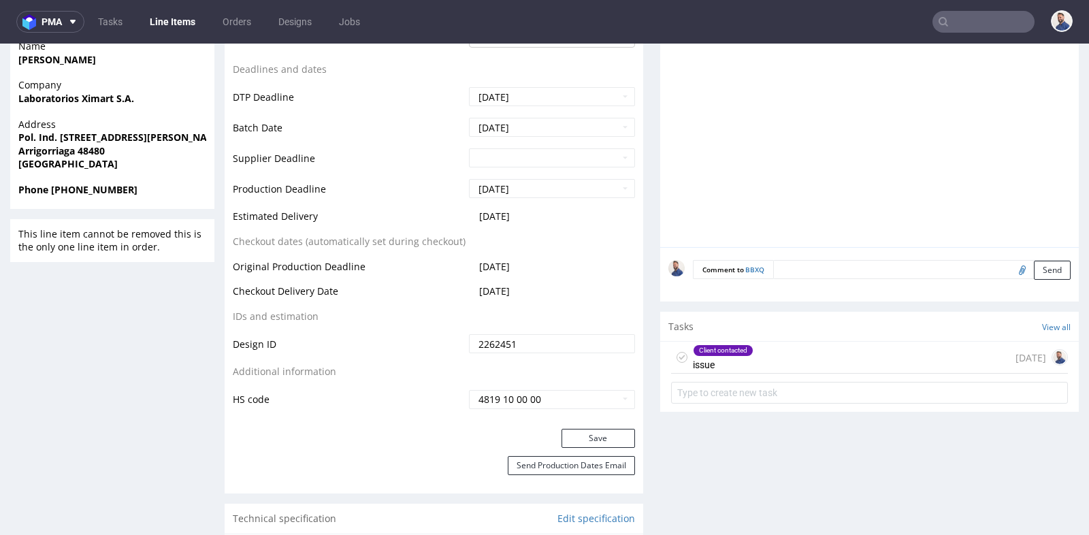
scroll to position [575, 0]
click at [796, 351] on div "Client contacted issue [DATE]" at bounding box center [869, 356] width 397 height 32
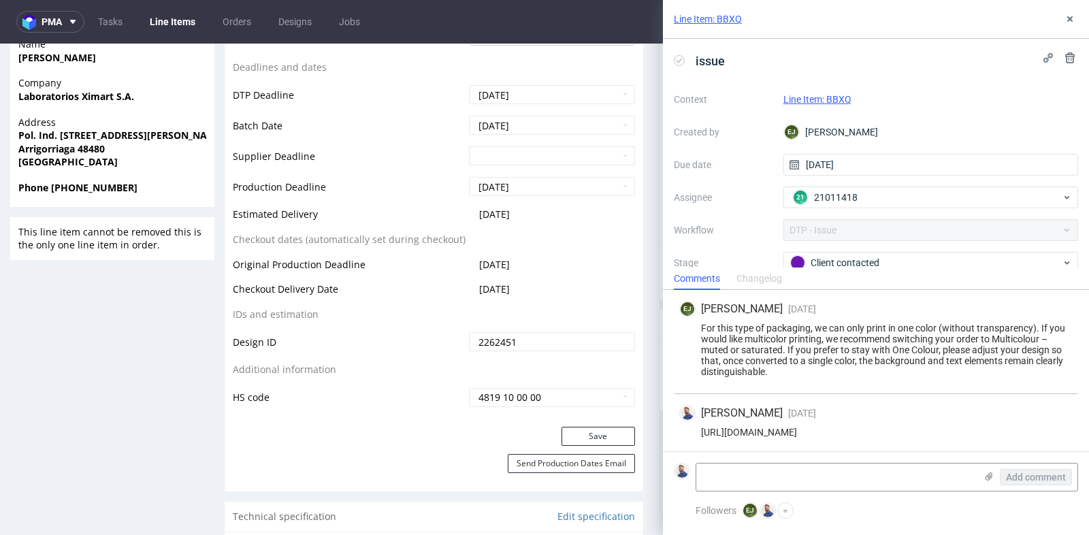
scroll to position [1, 0]
click at [792, 476] on textarea at bounding box center [835, 477] width 279 height 27
type textarea "[PERSON_NAME] wysłał nowy plik"
click at [988, 474] on use at bounding box center [989, 476] width 7 height 8
click at [0, 0] on input "file" at bounding box center [0, 0] width 0 height 0
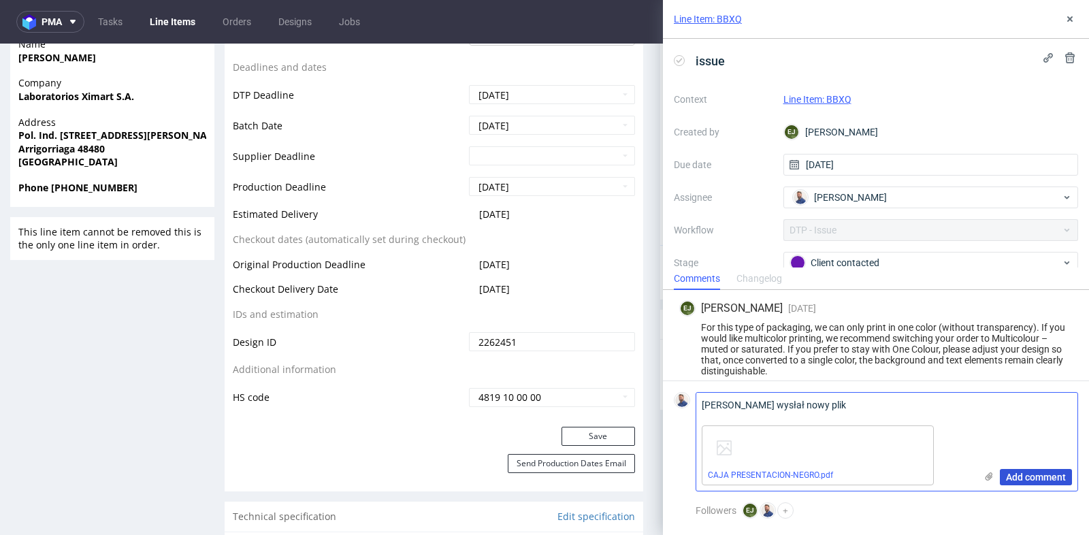
click at [1023, 478] on span "Add comment" at bounding box center [1036, 477] width 60 height 10
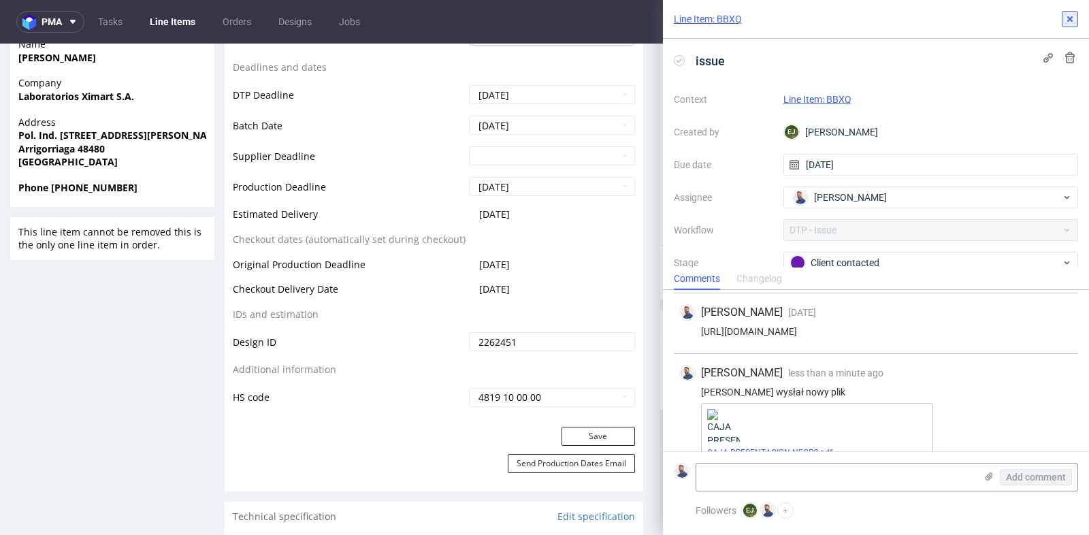
scroll to position [120, 0]
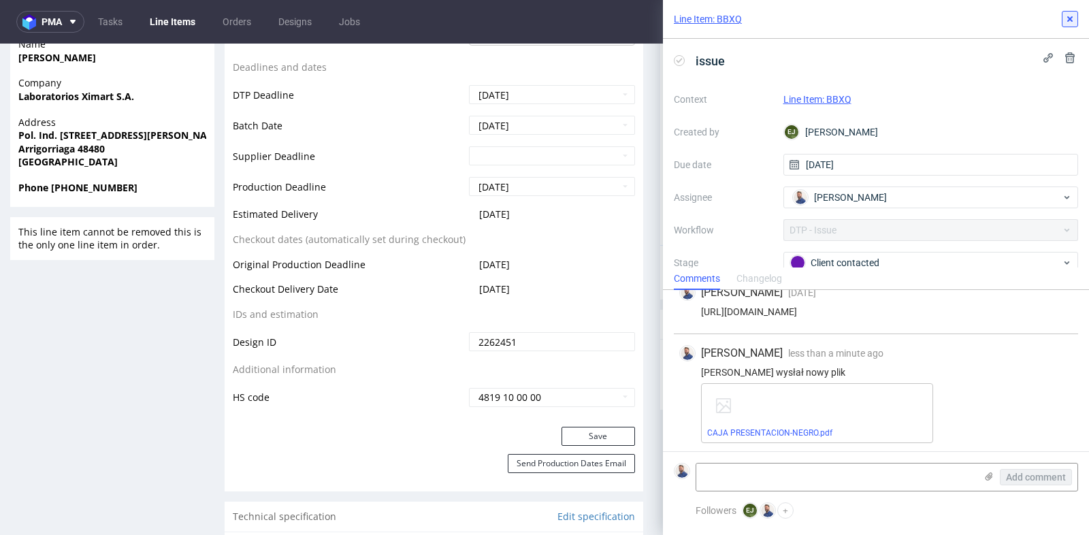
click at [1071, 20] on icon at bounding box center [1070, 19] width 11 height 11
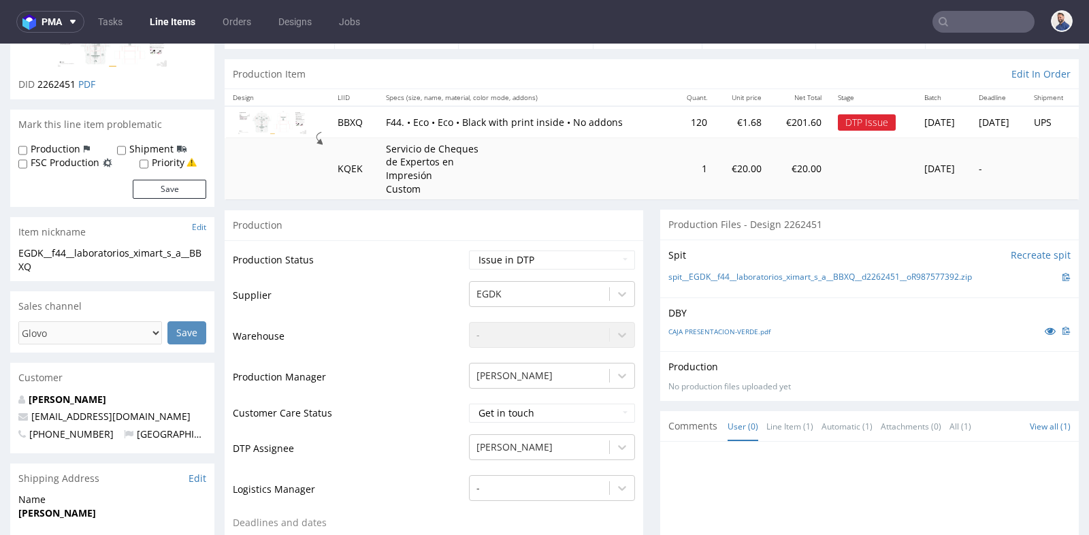
scroll to position [91, 0]
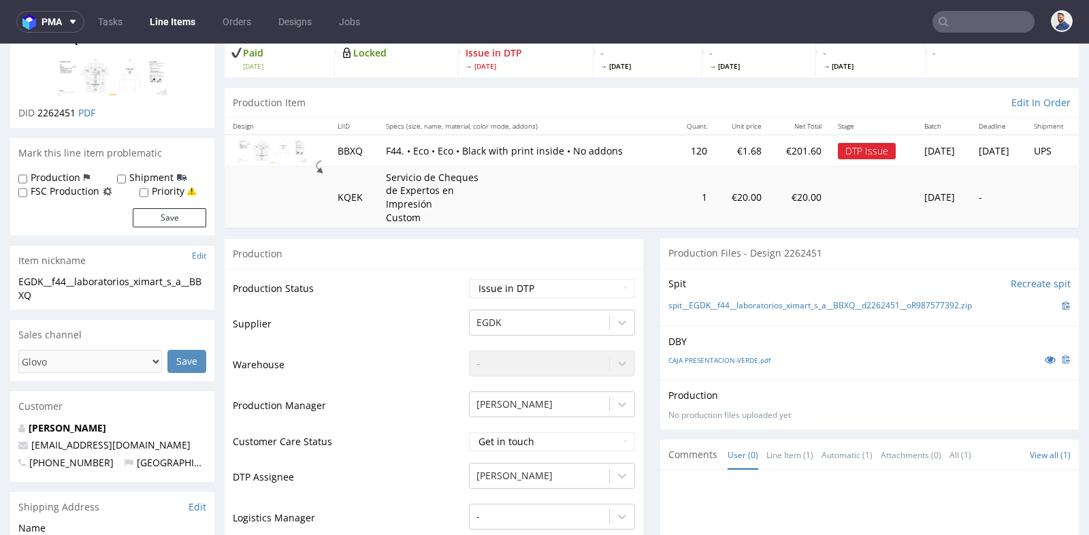
click at [620, 278] on td "Waiting for Artwork Waiting for Diecut Waiting for Mockup Waiting for DTP Waiti…" at bounding box center [550, 293] width 169 height 31
click at [617, 285] on select "Waiting for Artwork Waiting for Diecut Waiting for Mockup Waiting for DTP Waiti…" at bounding box center [552, 288] width 166 height 19
select select "back_for_dtp"
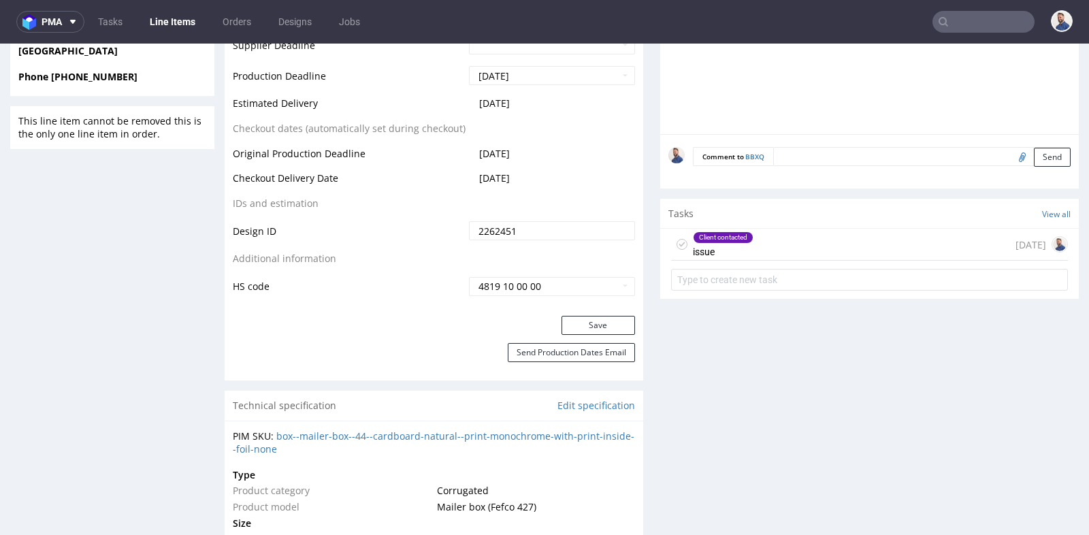
scroll to position [696, 0]
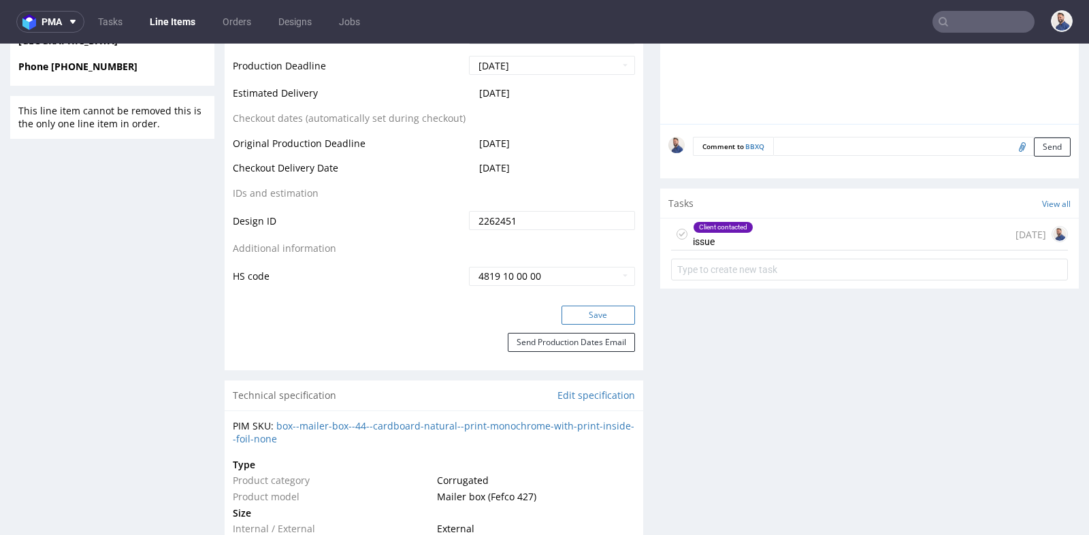
click at [620, 317] on button "Save" at bounding box center [599, 315] width 74 height 19
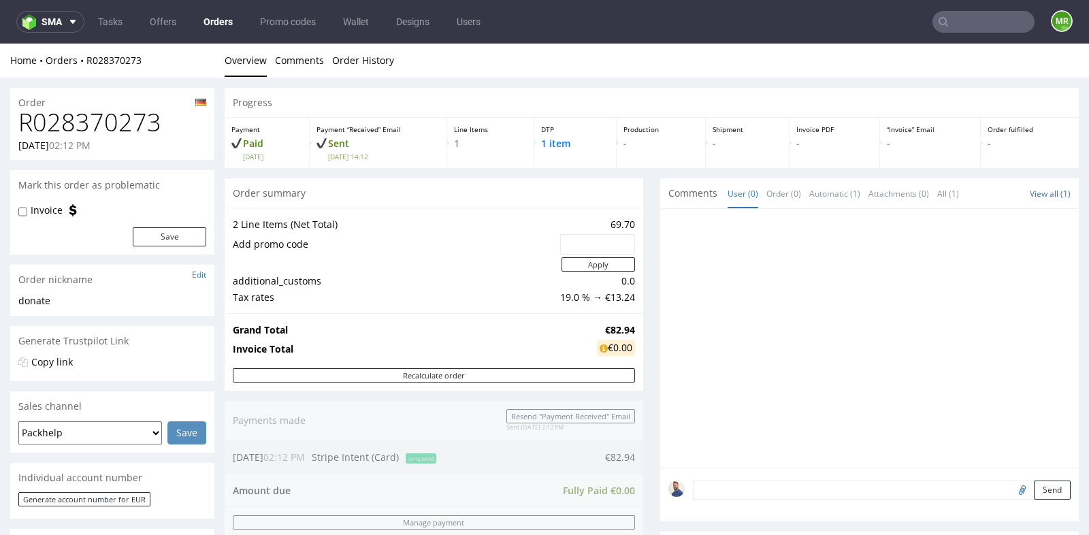
click at [634, 165] on div "Production -" at bounding box center [661, 143] width 88 height 50
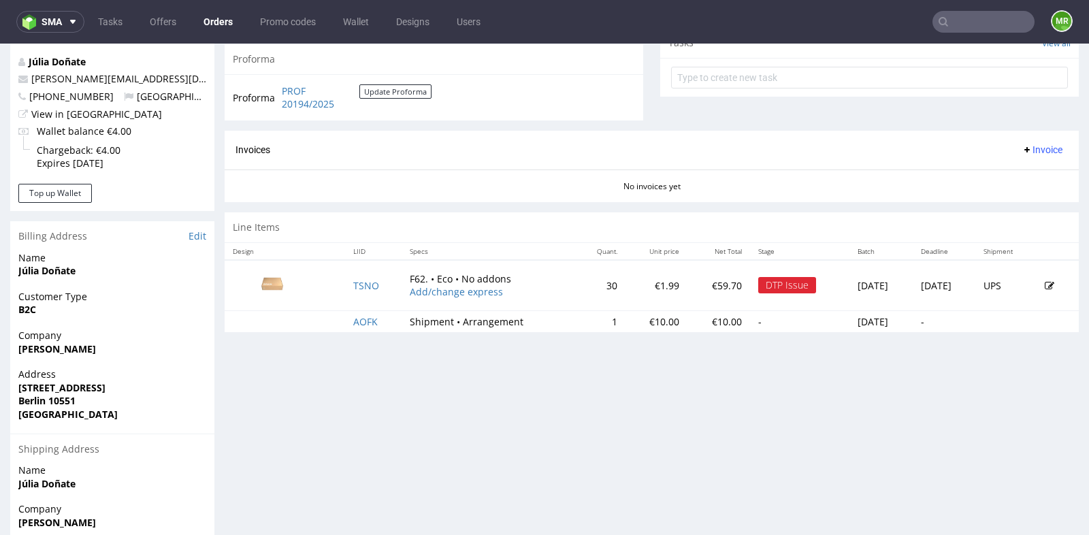
scroll to position [514, 0]
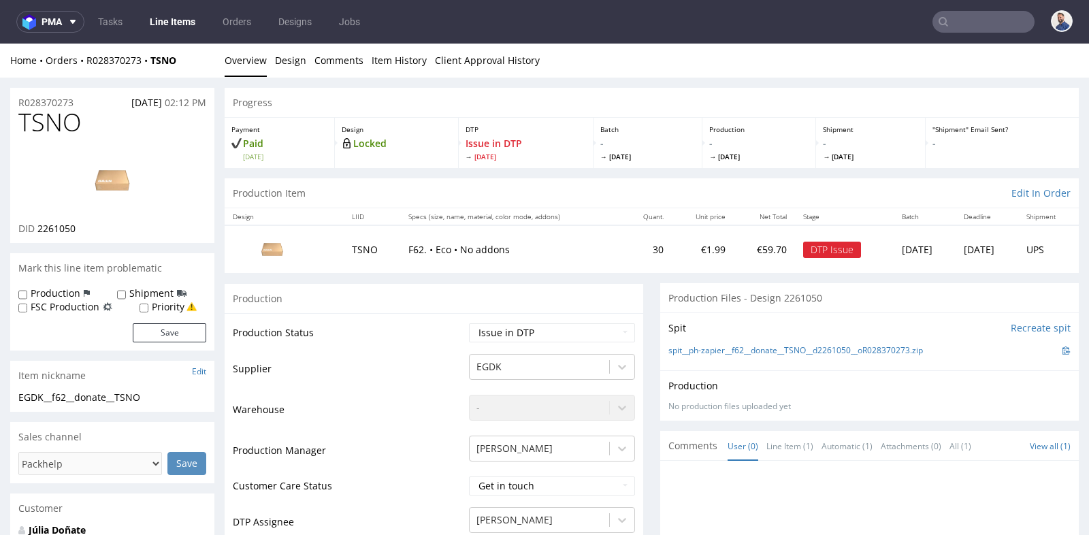
click at [782, 403] on div "No production files uploaded yet" at bounding box center [869, 407] width 402 height 12
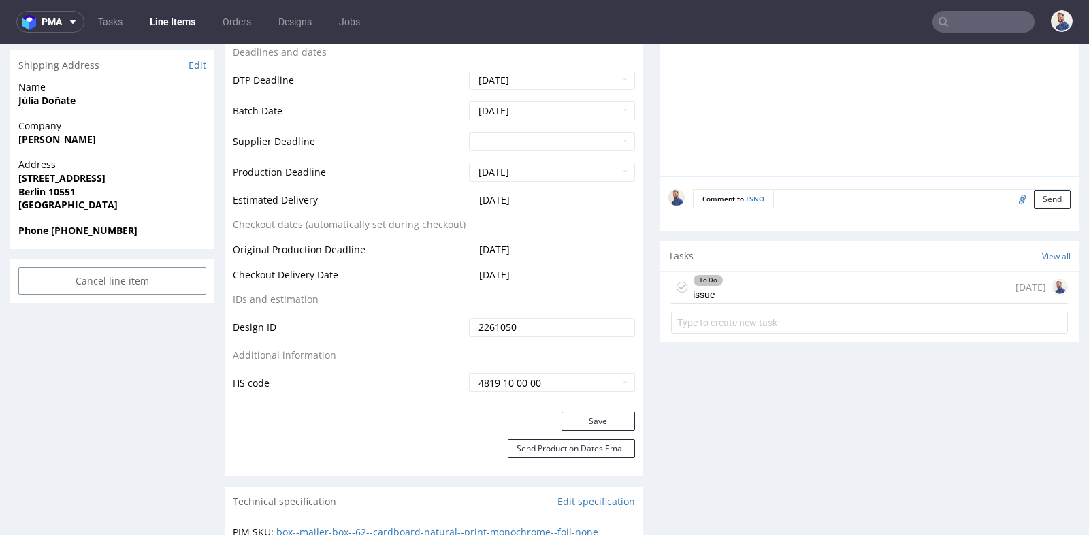
scroll to position [545, 0]
click at [819, 283] on div "To Do issue 7 days ago" at bounding box center [869, 286] width 397 height 32
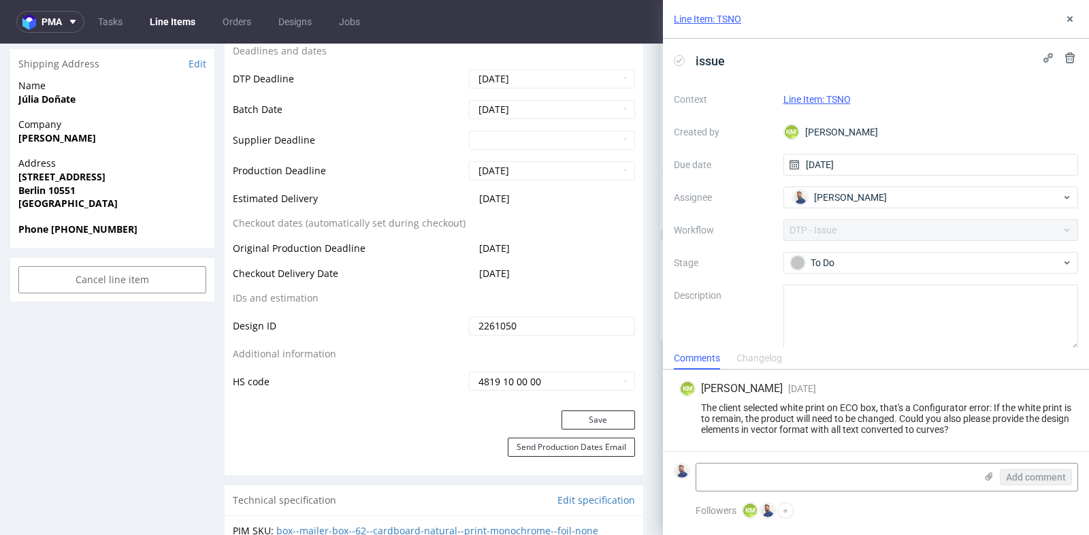
click at [811, 421] on div "The client selected white print on ECO box, that's a Configurator error: If the…" at bounding box center [875, 418] width 393 height 33
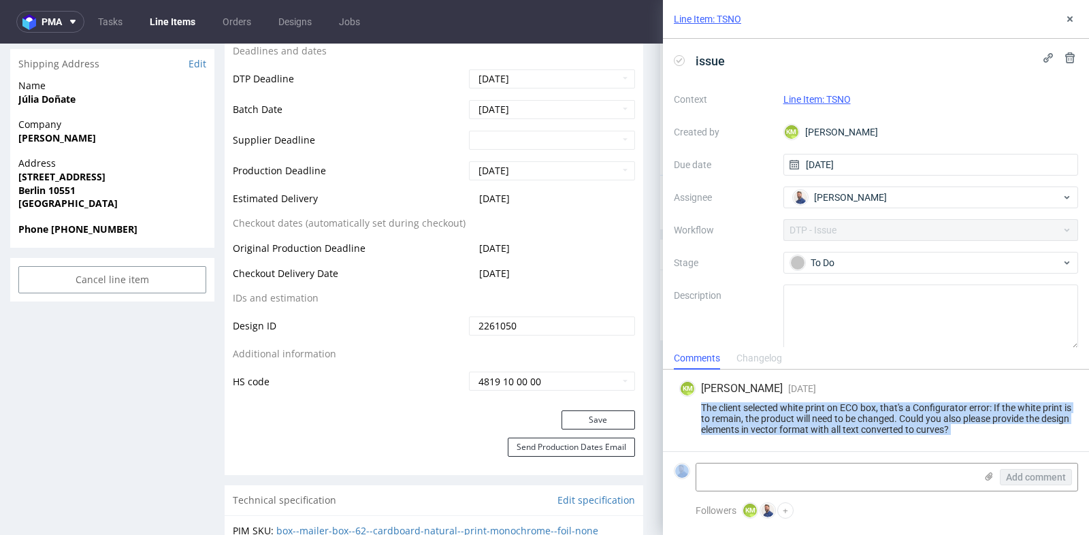
click at [811, 421] on div "The client selected white print on ECO box, that's a Configurator error: If the…" at bounding box center [875, 418] width 393 height 33
copy div "The client selected white print on ECO box, that's a Configurator error: If the…"
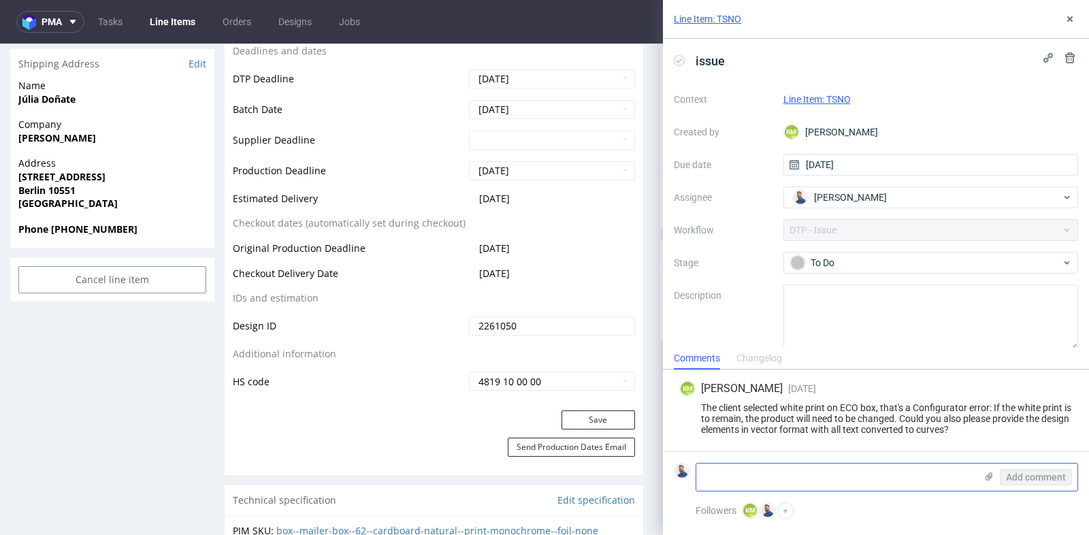
click at [865, 479] on textarea at bounding box center [835, 477] width 279 height 27
paste textarea "https://app-eu1.hubspot.com/contacts/25600958/record/0-5/243469359321/"
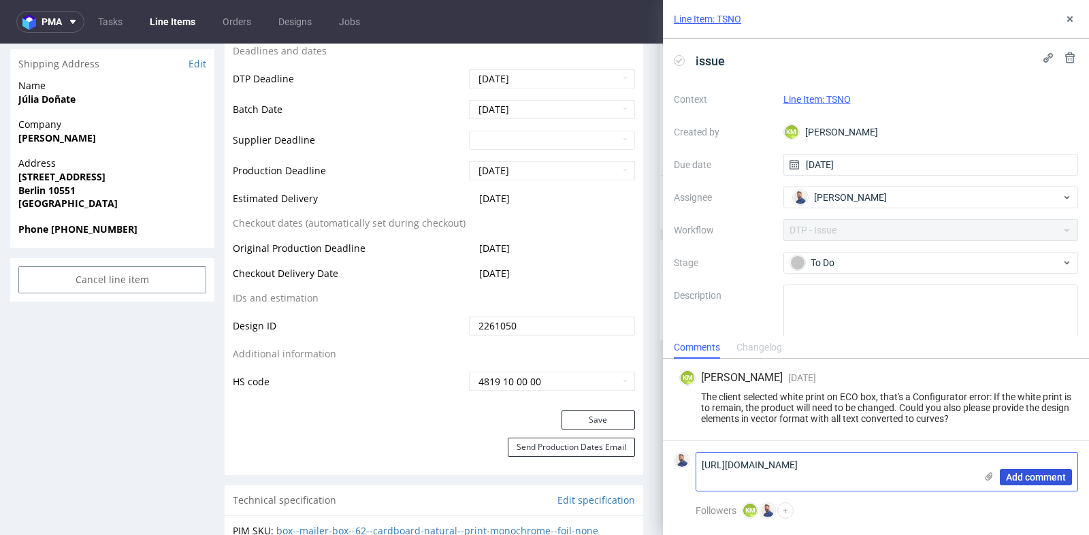
type textarea "https://app-eu1.hubspot.com/contacts/25600958/record/0-5/243469359321/"
click at [1033, 480] on span "Add comment" at bounding box center [1036, 477] width 60 height 10
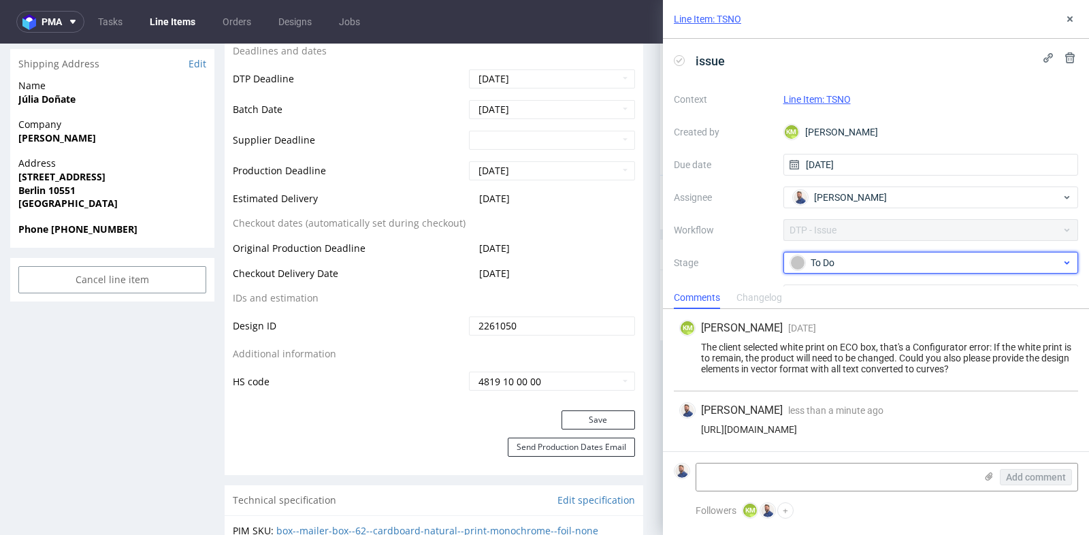
click at [858, 263] on div "To Do" at bounding box center [925, 262] width 271 height 15
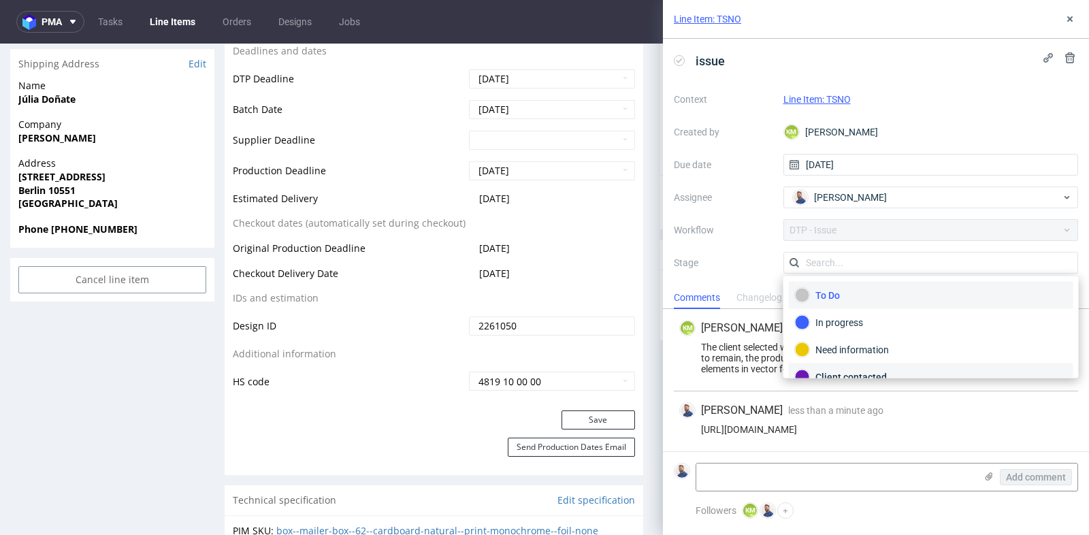
click at [858, 372] on div "Client contacted" at bounding box center [931, 377] width 272 height 15
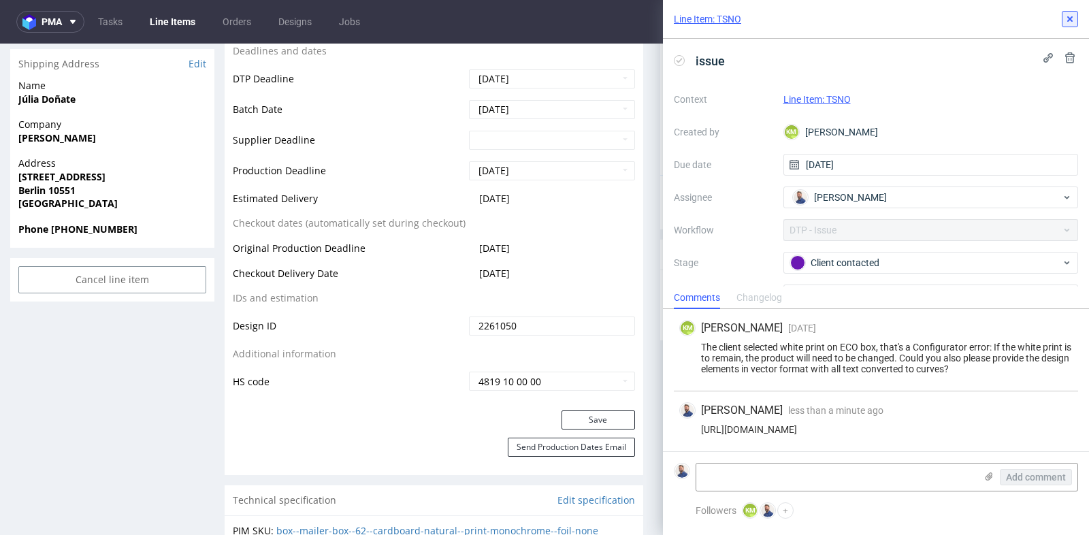
click at [1067, 21] on icon at bounding box center [1070, 19] width 11 height 11
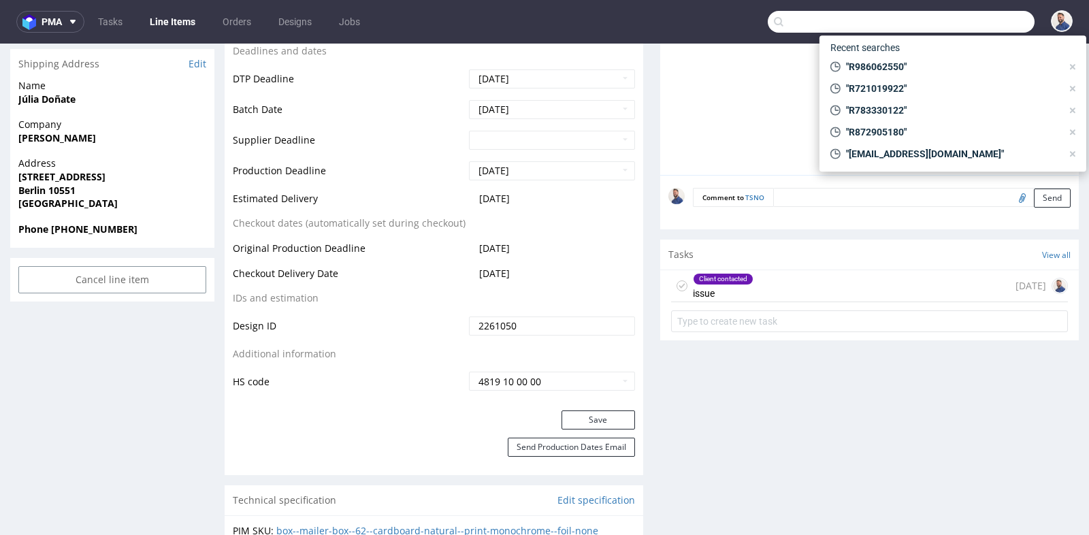
click at [978, 17] on input "text" at bounding box center [901, 22] width 267 height 22
paste input "R185297146"
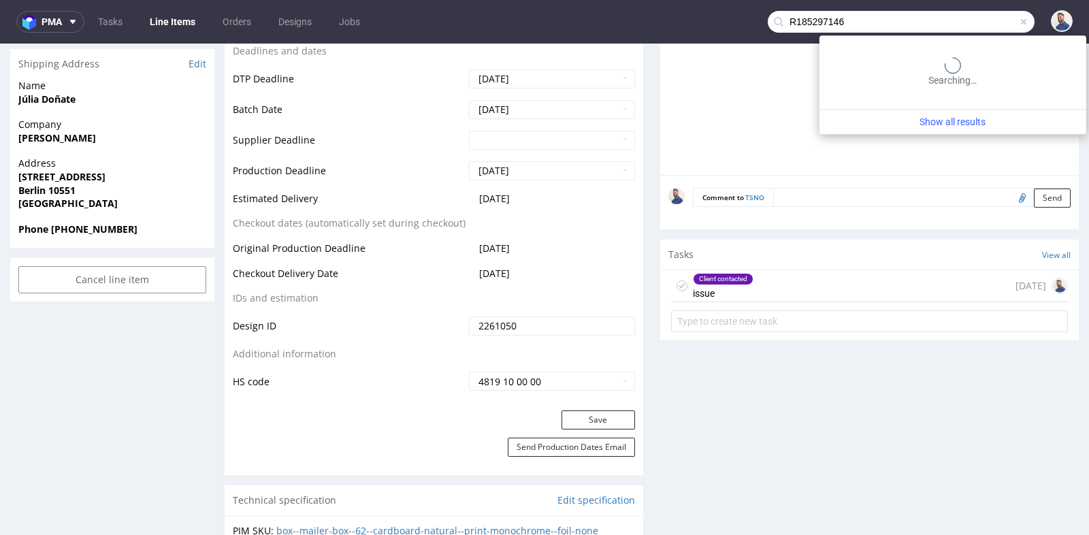
type input "R185297146"
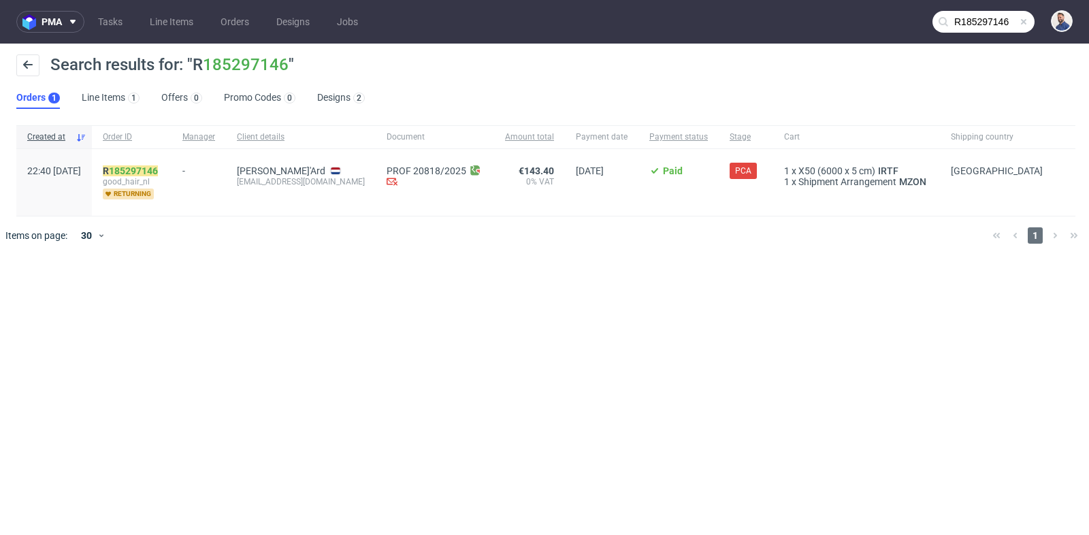
click at [162, 163] on div "R 185297146 good_hair_nl returning" at bounding box center [132, 182] width 80 height 67
click at [158, 165] on link "185297146" at bounding box center [133, 170] width 49 height 11
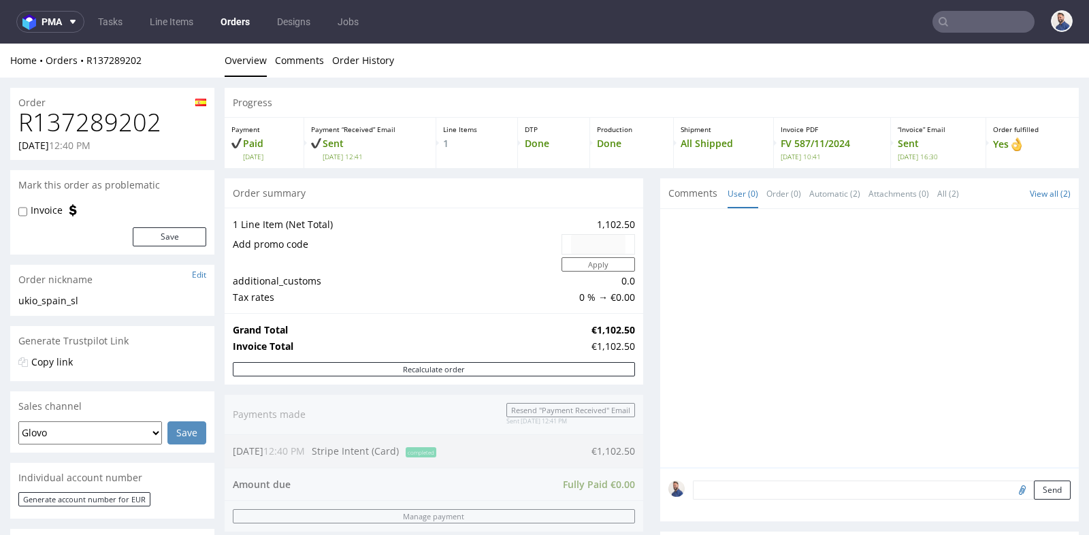
scroll to position [542, 0]
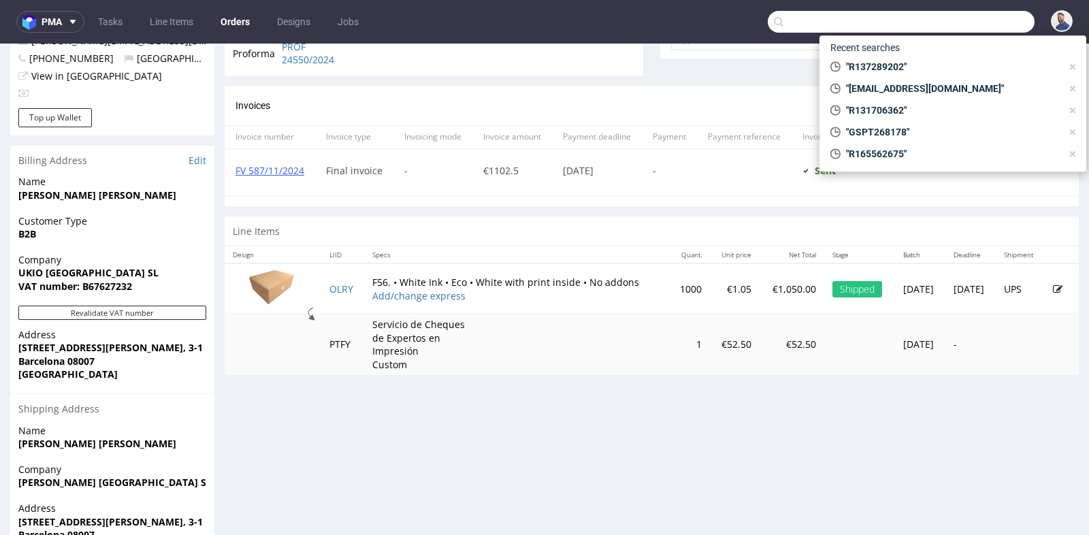
click at [968, 16] on input "text" at bounding box center [901, 22] width 267 height 22
paste input "R839184263"
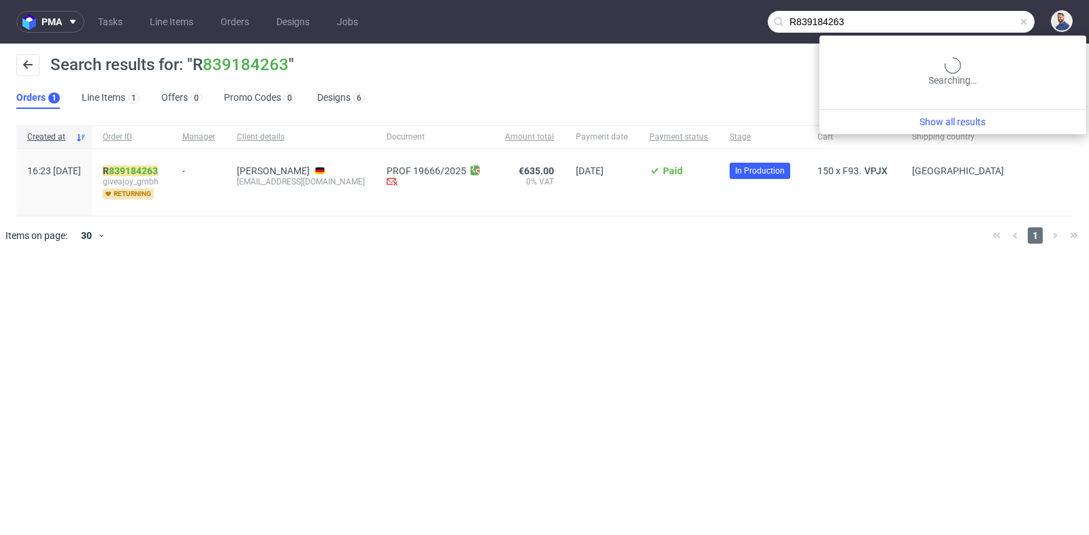
click at [991, 21] on input "R839184263" at bounding box center [901, 22] width 267 height 22
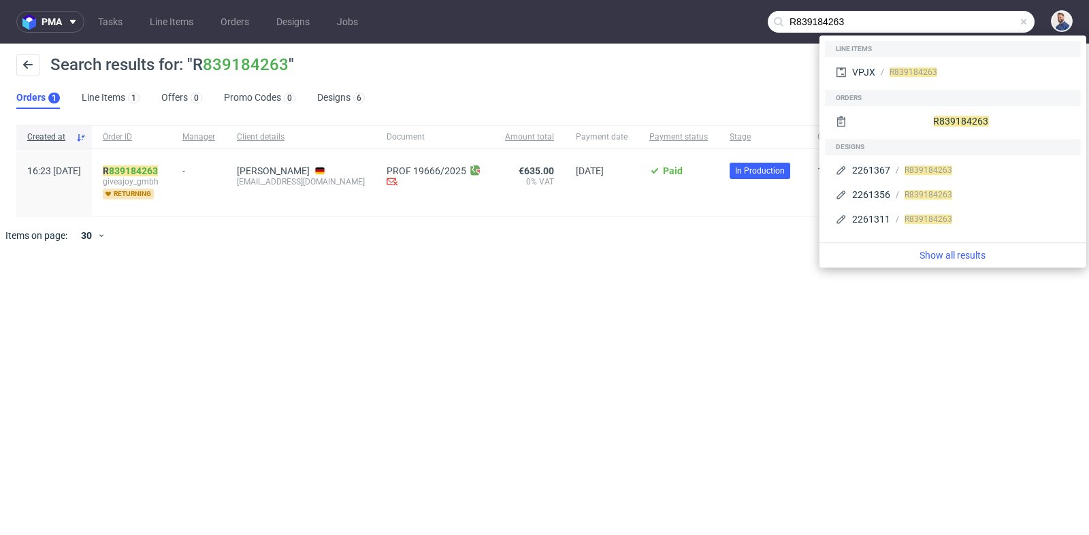
click at [991, 21] on input "R839184263" at bounding box center [901, 22] width 267 height 22
paste input "725216478"
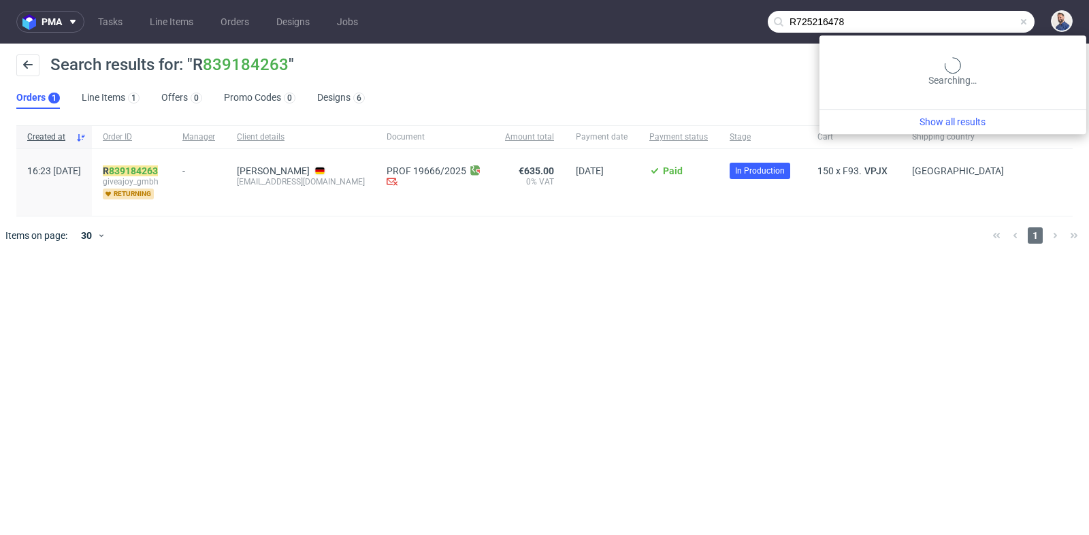
type input "R725216478"
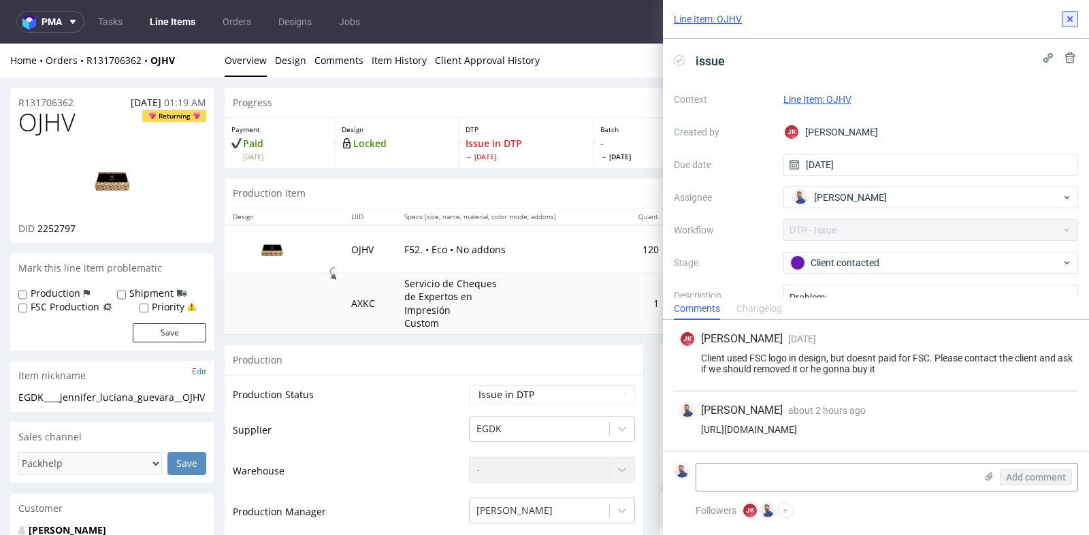
scroll to position [604, 0]
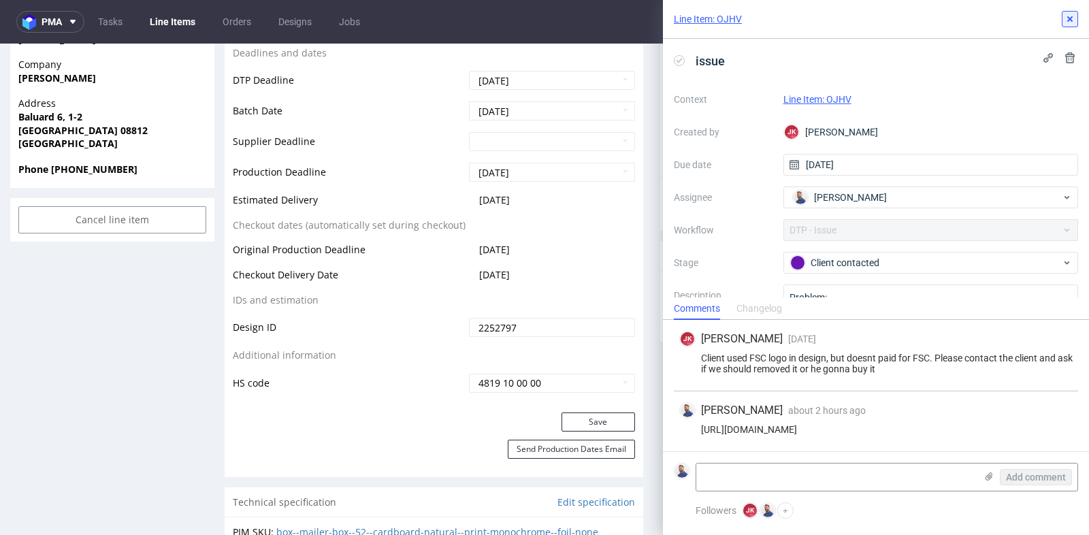
click at [1076, 16] on button at bounding box center [1070, 19] width 16 height 16
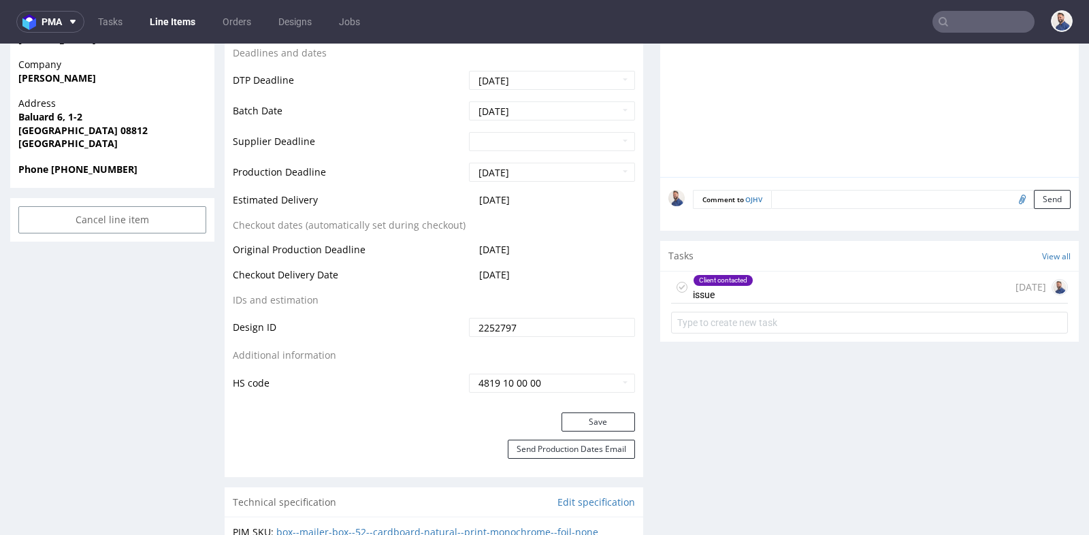
click at [208, 187] on div "Phone [PHONE_NUMBER]" at bounding box center [112, 176] width 204 height 26
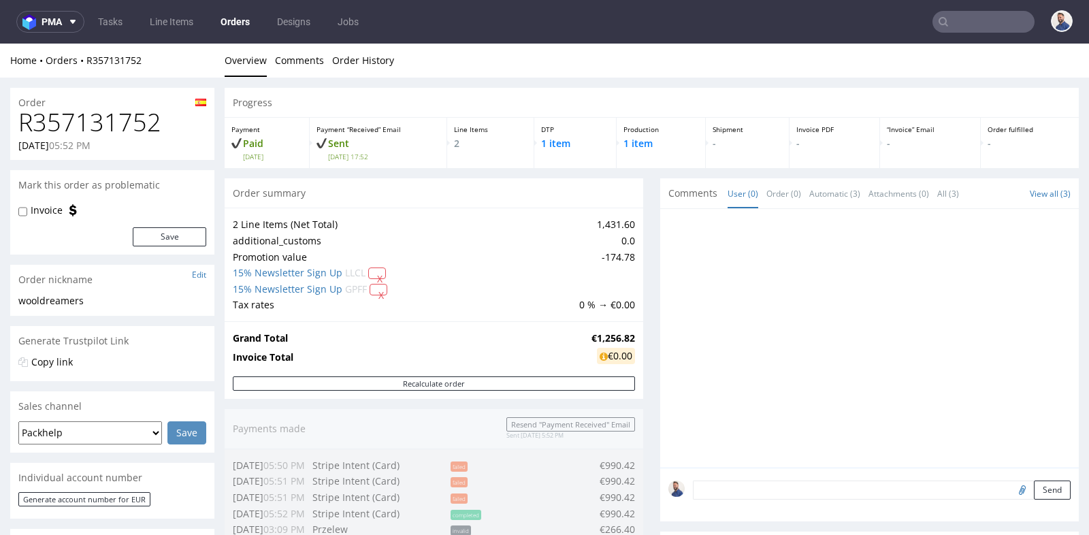
scroll to position [575, 0]
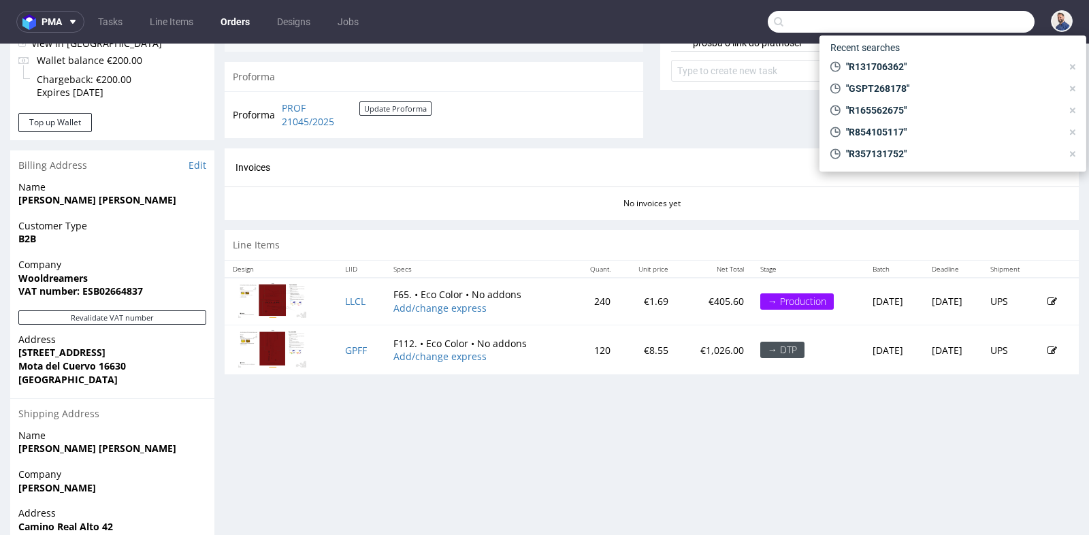
drag, startPoint x: 0, startPoint y: 0, endPoint x: 960, endPoint y: 22, distance: 960.1
click at [960, 22] on input "text" at bounding box center [901, 22] width 267 height 22
paste input "R464891208"
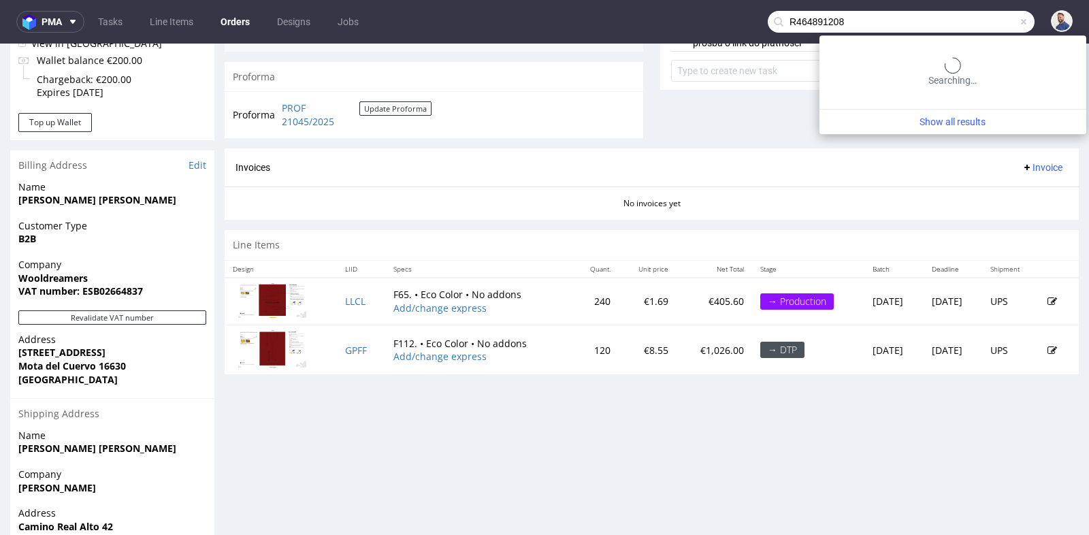
type input "R464891208"
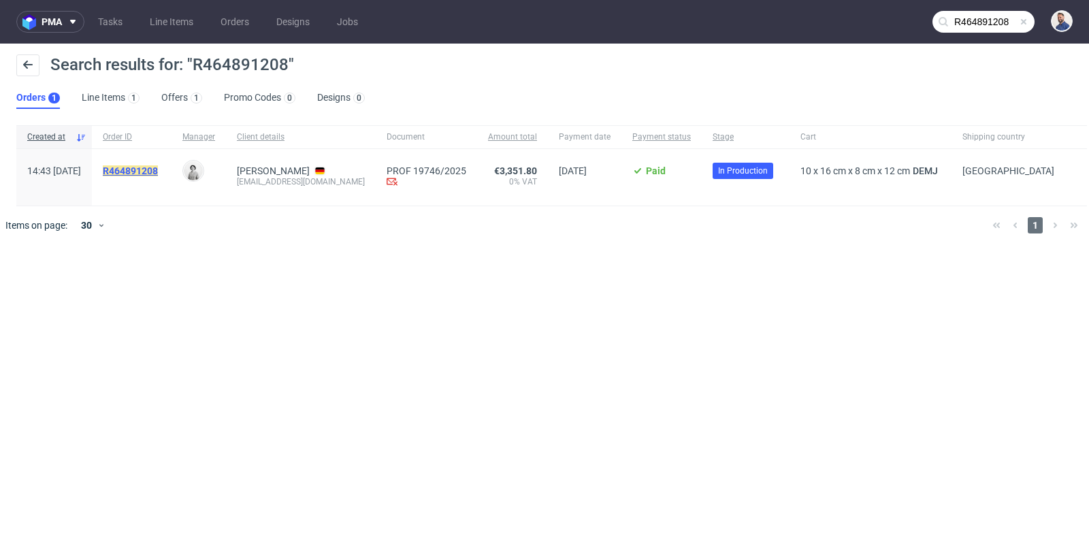
click at [158, 170] on mark "R464891208" at bounding box center [130, 170] width 55 height 11
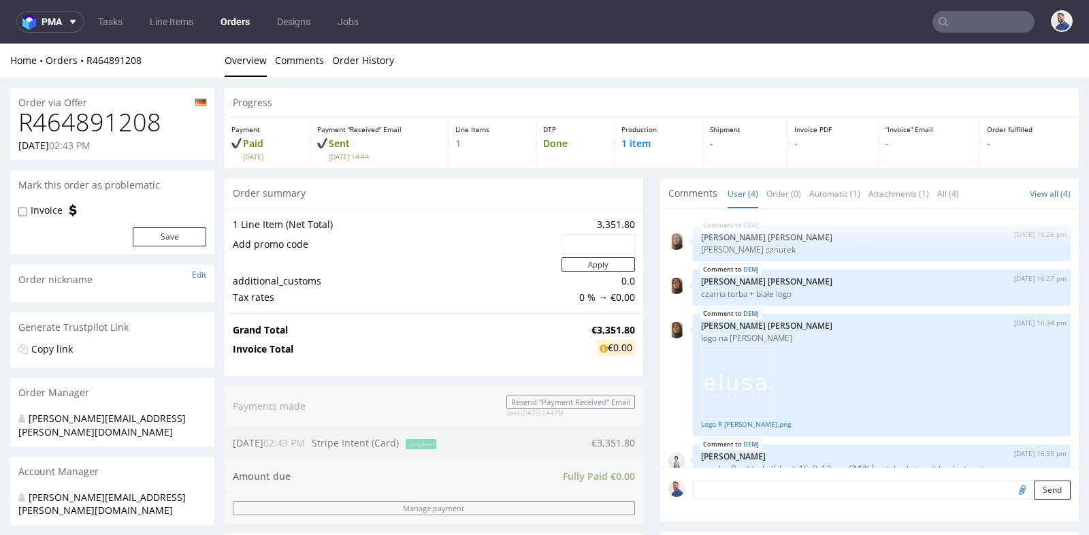
click at [524, 304] on div "1 Line Item (Net Total) 3,351.80 Add promo code Apply additional_customs 0.0 Ta…" at bounding box center [434, 261] width 419 height 106
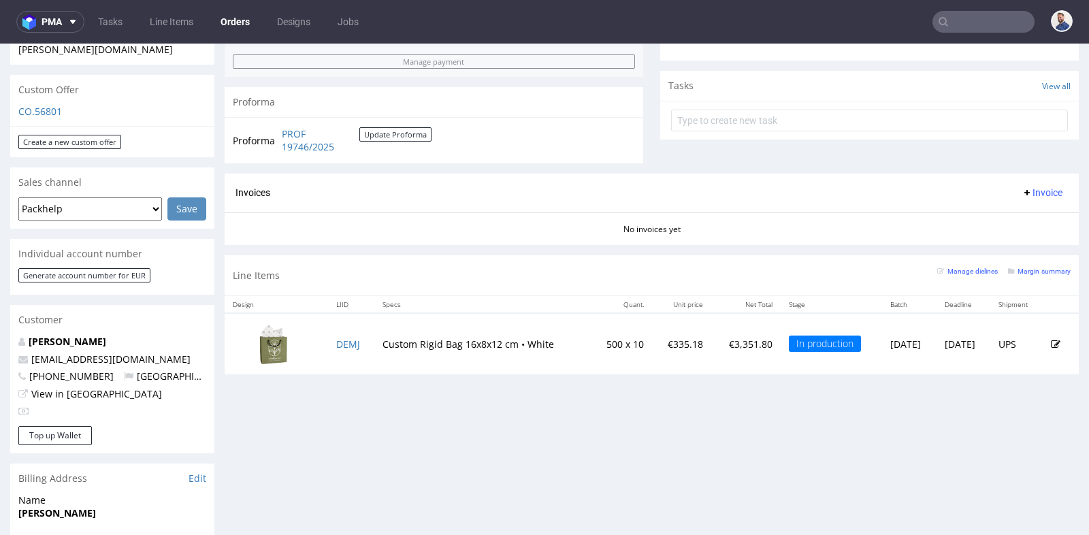
scroll to position [484, 0]
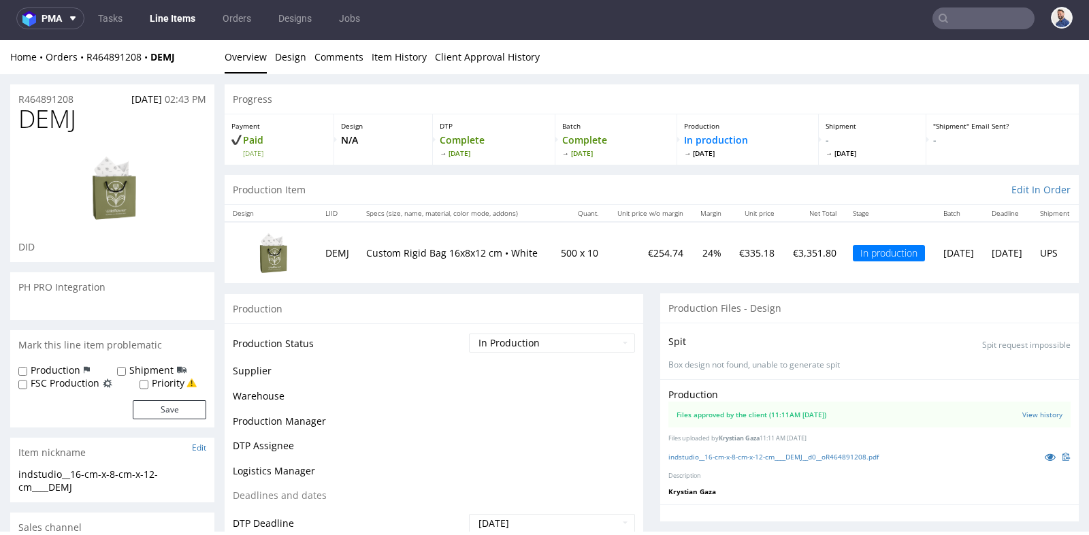
scroll to position [21, 0]
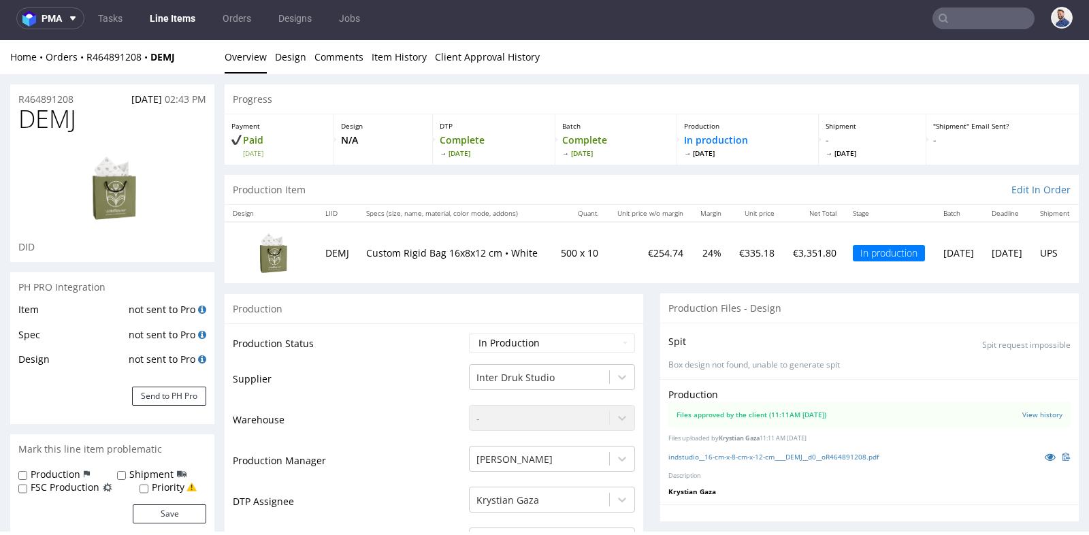
click at [630, 302] on div "Production" at bounding box center [434, 308] width 419 height 31
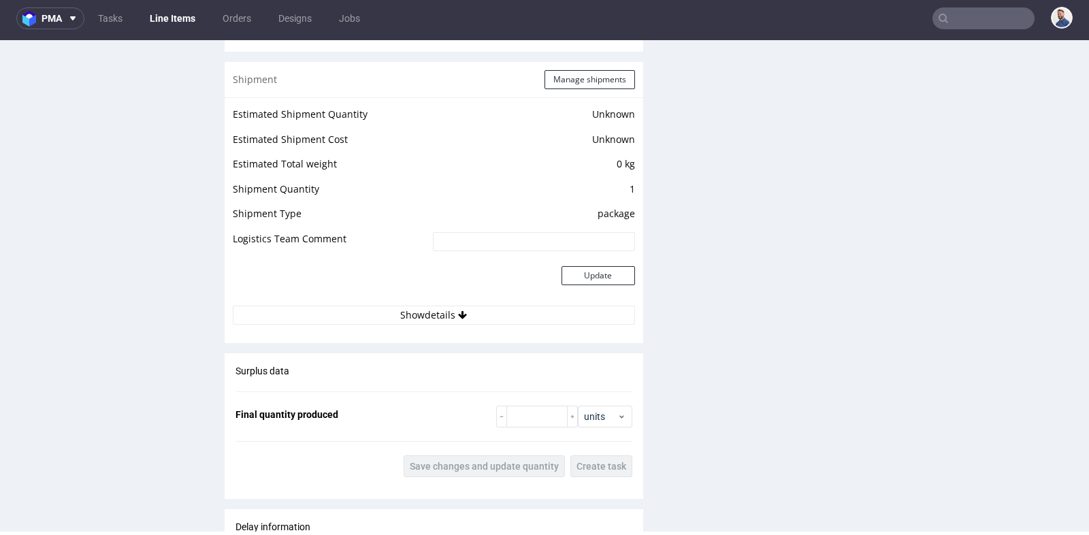
scroll to position [1482, 0]
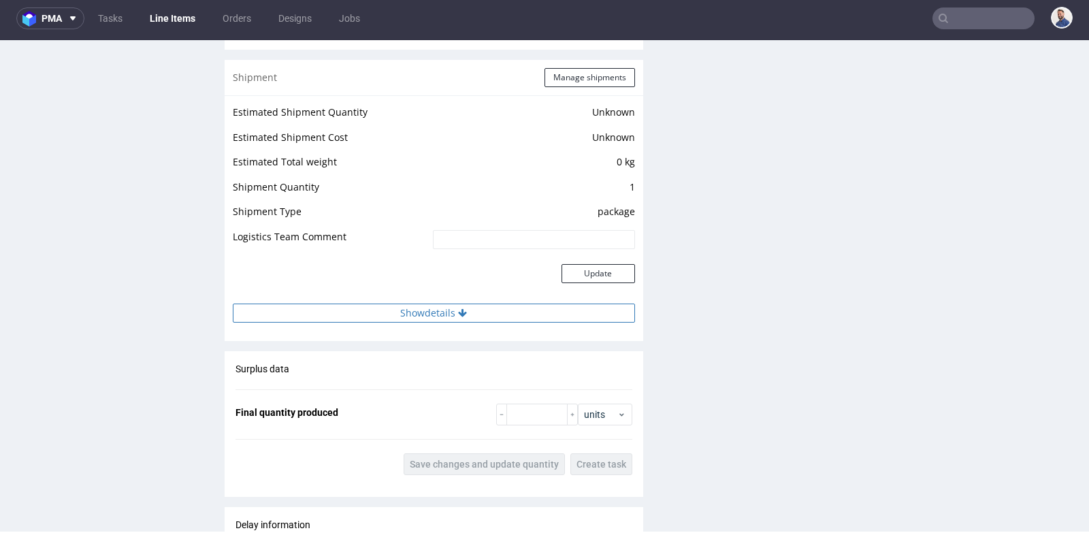
click at [533, 314] on button "Show details" at bounding box center [434, 313] width 402 height 19
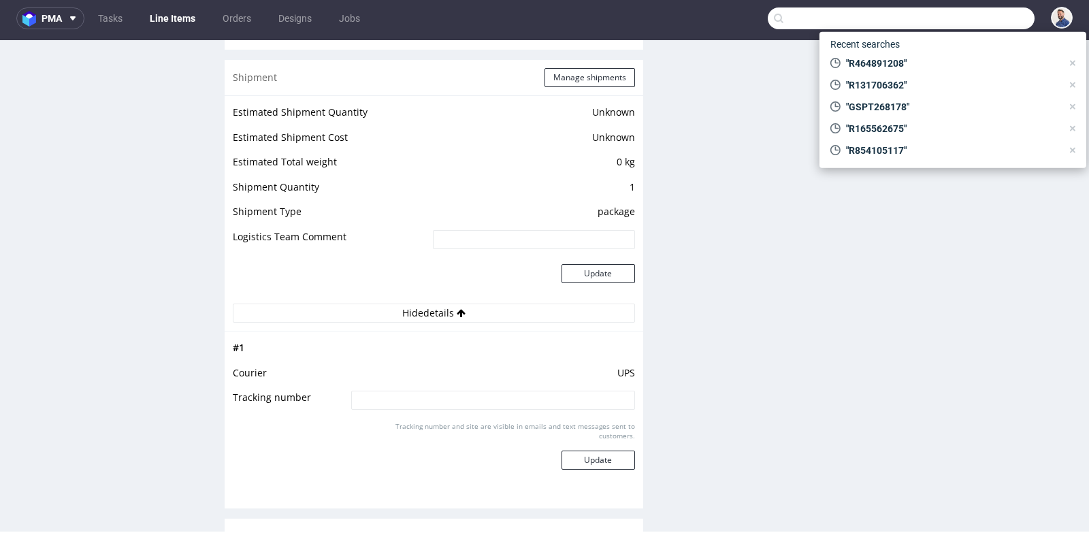
click at [992, 20] on input "text" at bounding box center [901, 18] width 267 height 22
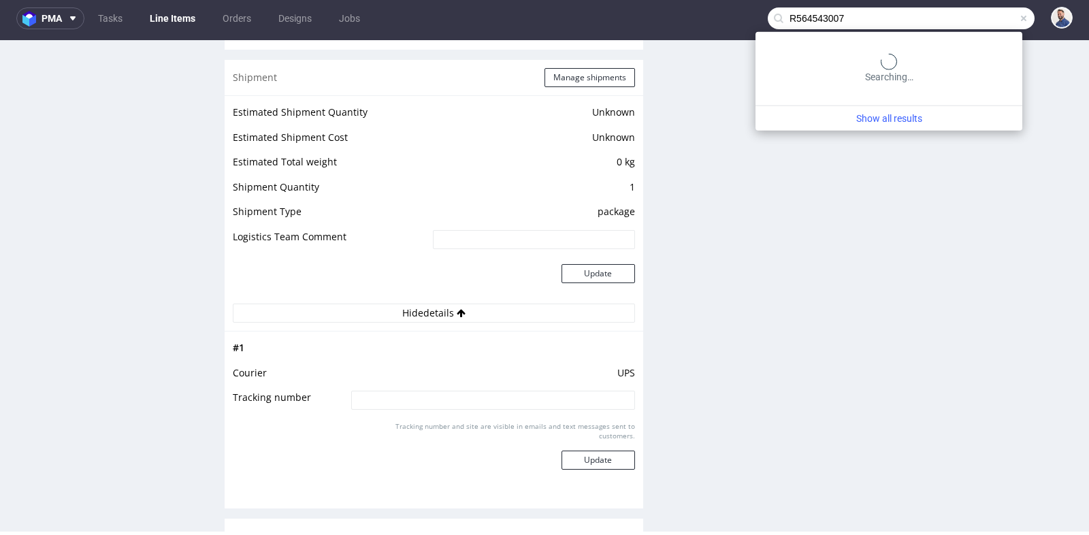
type input "R564543007"
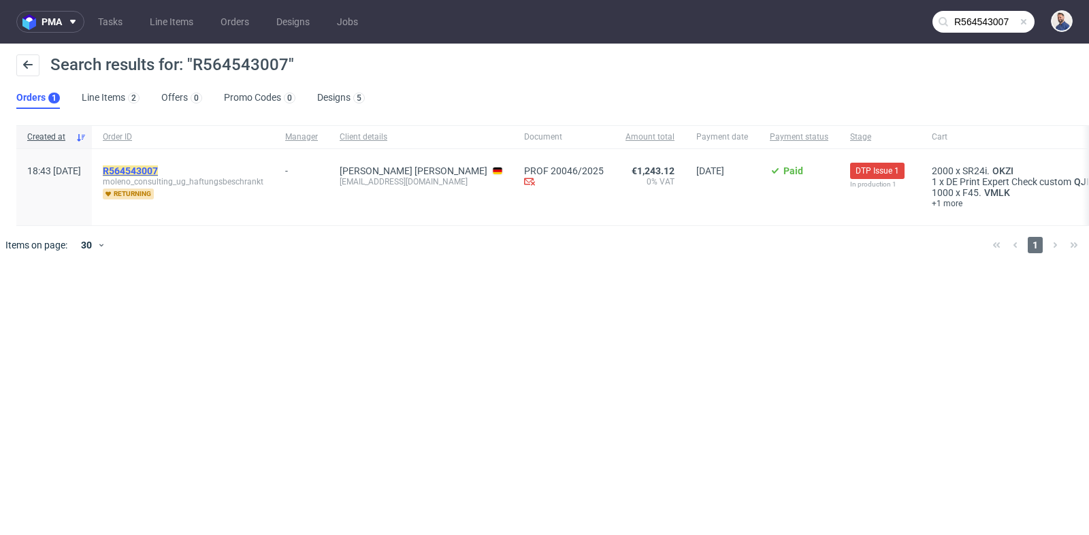
click at [158, 170] on mark "R564543007" at bounding box center [130, 170] width 55 height 11
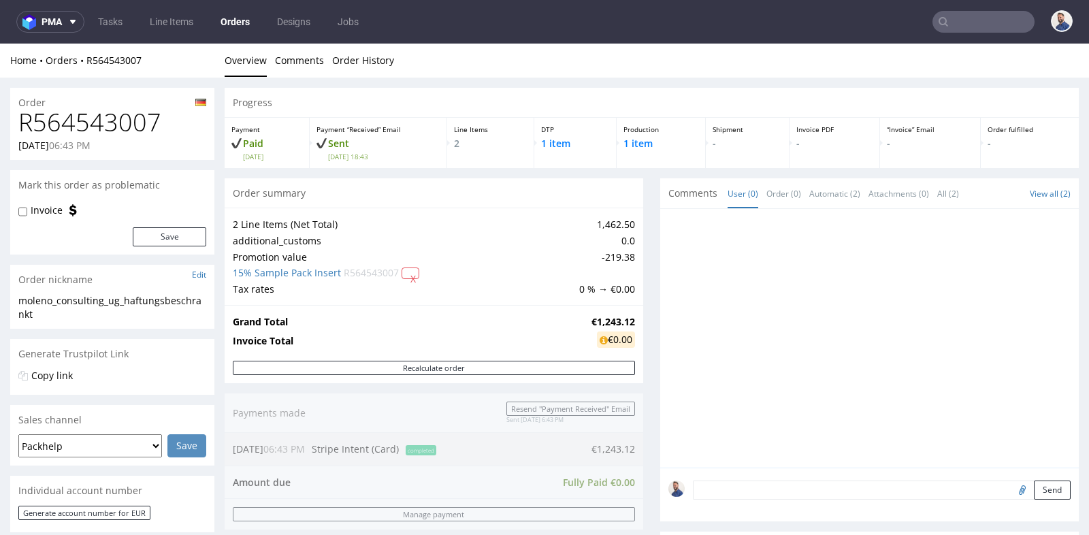
click at [599, 233] on td "0.0" at bounding box center [605, 241] width 59 height 16
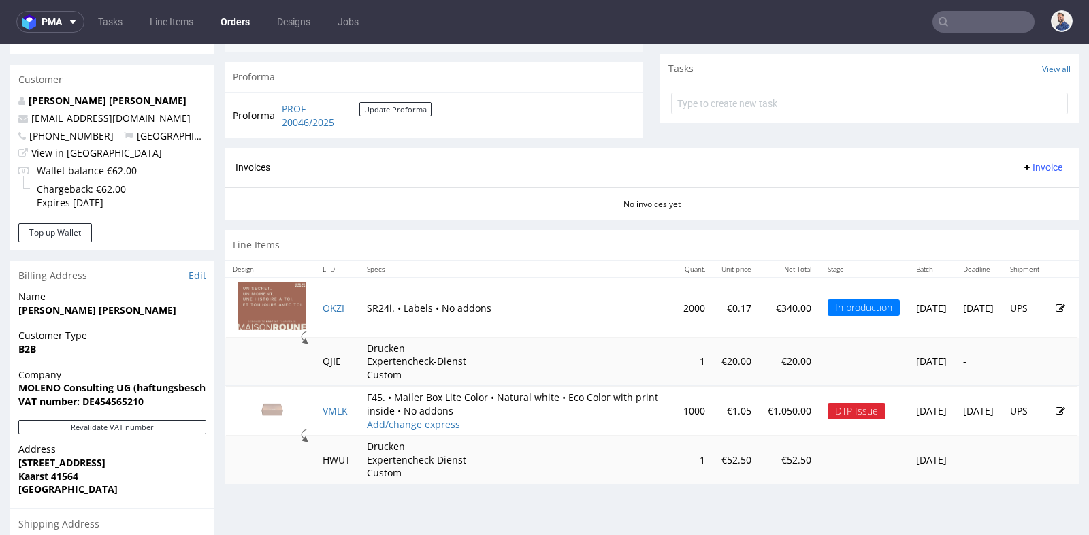
scroll to position [484, 0]
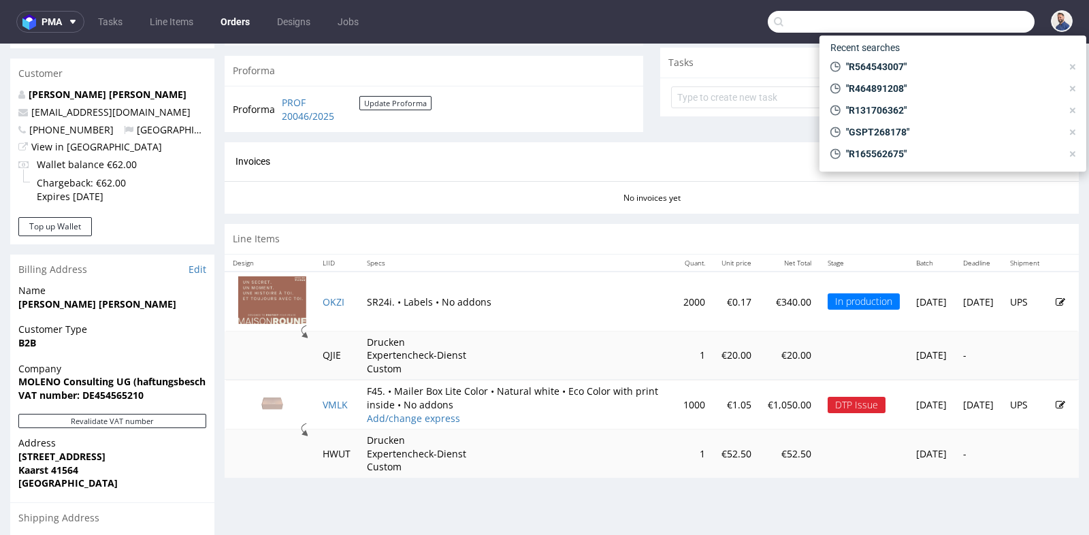
click at [952, 17] on input "text" at bounding box center [901, 22] width 267 height 22
paste input "akibart@genotic.com"
type input "akibart@genotic.com"
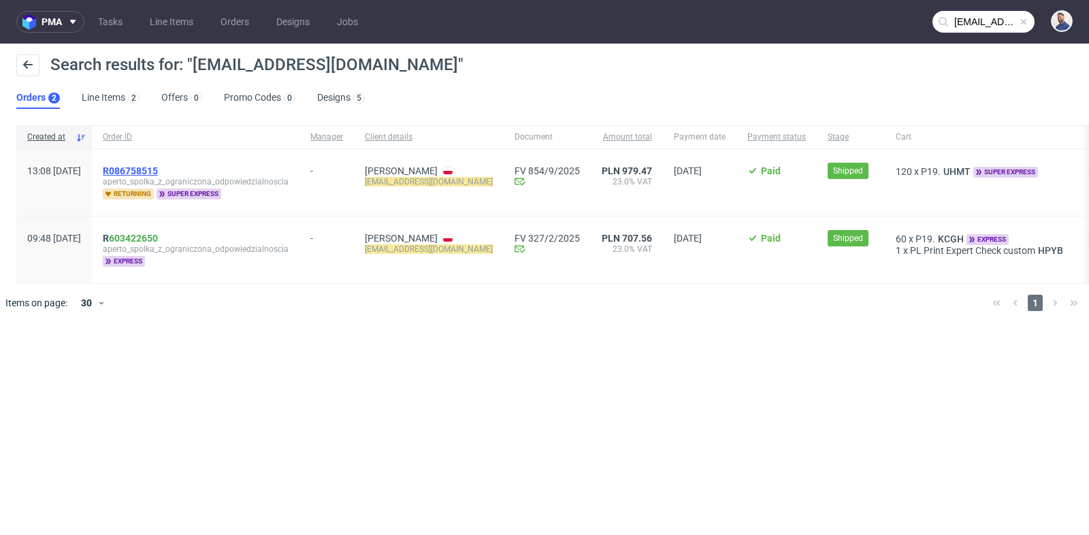
click at [158, 167] on span "R086758515" at bounding box center [130, 170] width 55 height 11
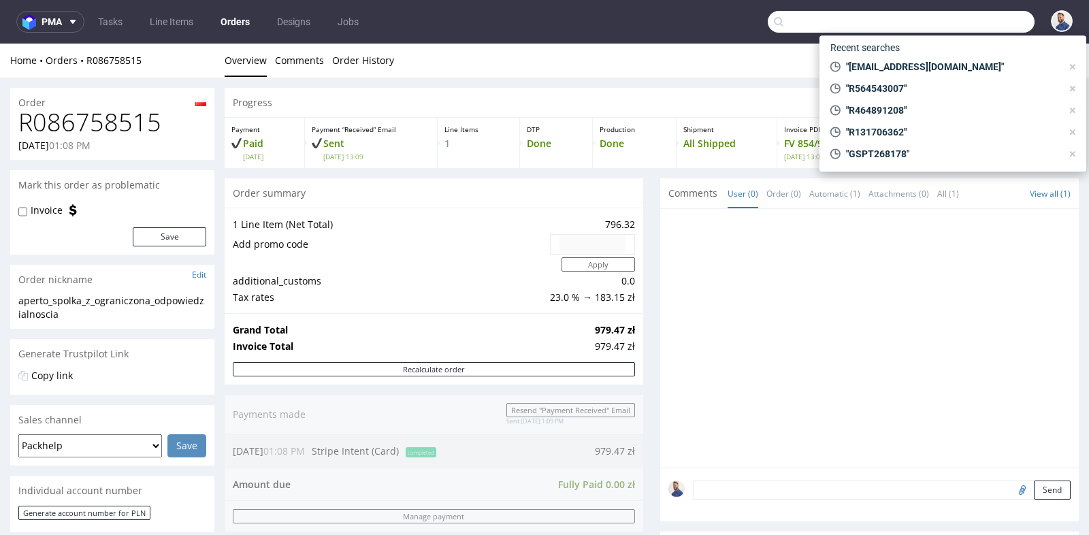
click at [945, 29] on input "text" at bounding box center [901, 22] width 267 height 22
paste input "R854105117"
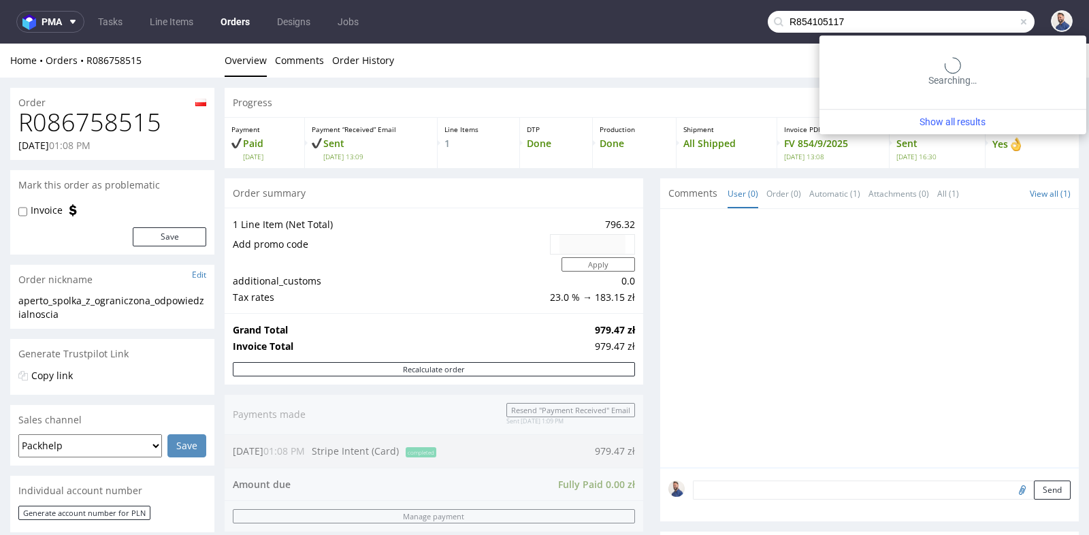
type input "R854105117"
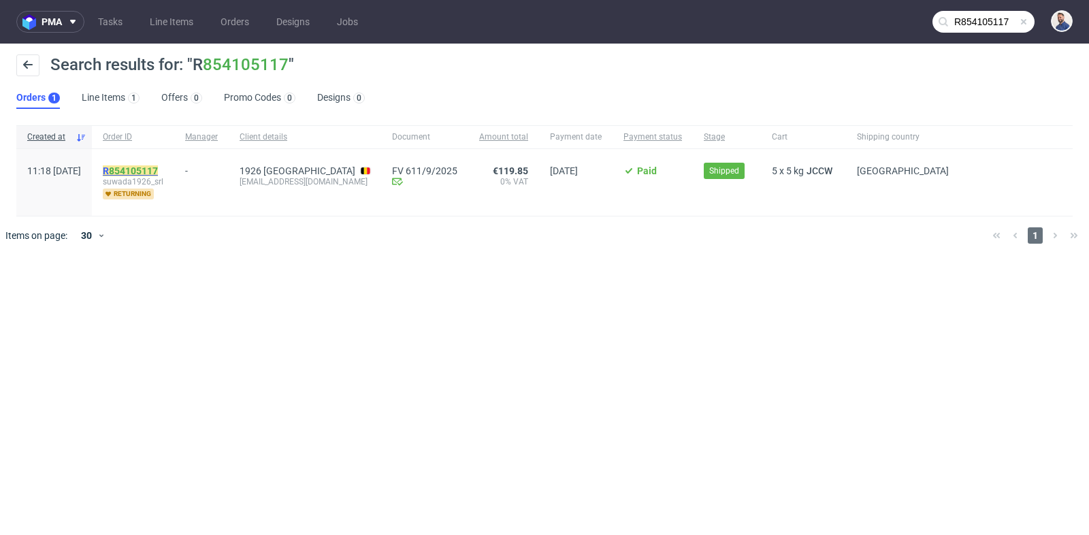
click at [158, 165] on link "854105117" at bounding box center [133, 170] width 49 height 11
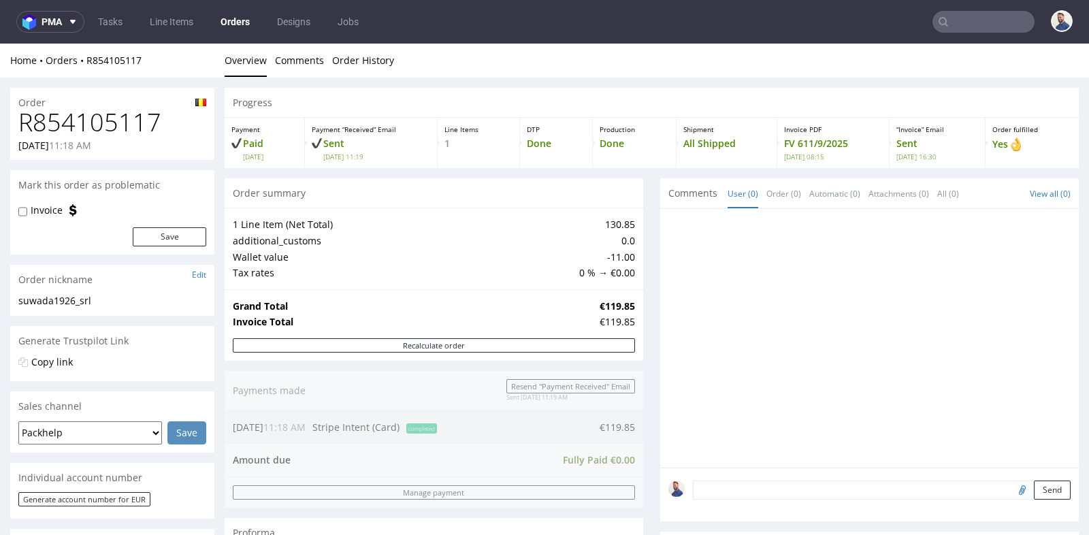
click at [645, 237] on div "Progress Payment Paid Tue 09 Sep Payment “Received” Email Sent Tue 9 Sep 11:19 …" at bounding box center [652, 473] width 854 height 771
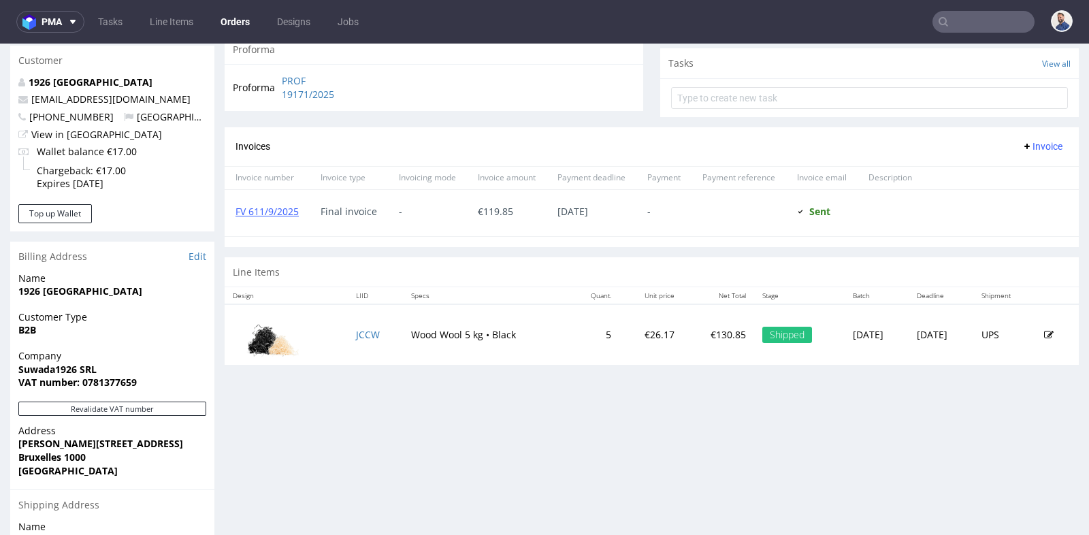
scroll to position [484, 0]
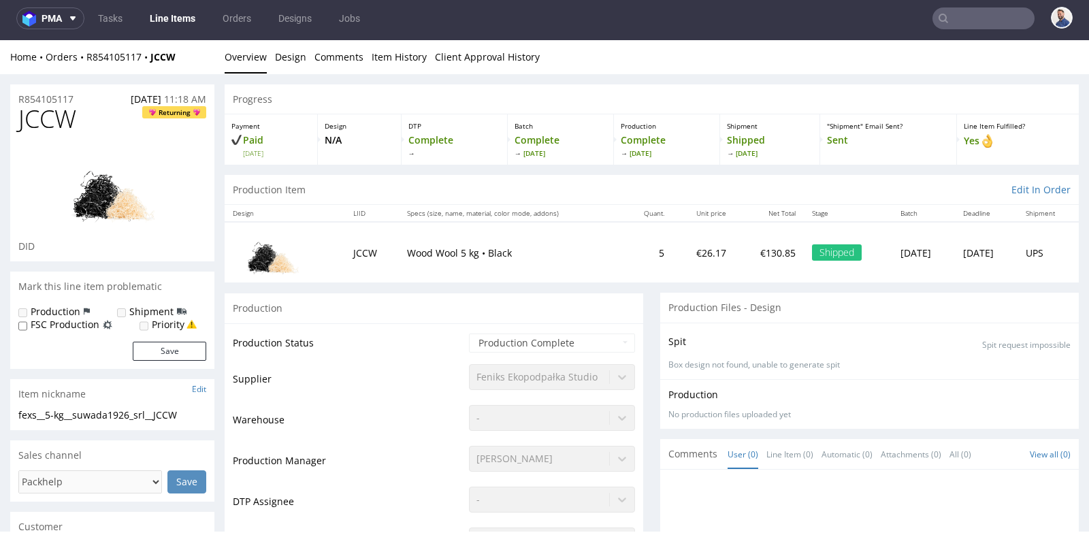
click at [610, 314] on div "Production" at bounding box center [434, 308] width 419 height 31
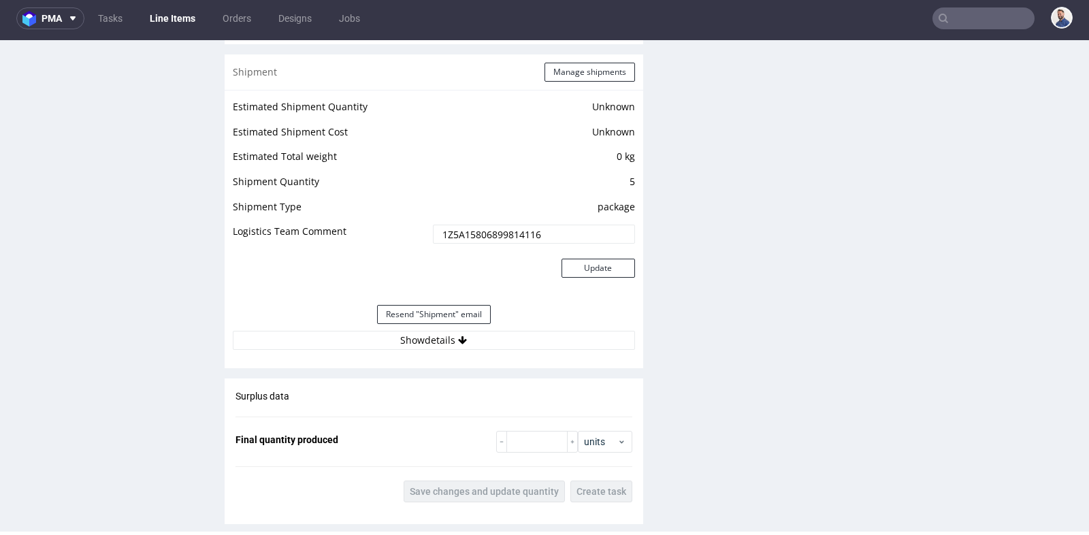
scroll to position [1089, 0]
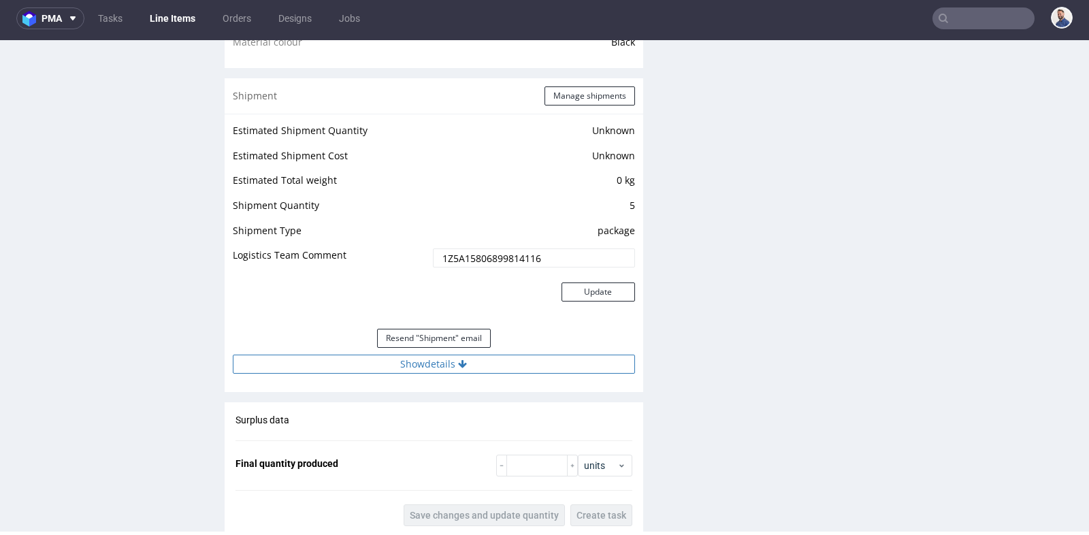
click at [515, 366] on button "Show details" at bounding box center [434, 364] width 402 height 19
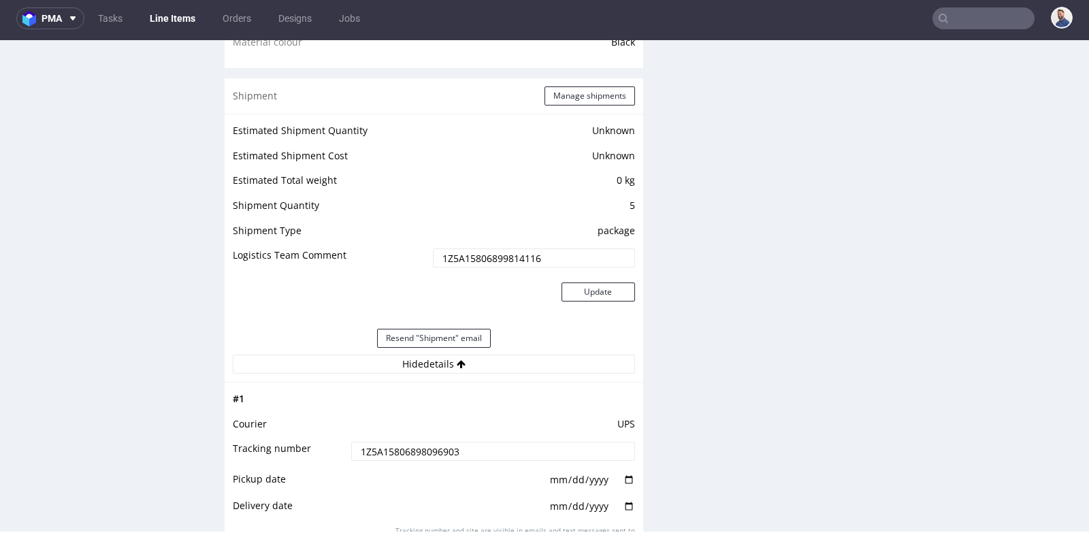
click at [427, 451] on input "1Z5A15806898096903" at bounding box center [493, 451] width 284 height 19
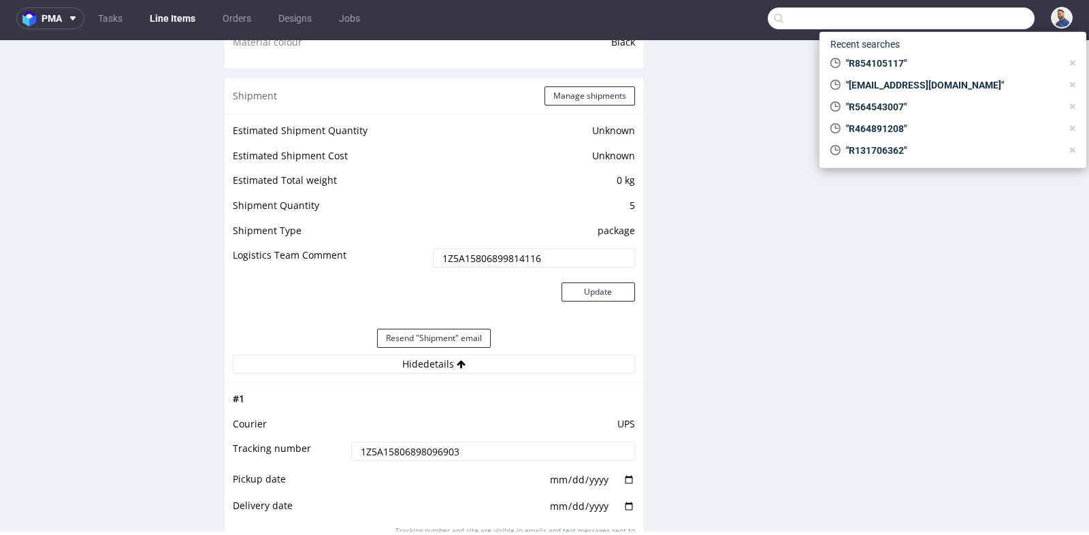
click at [980, 12] on input "text" at bounding box center [901, 18] width 267 height 22
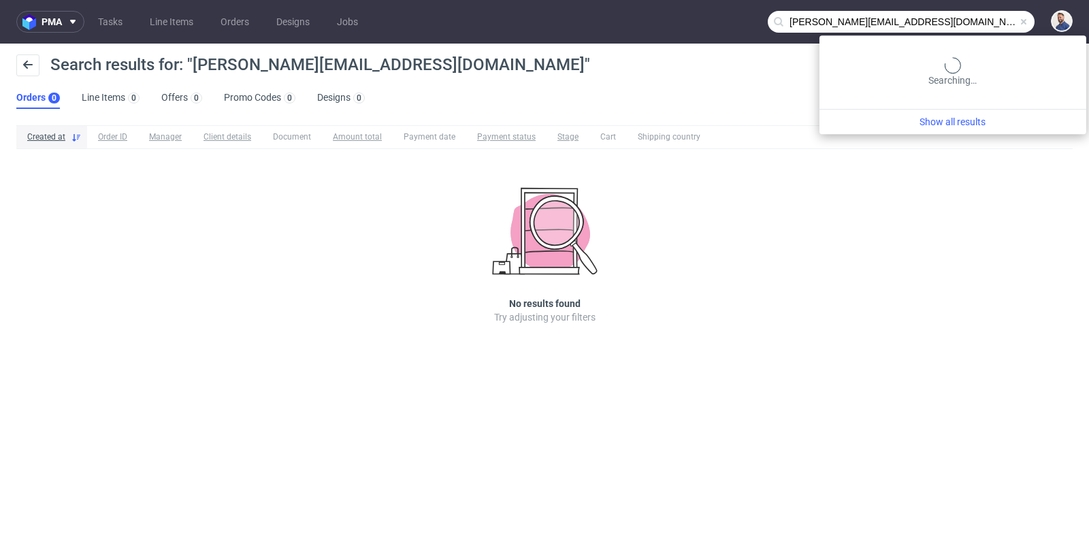
click at [966, 25] on input "calvin@gielenlederwaren.nl" at bounding box center [901, 22] width 267 height 22
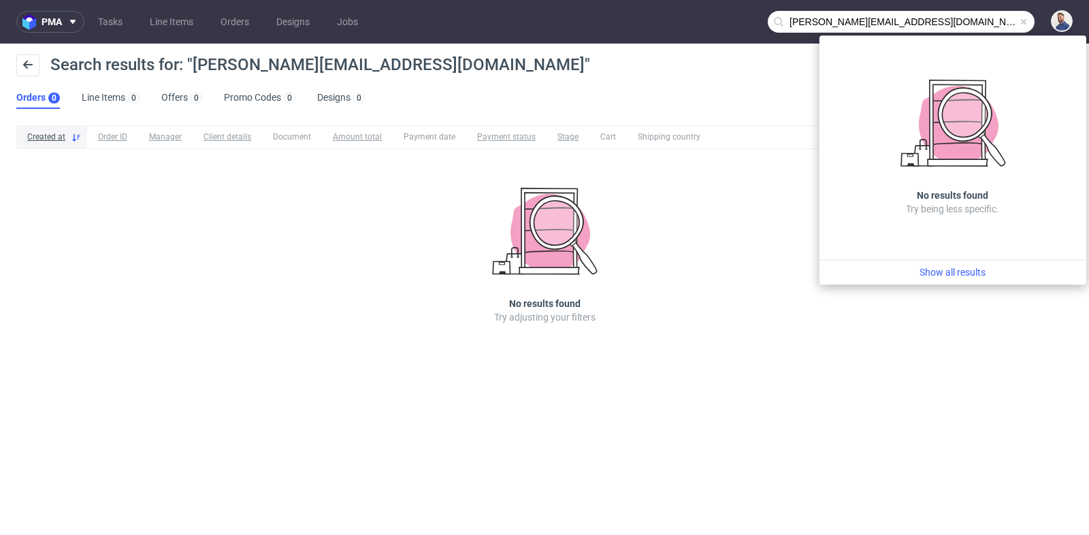
drag, startPoint x: 816, startPoint y: 20, endPoint x: 774, endPoint y: 21, distance: 41.5
click at [774, 21] on div "calvin@gielenlederwaren.nl" at bounding box center [901, 22] width 267 height 22
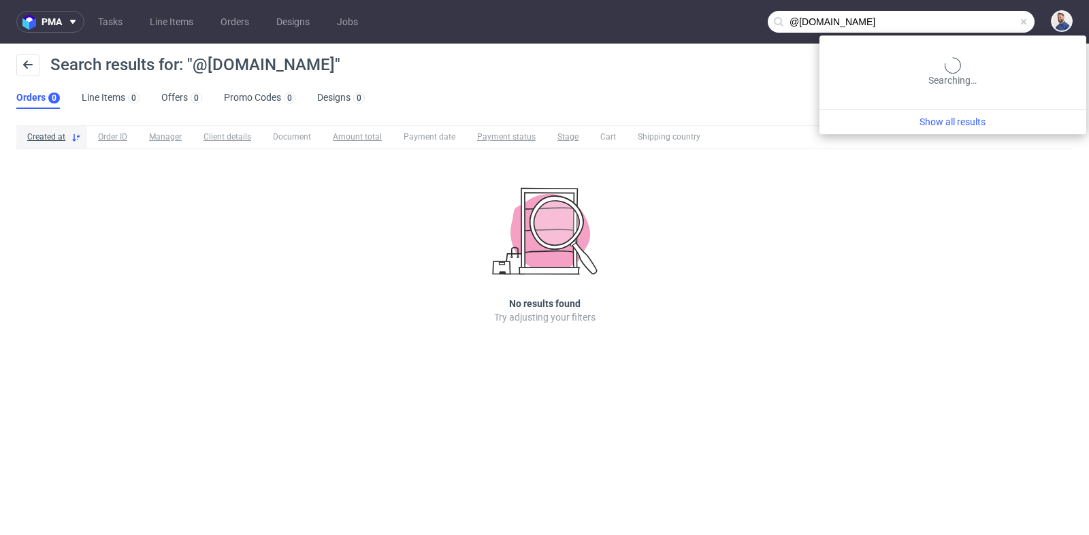
click at [982, 20] on input "@gielenlederwaren.nl" at bounding box center [901, 22] width 267 height 22
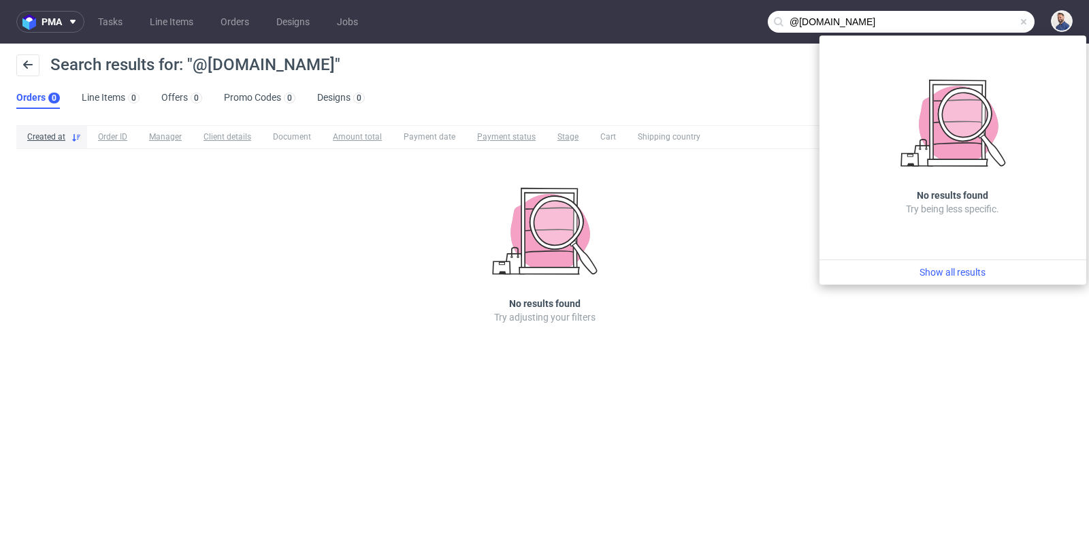
click at [982, 20] on input "@gielenlederwaren.nl" at bounding box center [901, 22] width 267 height 22
paste input "R332479524"
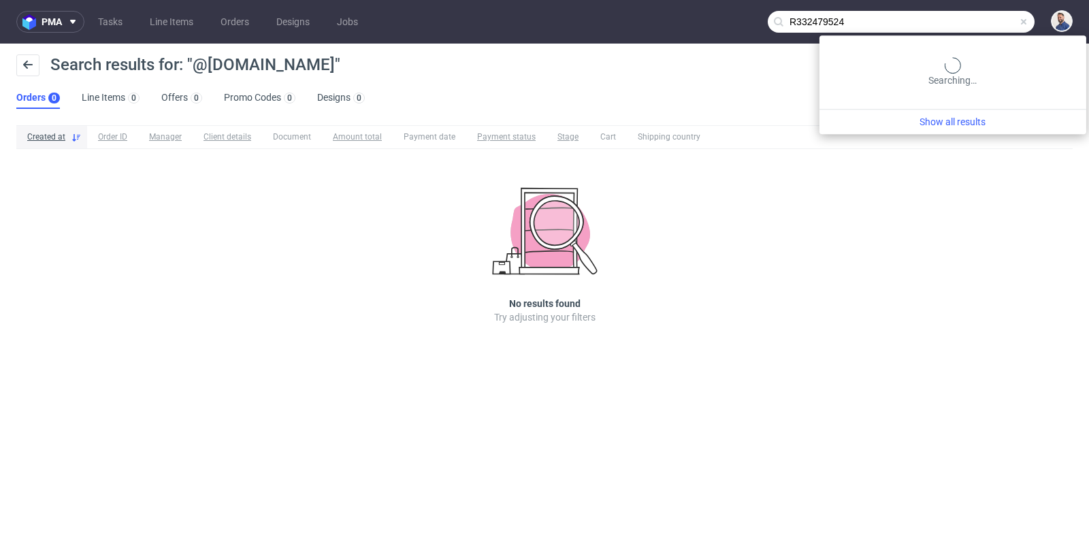
type input "R332479524"
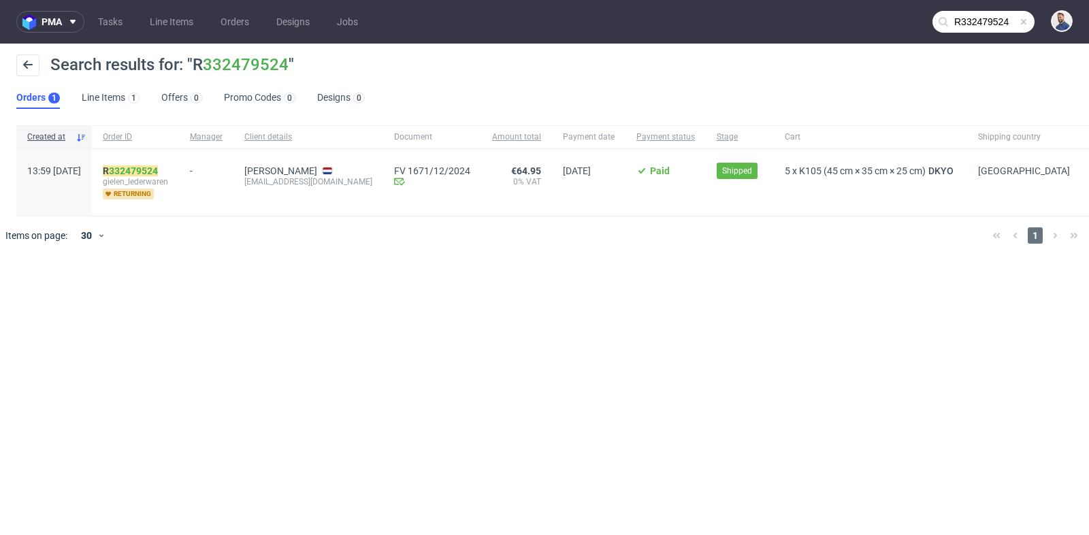
click at [172, 162] on div "R 332479524 gielen_lederwaren returning" at bounding box center [135, 182] width 87 height 67
click at [158, 168] on link "332479524" at bounding box center [133, 170] width 49 height 11
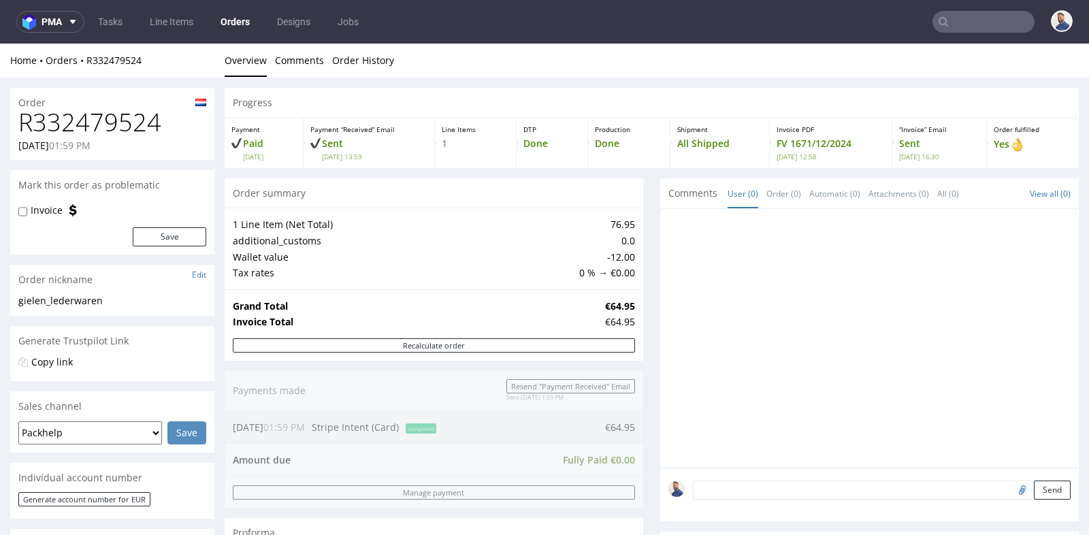
click at [964, 17] on input "text" at bounding box center [984, 22] width 102 height 22
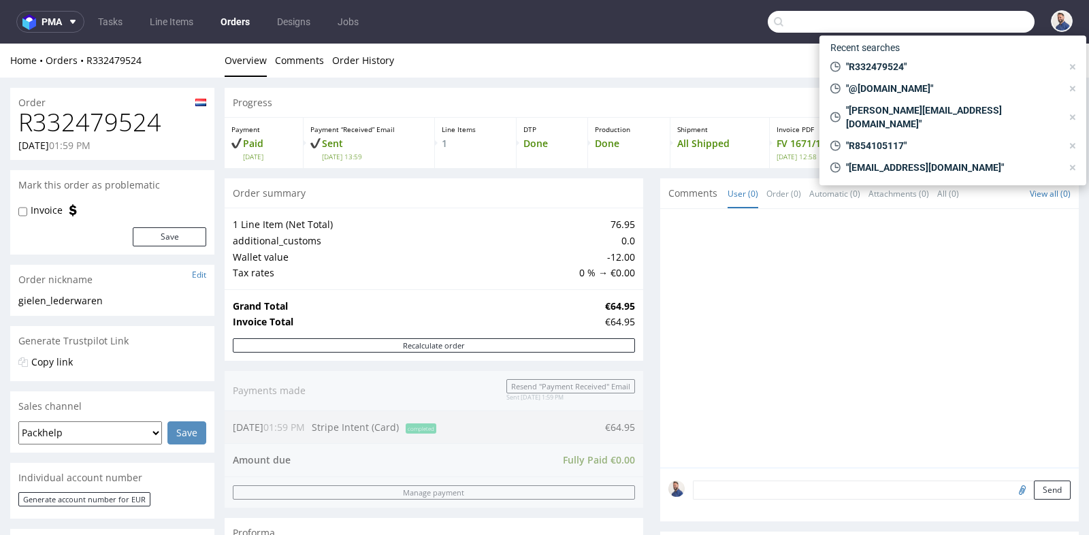
paste input "R721019922"
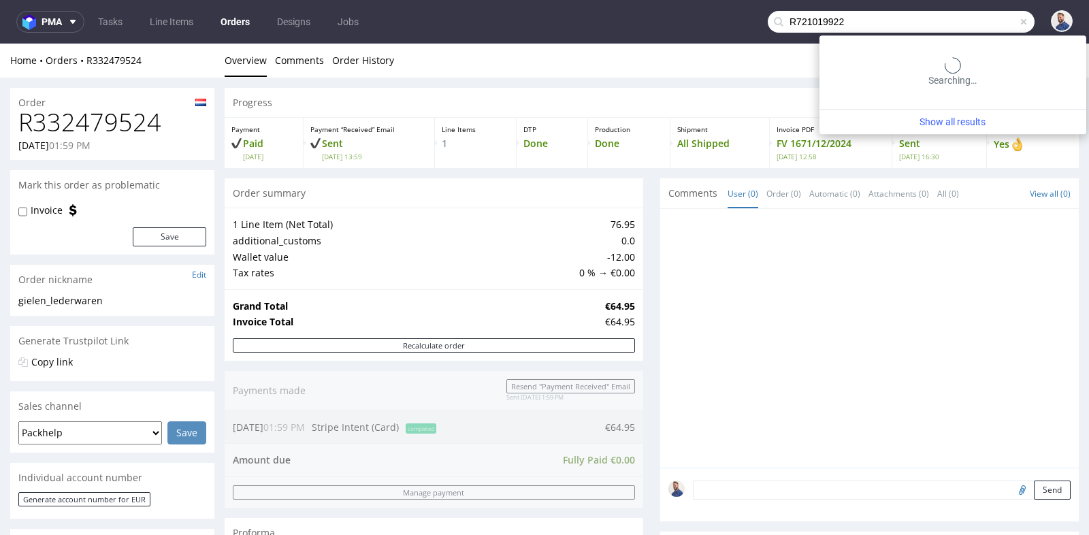
type input "R721019922"
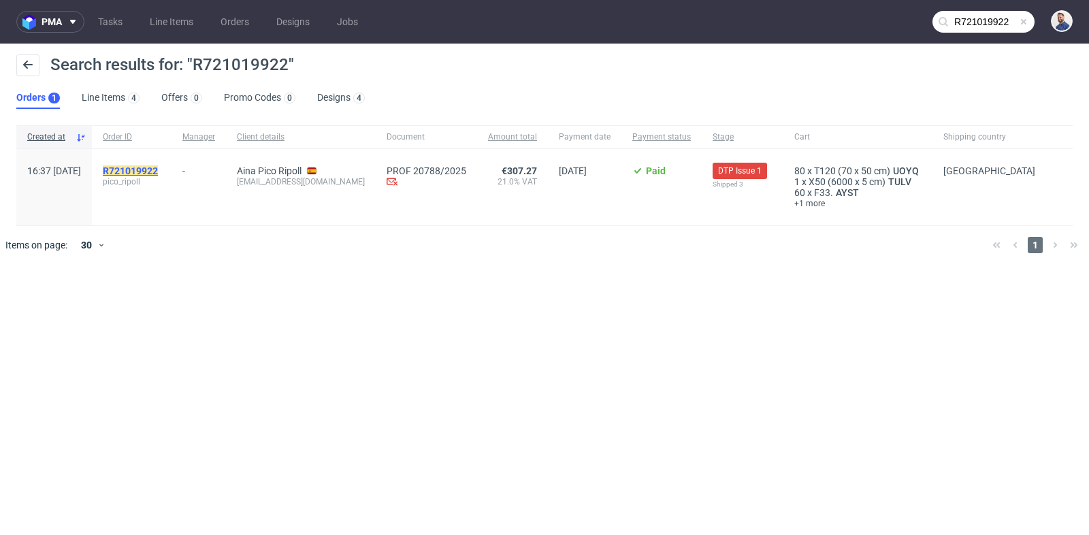
click at [158, 173] on mark "R721019922" at bounding box center [130, 170] width 55 height 11
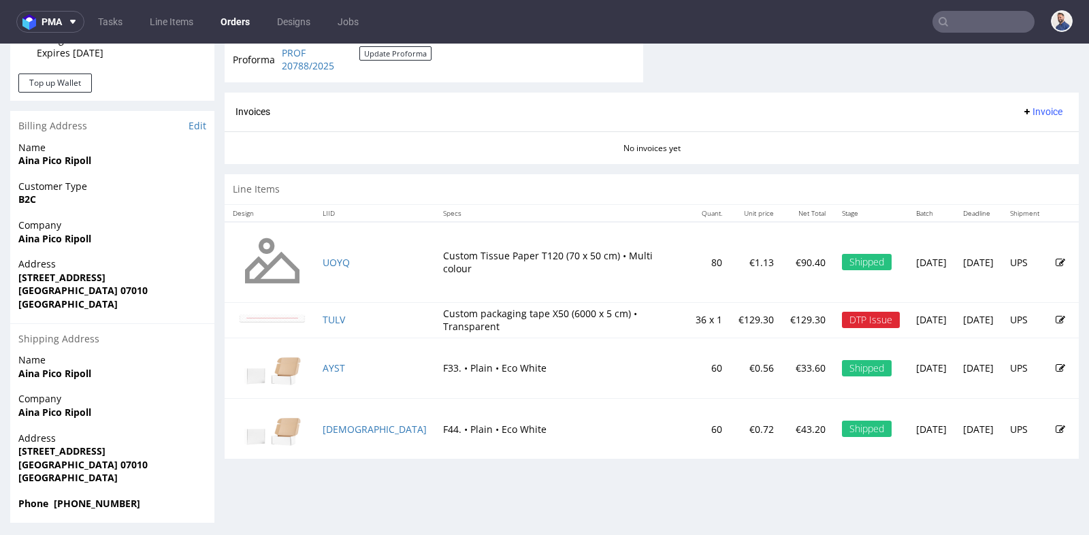
scroll to position [617, 0]
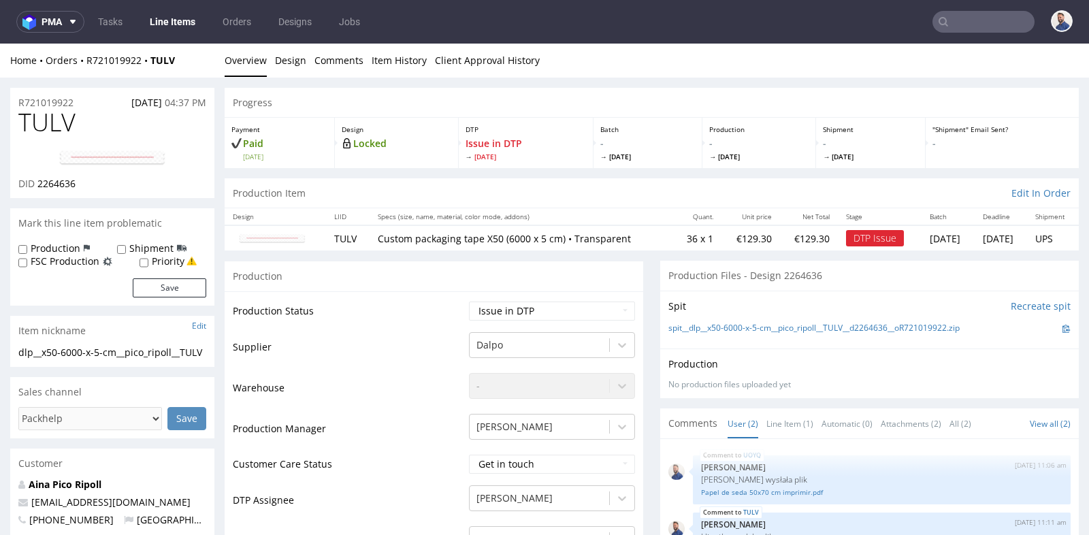
click at [867, 395] on div "Production No production files uploaded yet Description (optional)" at bounding box center [869, 374] width 419 height 50
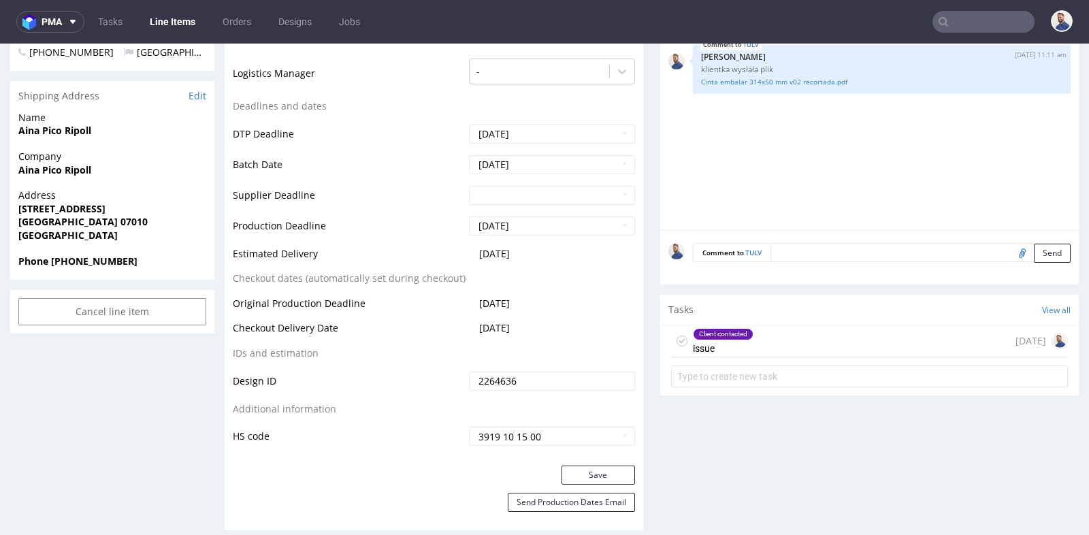
scroll to position [484, 0]
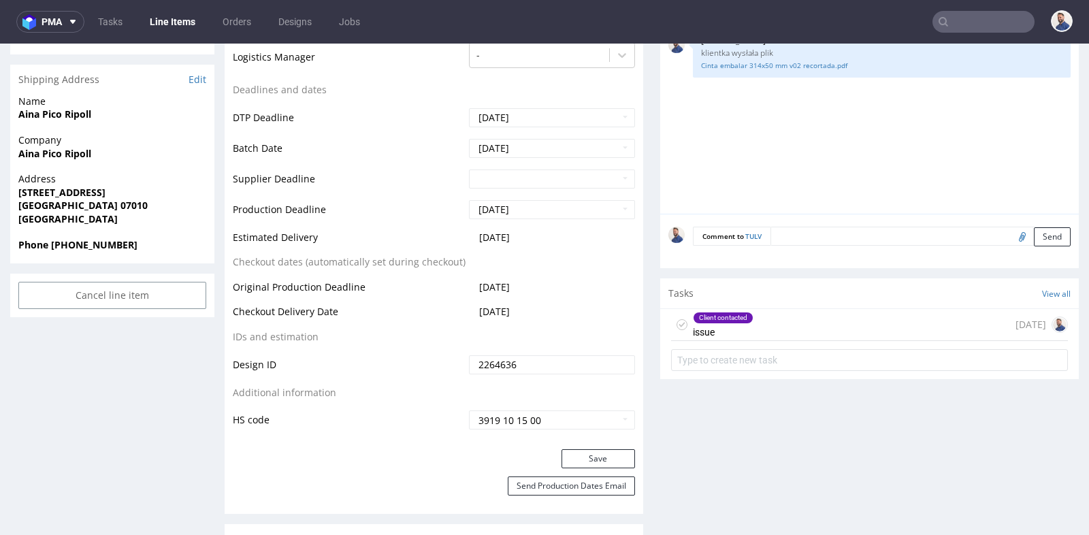
click at [890, 328] on div "Client contacted issue 7 days ago" at bounding box center [869, 325] width 397 height 32
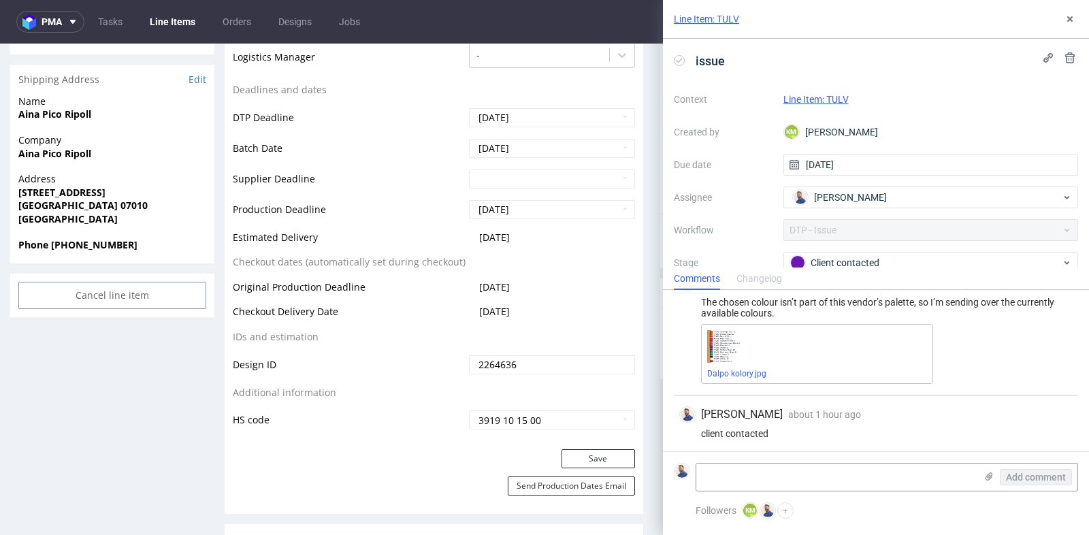
scroll to position [28, 0]
click at [728, 344] on img at bounding box center [723, 344] width 33 height 33
click at [732, 369] on link "Dalpo kolory.jpg" at bounding box center [736, 372] width 59 height 10
click at [818, 486] on textarea at bounding box center [835, 477] width 279 height 27
type textarea "Klientka wybiera Red 032"
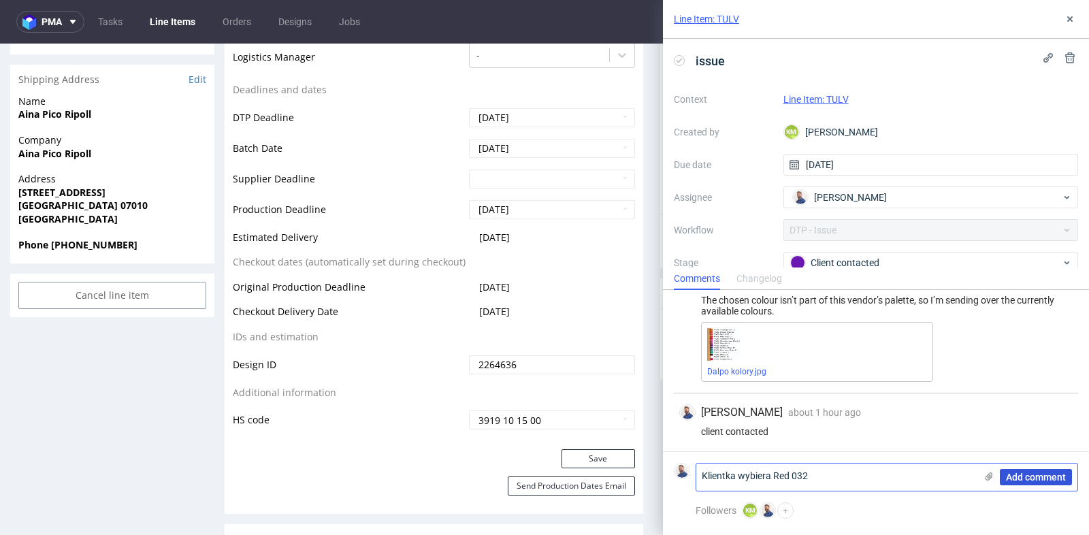
click at [1029, 479] on span "Add comment" at bounding box center [1036, 477] width 60 height 10
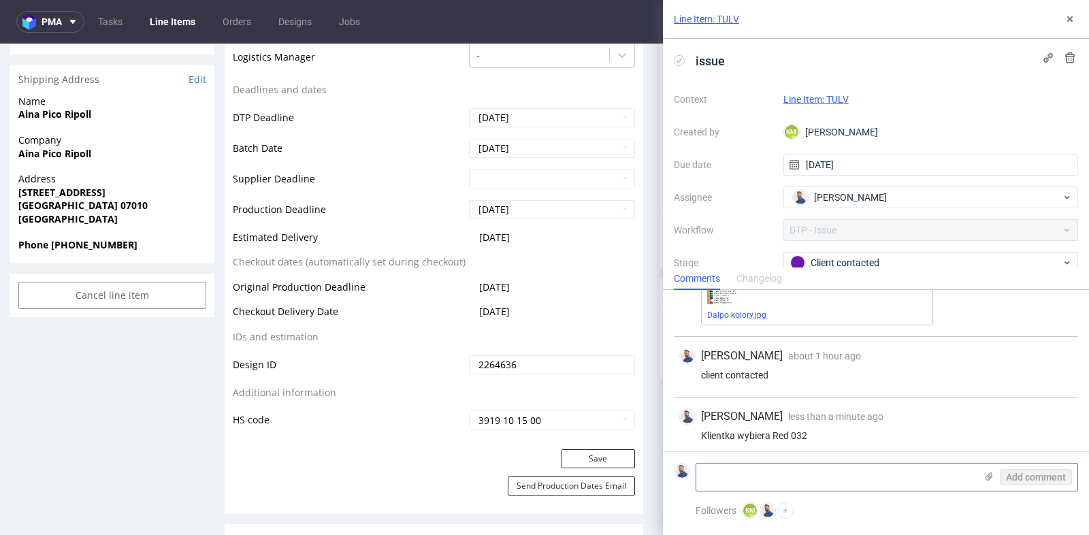
scroll to position [88, 0]
click at [1071, 18] on use at bounding box center [1069, 18] width 5 height 5
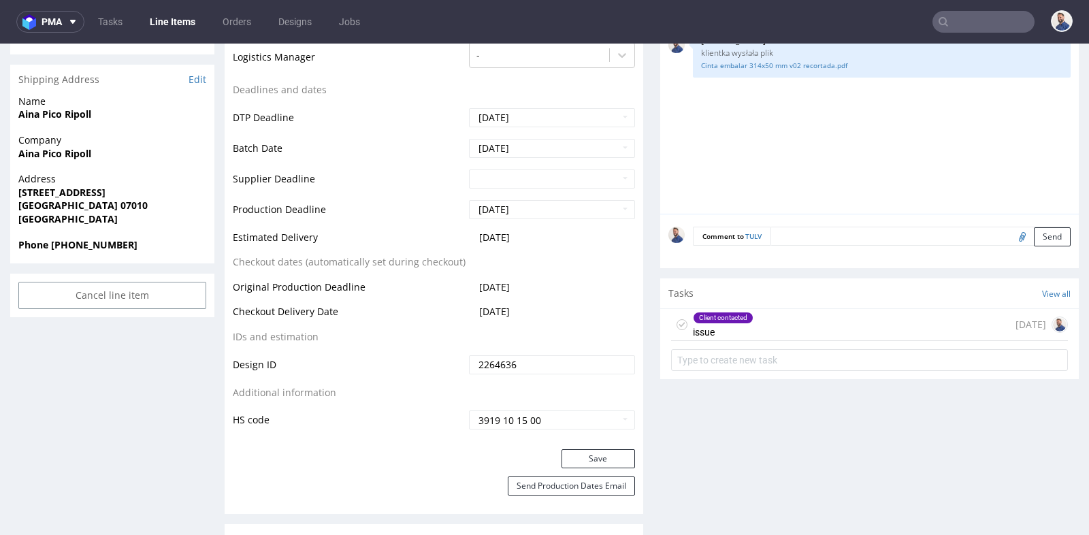
click at [635, 160] on div "Production Status Waiting for Artwork Waiting for Diecut Waiting for Mockup Wai…" at bounding box center [434, 128] width 419 height 642
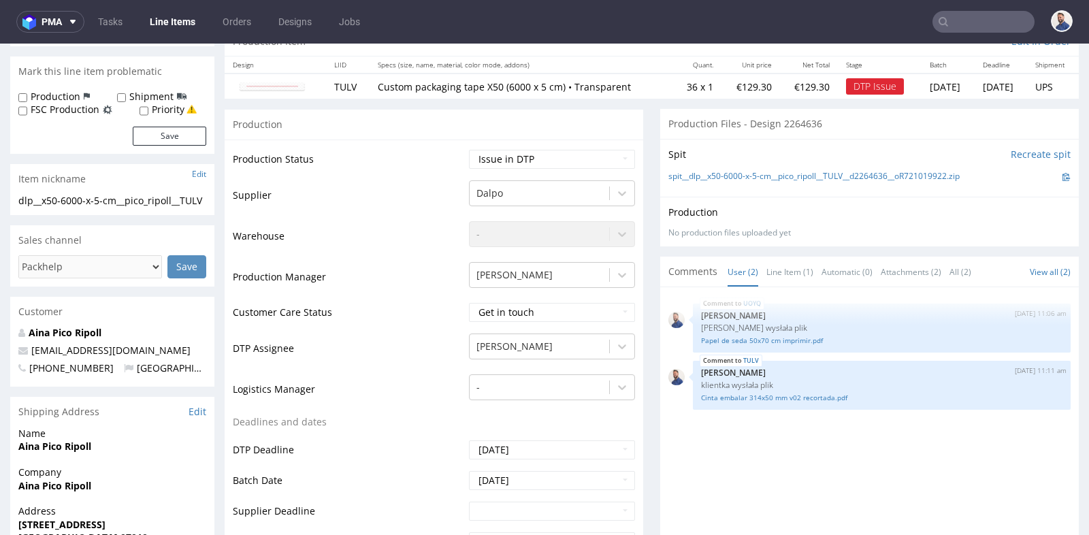
scroll to position [151, 0]
click at [608, 157] on select "Waiting for Artwork Waiting for Diecut Waiting for Mockup Waiting for DTP Waiti…" at bounding box center [552, 159] width 166 height 19
select select "back_for_dtp"
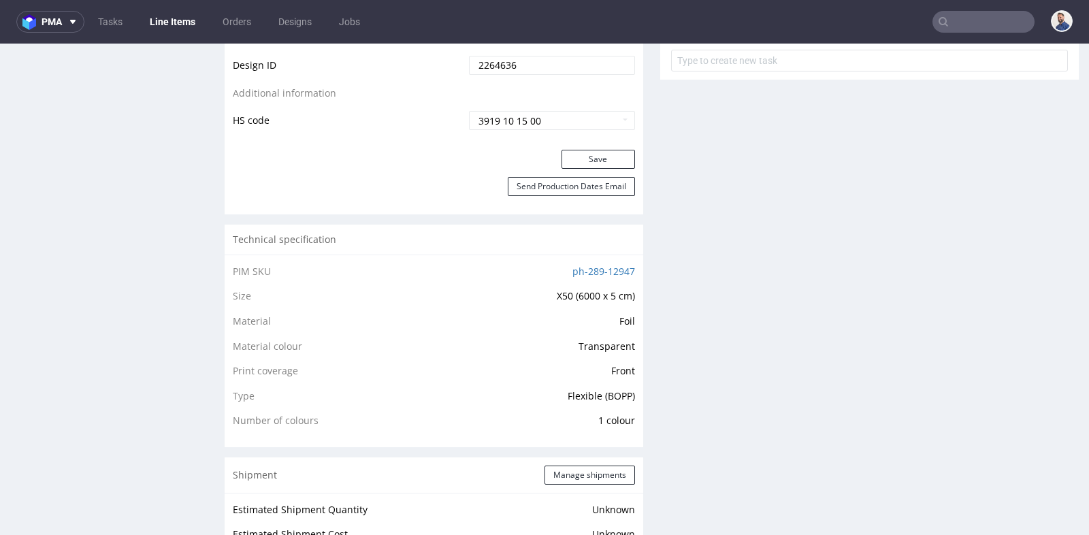
scroll to position [786, 0]
click at [599, 151] on button "Save" at bounding box center [599, 156] width 74 height 19
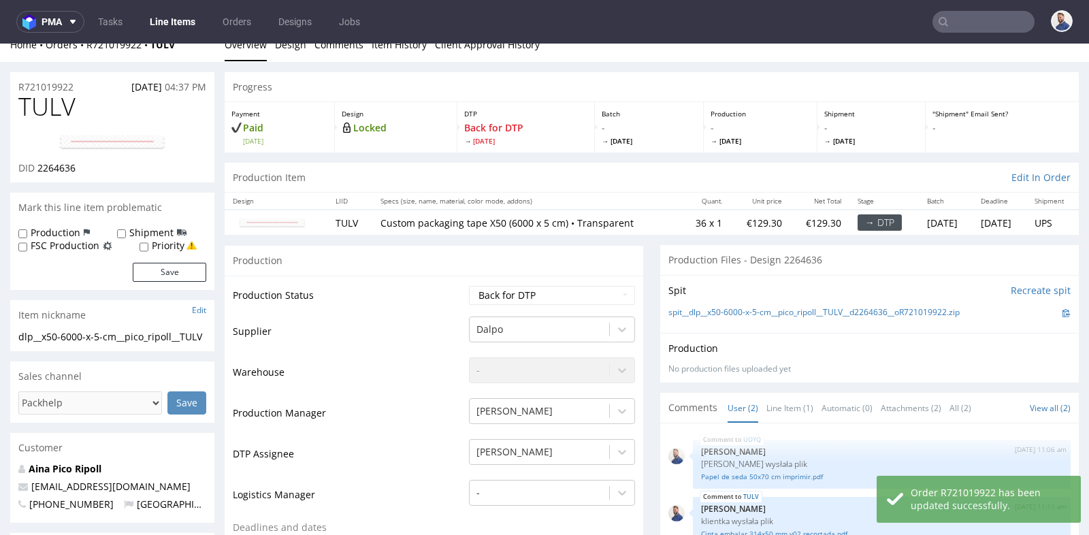
scroll to position [0, 0]
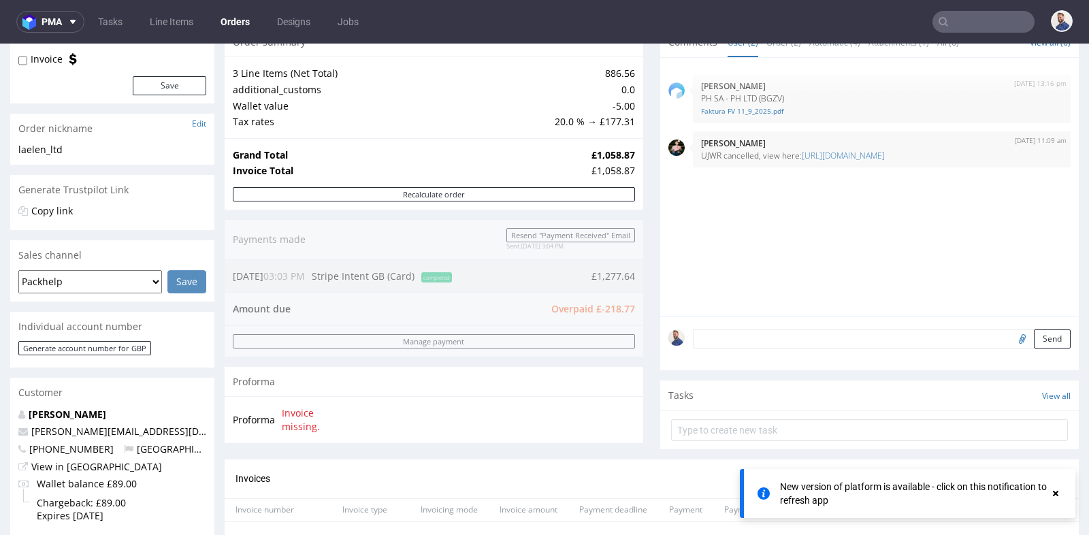
scroll to position [55, 0]
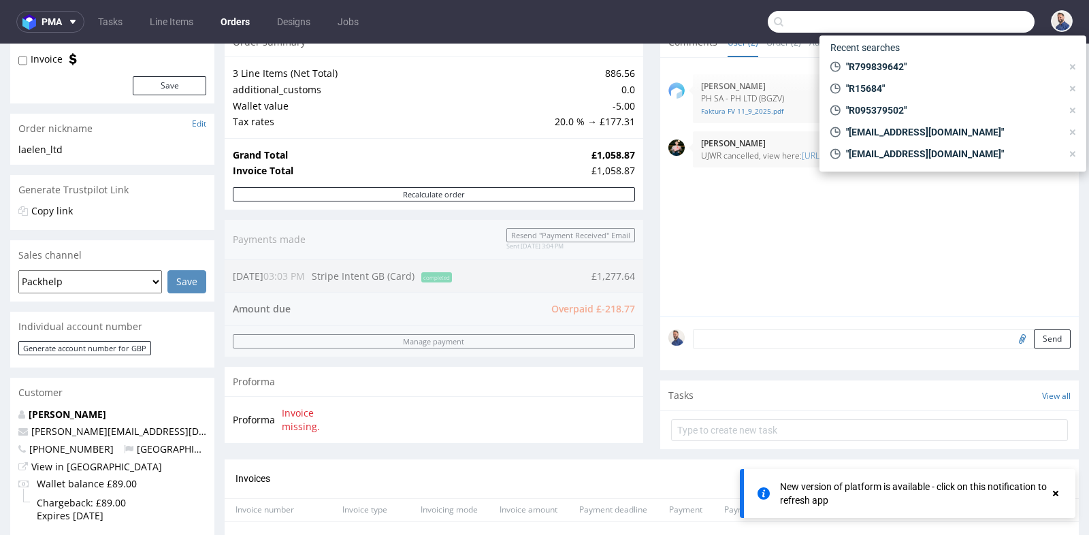
click at [999, 26] on input "text" at bounding box center [901, 22] width 267 height 22
paste input "R986062550)"
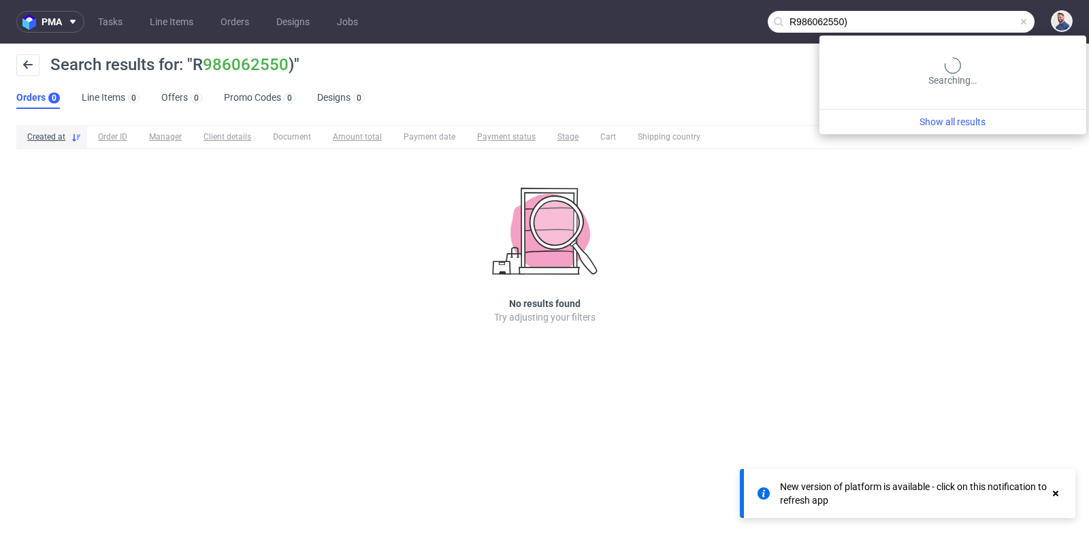
click at [978, 25] on input "R986062550)" at bounding box center [901, 22] width 267 height 22
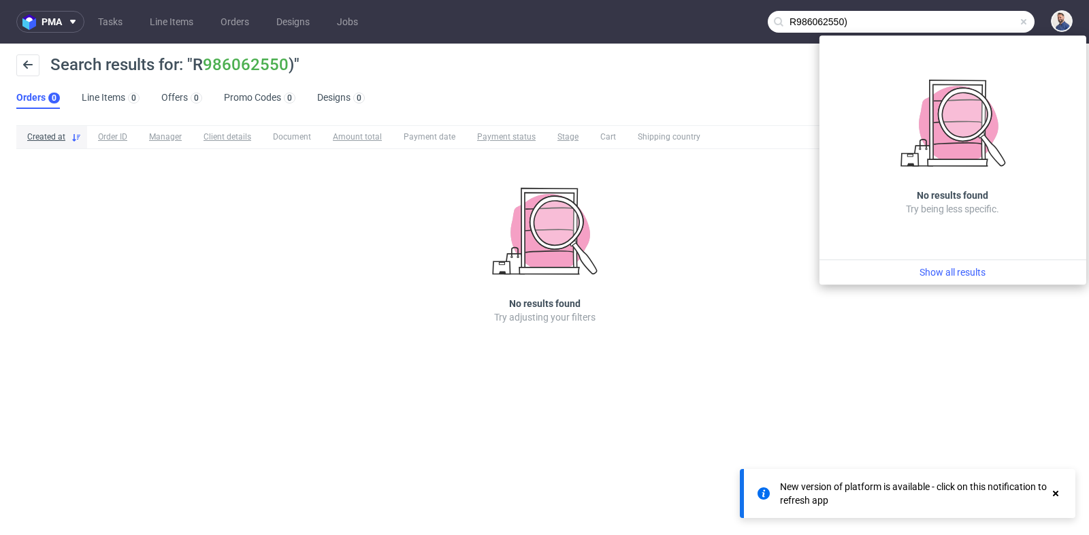
click at [978, 25] on input "R986062550)" at bounding box center [901, 22] width 267 height 22
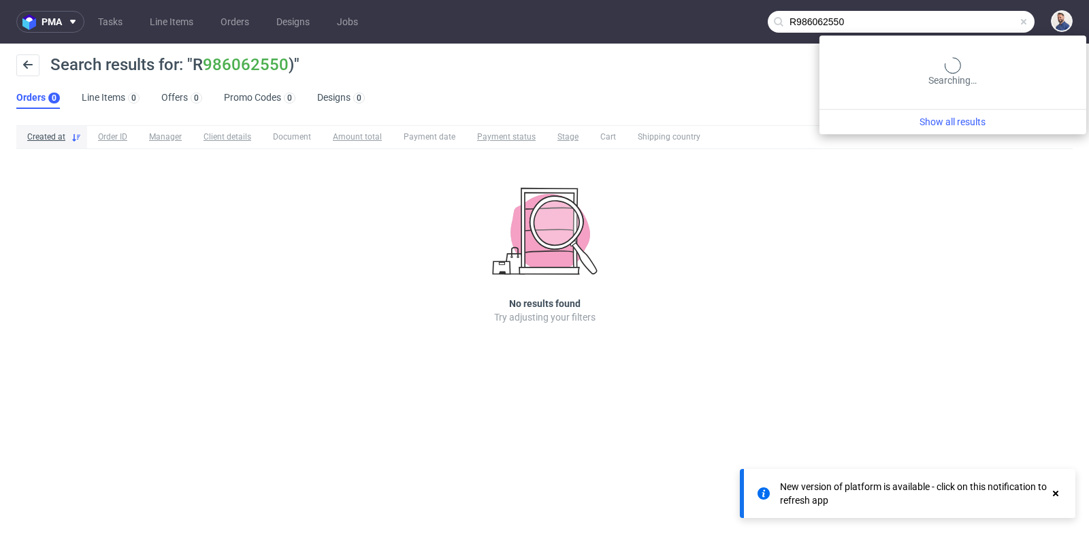
type input "R986062550"
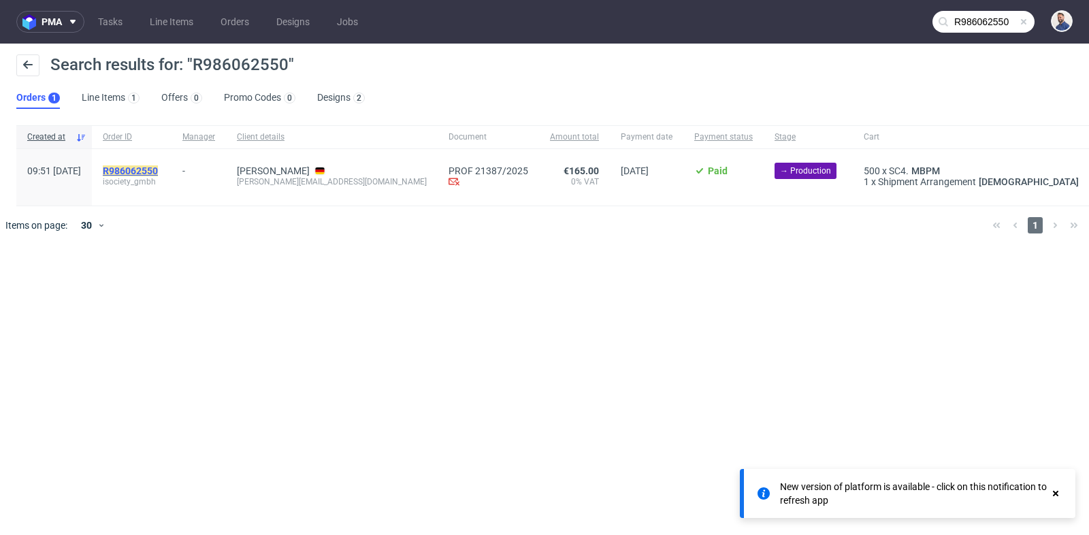
click at [156, 167] on mark "R986062550" at bounding box center [130, 170] width 55 height 11
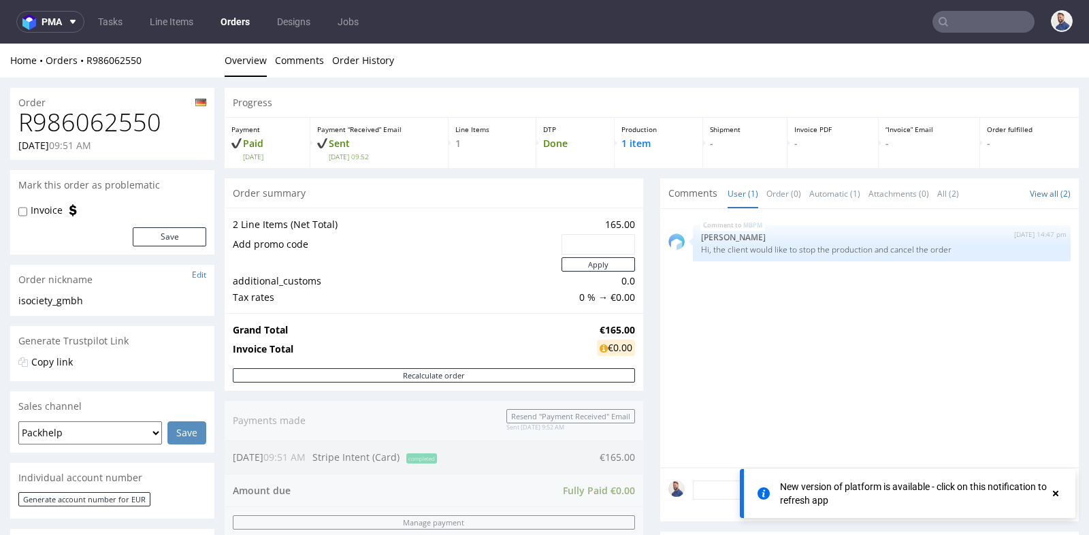
click at [642, 404] on div "Progress Payment Paid [DATE] Payment “Received” Email Sent [DATE] 09:52 Line It…" at bounding box center [652, 482] width 854 height 788
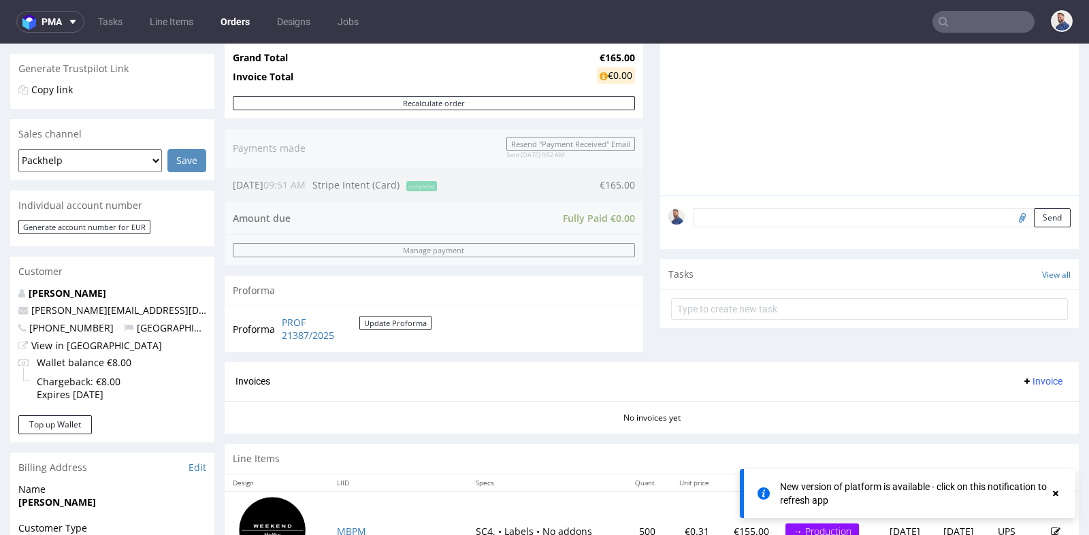
scroll to position [242, 0]
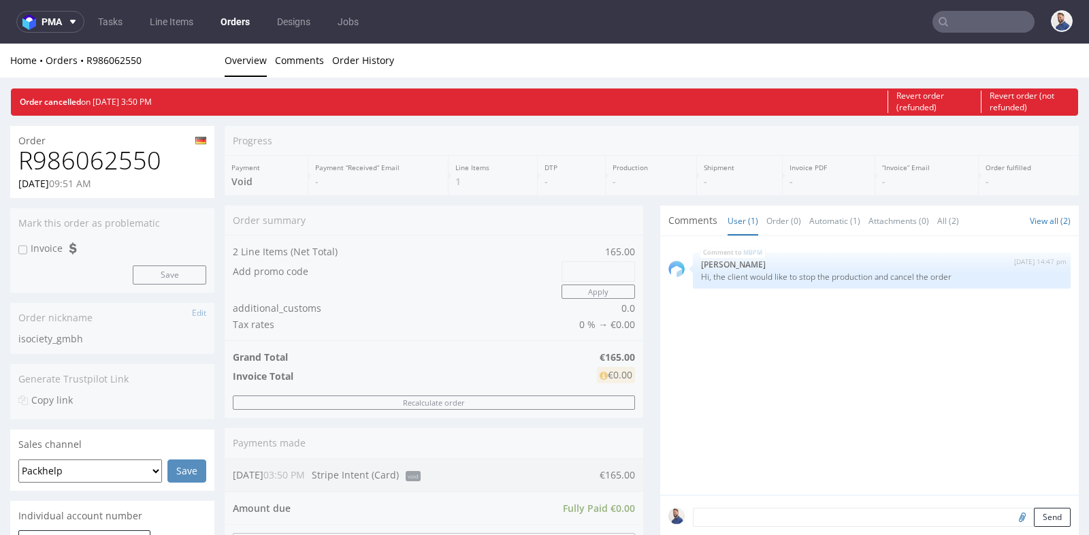
click at [643, 299] on div "Progress Payment Void Payment “Received” Email - Line Items 1 DTP - Production …" at bounding box center [652, 525] width 854 height 799
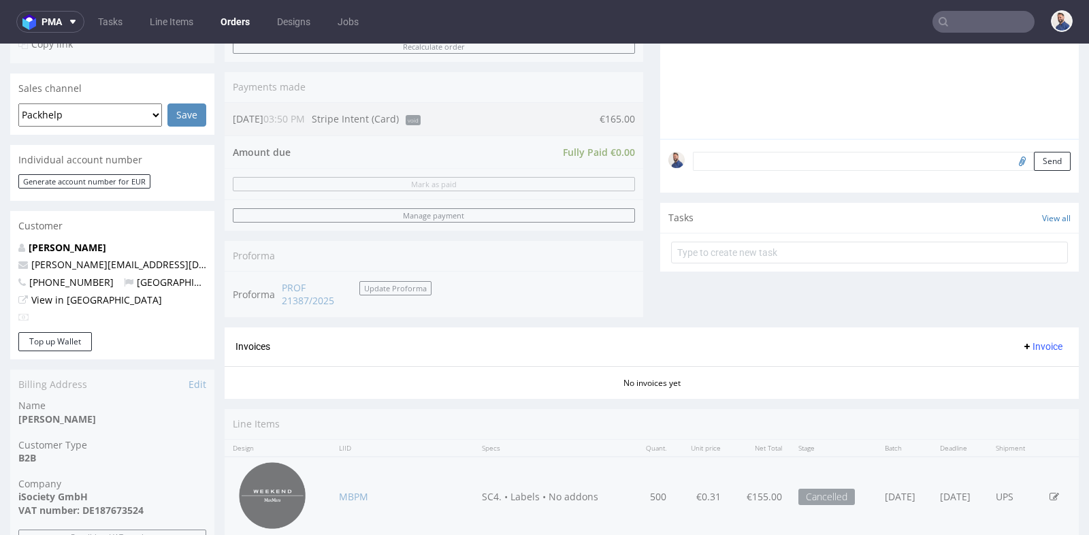
scroll to position [332, 0]
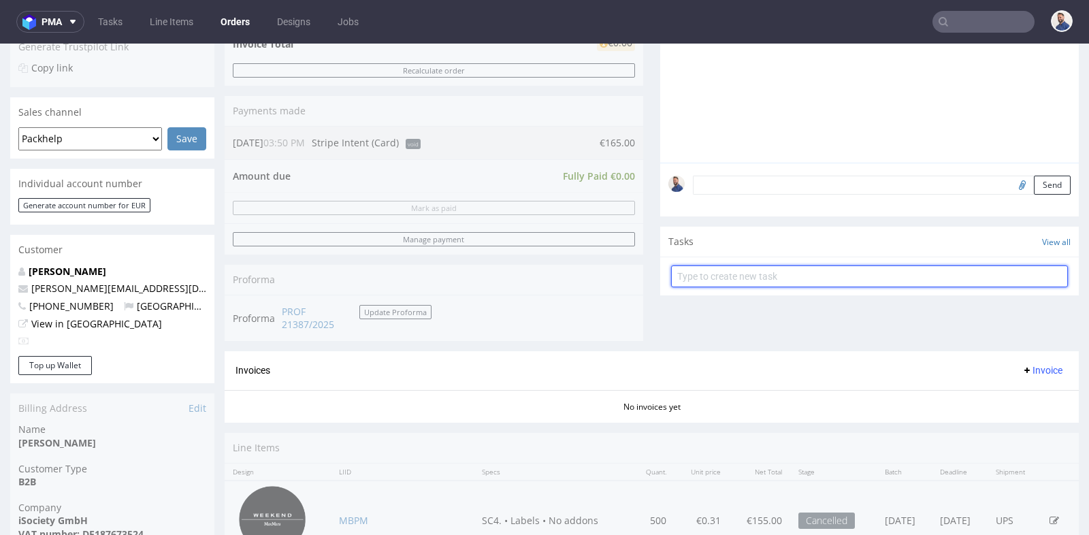
click at [737, 276] on input "text" at bounding box center [869, 276] width 397 height 22
type input "refund"
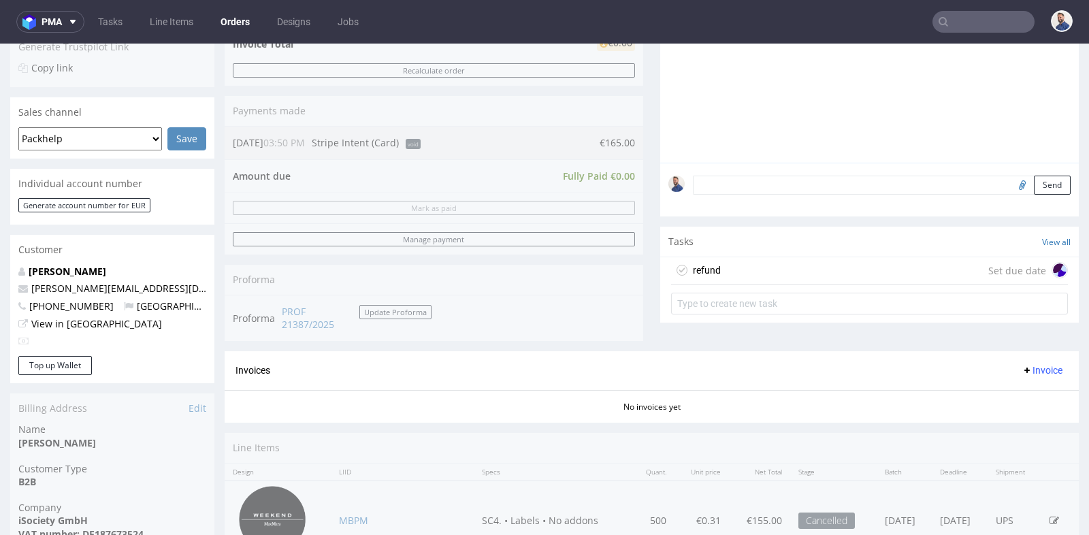
click at [794, 270] on div "refund Set due date" at bounding box center [869, 270] width 397 height 27
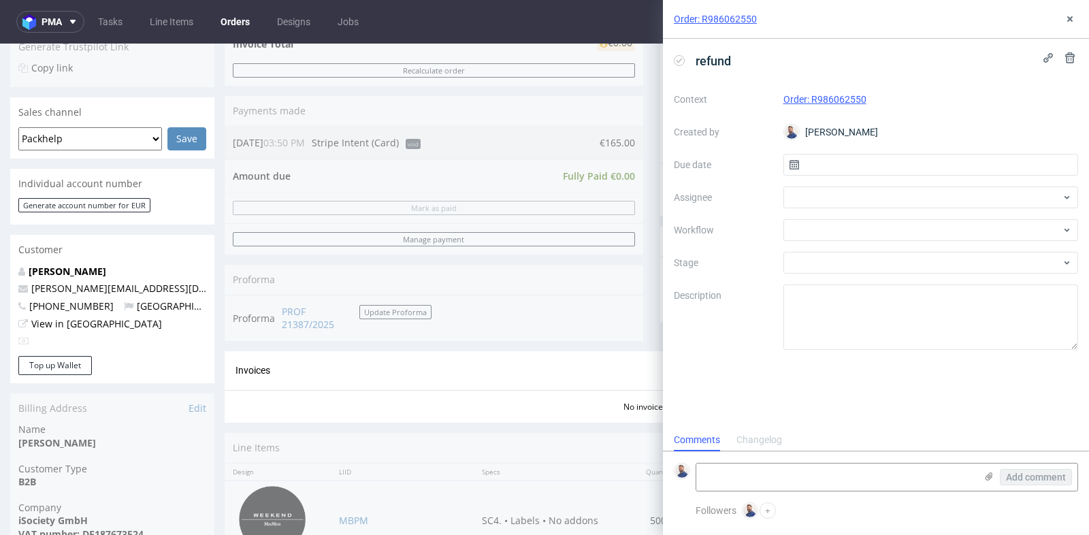
scroll to position [10, 0]
click at [840, 166] on input "text" at bounding box center [931, 165] width 295 height 22
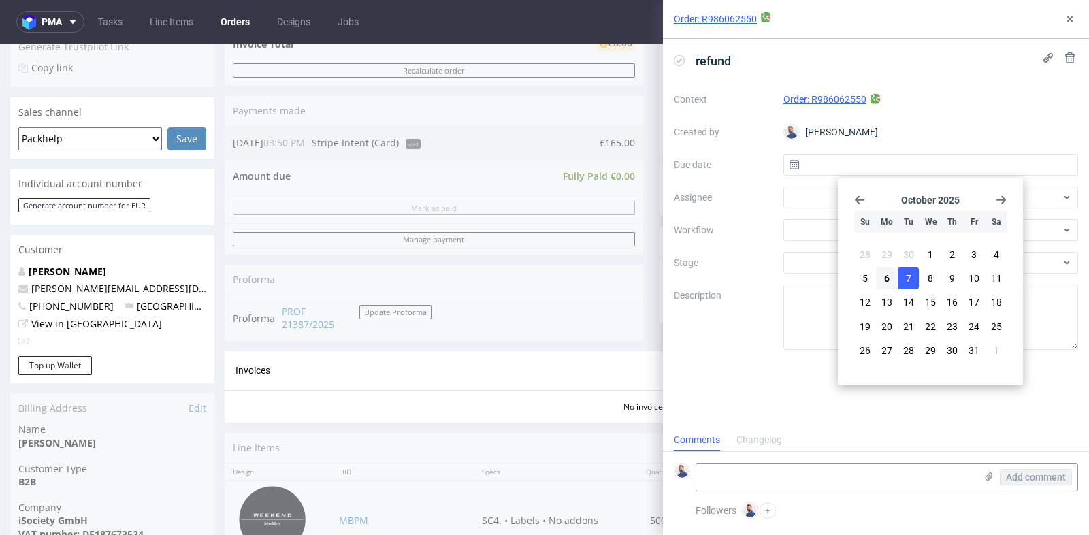
click at [906, 278] on span "7" at bounding box center [908, 279] width 5 height 14
type input "[DATE]"
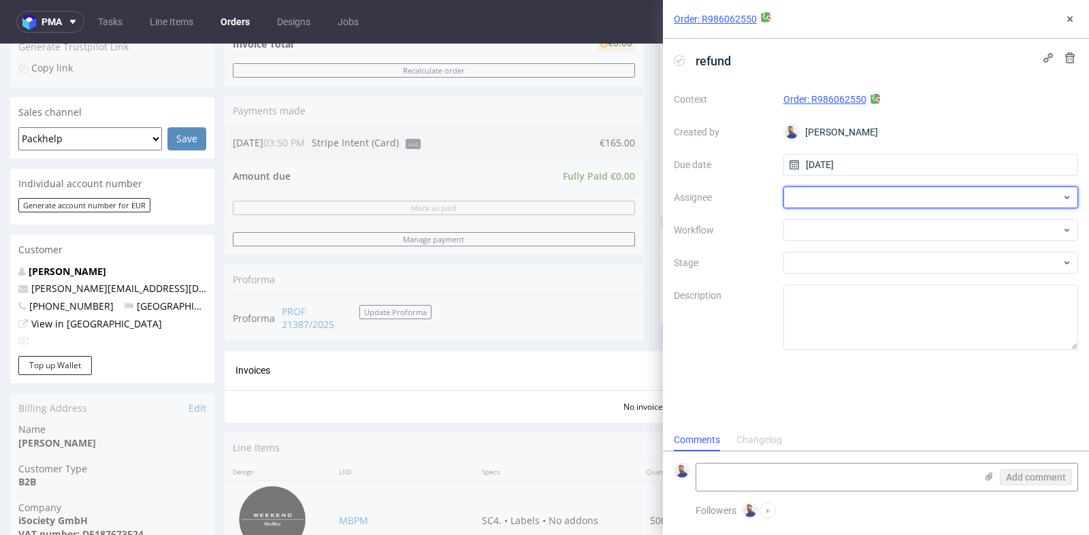
click at [824, 190] on div at bounding box center [931, 198] width 295 height 22
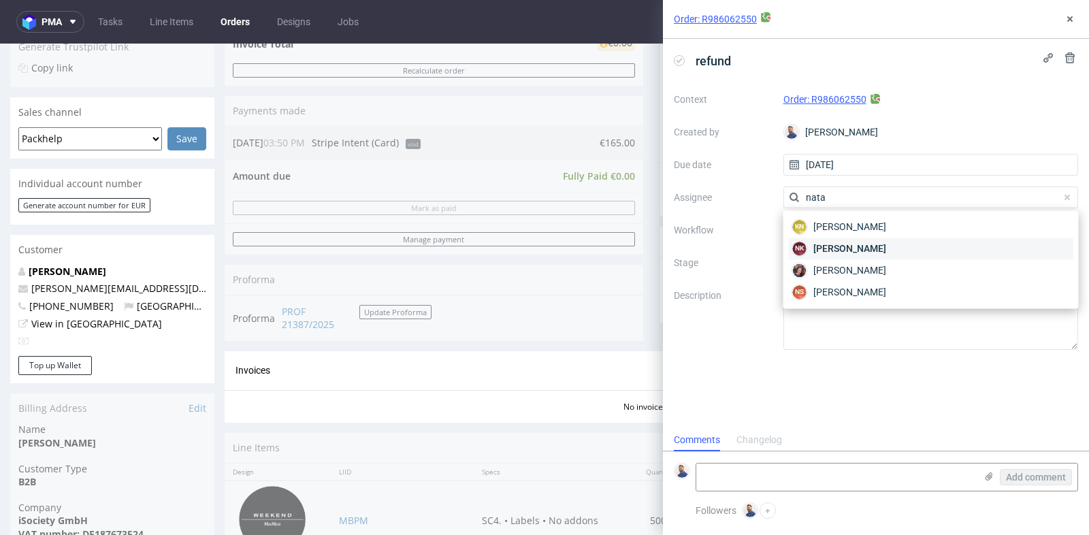
type input "nata"
click at [836, 251] on span "[PERSON_NAME]" at bounding box center [849, 249] width 73 height 14
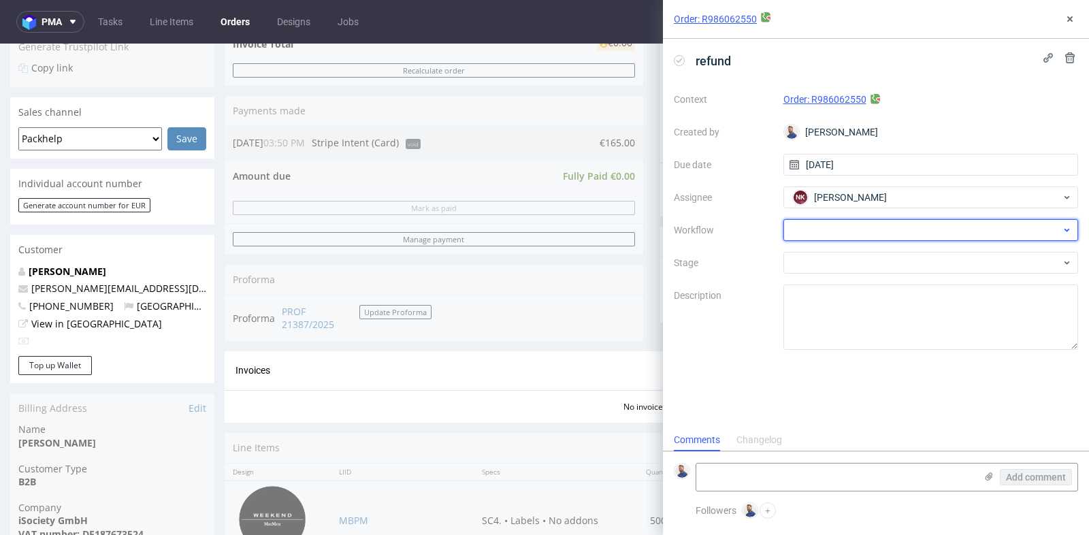
click at [846, 232] on div at bounding box center [931, 230] width 295 height 22
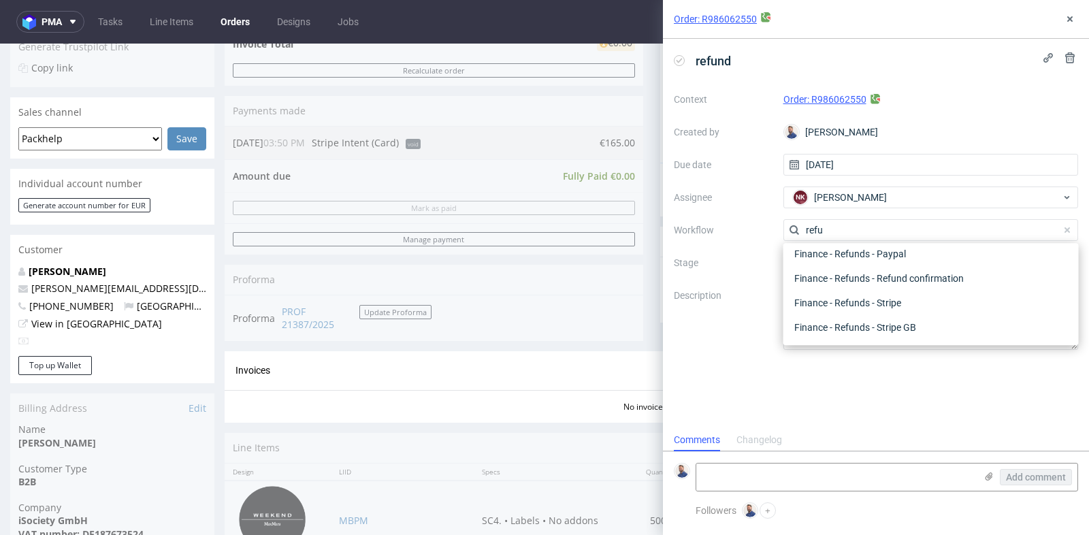
scroll to position [73, 0]
type input "refu"
click at [856, 297] on div "Finance - Refunds - Stripe" at bounding box center [931, 303] width 285 height 25
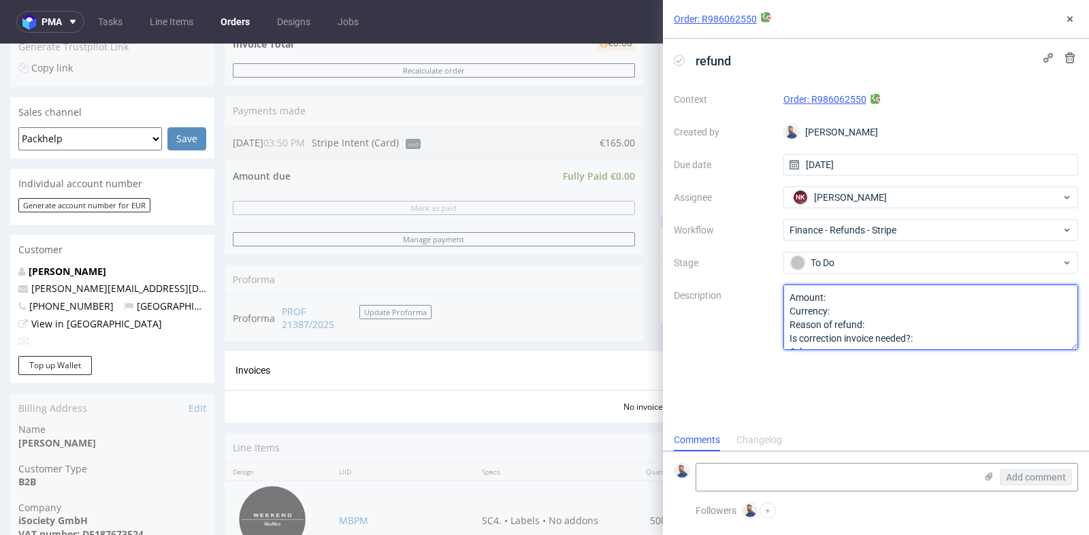
click at [865, 301] on textarea "Amount: Currency: Reason of refund: Is correction invoice needed?: Other:" at bounding box center [931, 317] width 295 height 65
click at [865, 310] on textarea "Amount: Currency: Reason of refund: Is correction invoice needed?: Other:" at bounding box center [931, 317] width 295 height 65
click at [904, 326] on textarea "Amount: Currency: Reason of refund: Is correction invoice needed?: Other:" at bounding box center [931, 317] width 295 height 65
click at [926, 343] on textarea "Amount: Currency: Reason of refund: Is correction invoice needed?: Other:" at bounding box center [931, 317] width 295 height 65
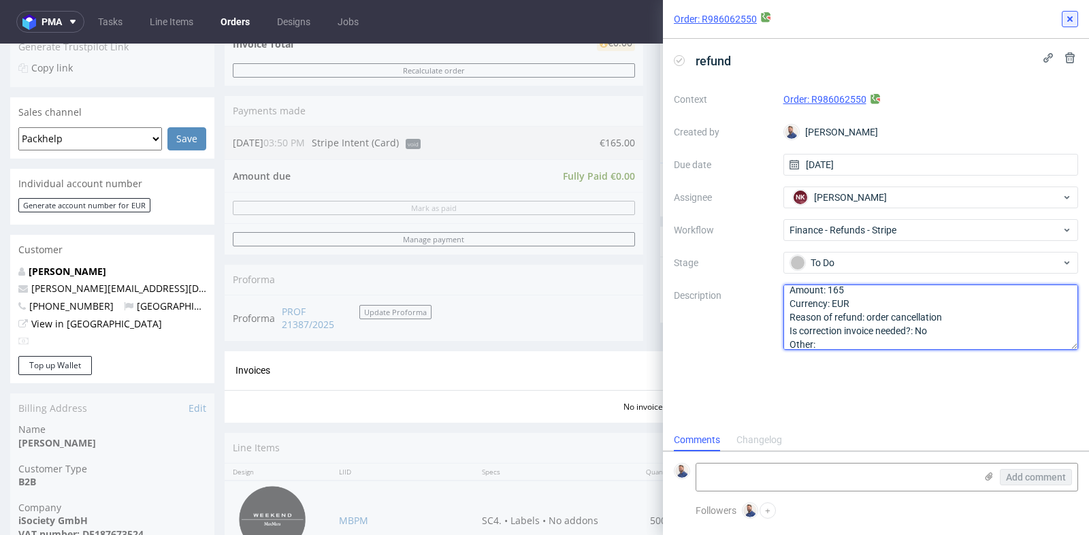
type textarea "Amount: 165 Currency: EUR Reason of refund: order cancellation Is correction in…"
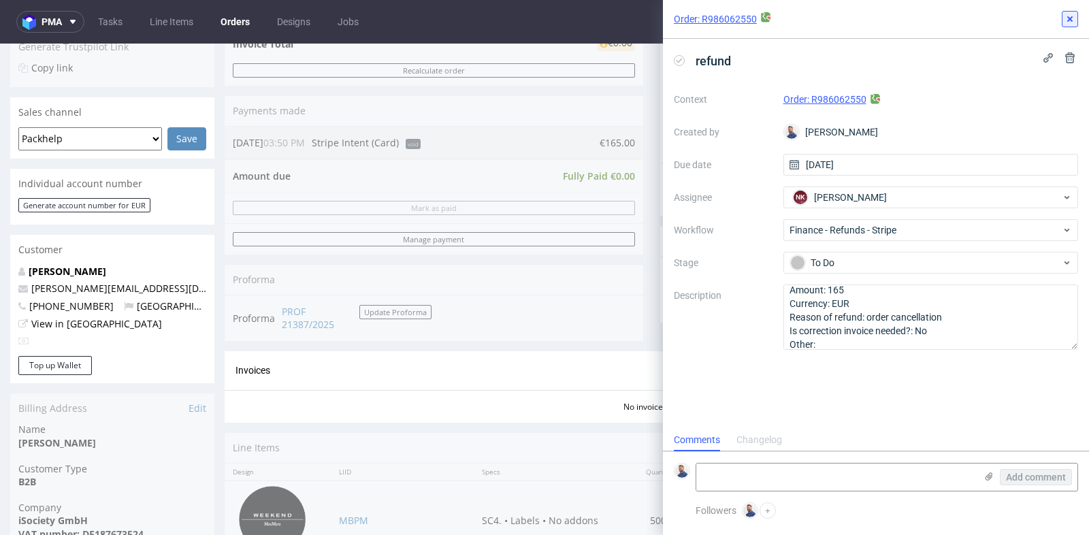
click at [1067, 20] on icon at bounding box center [1070, 19] width 11 height 11
